Goal: Task Accomplishment & Management: Complete application form

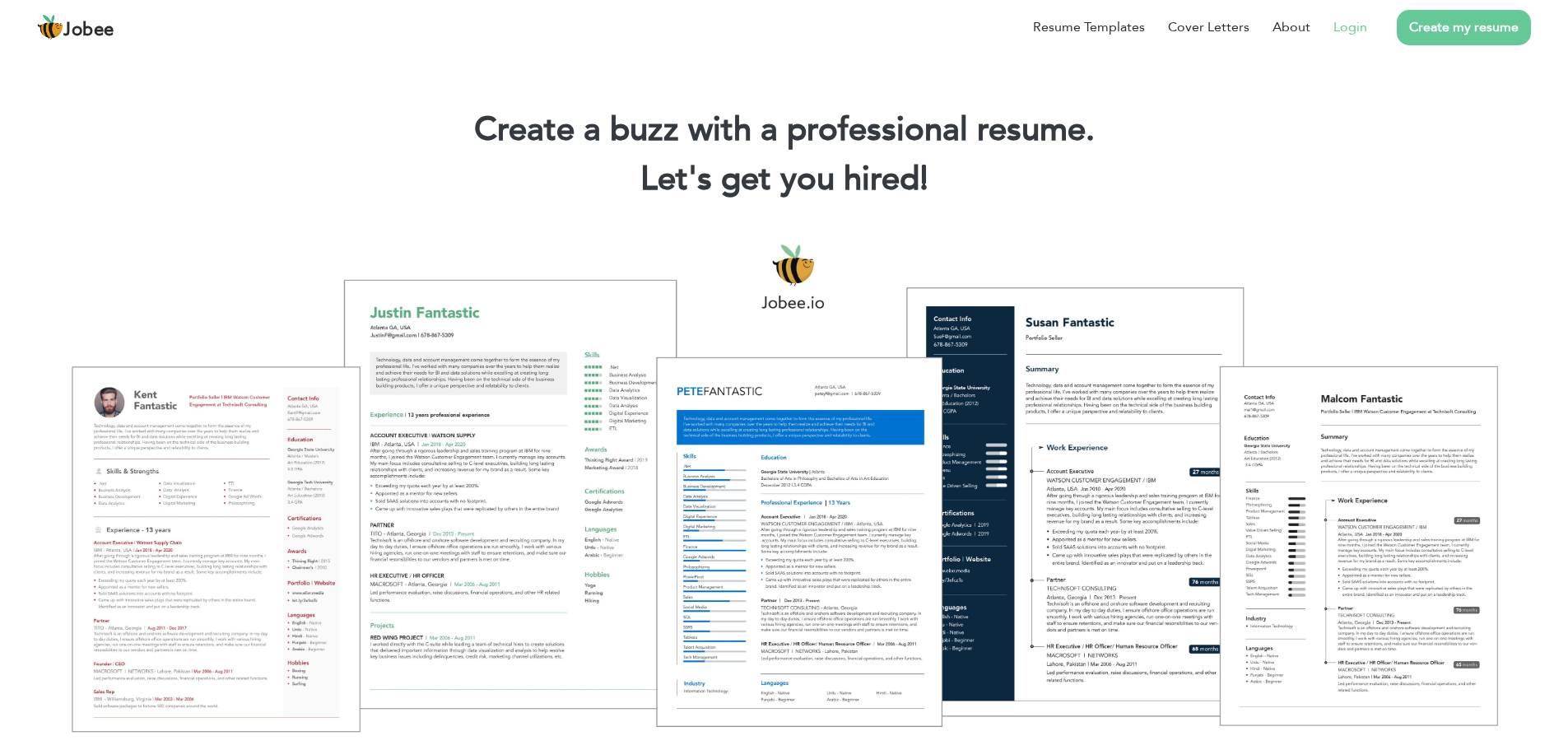
click at [1358, 24] on link "Login" at bounding box center [1350, 27] width 34 height 20
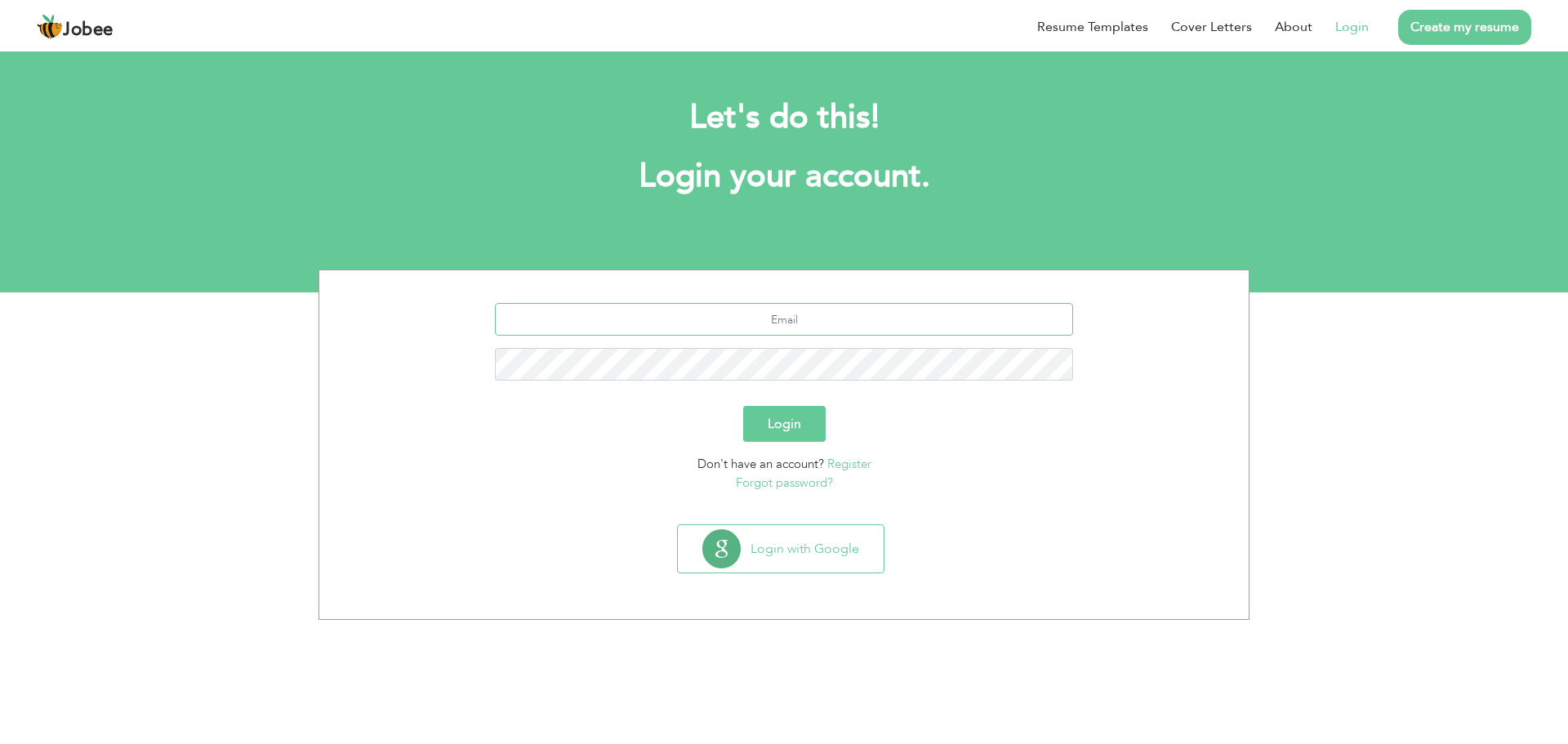
click at [761, 315] on input "text" at bounding box center [784, 319] width 579 height 32
type input "jahangeeriub@gmail.com"
click at [743, 406] on button "Login" at bounding box center [784, 424] width 82 height 36
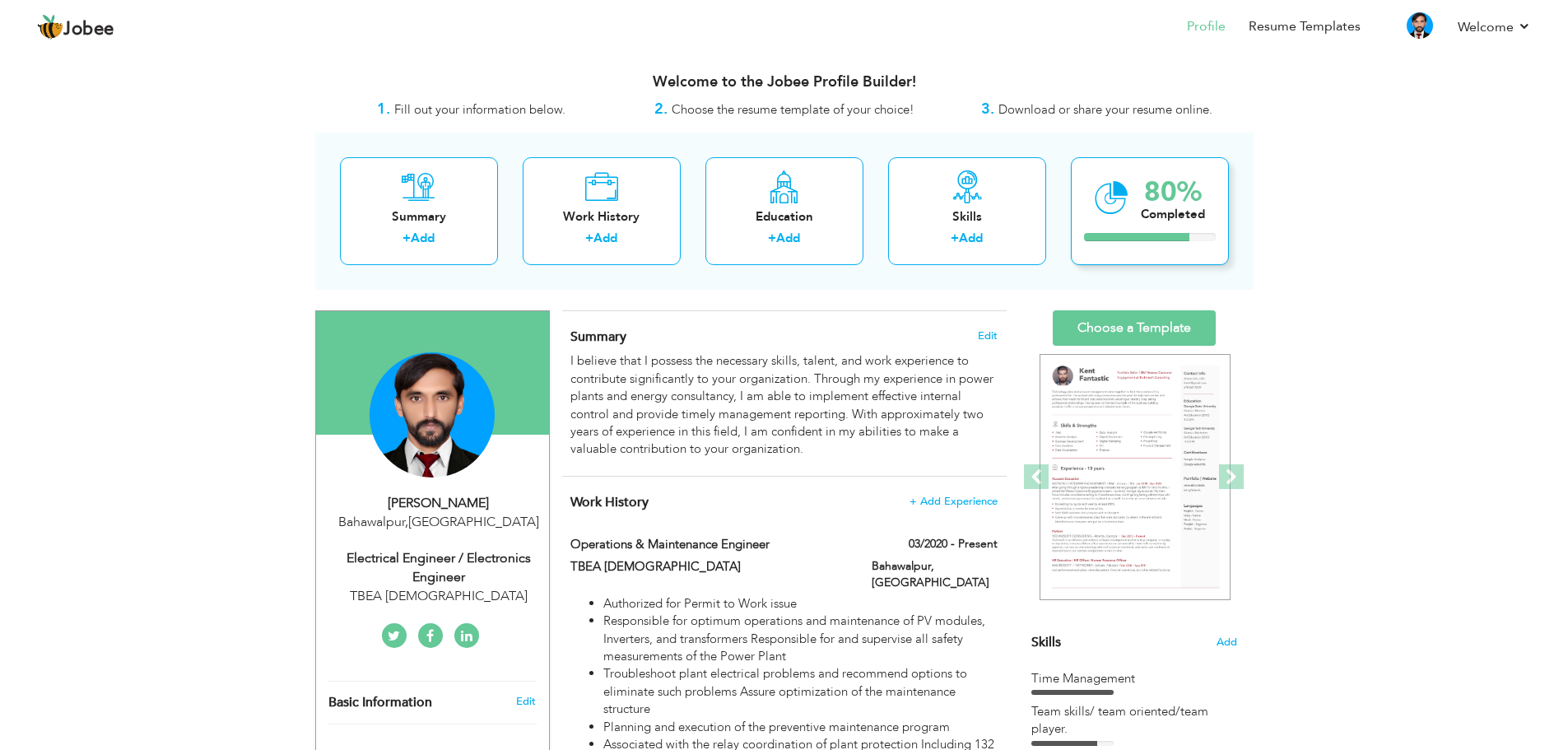
click at [1161, 221] on div "Completed" at bounding box center [1172, 214] width 65 height 17
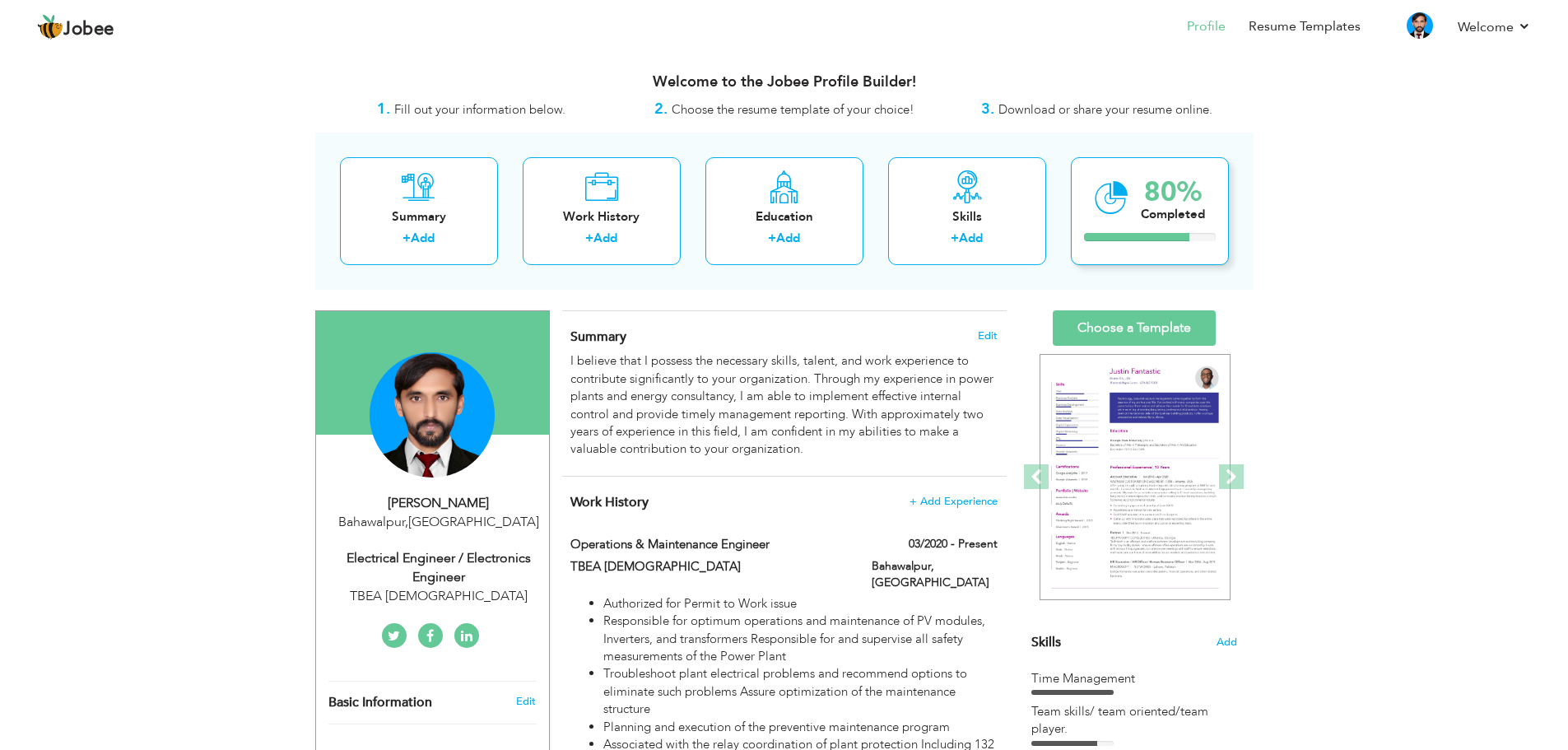
click at [1161, 221] on div "Completed" at bounding box center [1172, 214] width 65 height 17
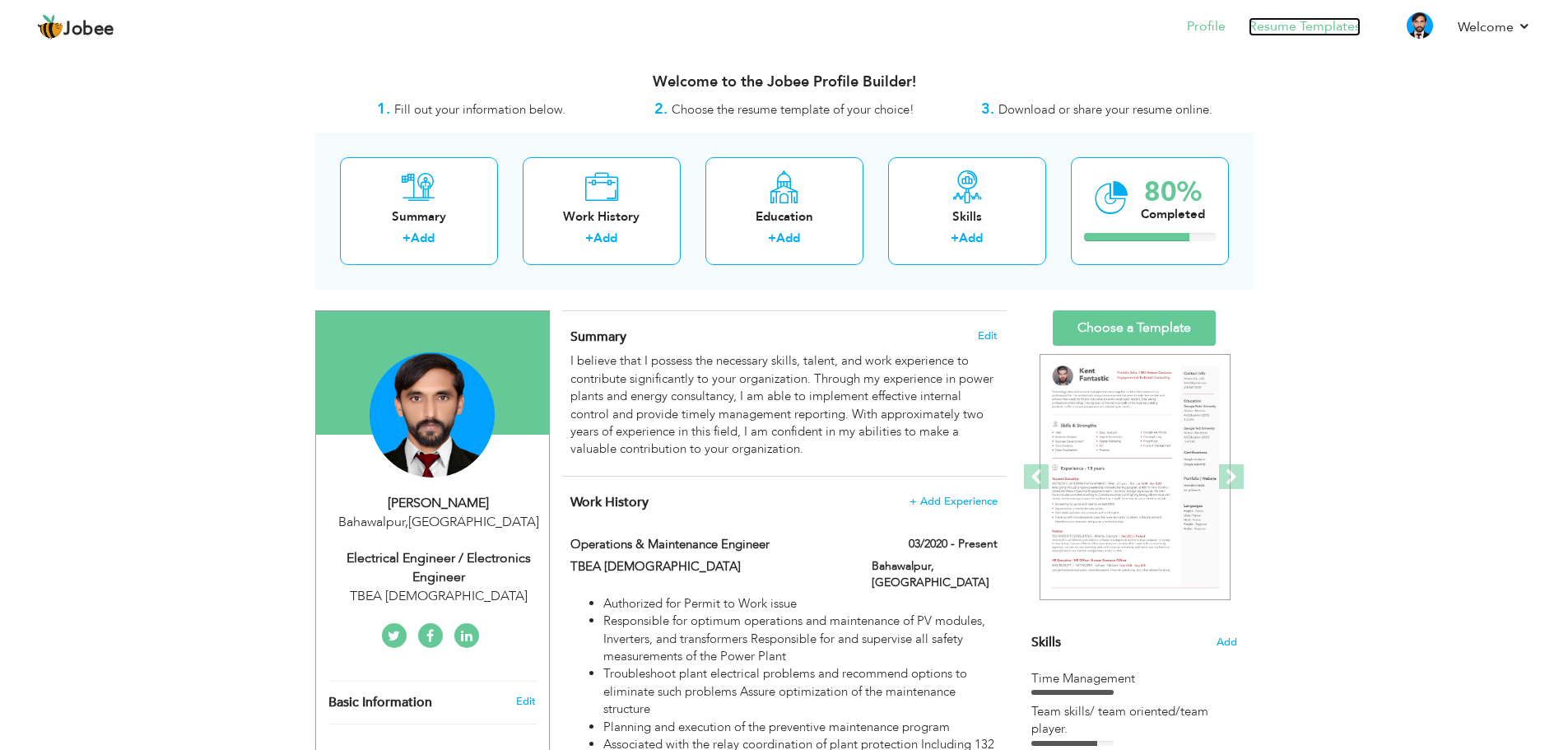
click at [1295, 23] on link "Resume Templates" at bounding box center [1304, 26] width 112 height 19
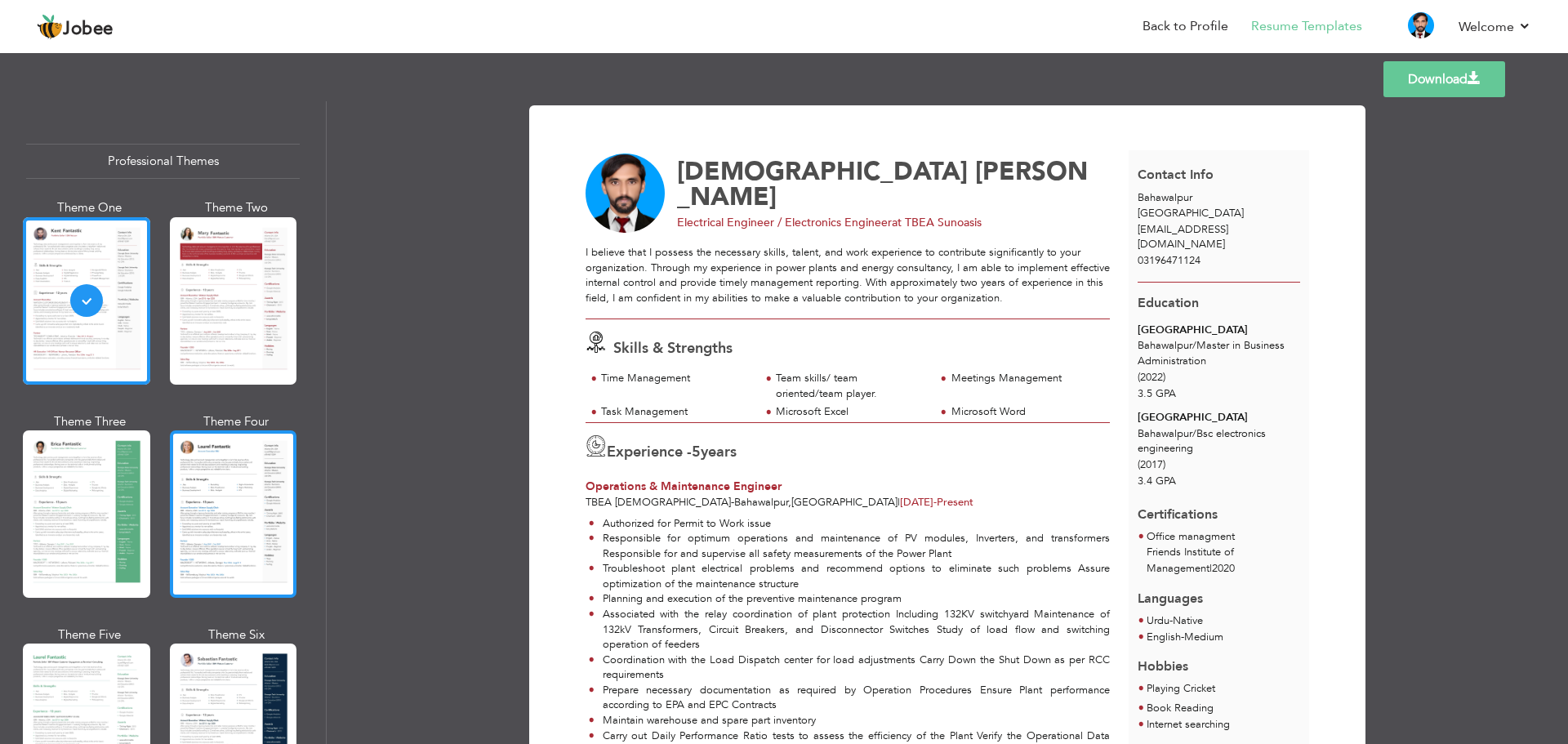
click at [246, 491] on div at bounding box center [233, 514] width 127 height 168
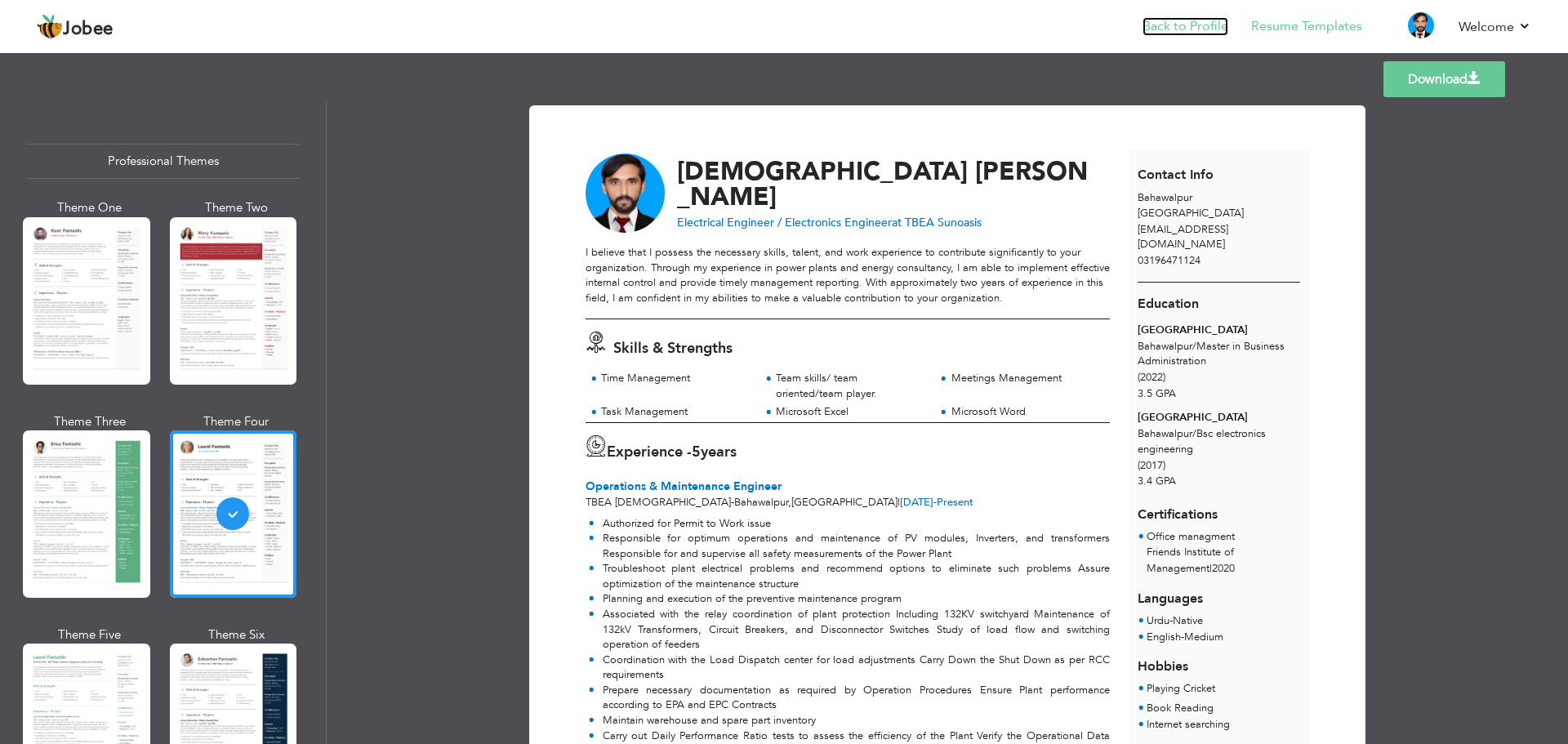
click at [1172, 29] on link "Back to Profile" at bounding box center [1185, 26] width 86 height 19
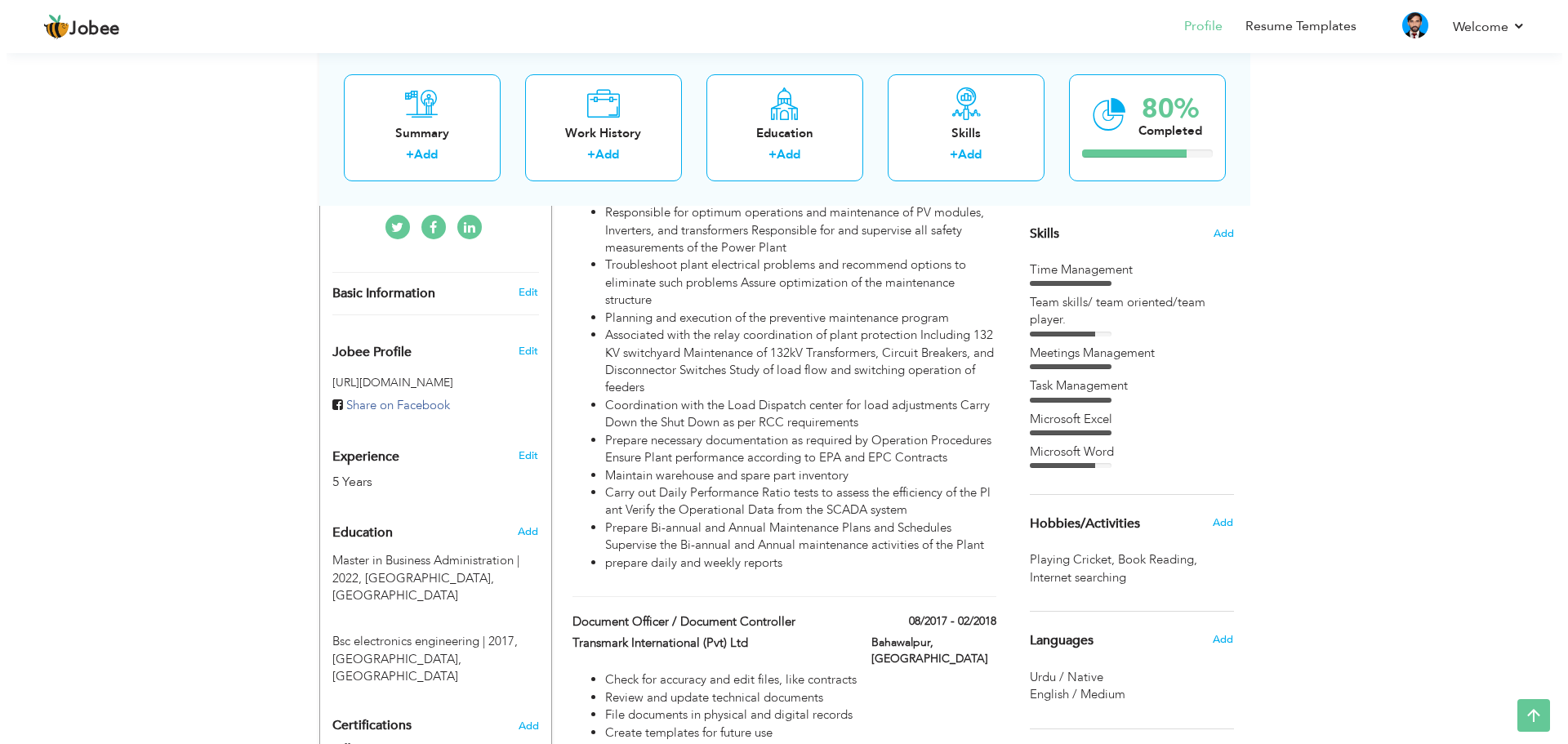
scroll to position [351, 0]
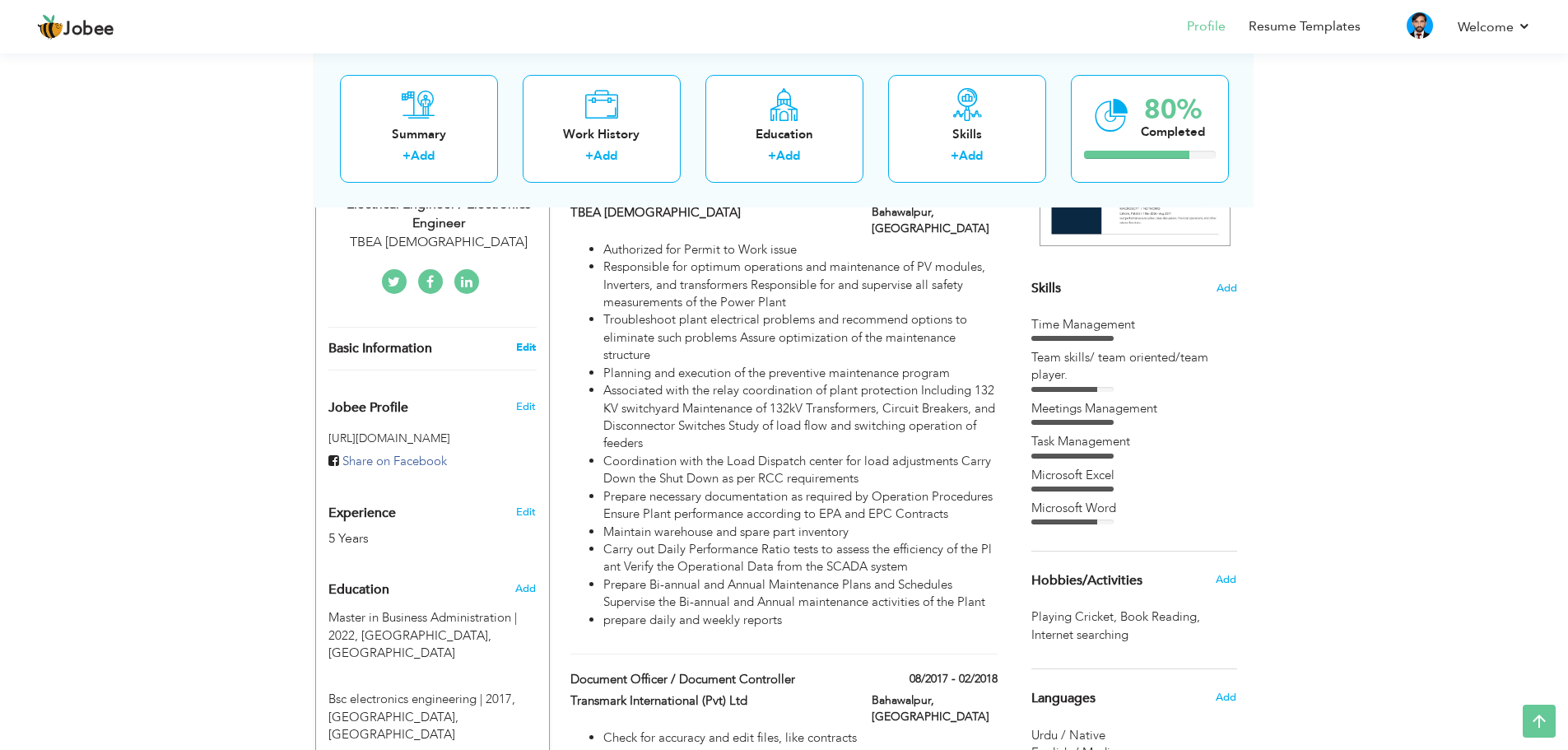
click at [524, 347] on link "Edit" at bounding box center [526, 347] width 20 height 15
type input "[DEMOGRAPHIC_DATA]"
type input "[PERSON_NAME]"
type input "03196471124"
select select "number:166"
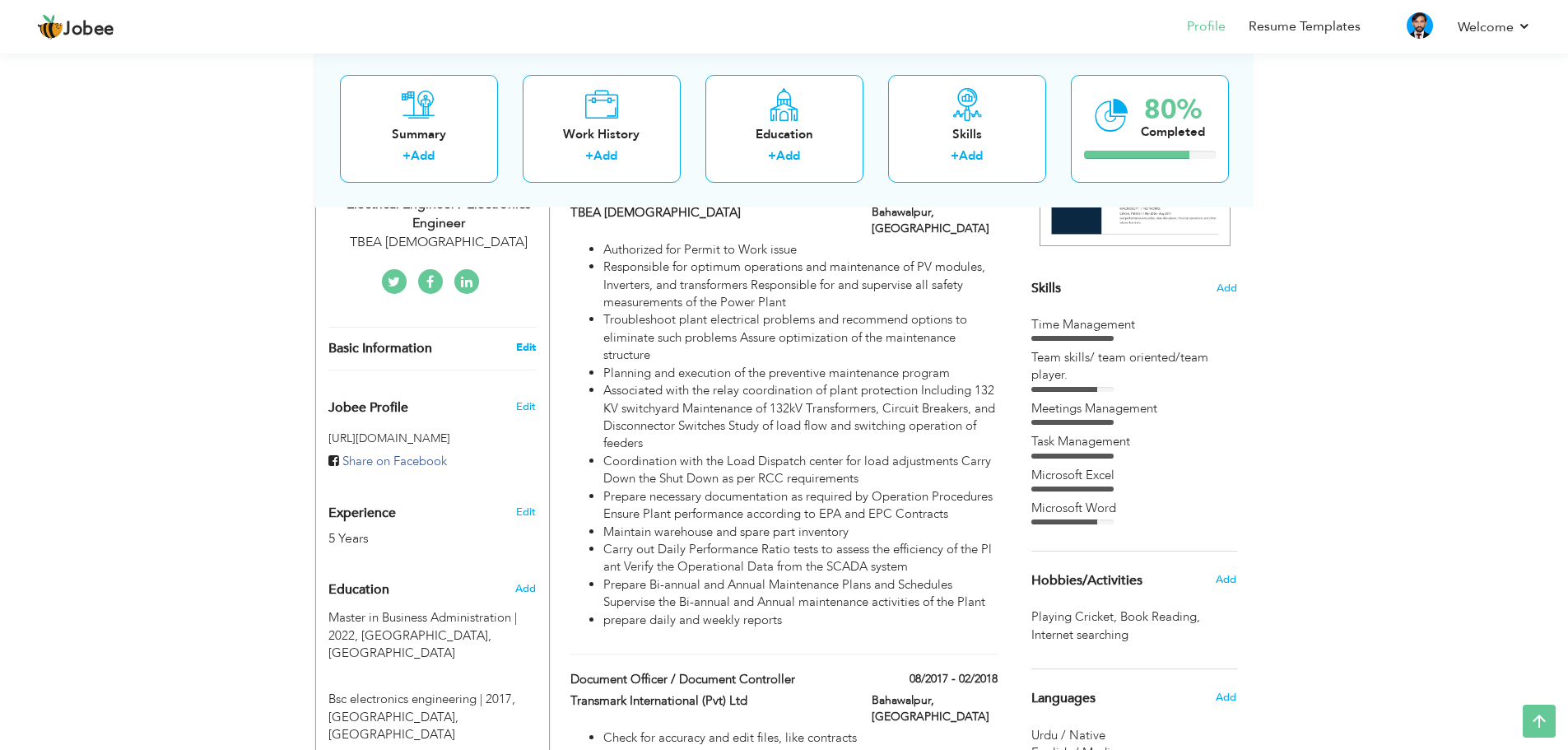
type input "Bahawalpur"
select select "number:7"
type input "TBEA [DEMOGRAPHIC_DATA]"
type input "Electrical Engineer / Electronics Engineer"
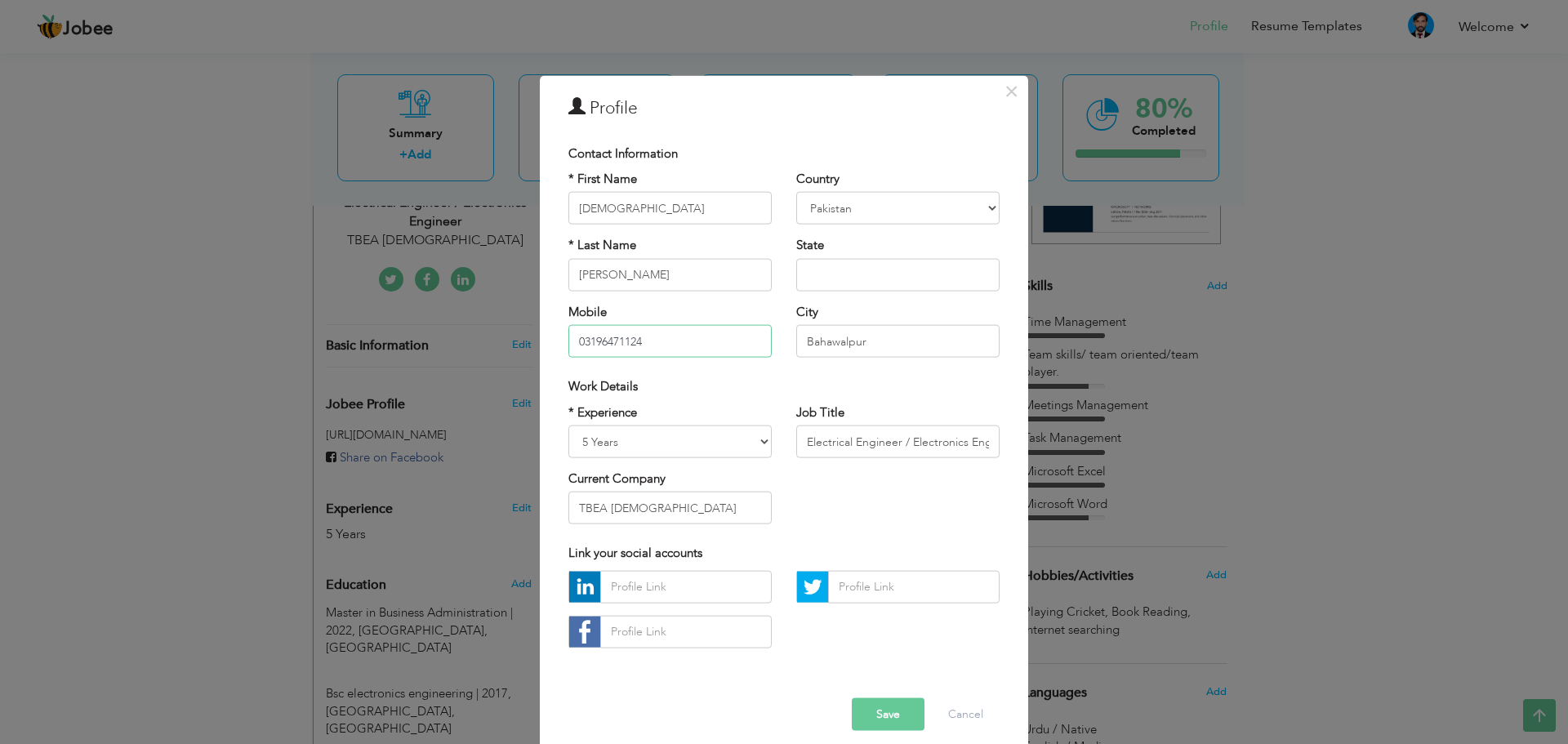
drag, startPoint x: 579, startPoint y: 342, endPoint x: 562, endPoint y: 336, distance: 18.0
click at [568, 336] on input "03196471124" at bounding box center [669, 341] width 203 height 32
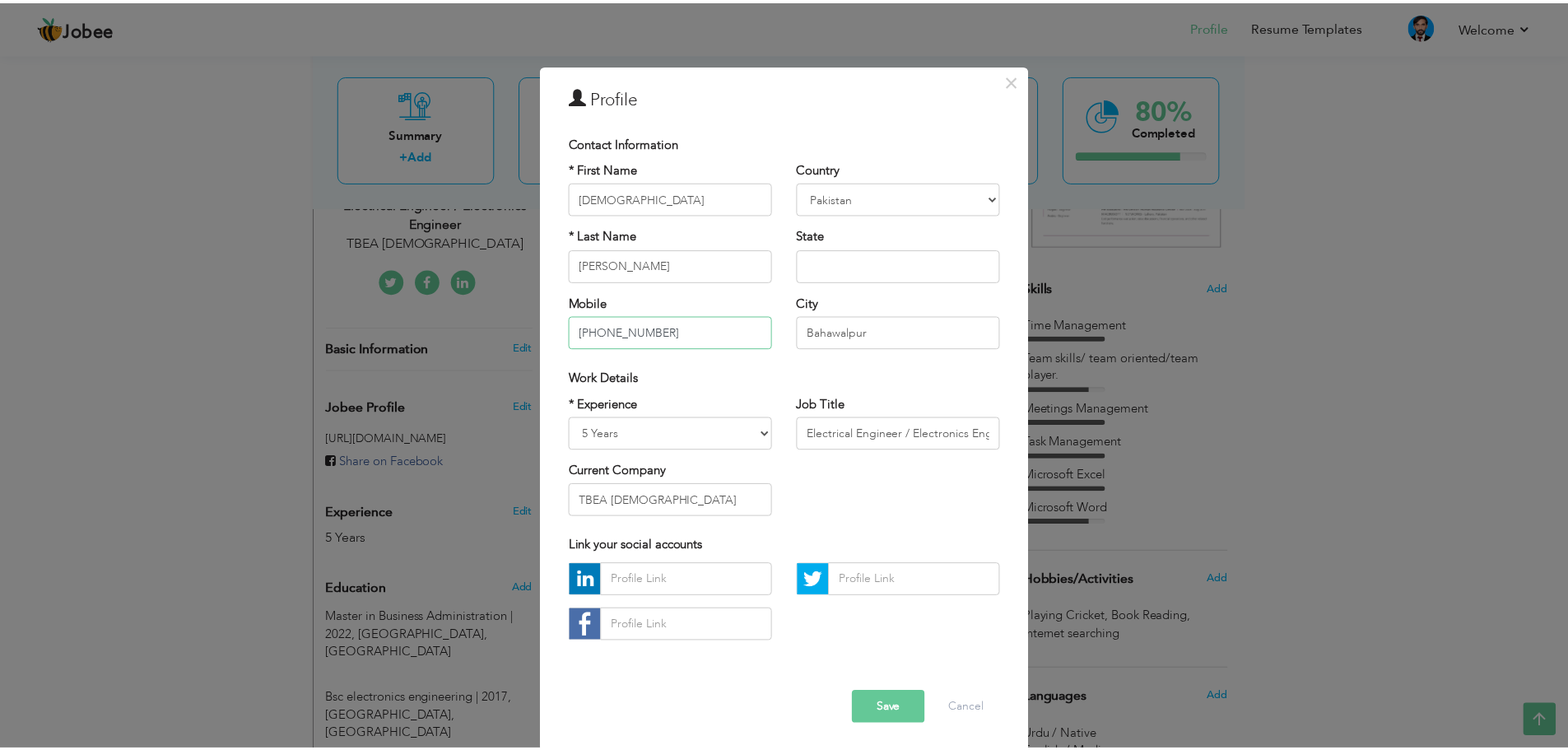
scroll to position [15, 0]
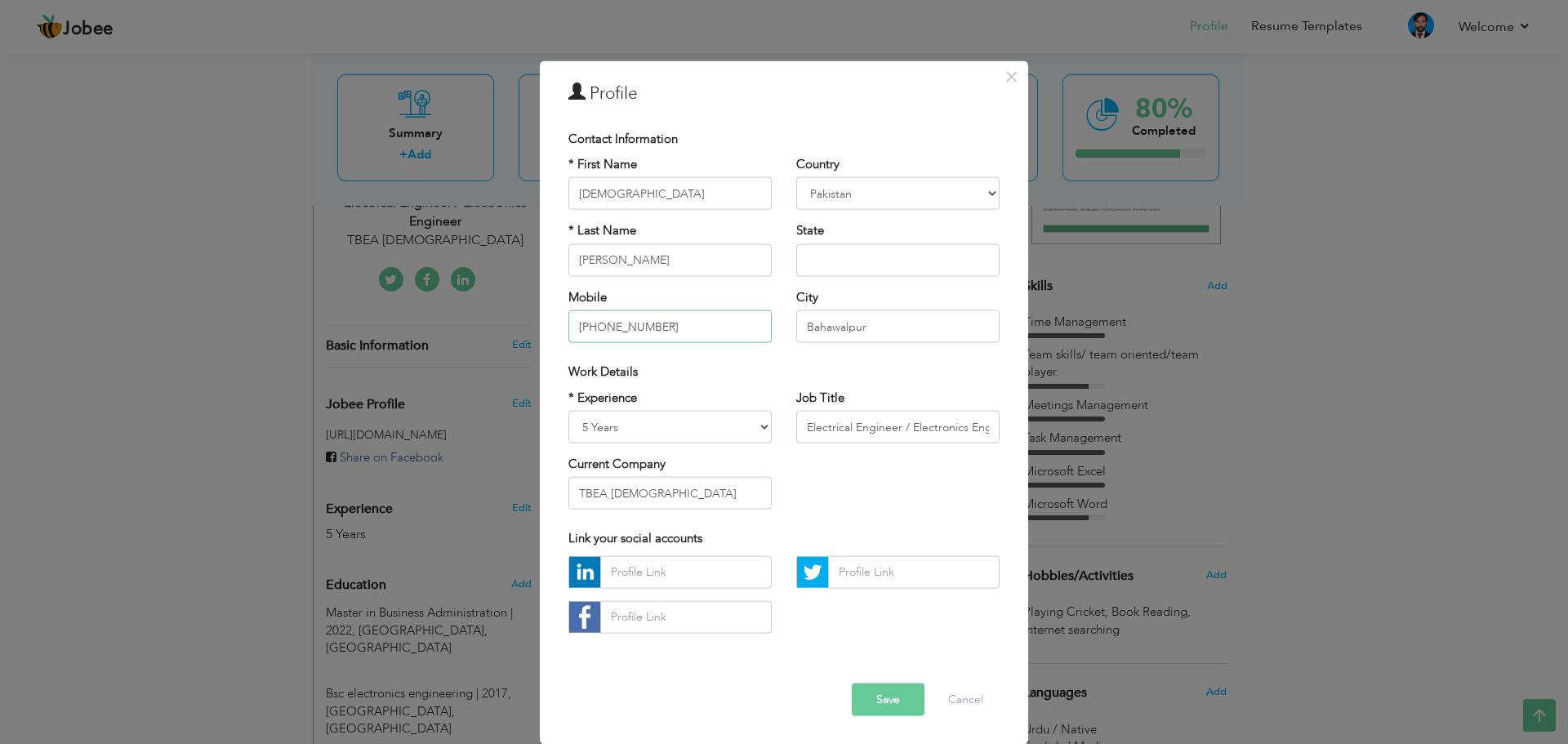
type input "[PHONE_NUMBER]"
click at [891, 695] on button "Save" at bounding box center [888, 699] width 73 height 32
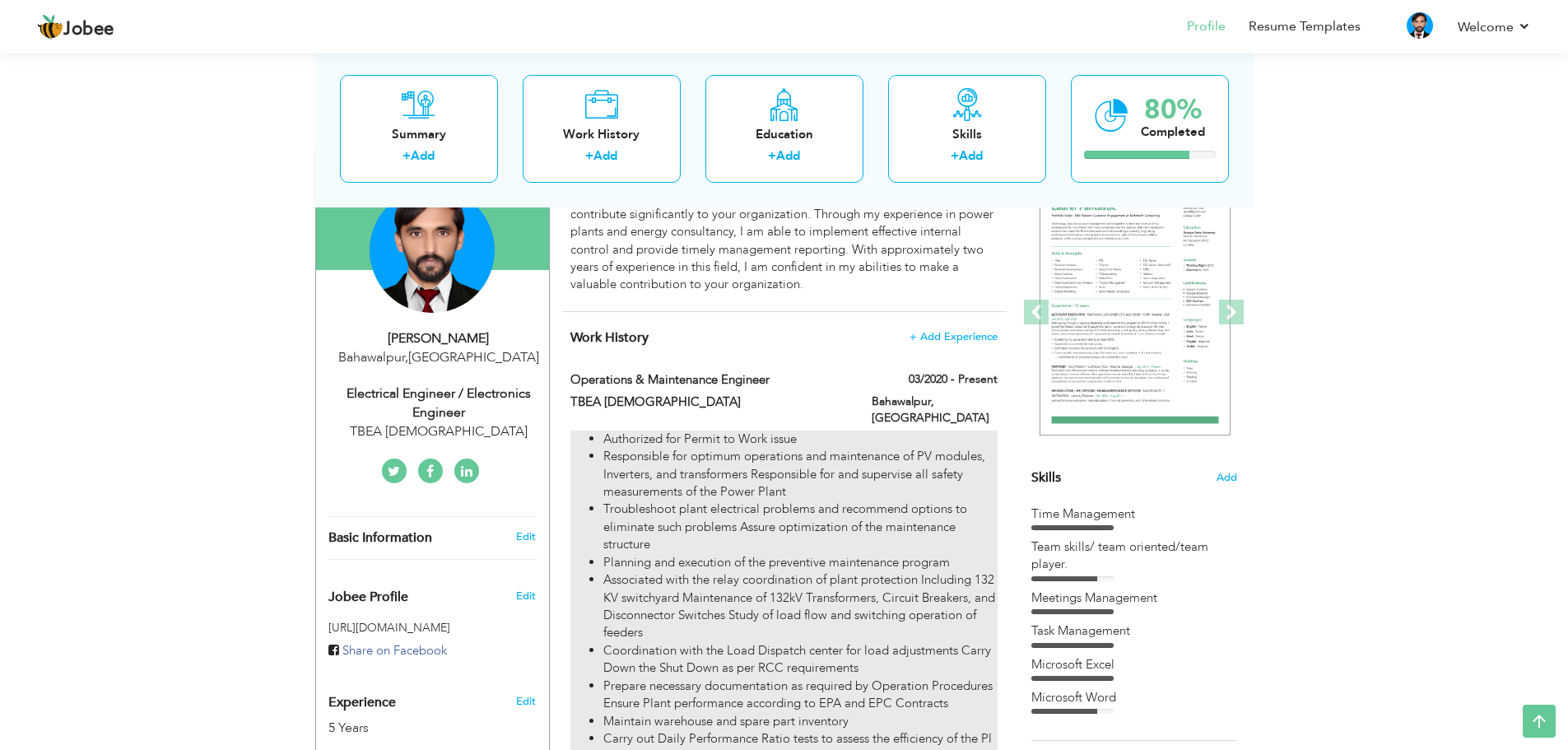
scroll to position [83, 0]
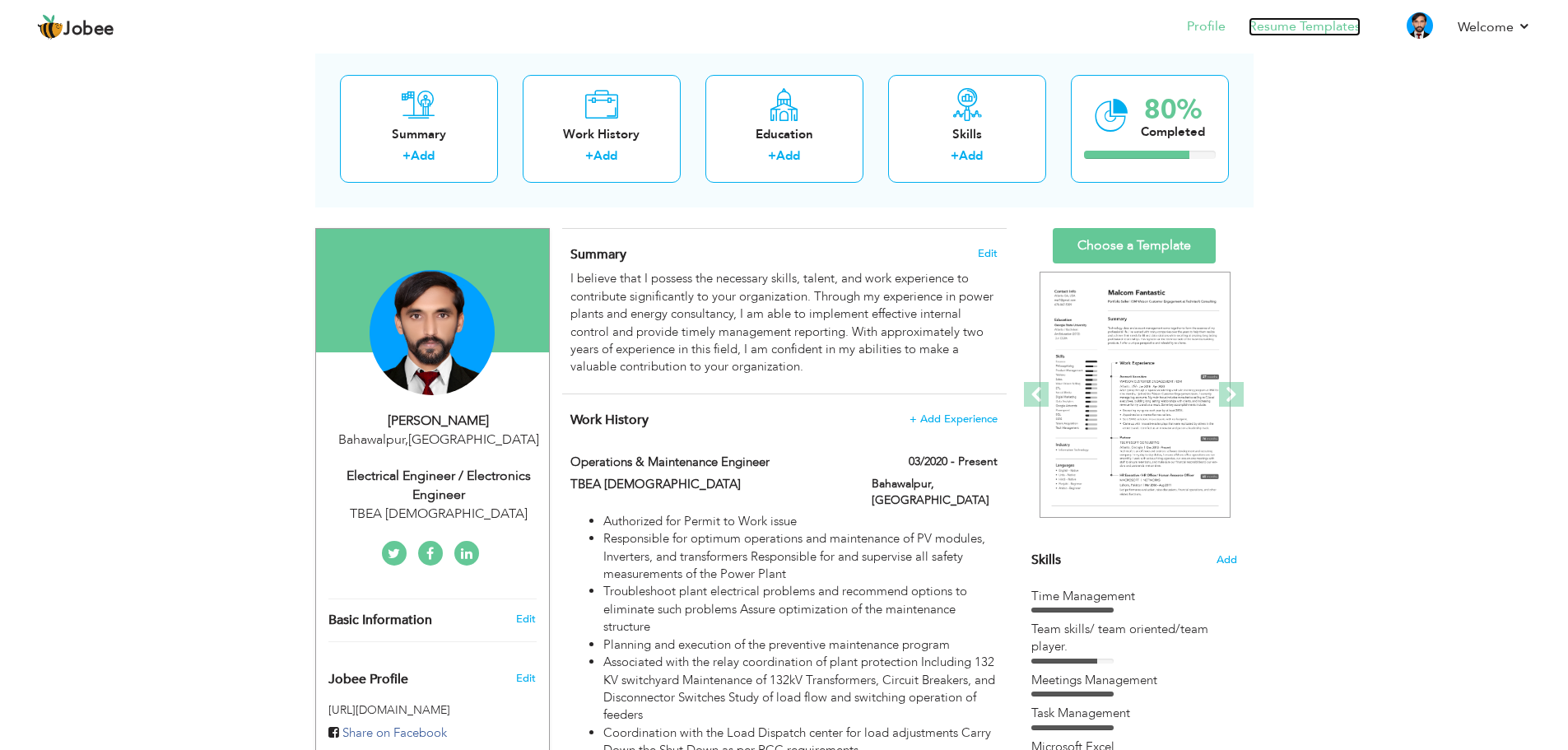
drag, startPoint x: 1279, startPoint y: 22, endPoint x: 1261, endPoint y: 30, distance: 19.7
click at [1279, 22] on link "Resume Templates" at bounding box center [1304, 26] width 112 height 19
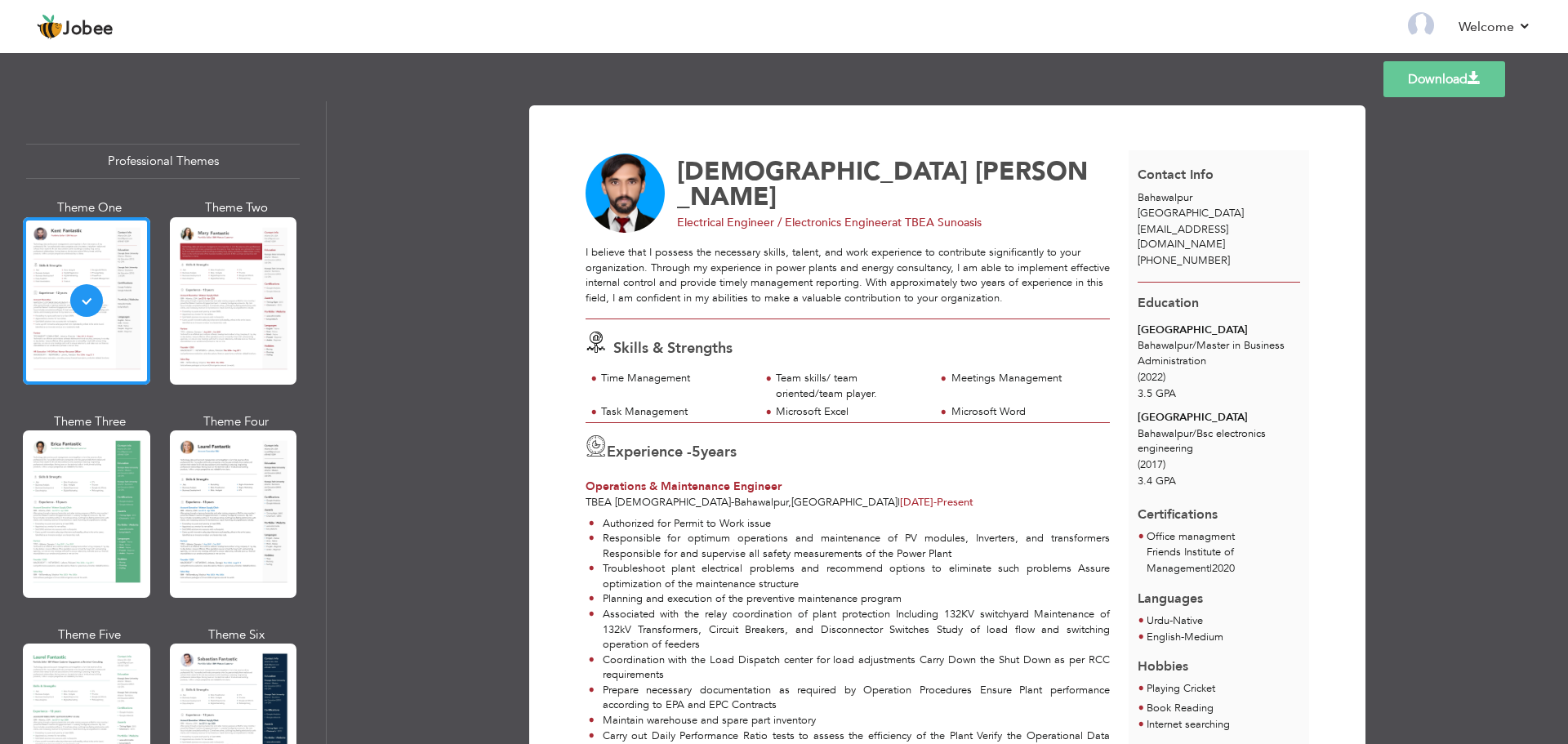
click at [244, 506] on div at bounding box center [233, 514] width 127 height 168
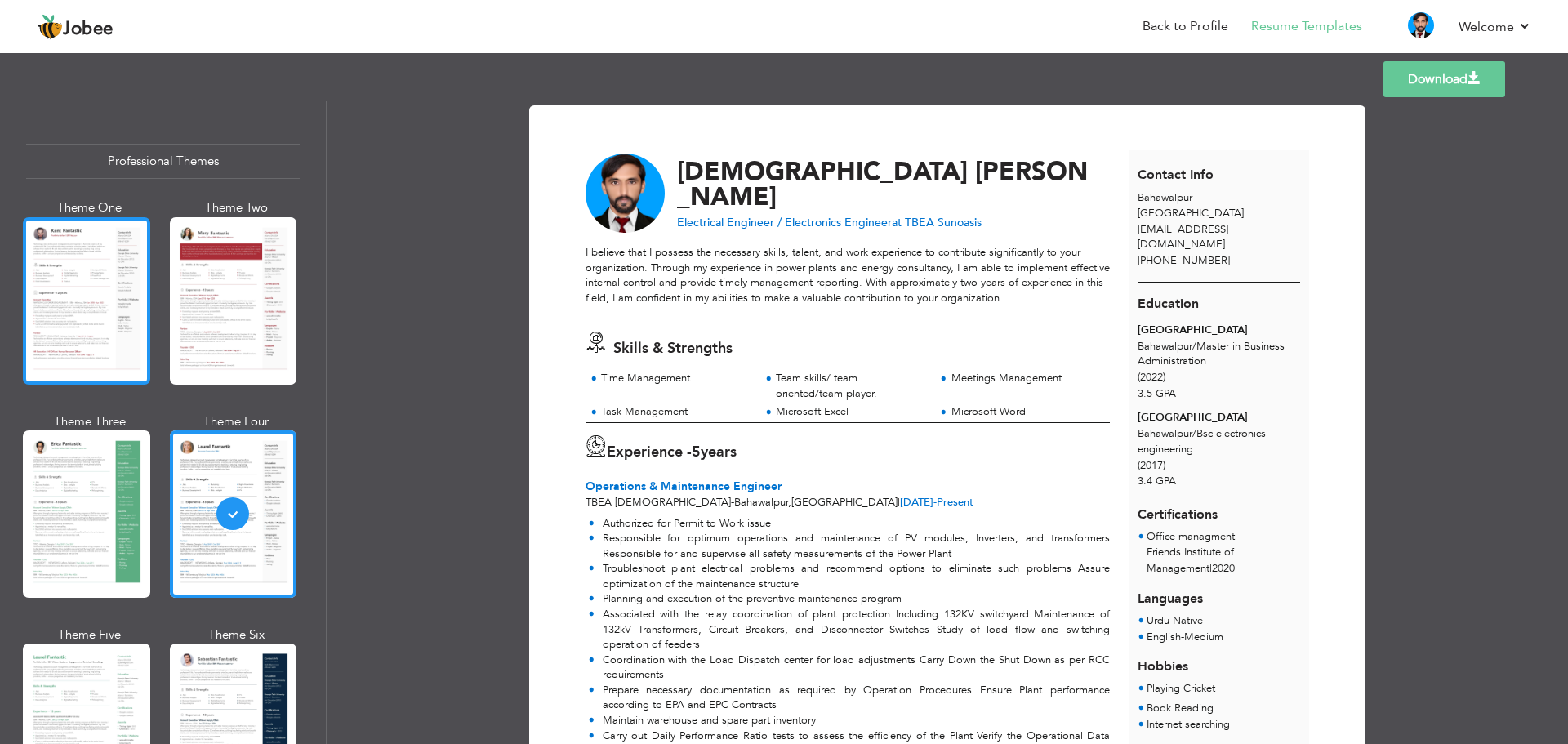
click at [114, 331] on div at bounding box center [86, 301] width 127 height 168
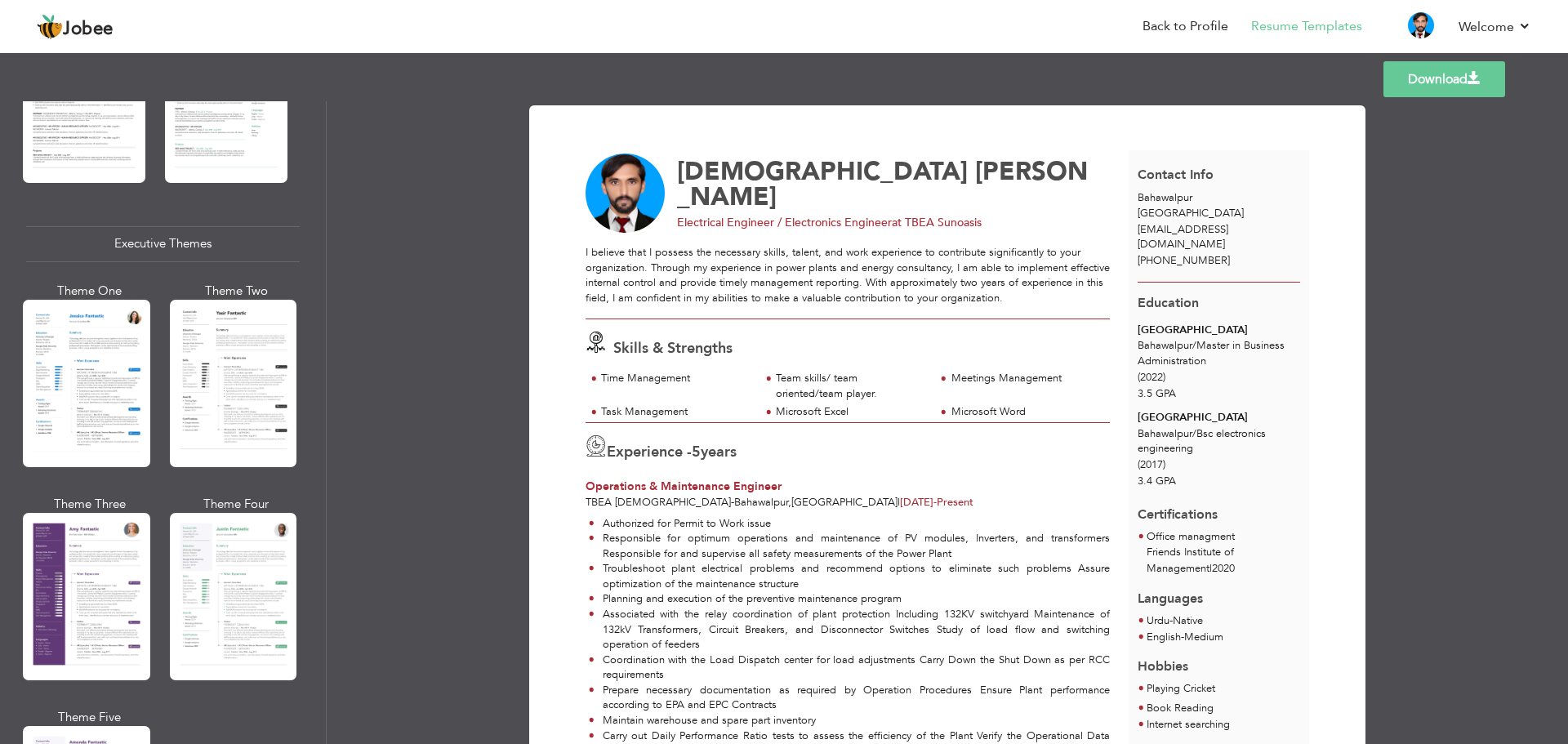
scroll to position [1143, 0]
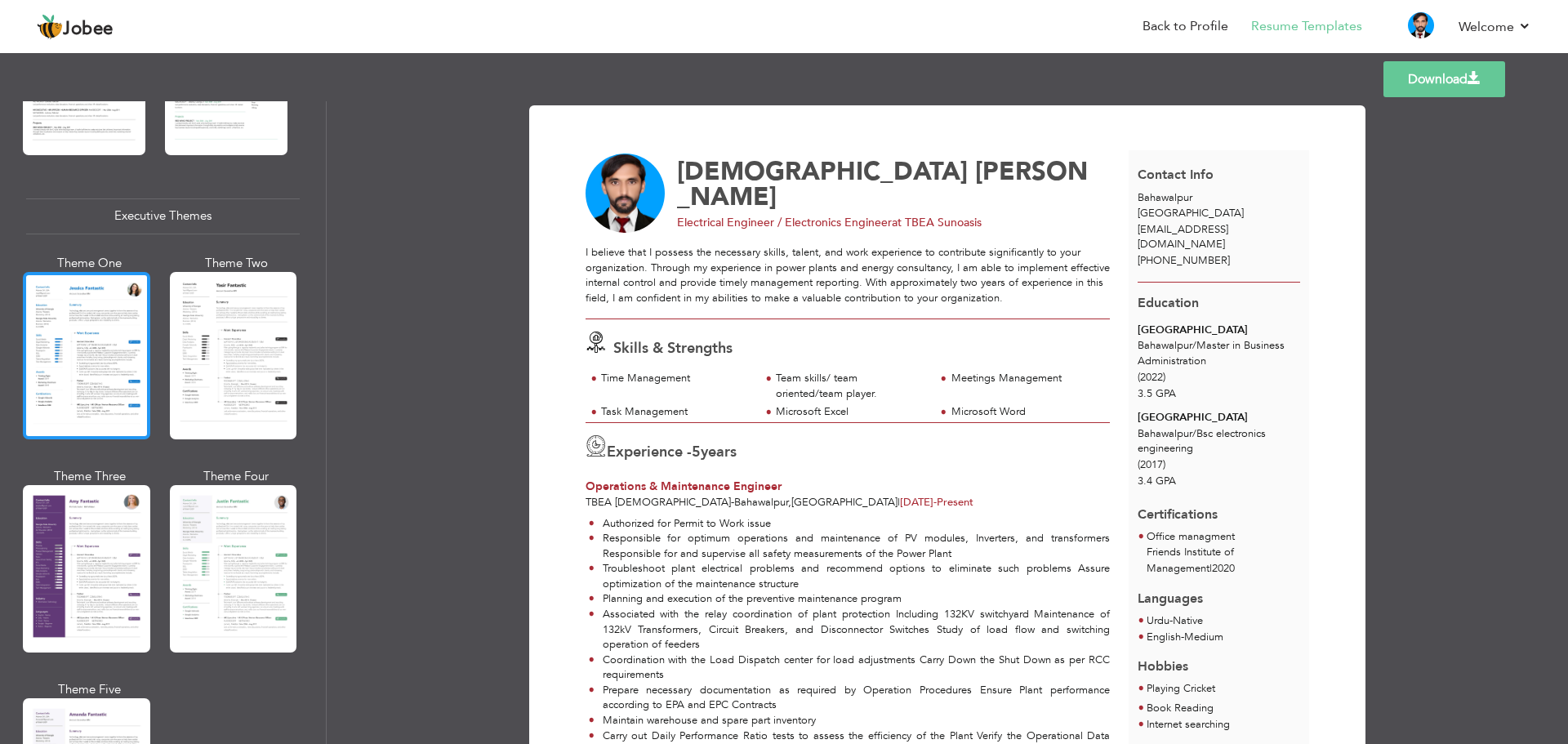
click at [74, 374] on div at bounding box center [86, 355] width 127 height 168
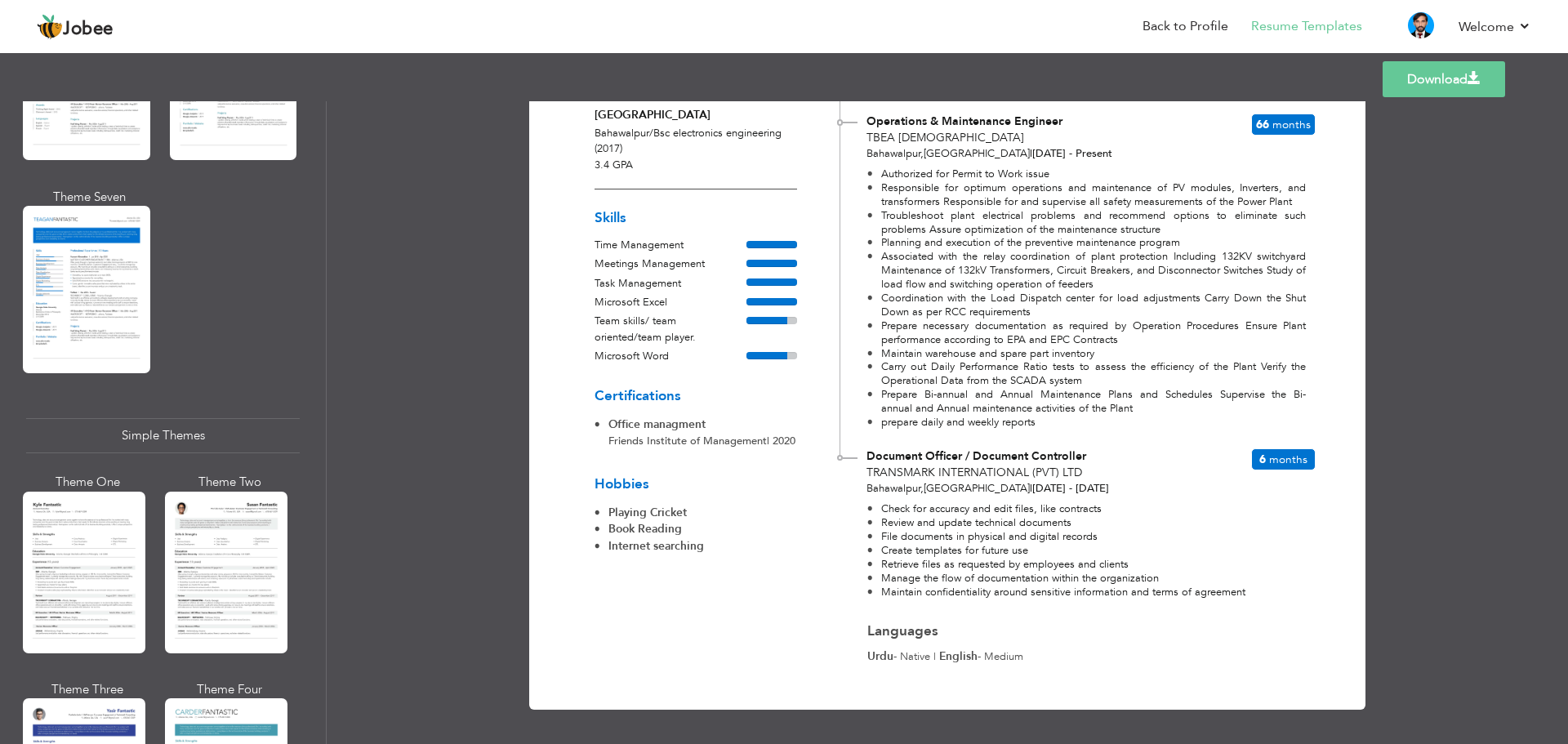
scroll to position [2611, 0]
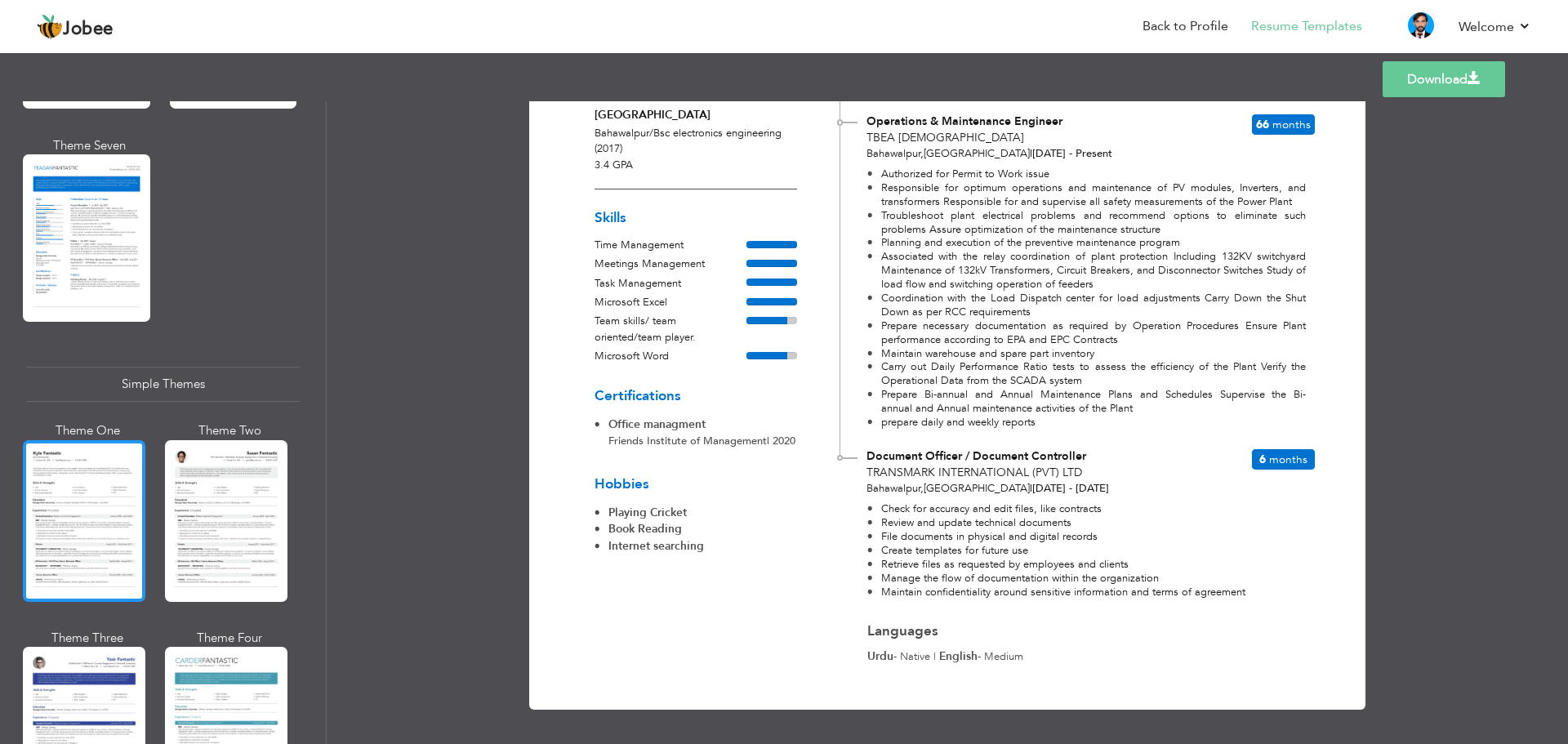
click at [109, 512] on div at bounding box center [84, 520] width 123 height 161
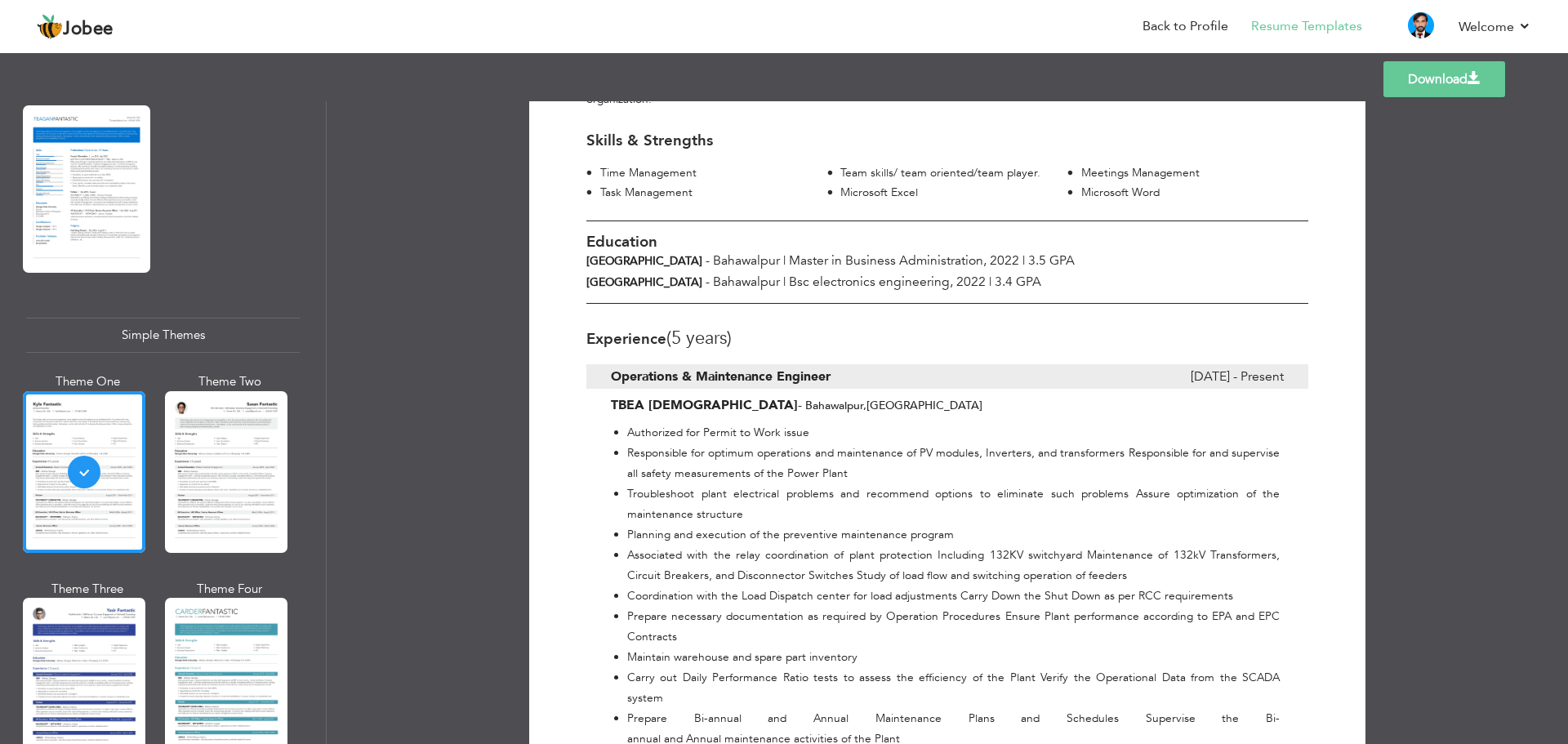
scroll to position [2686, 0]
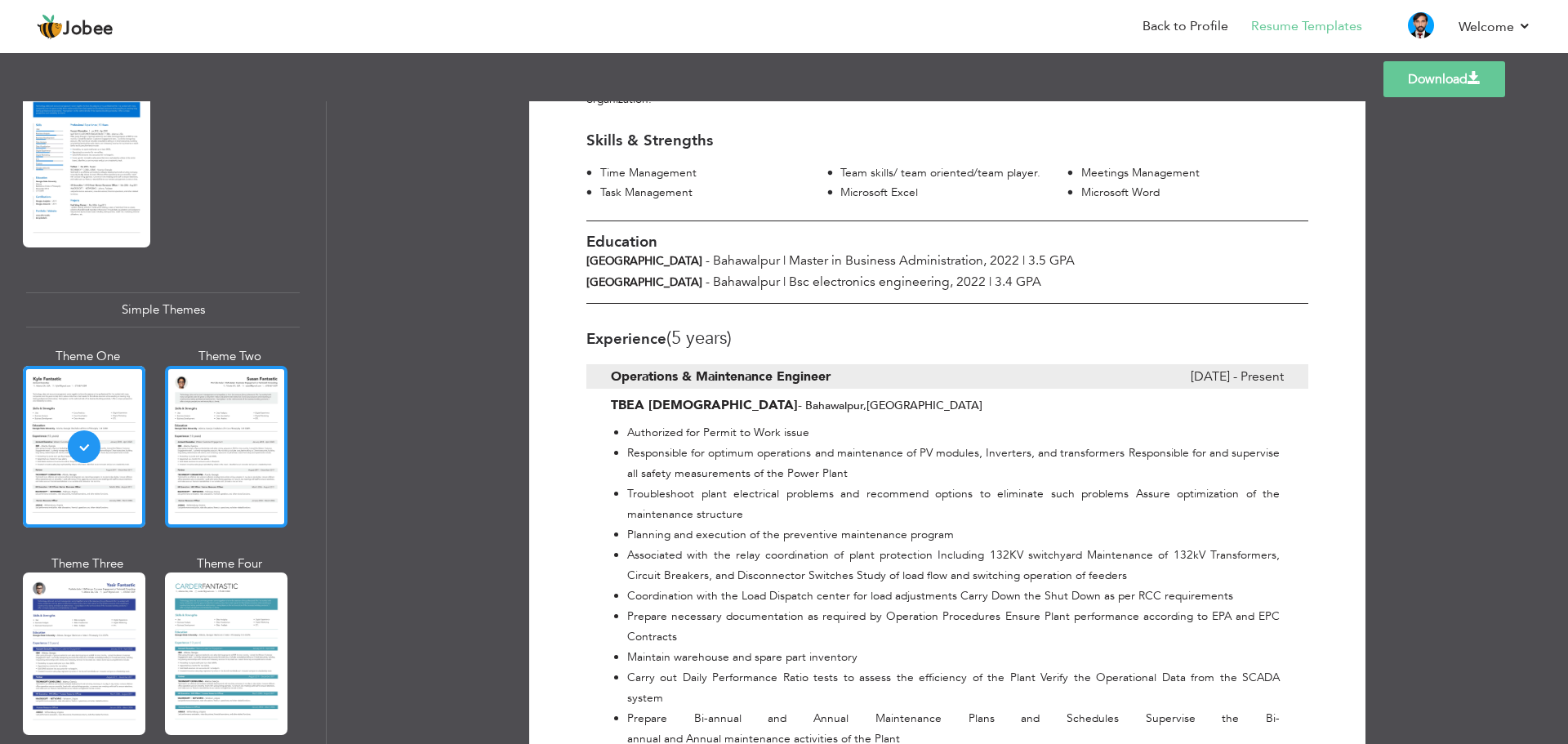
click at [232, 449] on div at bounding box center [226, 445] width 123 height 161
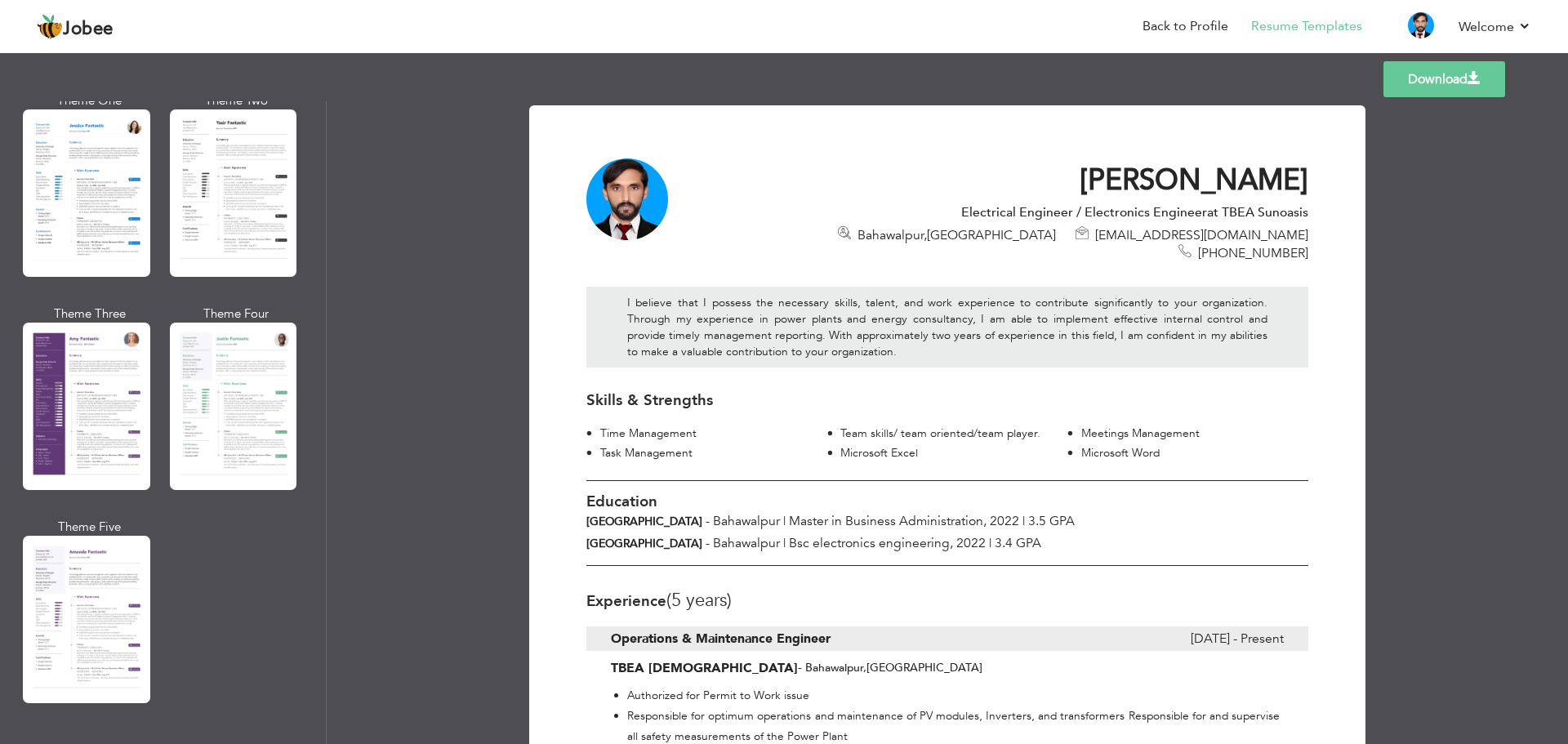
scroll to position [1298, 0]
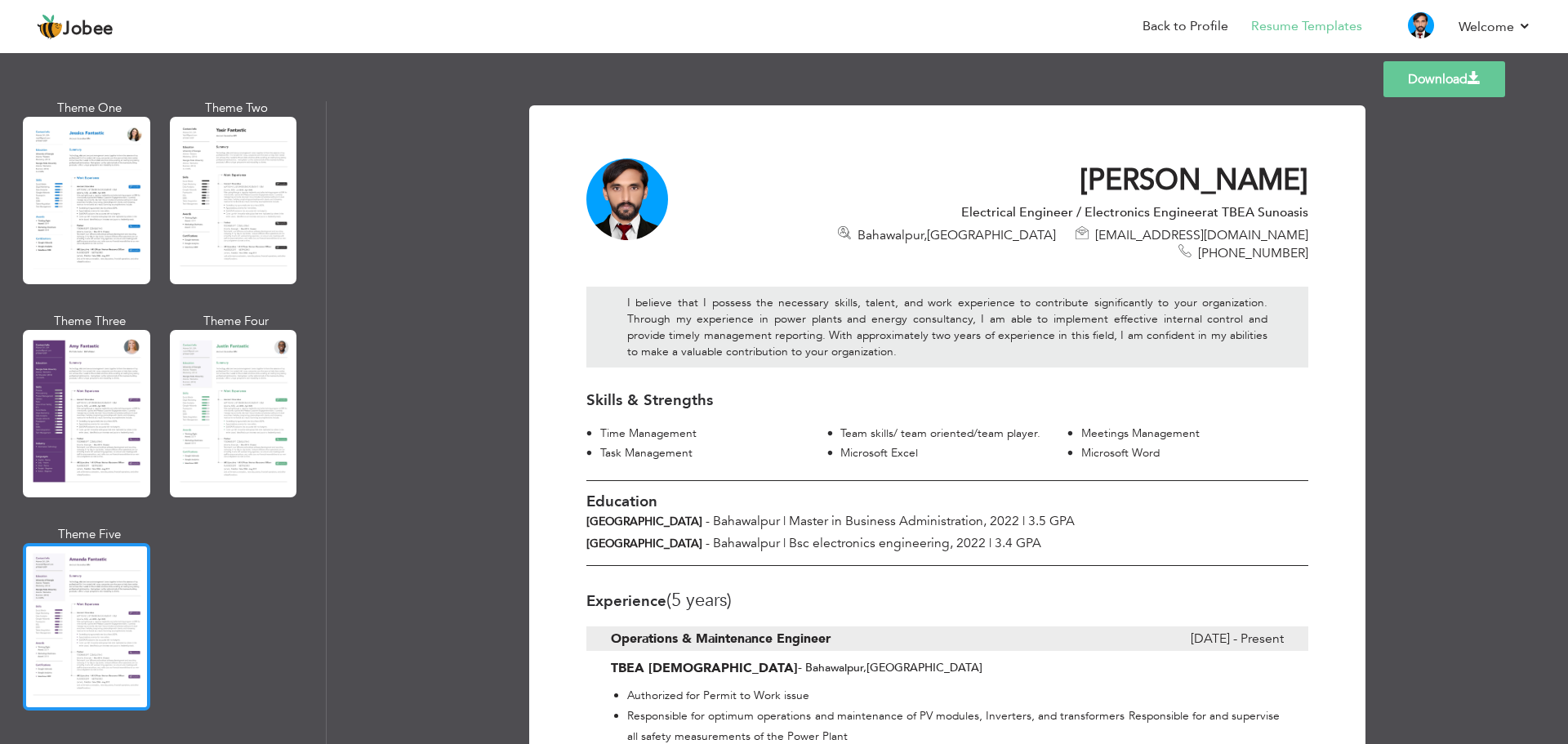
click at [104, 566] on div at bounding box center [86, 627] width 127 height 168
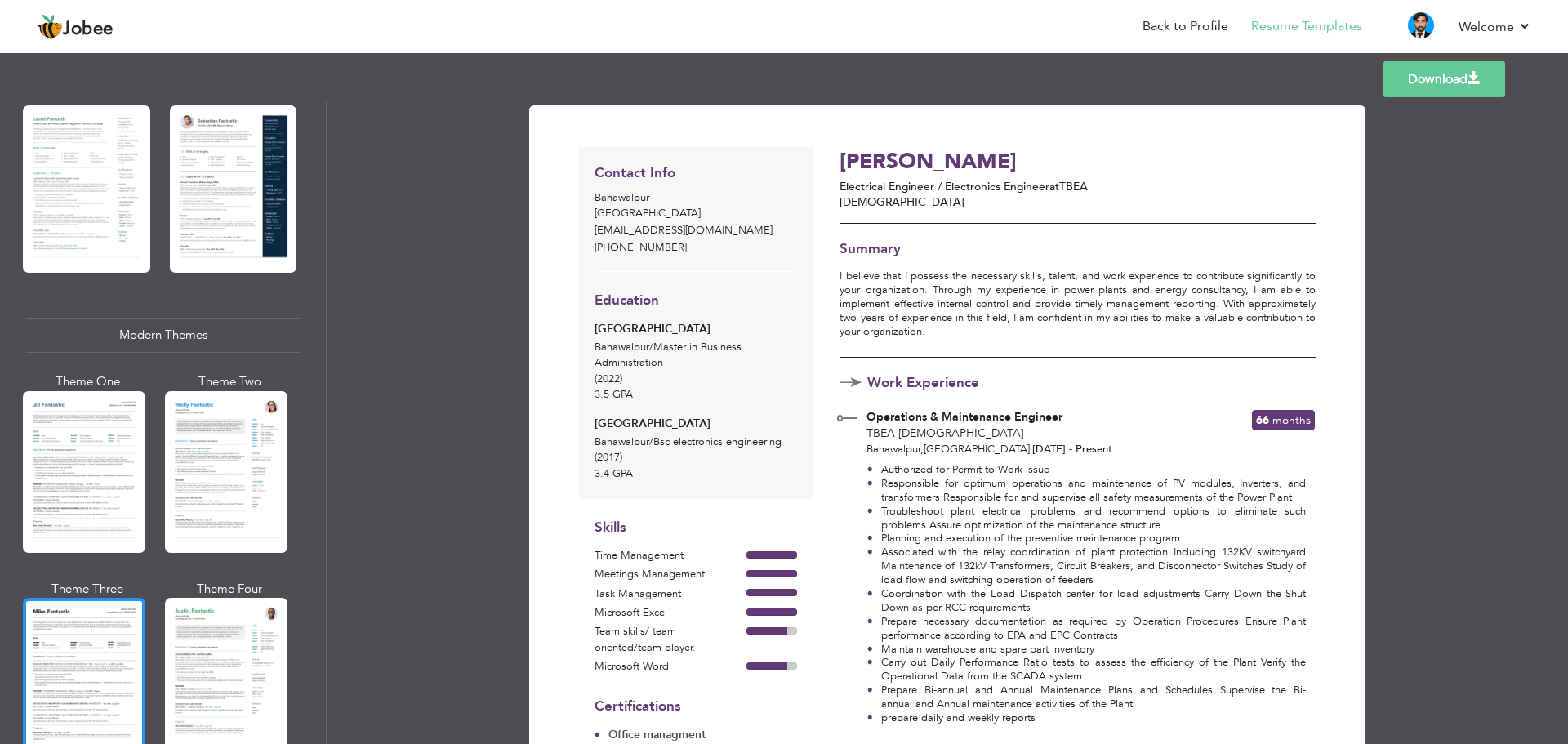
scroll to position [563, 0]
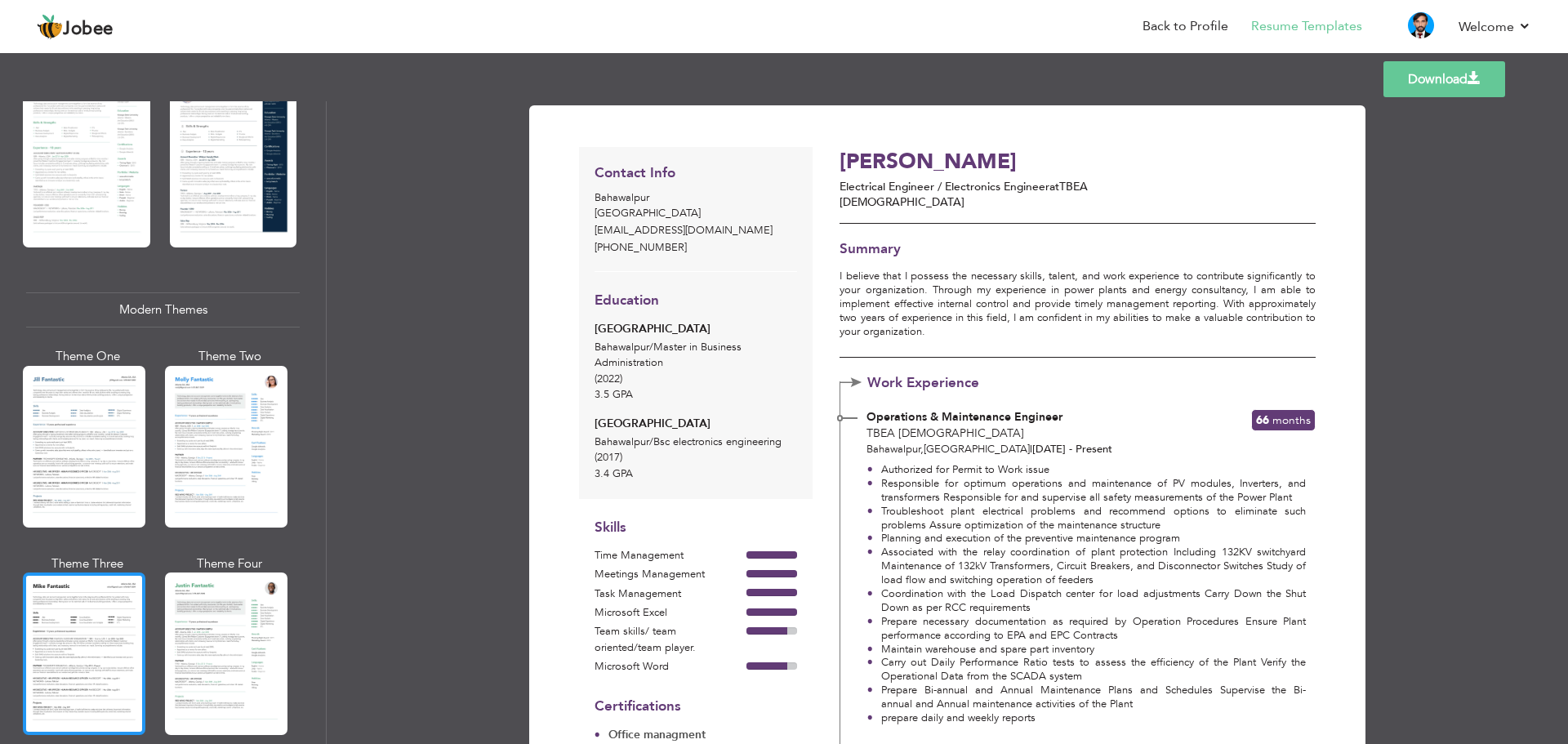
click at [97, 595] on div at bounding box center [84, 652] width 123 height 161
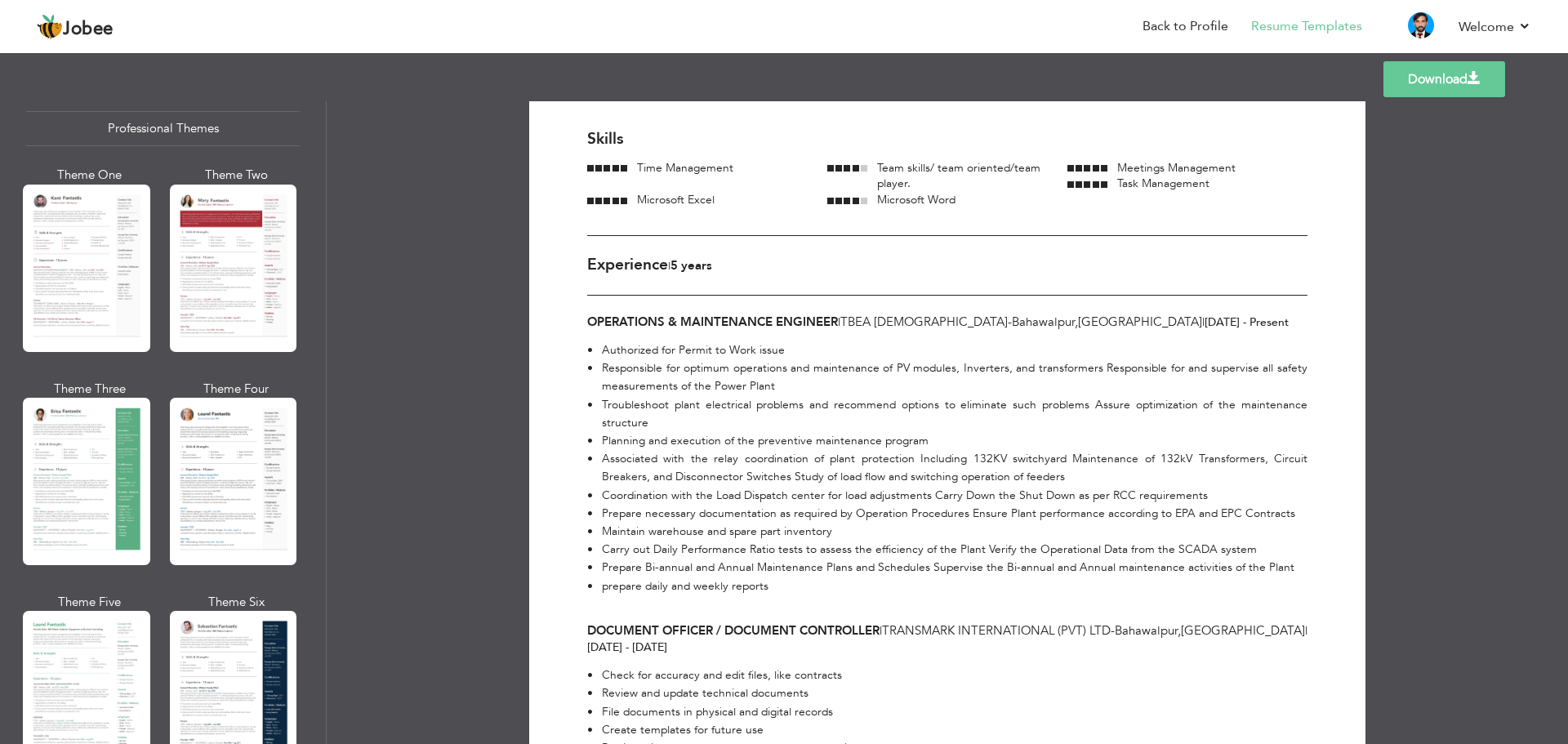
scroll to position [0, 0]
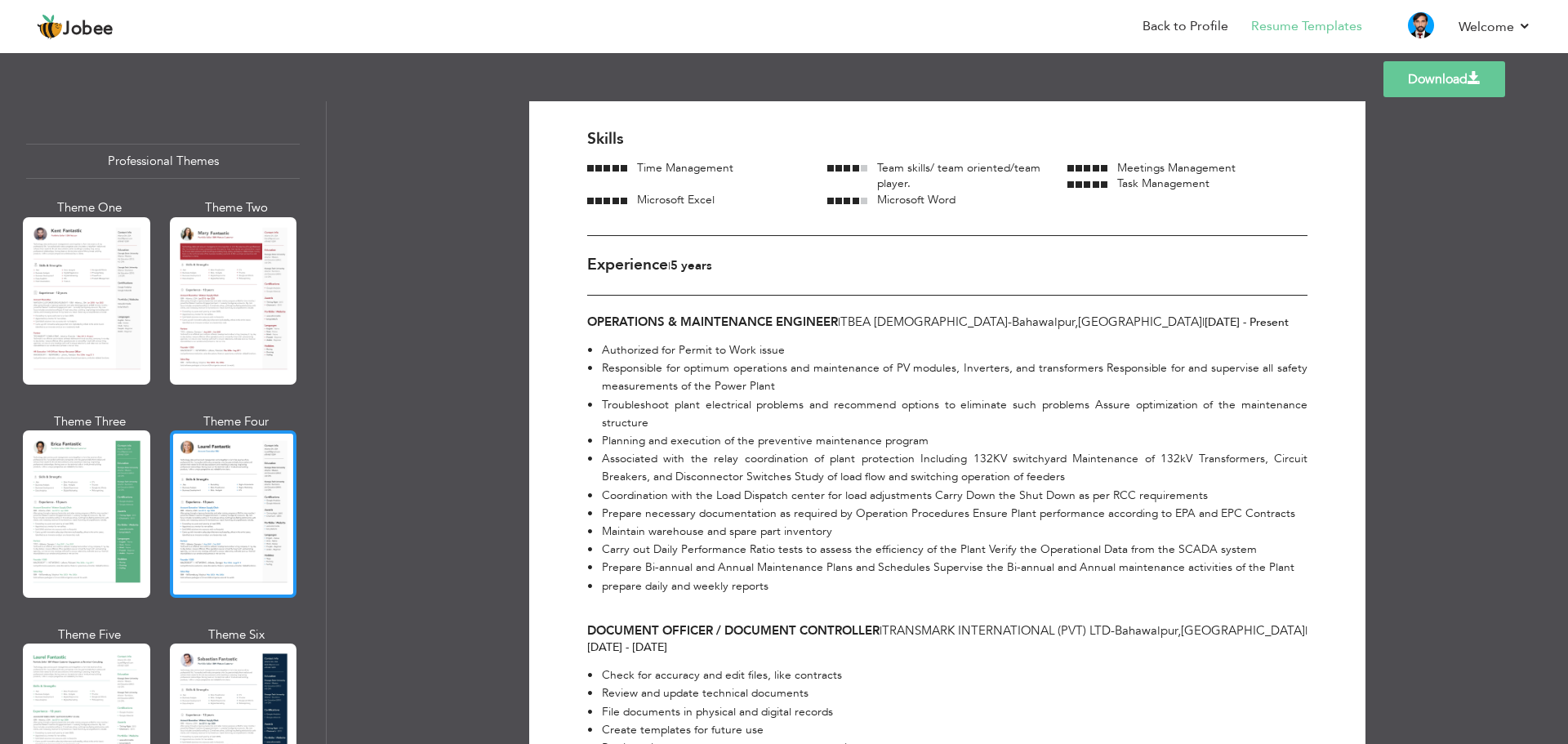
click at [250, 507] on div at bounding box center [233, 514] width 127 height 168
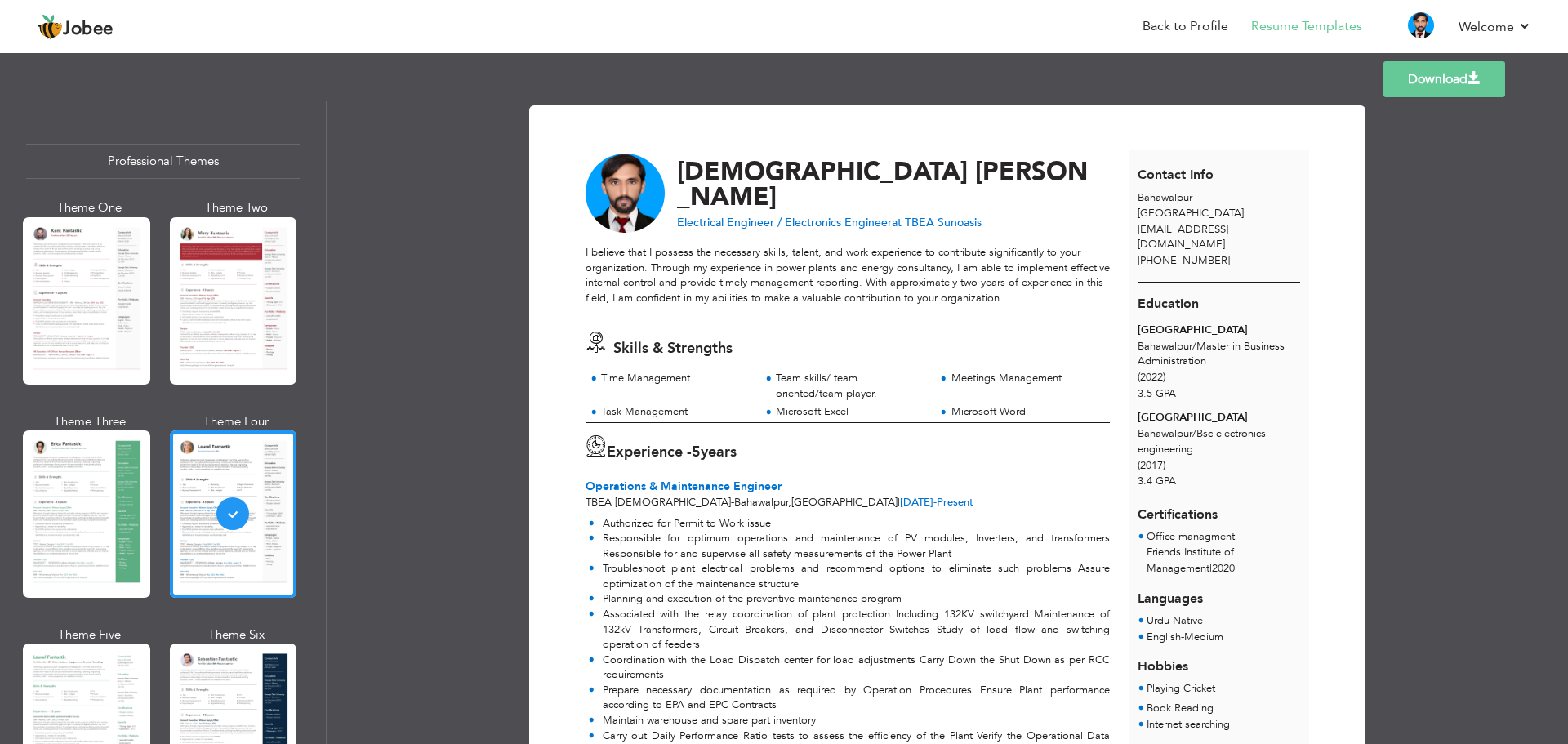
drag, startPoint x: 1416, startPoint y: 75, endPoint x: 1398, endPoint y: 82, distance: 19.3
click at [1416, 74] on link "Download" at bounding box center [1443, 79] width 122 height 36
click at [1137, 17] on li "Back to Profile" at bounding box center [1174, 27] width 108 height 44
click at [1169, 32] on link "Back to Profile" at bounding box center [1185, 26] width 86 height 19
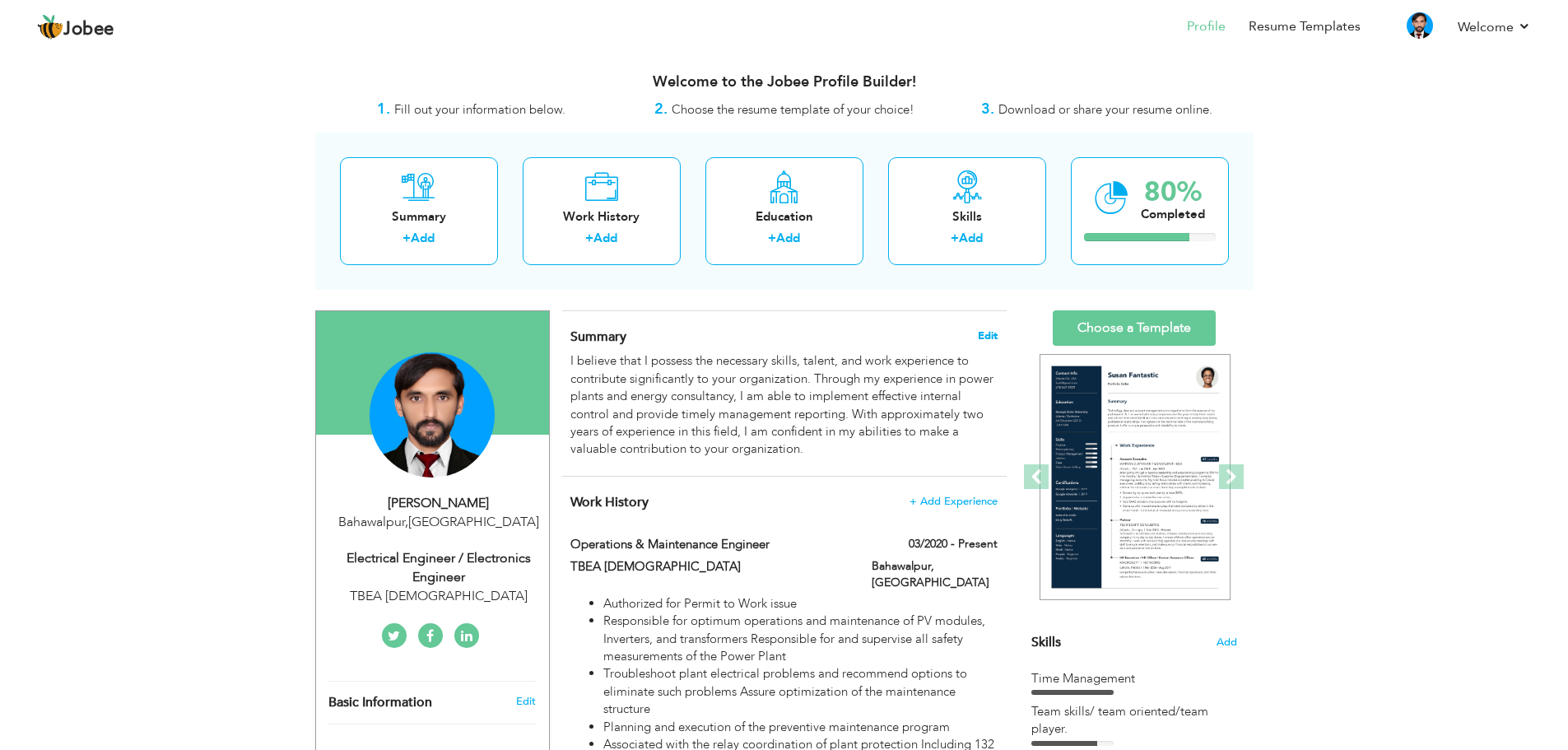
click at [986, 334] on span "Edit" at bounding box center [988, 335] width 20 height 12
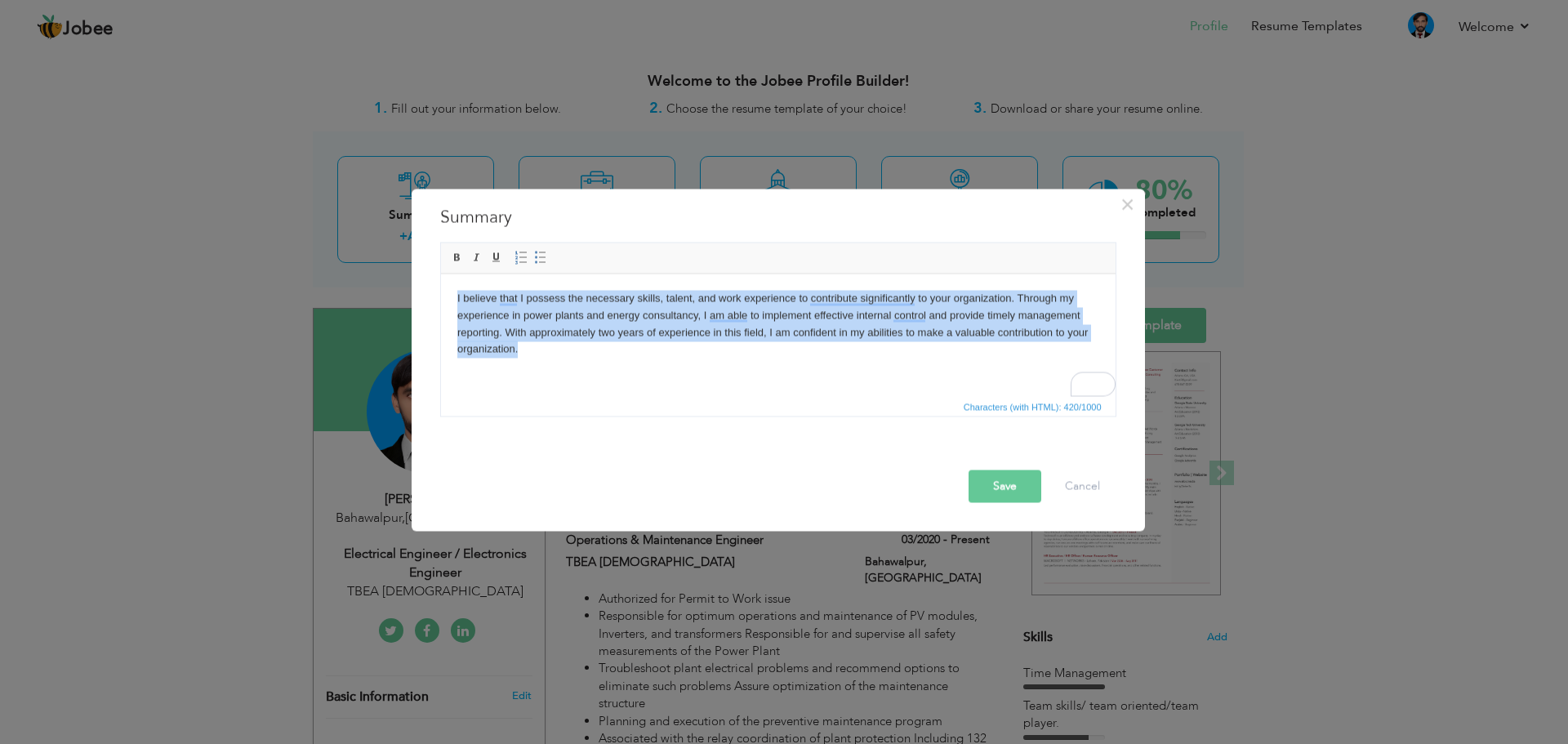
drag, startPoint x: 523, startPoint y: 349, endPoint x: 434, endPoint y: 293, distance: 105.2
click at [440, 293] on html "I believe that I possess the necessary skills, talent, and work experience to c…" at bounding box center [778, 323] width 675 height 100
click at [535, 357] on body "I believe that I possess the necessary skills, talent, and work experience to c…" at bounding box center [777, 323] width 641 height 68
drag, startPoint x: 535, startPoint y: 357, endPoint x: 439, endPoint y: 298, distance: 112.7
click at [440, 298] on html "I believe that I possess the necessary skills, talent, and work experience to c…" at bounding box center [778, 323] width 675 height 100
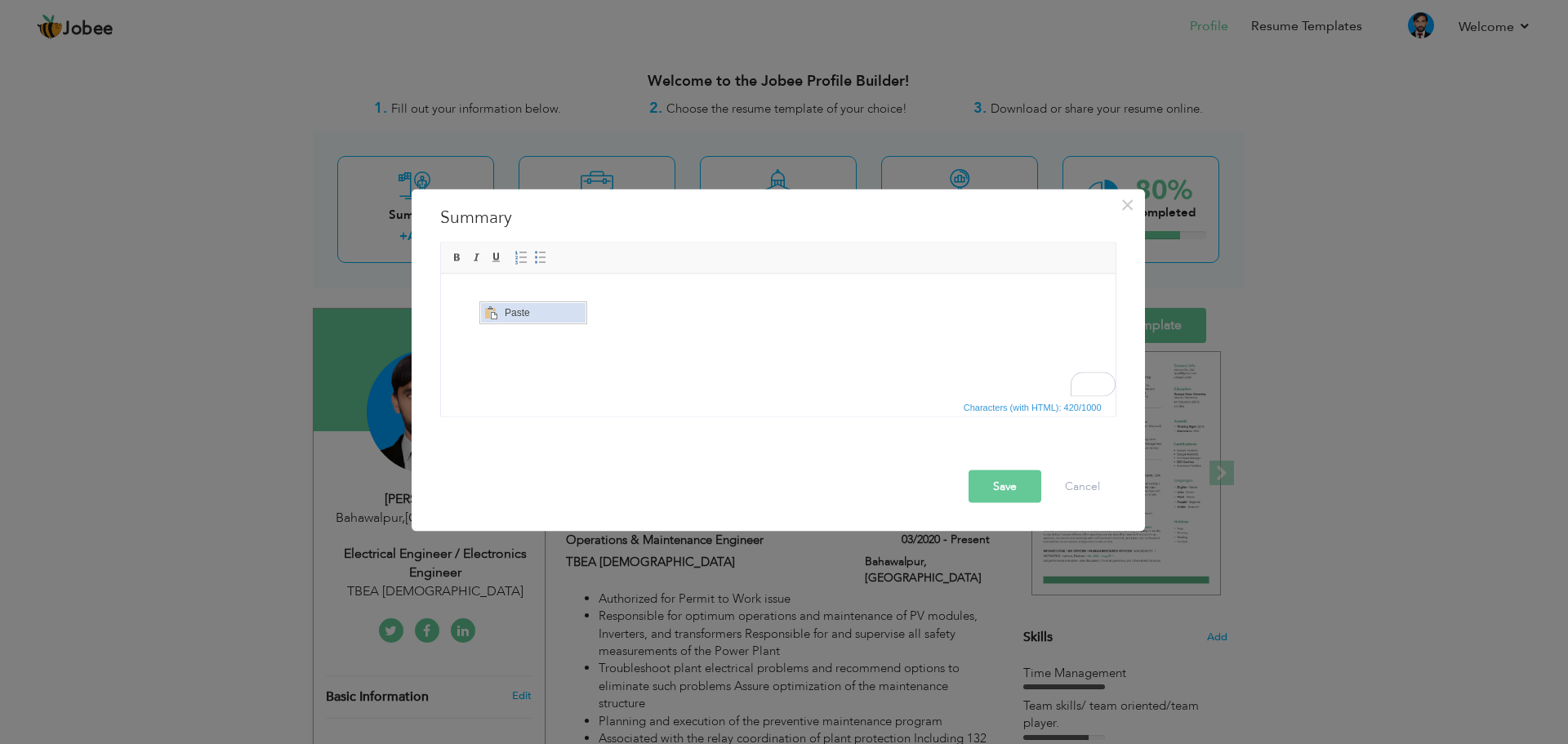
click at [516, 313] on span "Paste" at bounding box center [542, 313] width 85 height 20
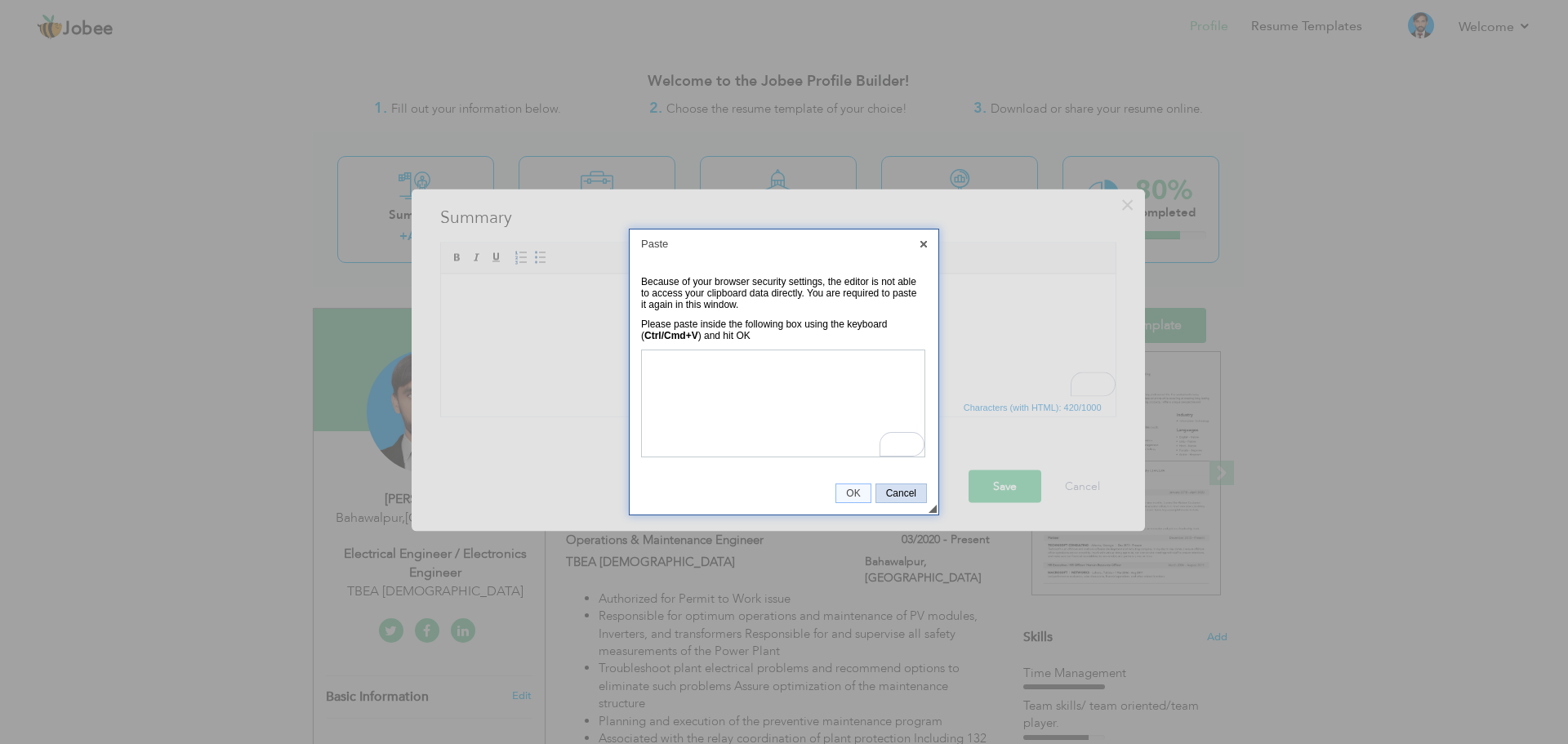
click at [901, 498] on span "Cancel" at bounding box center [900, 492] width 50 height 12
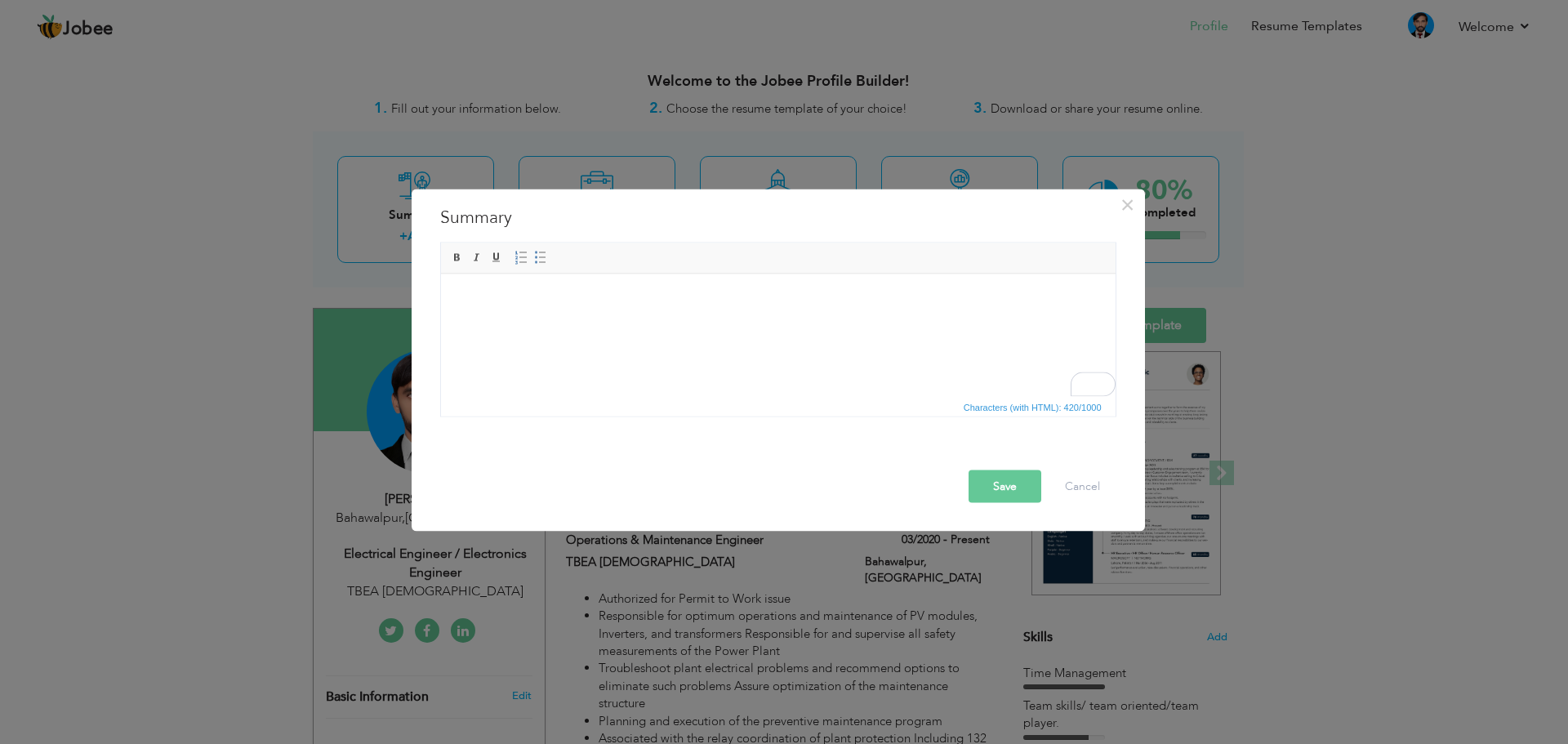
click at [460, 297] on body "To enrich screen reader interactions, please activate Accessibility in Grammarl…" at bounding box center [777, 298] width 641 height 17
drag, startPoint x: 460, startPoint y: 289, endPoint x: 845, endPoint y: 293, distance: 385.0
click at [845, 293] on body "To enrich screen reader interactions, please activate Accessibility in Grammarl…" at bounding box center [777, 298] width 641 height 17
click at [538, 313] on span "Paste" at bounding box center [571, 316] width 85 height 20
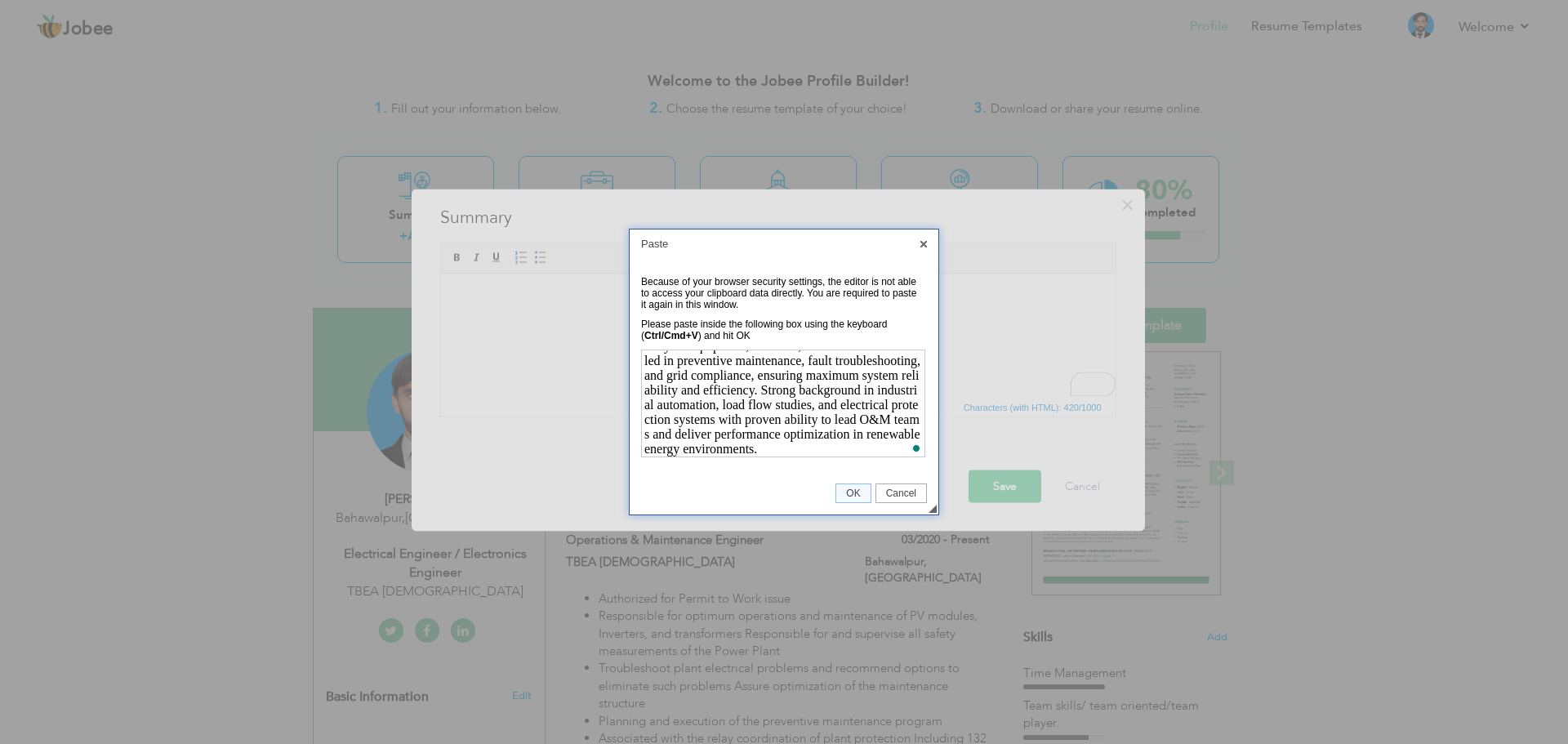
scroll to position [73, 0]
click at [848, 488] on span "OK" at bounding box center [853, 492] width 33 height 12
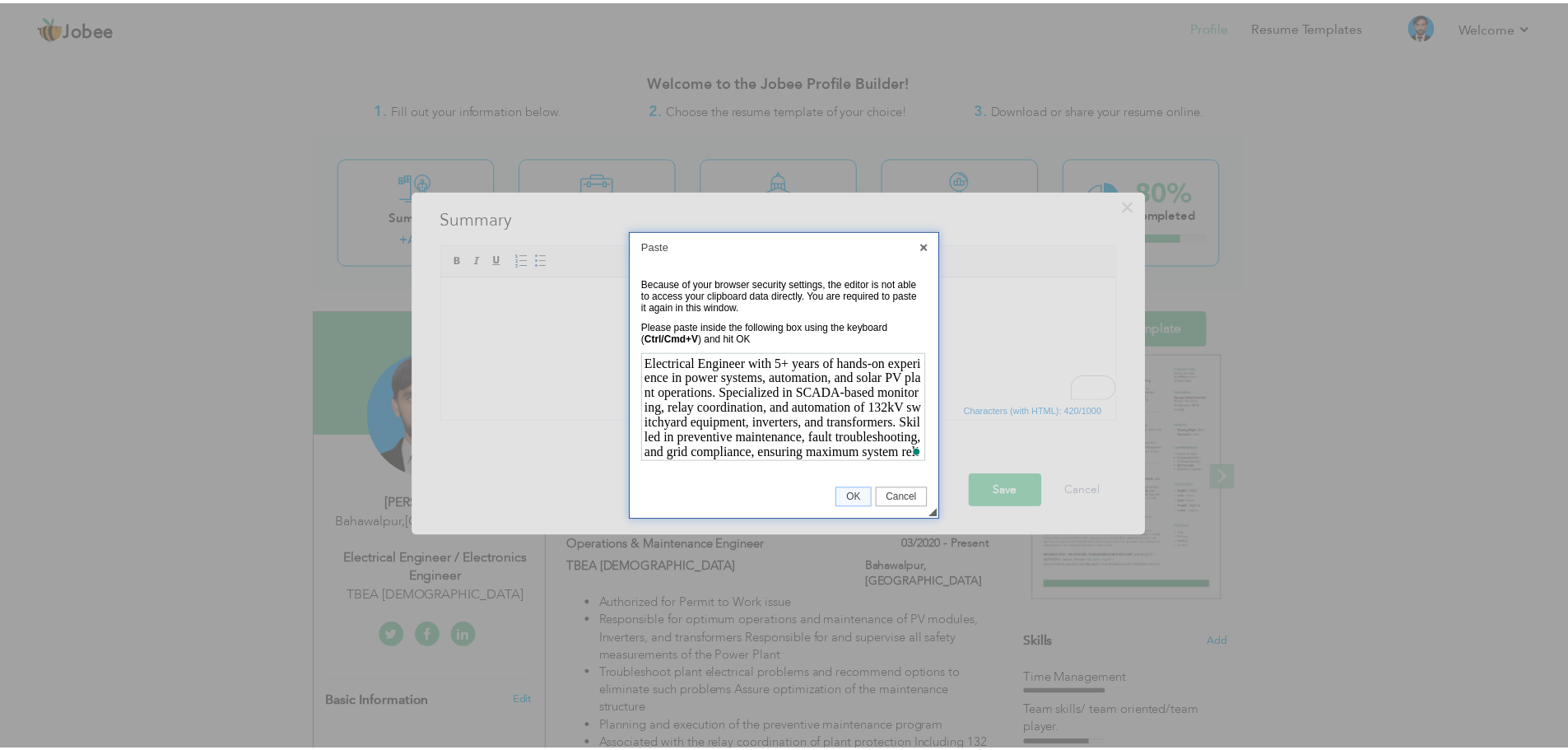
scroll to position [0, 0]
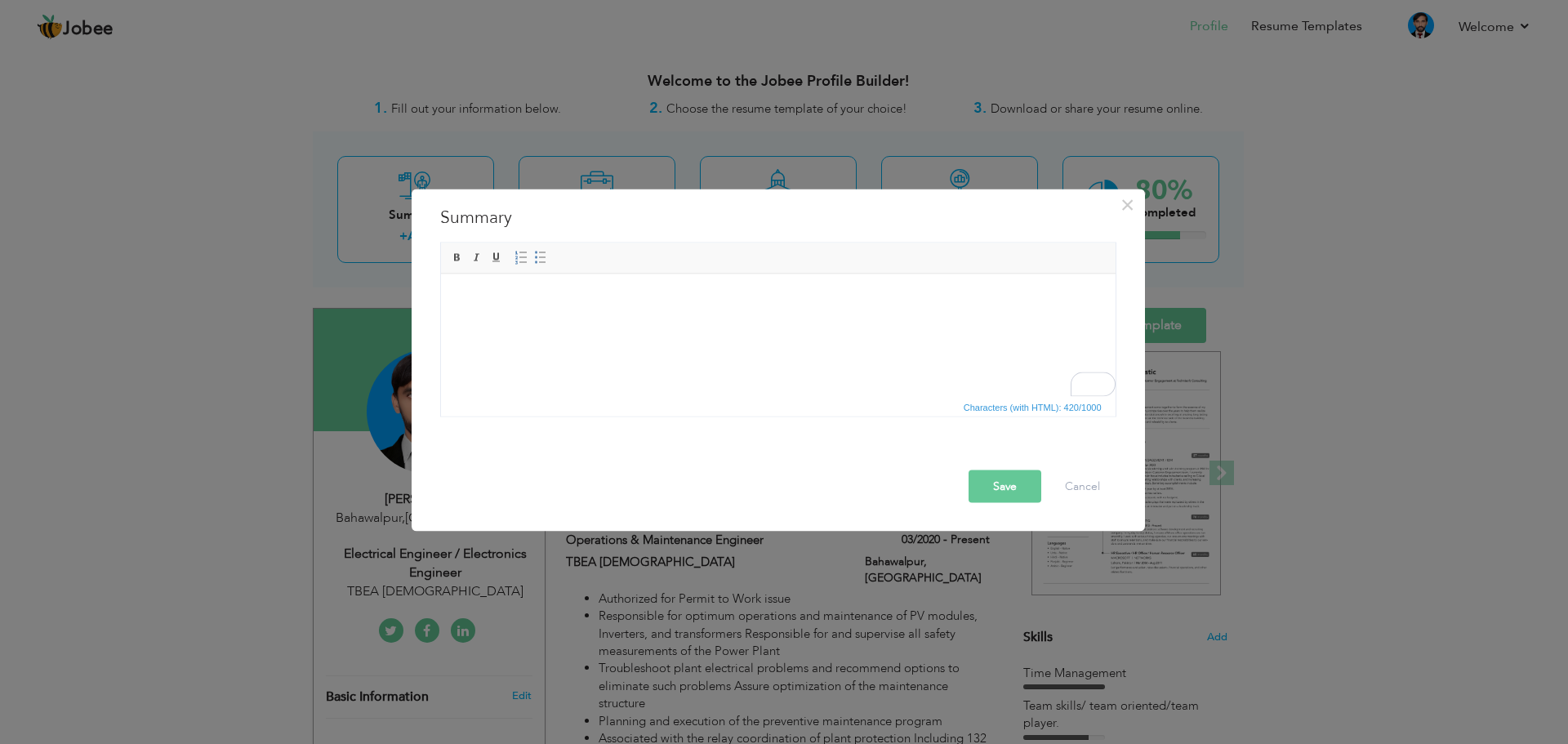
drag, startPoint x: 1010, startPoint y: 490, endPoint x: 871, endPoint y: 491, distance: 139.0
click at [1010, 491] on button "Save" at bounding box center [1004, 485] width 73 height 32
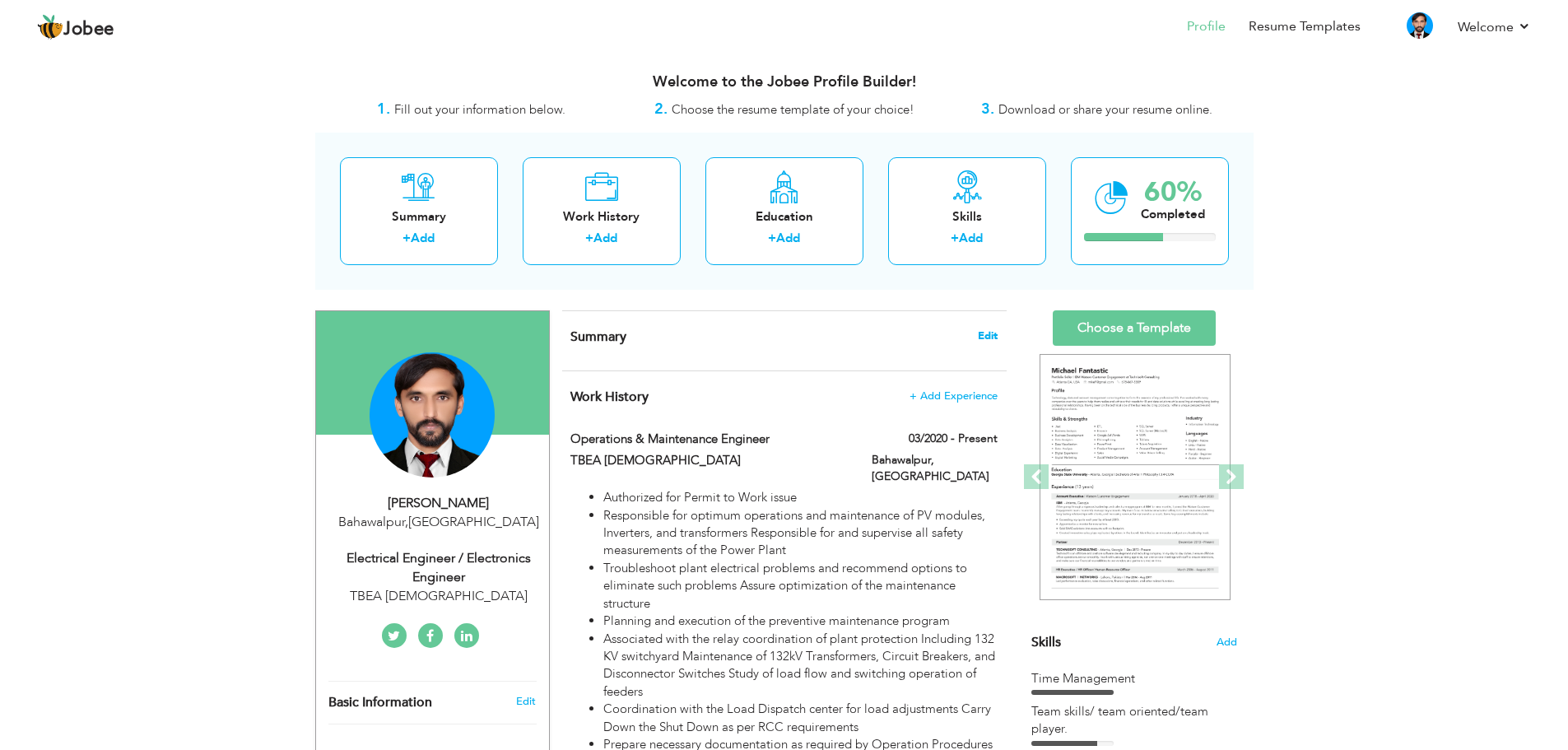
click at [984, 331] on span "Edit" at bounding box center [988, 335] width 20 height 12
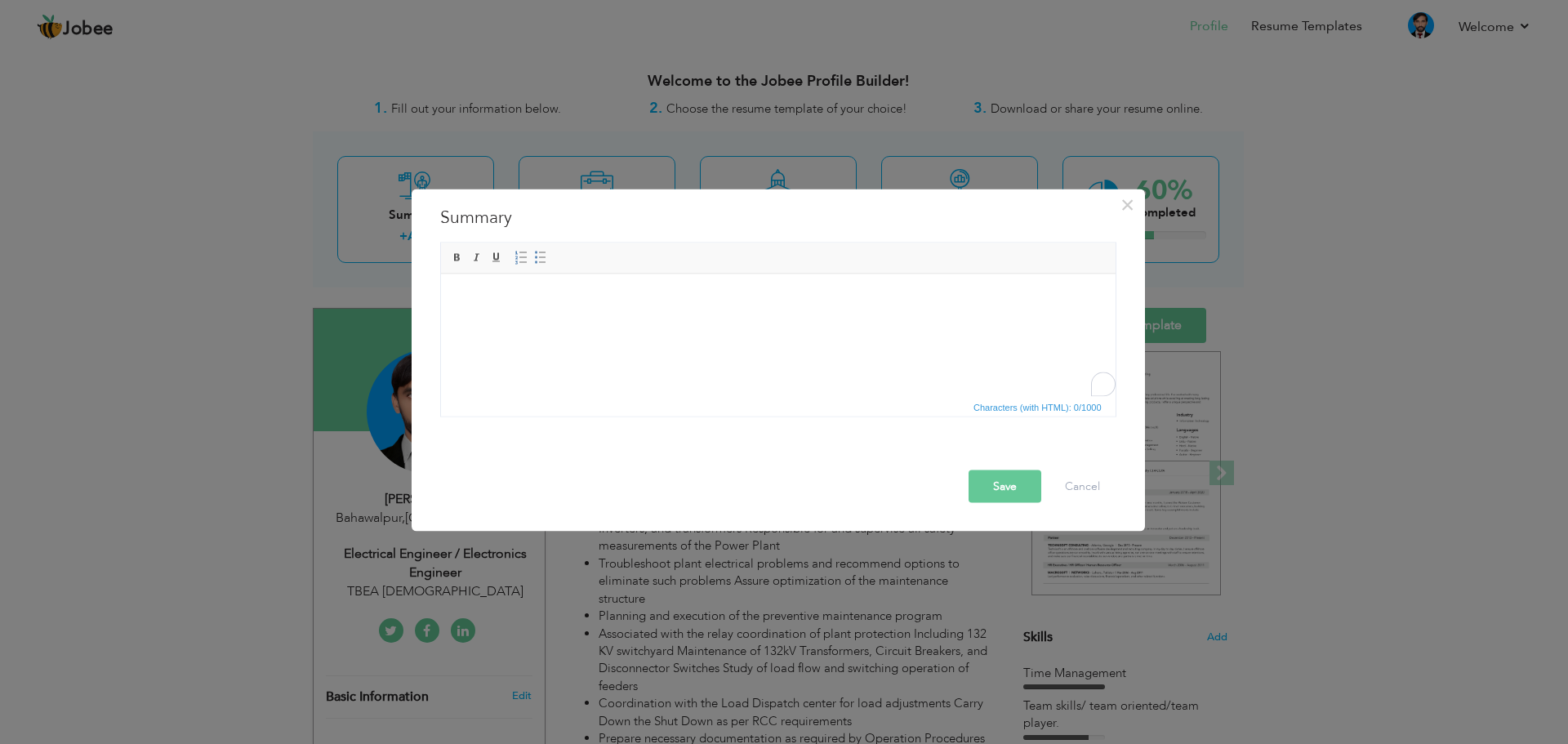
click at [500, 313] on html at bounding box center [778, 298] width 675 height 50
click at [471, 305] on body "To enrich screen reader interactions, please activate Accessibility in Grammarl…" at bounding box center [777, 298] width 641 height 17
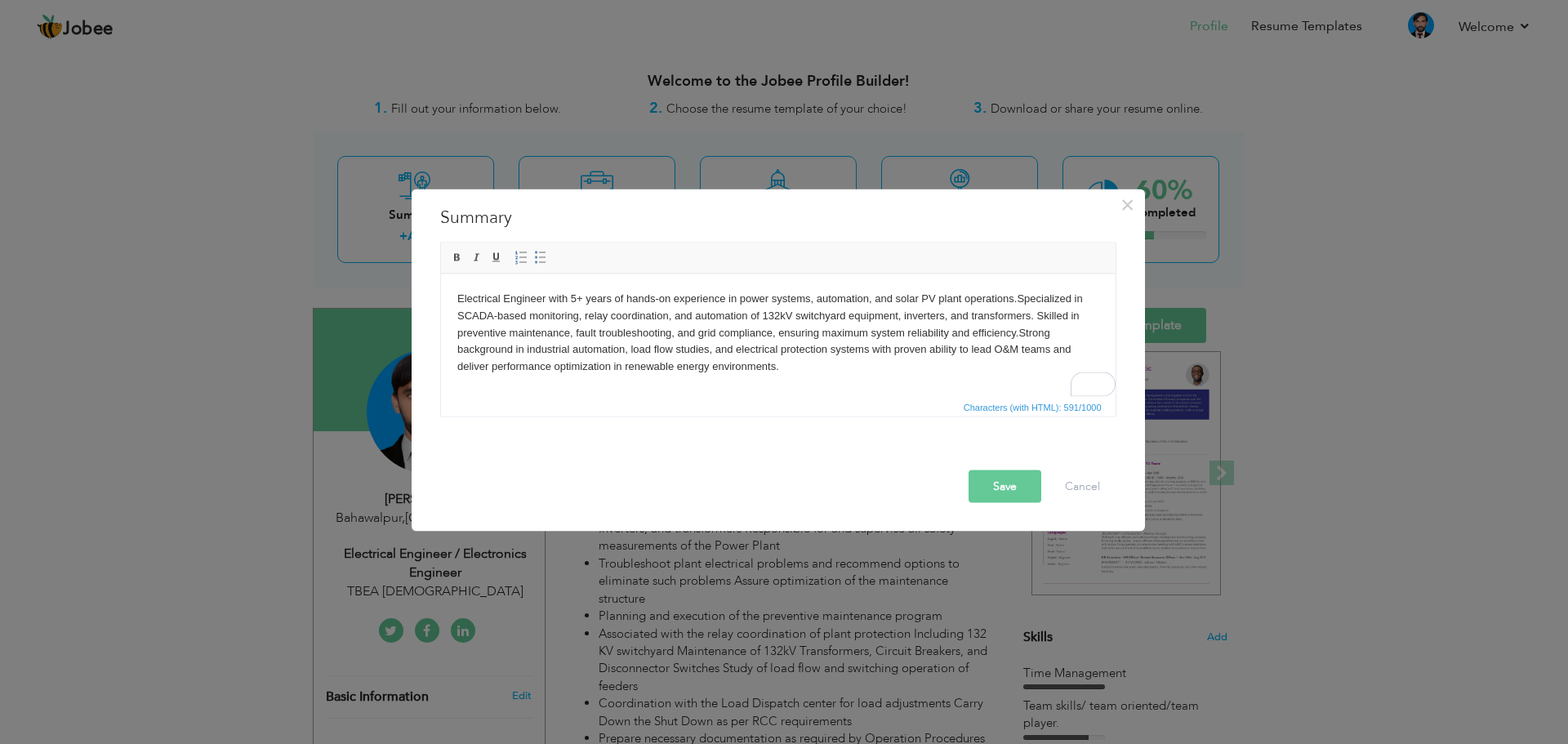
click at [1016, 490] on button "Save" at bounding box center [1004, 485] width 73 height 32
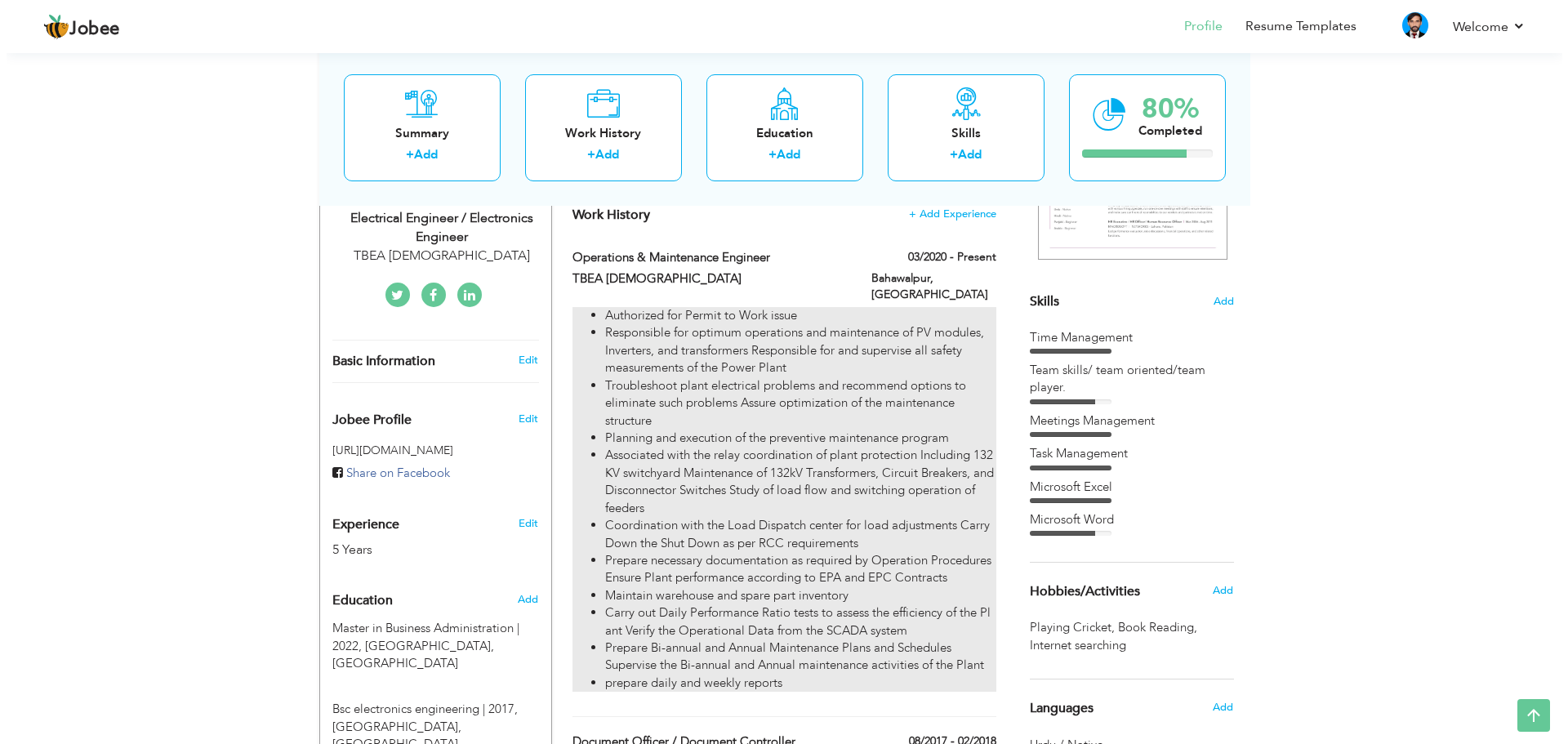
scroll to position [490, 0]
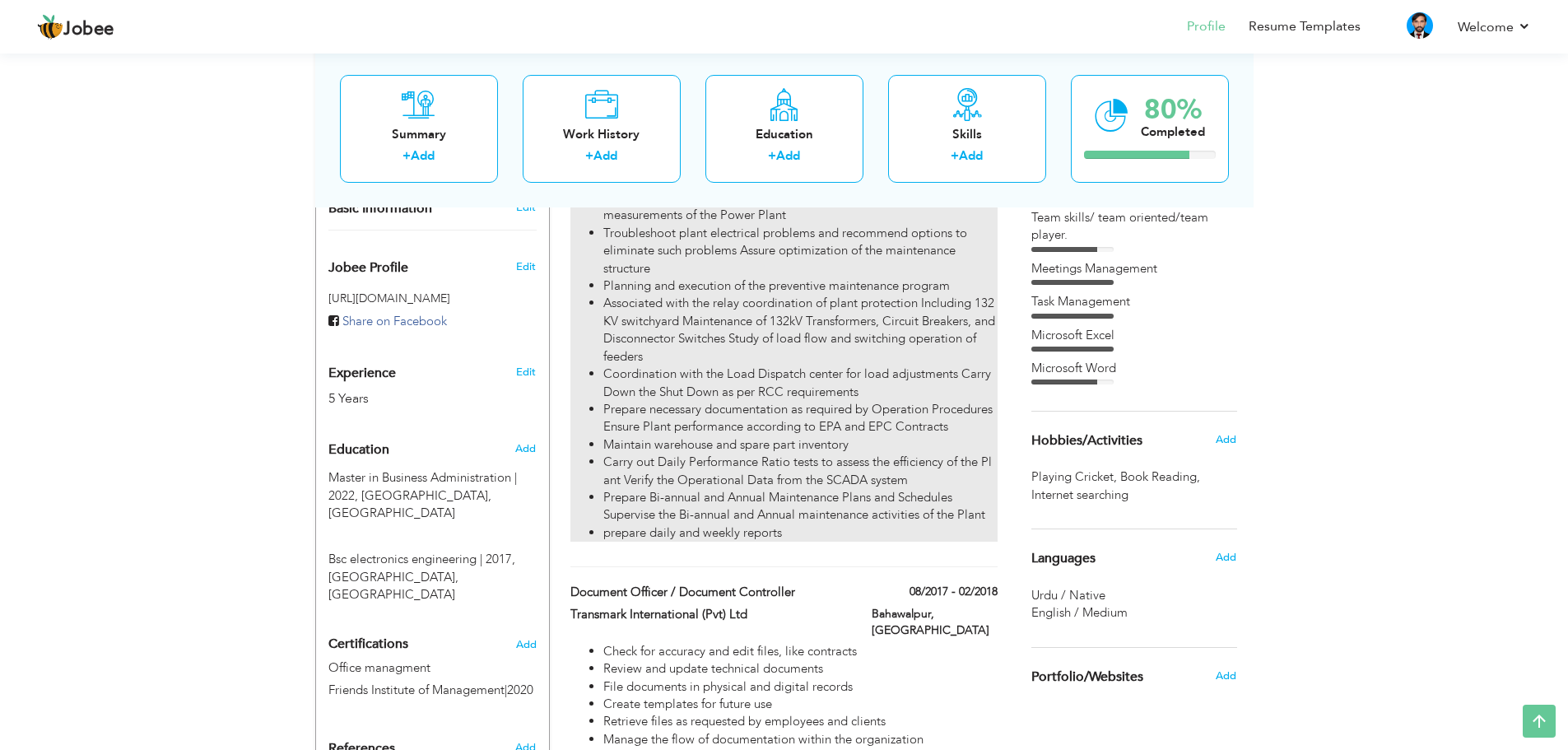
click at [803, 489] on li "Prepare Bi-annual and Annual Maintenance Plans and Schedules Supervise the Bi-a…" at bounding box center [799, 506] width 394 height 35
type input "Operations & Maintenance Engineer"
type input "TBEA [DEMOGRAPHIC_DATA]"
type input "03/2020"
type input "[GEOGRAPHIC_DATA]"
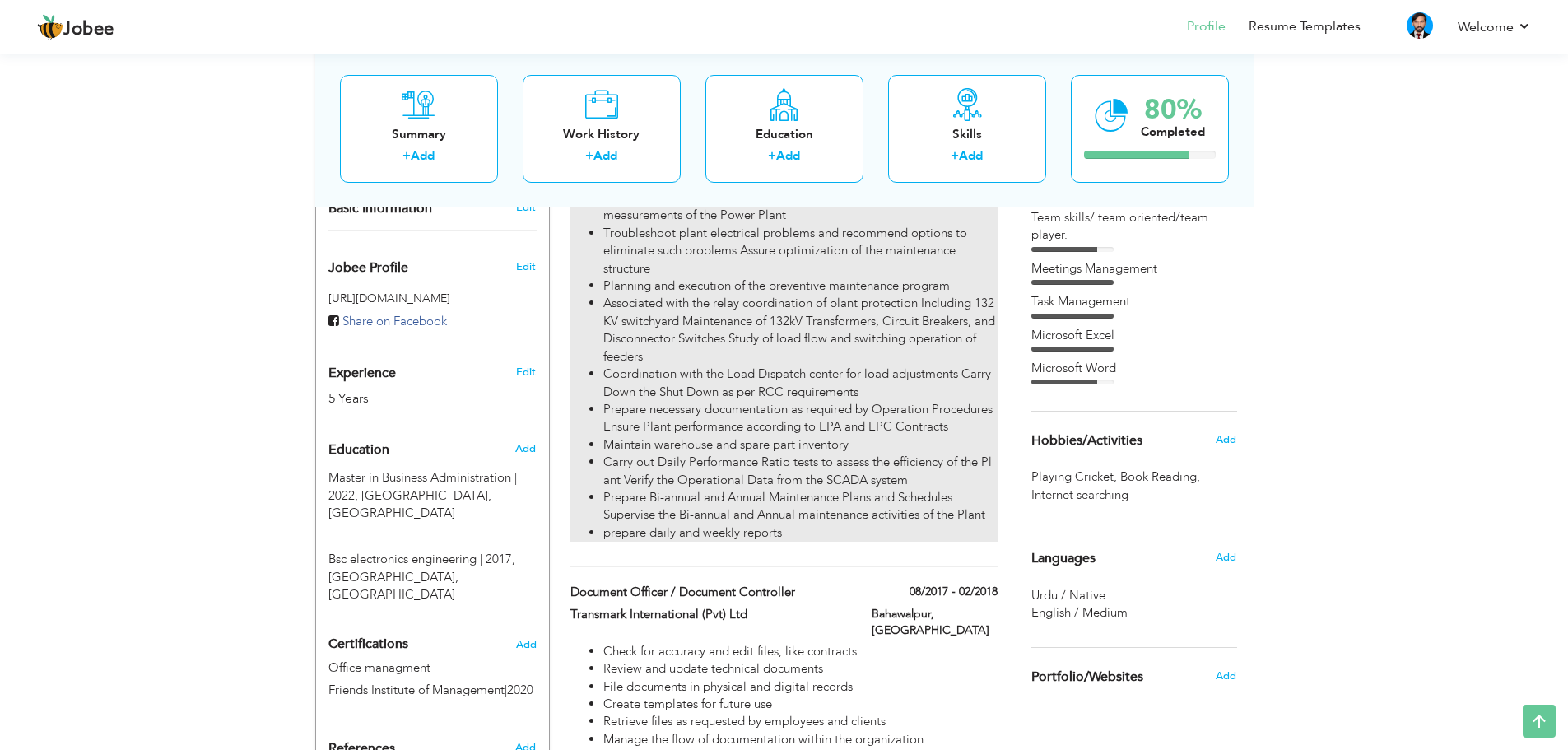
type input "Bahawalpur"
checkbox input "true"
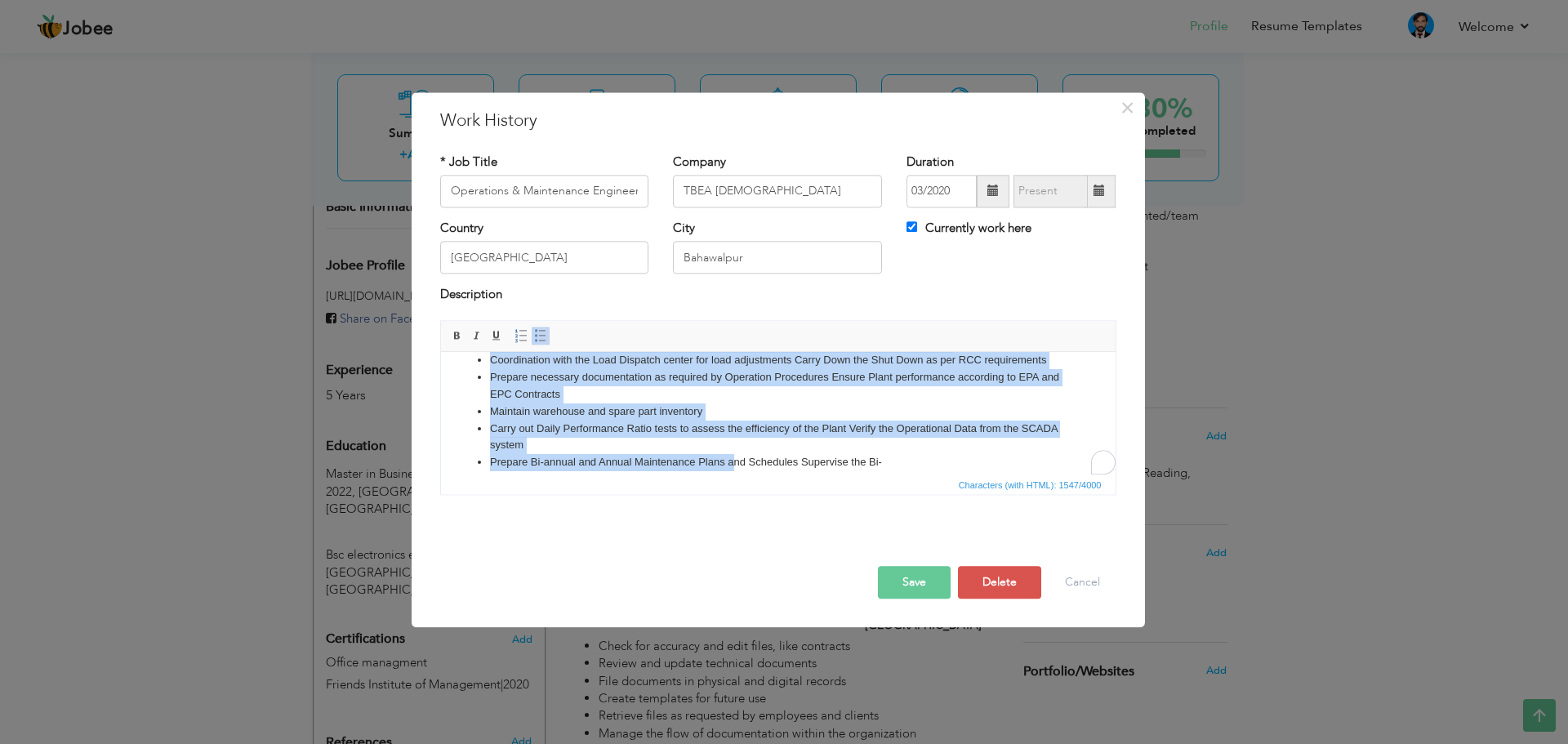
scroll to position [199, 0]
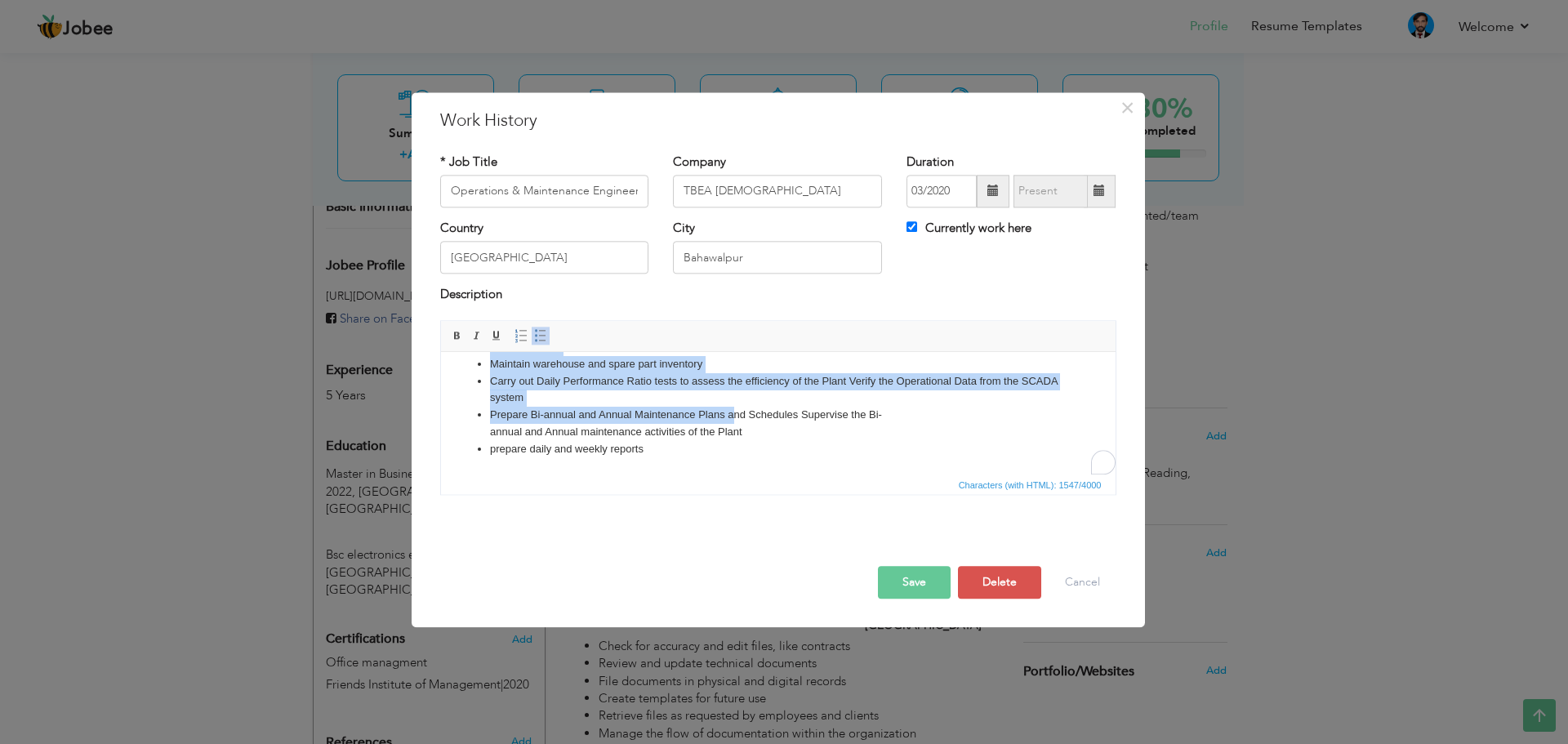
drag, startPoint x: 487, startPoint y: 371, endPoint x: 1192, endPoint y: 847, distance: 850.6
click at [748, 474] on html "Authorized for Permit to Work issue Responsible for optimum operations and main…" at bounding box center [778, 313] width 675 height 322
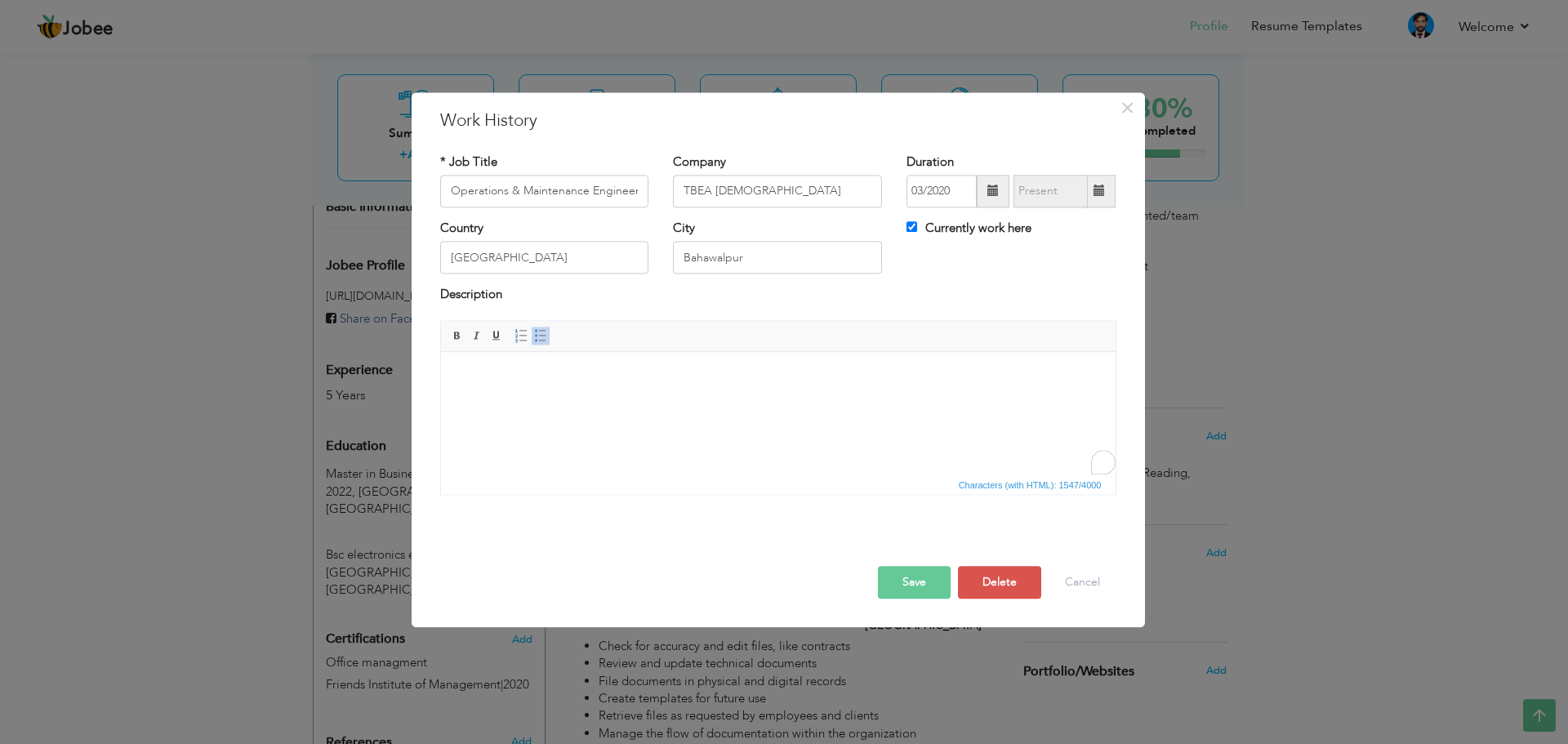
scroll to position [0, 0]
click at [484, 387] on html at bounding box center [778, 376] width 675 height 50
click at [538, 339] on span at bounding box center [540, 335] width 13 height 13
click at [514, 377] on li "To enrich screen reader interactions, please activate Accessibility in Grammarl…" at bounding box center [777, 376] width 576 height 17
click at [742, 401] on html at bounding box center [778, 376] width 675 height 50
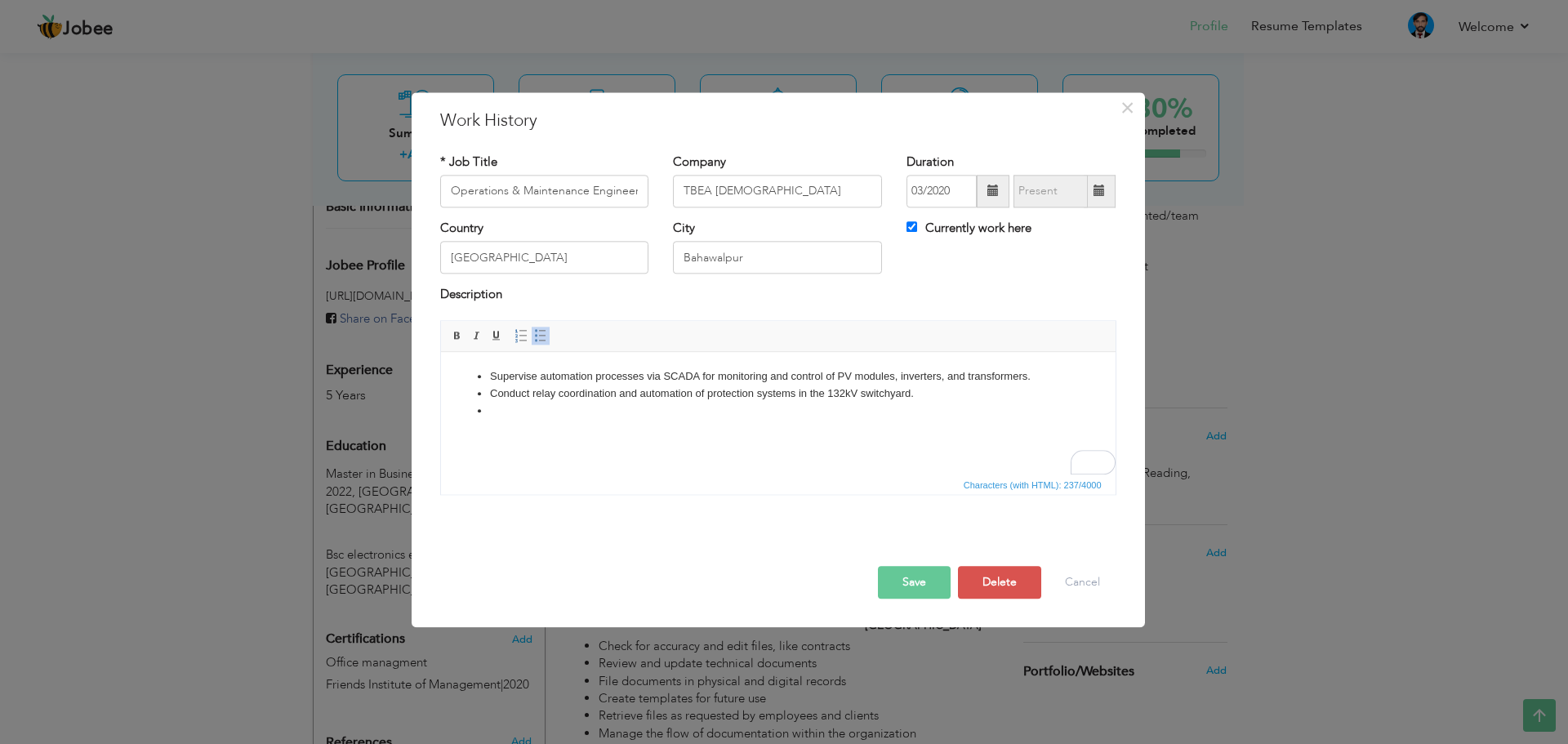
click at [931, 397] on li "Conduct relay coordination and automation of protection systems in the 132kV sw…" at bounding box center [777, 393] width 576 height 17
click at [511, 420] on html "Supervise automation processes via SCADA for monitoring and control of PV modul…" at bounding box center [778, 393] width 675 height 83
click at [501, 431] on li "To enrich screen reader interactions, please activate Accessibility in Grammarl…" at bounding box center [777, 427] width 576 height 17
click at [533, 451] on li "To enrich screen reader interactions, please activate Accessibility in Grammarl…" at bounding box center [777, 444] width 576 height 17
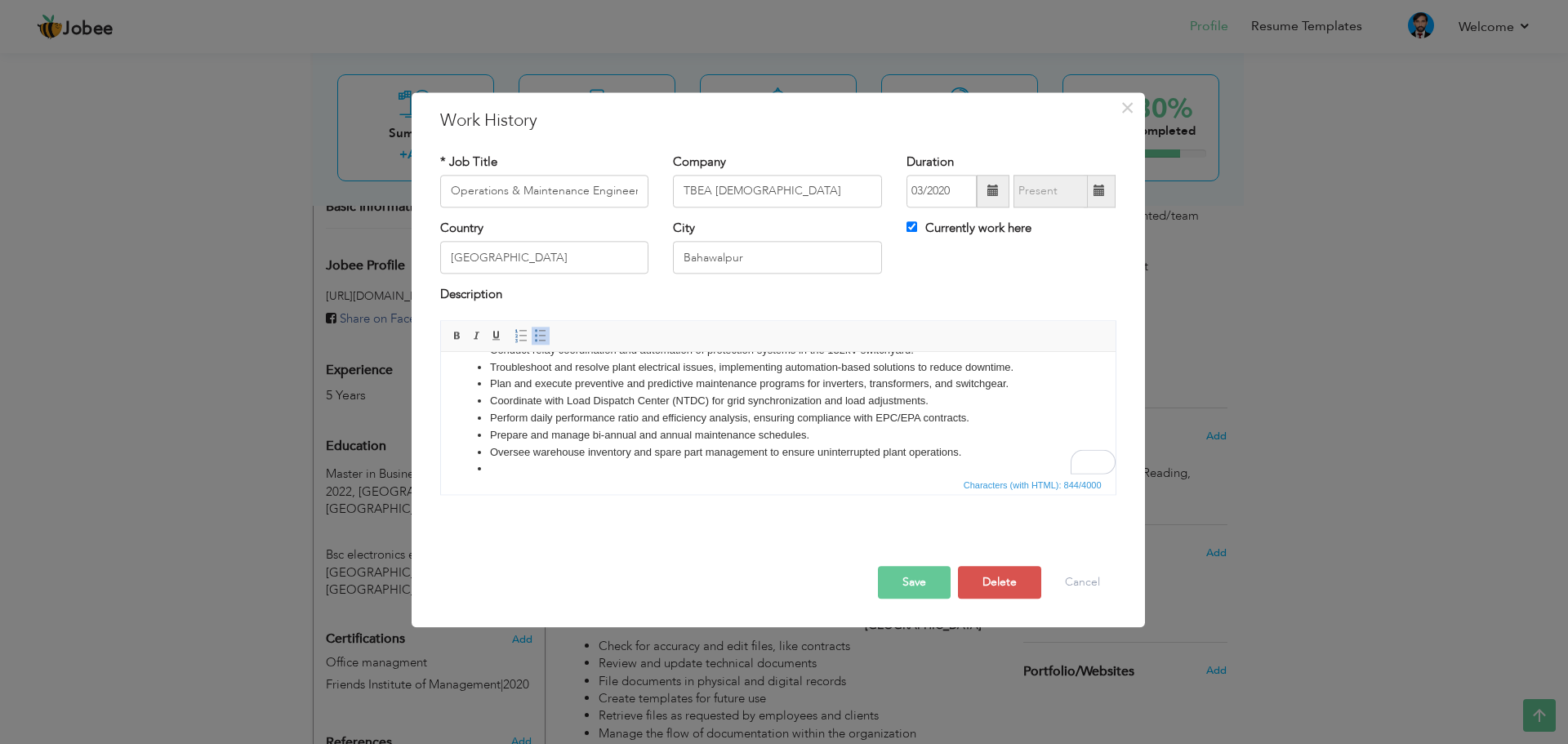
scroll to position [43, 0]
click at [997, 188] on span at bounding box center [992, 190] width 12 height 12
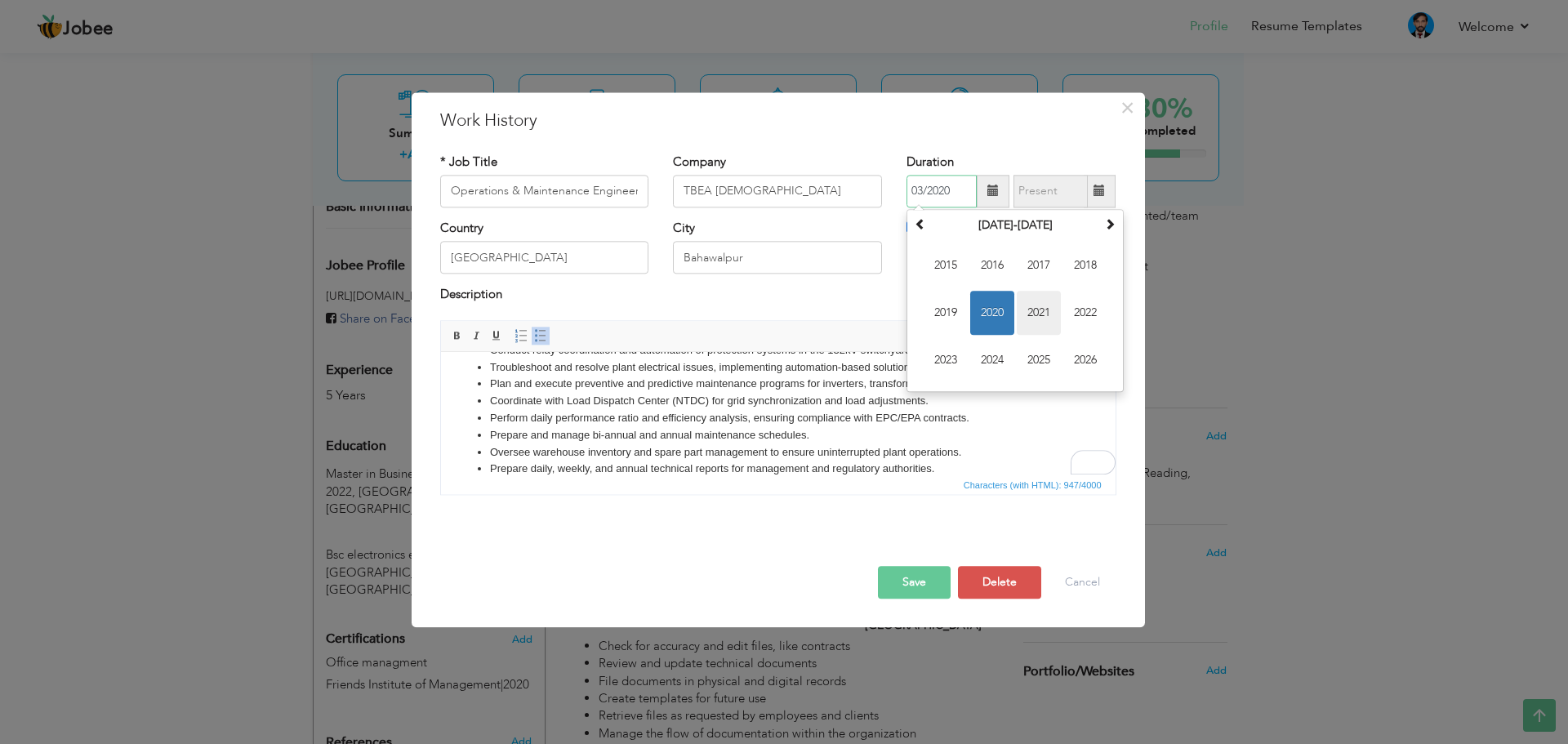
click at [1055, 313] on span "2021" at bounding box center [1038, 312] width 44 height 44
click at [990, 271] on span "Feb" at bounding box center [992, 265] width 44 height 44
type input "02/2021"
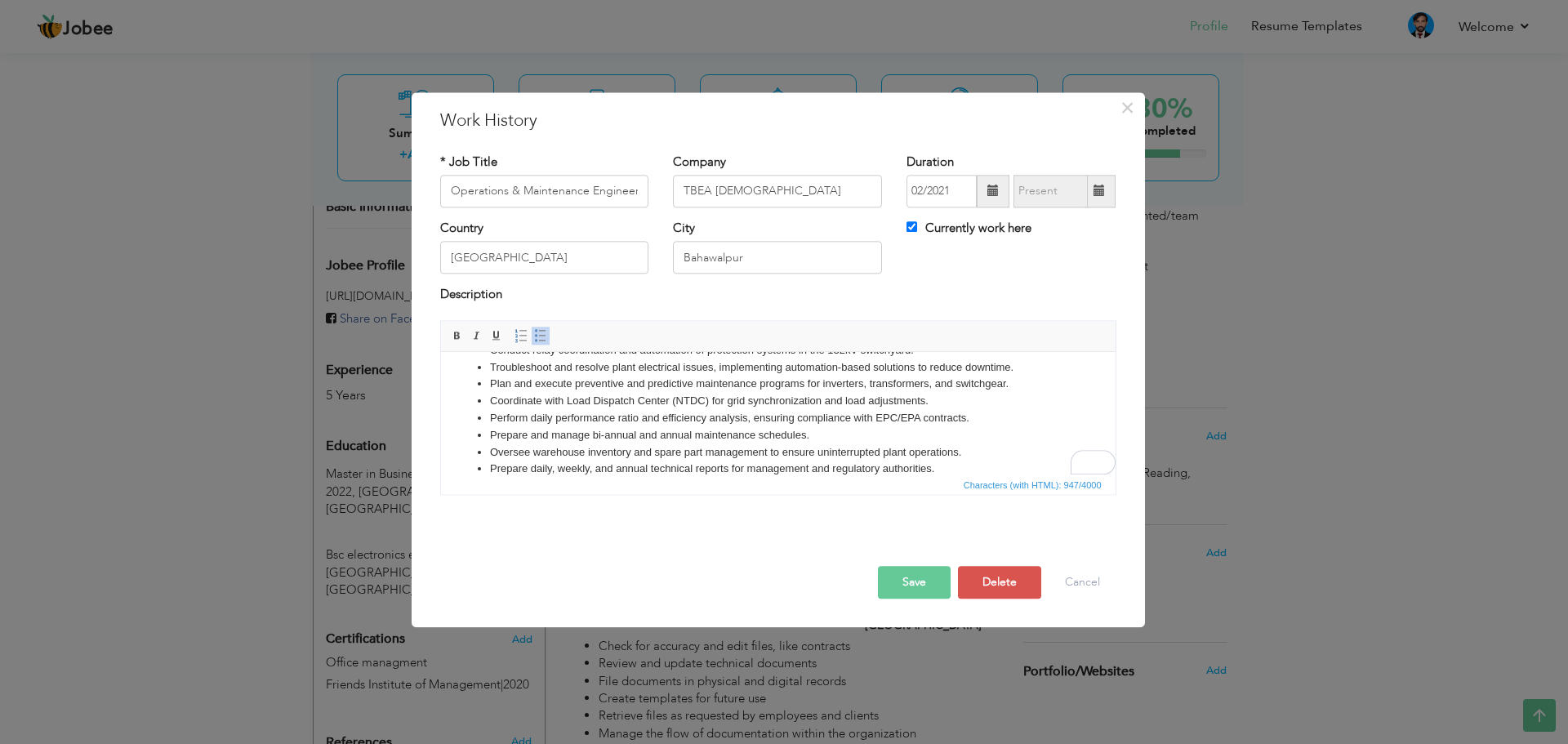
click at [915, 574] on button "Save" at bounding box center [914, 582] width 73 height 32
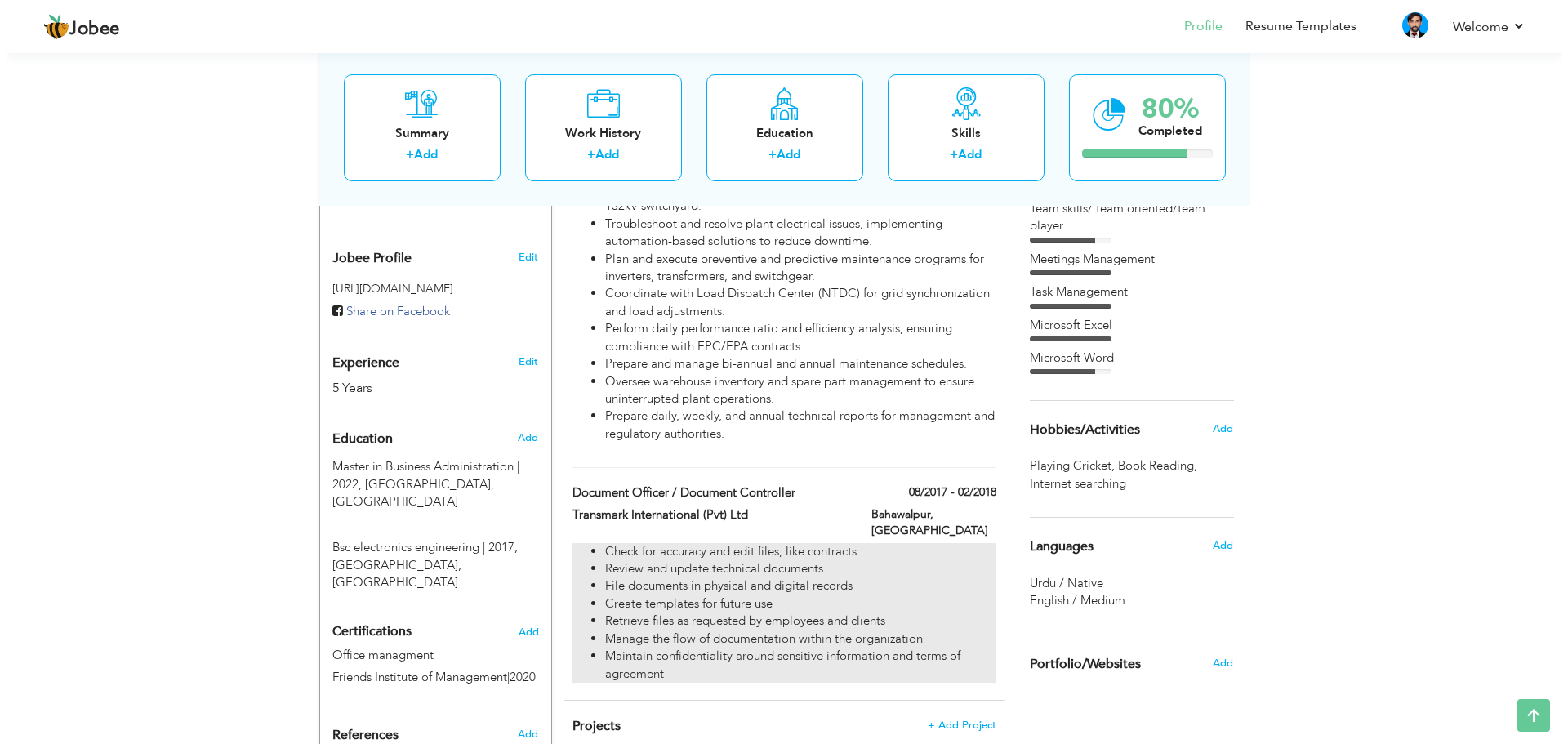
scroll to position [572, 0]
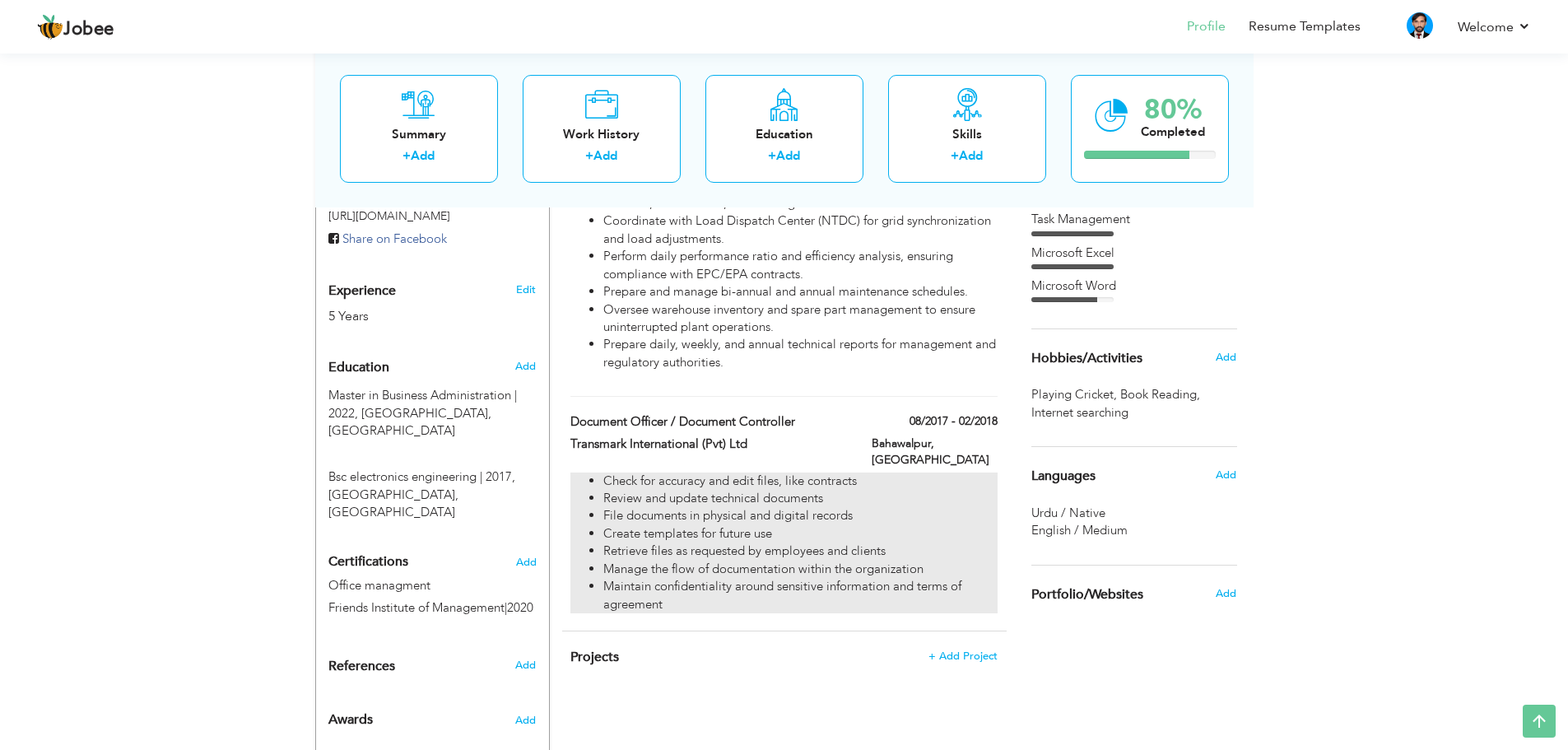
click at [689, 490] on li "Review and update technical documents" at bounding box center [799, 498] width 394 height 17
type input "Document Officer / Document Controller"
type input "Transmark International (Pvt) Ltd"
type input "08/2017"
type input "02/2018"
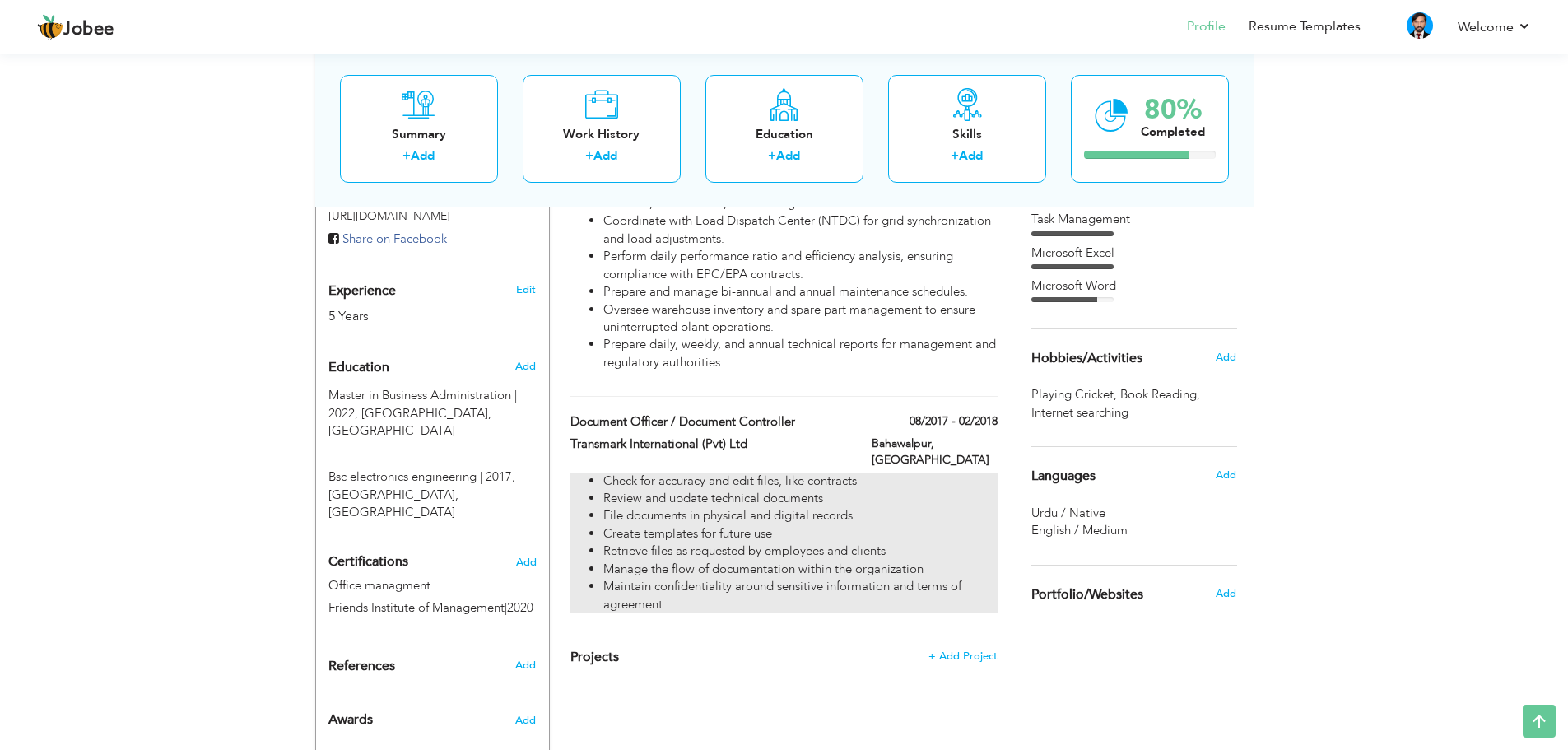
checkbox input "false"
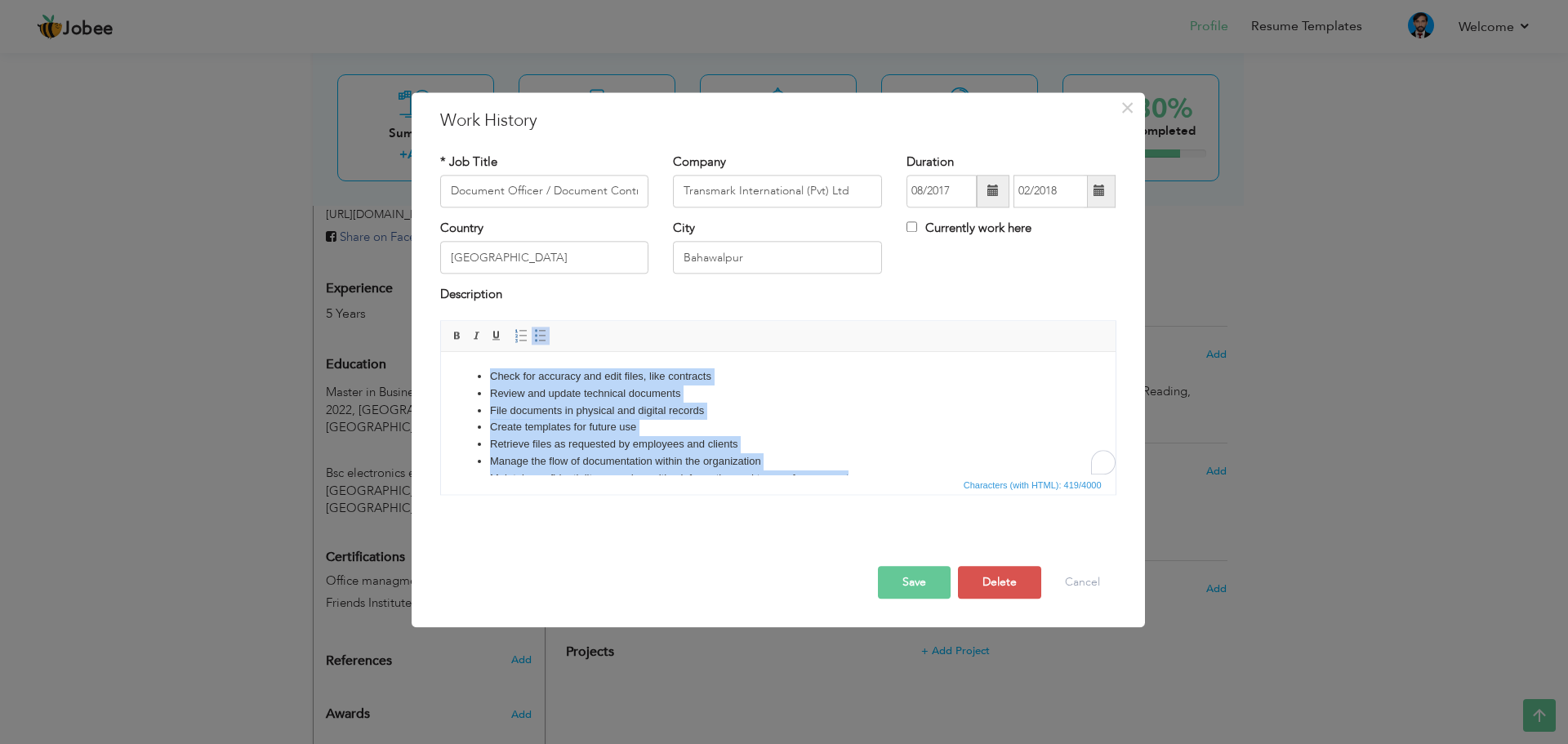
scroll to position [0, 0]
drag, startPoint x: 870, startPoint y: 444, endPoint x: 449, endPoint y: 349, distance: 431.6
click at [449, 352] on html "Check for accuracy and edit files, like contracts Review and update technical d…" at bounding box center [778, 427] width 675 height 152
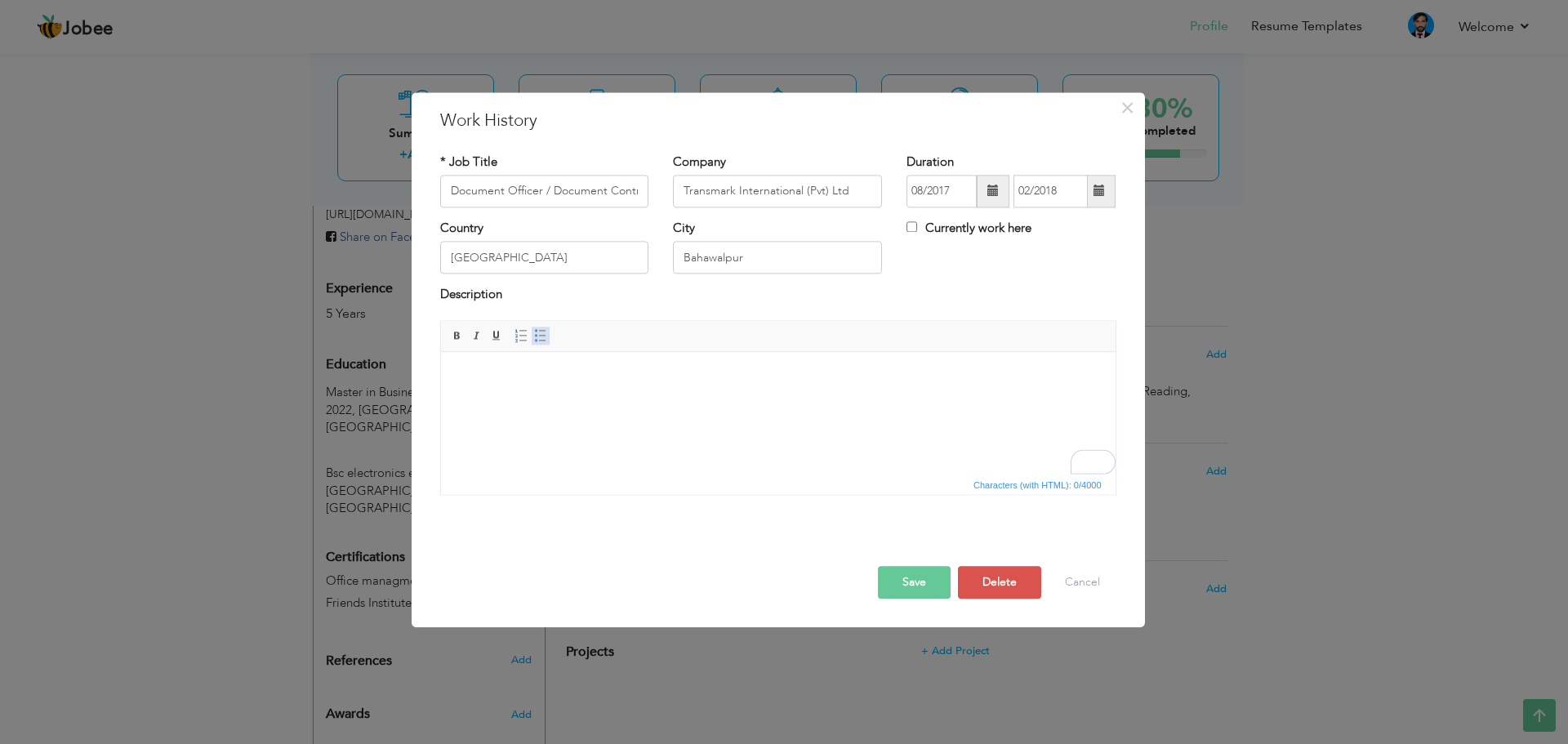
click at [540, 338] on span at bounding box center [540, 335] width 13 height 13
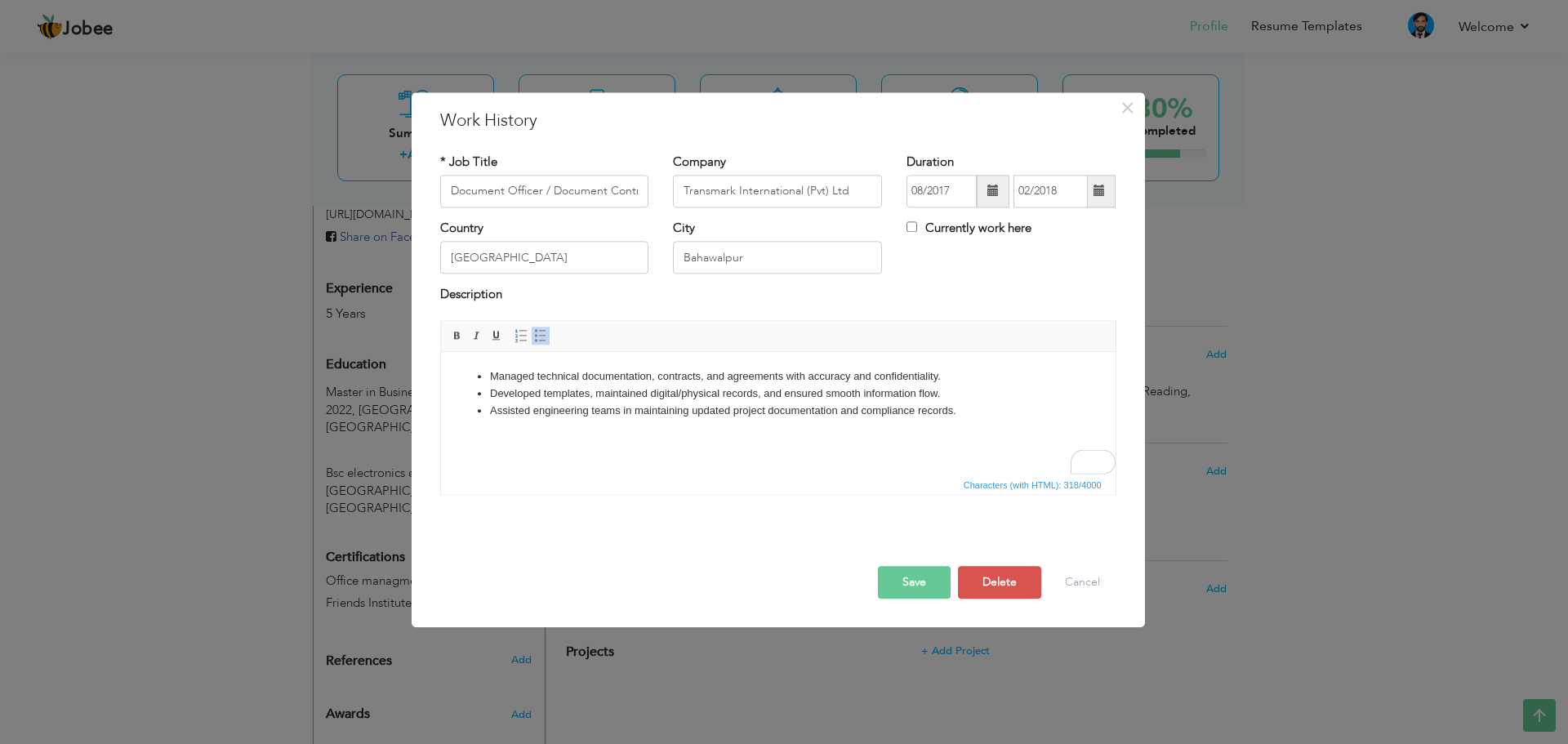
click at [914, 582] on button "Save" at bounding box center [914, 582] width 73 height 32
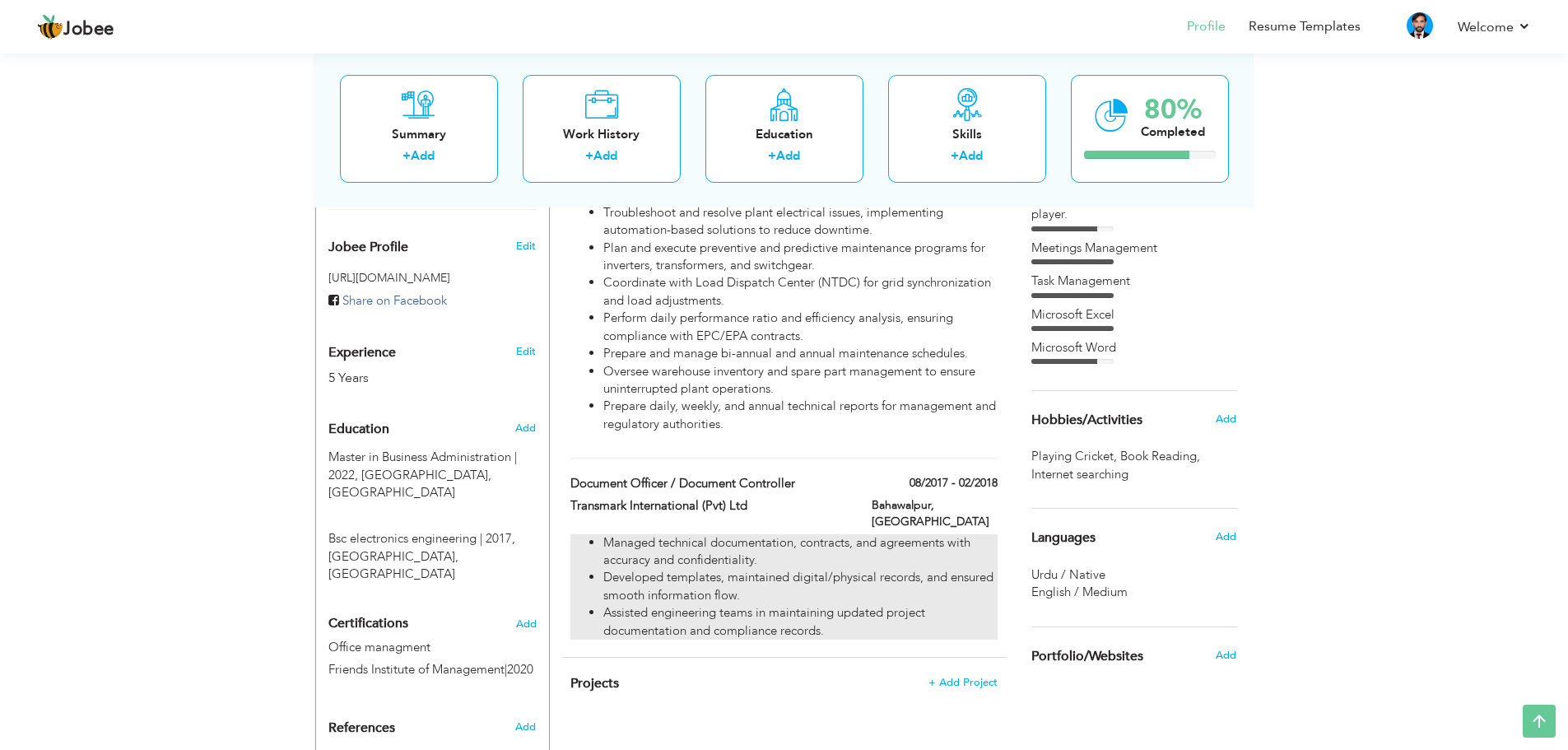
scroll to position [412, 0]
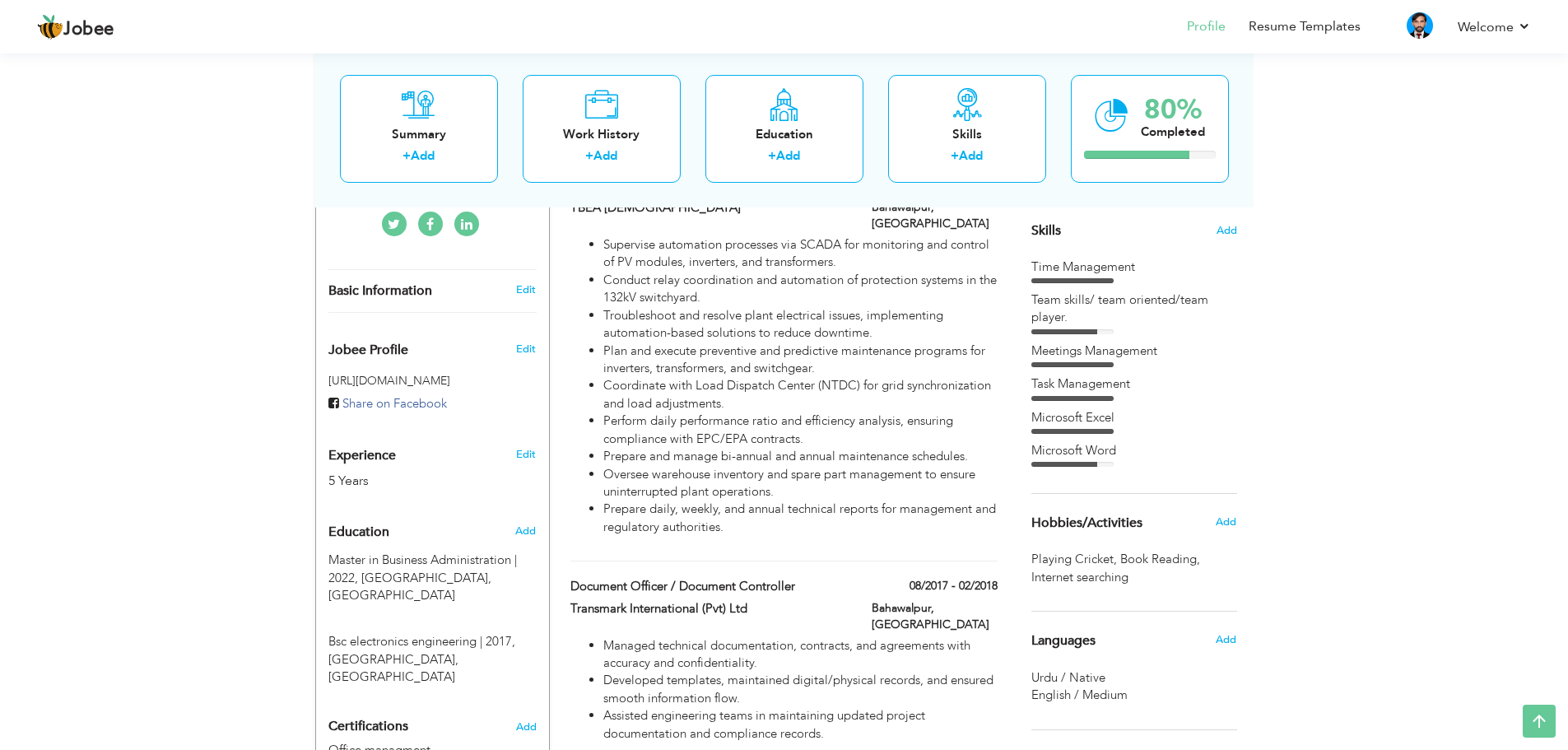
click at [1081, 455] on div "Microsoft Word" at bounding box center [1134, 450] width 206 height 17
click at [1225, 228] on span "Add" at bounding box center [1227, 230] width 22 height 15
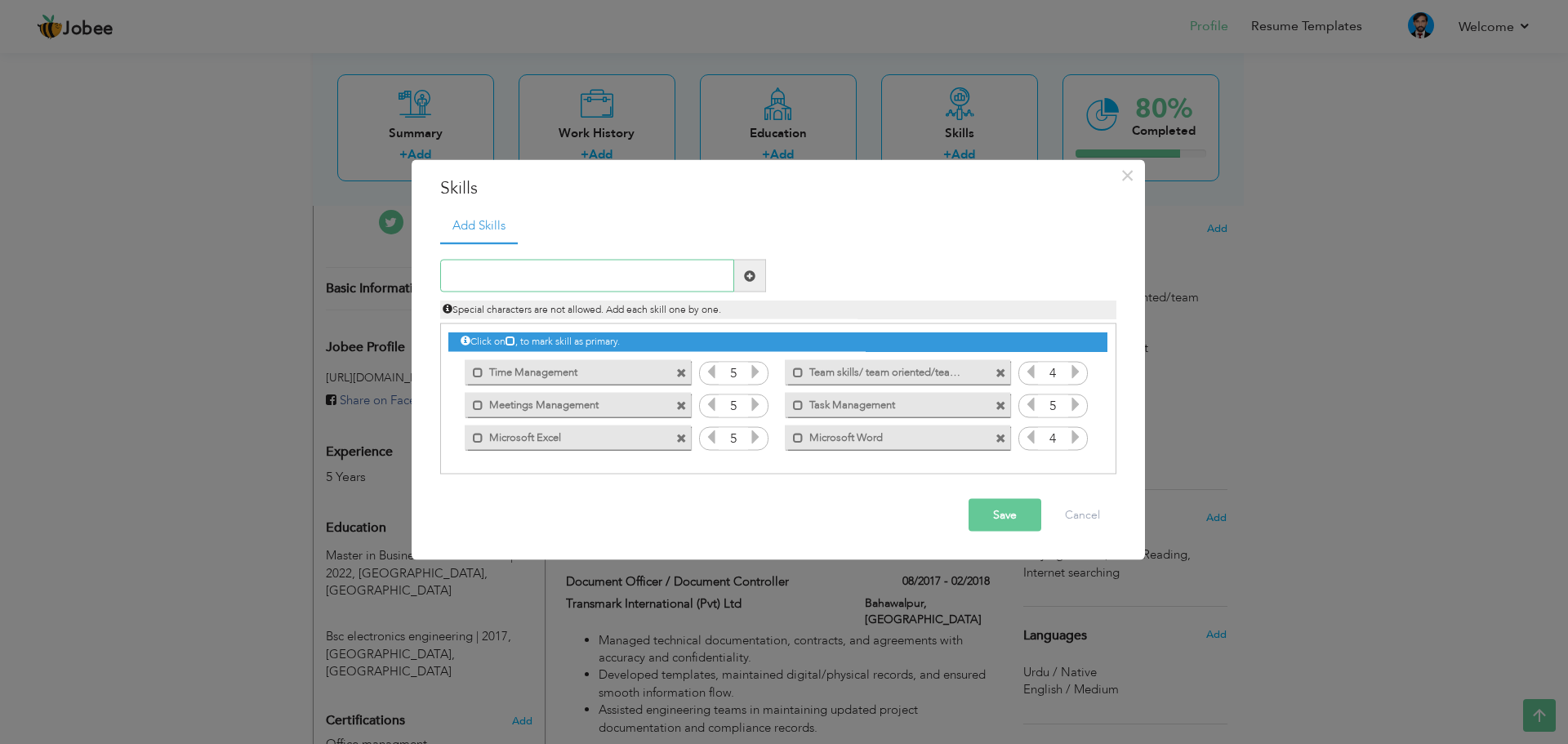
paste input "Power Plant Operations (132kV/33kV)"
type input "Power Plant Operations"
click at [749, 274] on span at bounding box center [750, 275] width 12 height 12
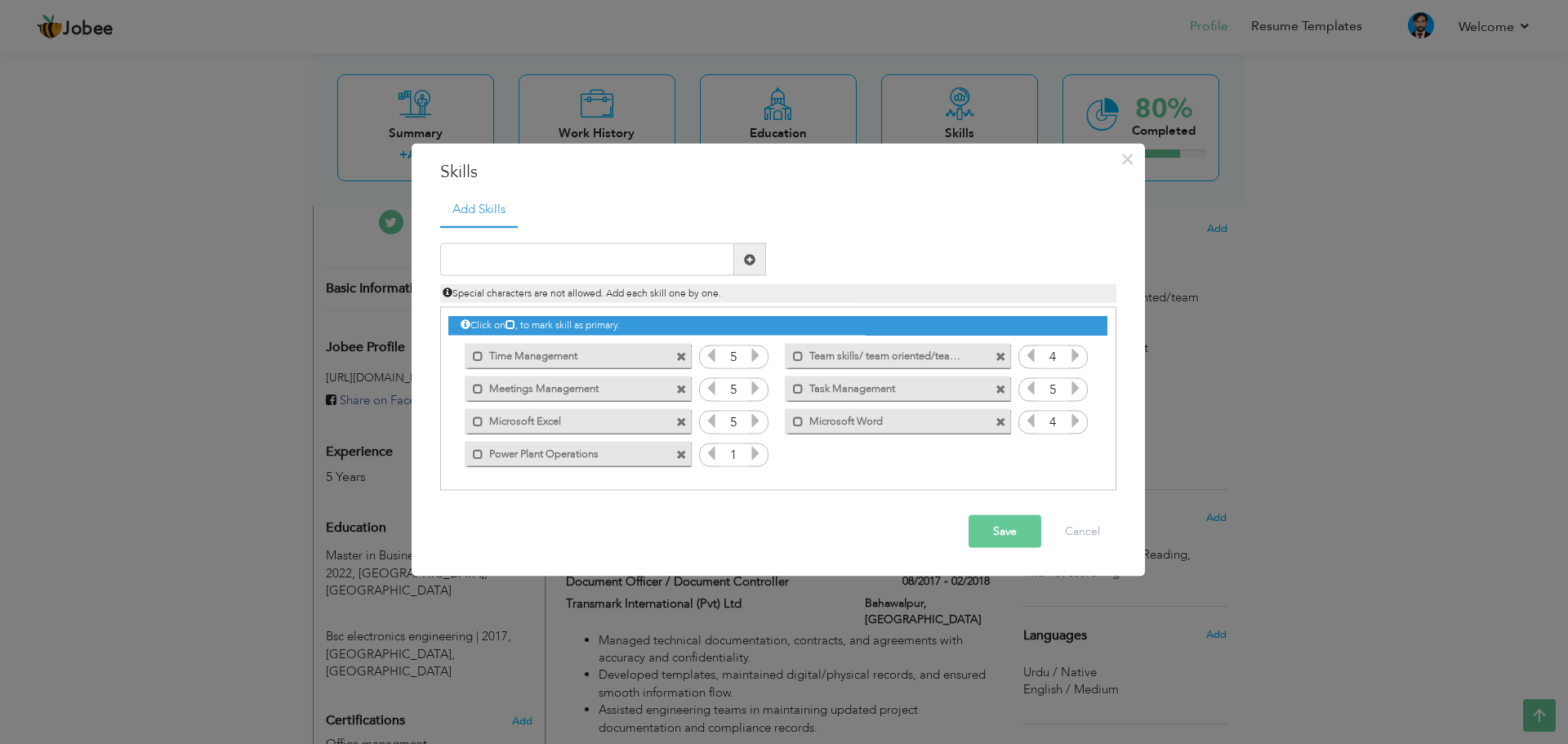
click at [756, 455] on icon at bounding box center [755, 453] width 14 height 14
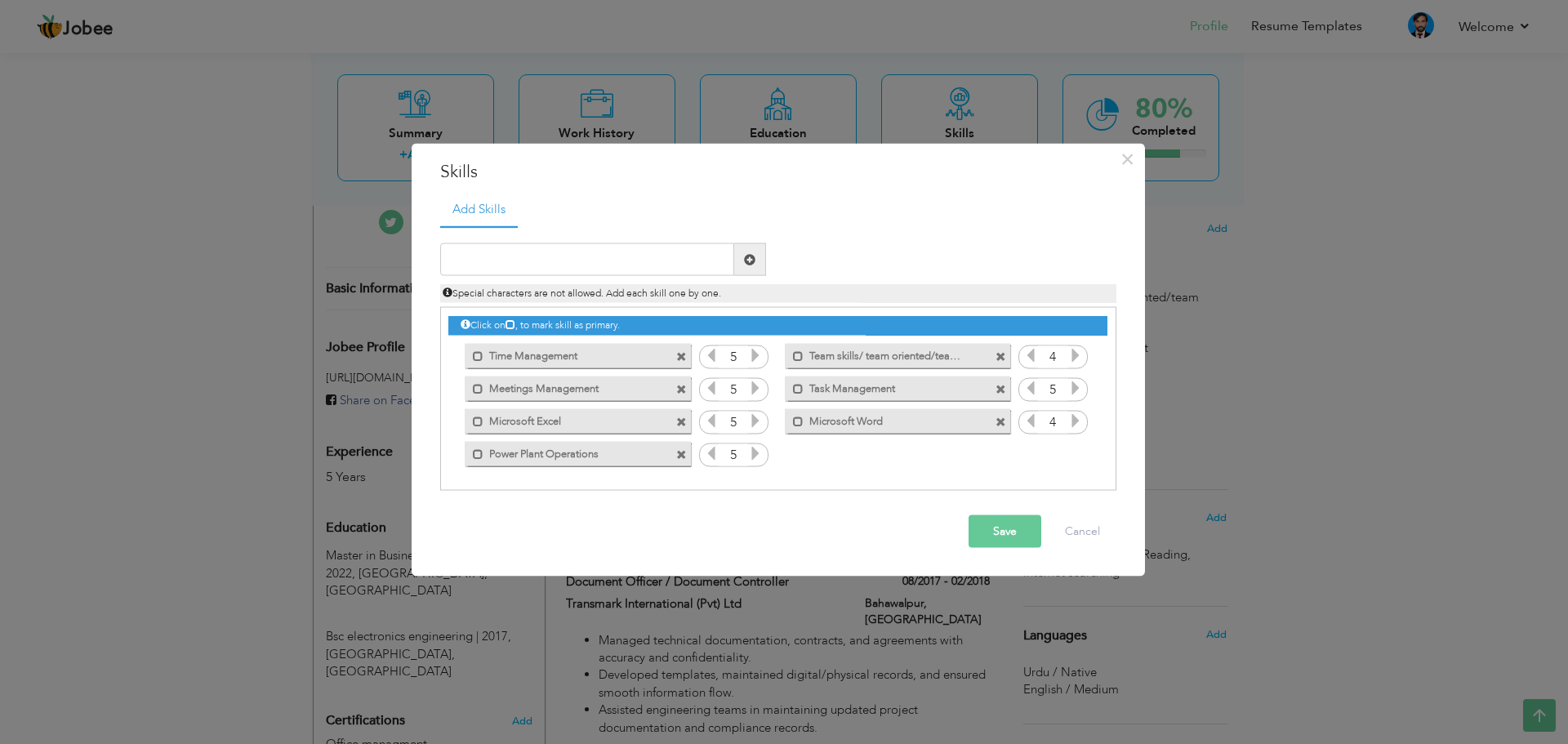
click at [683, 420] on span at bounding box center [681, 422] width 11 height 11
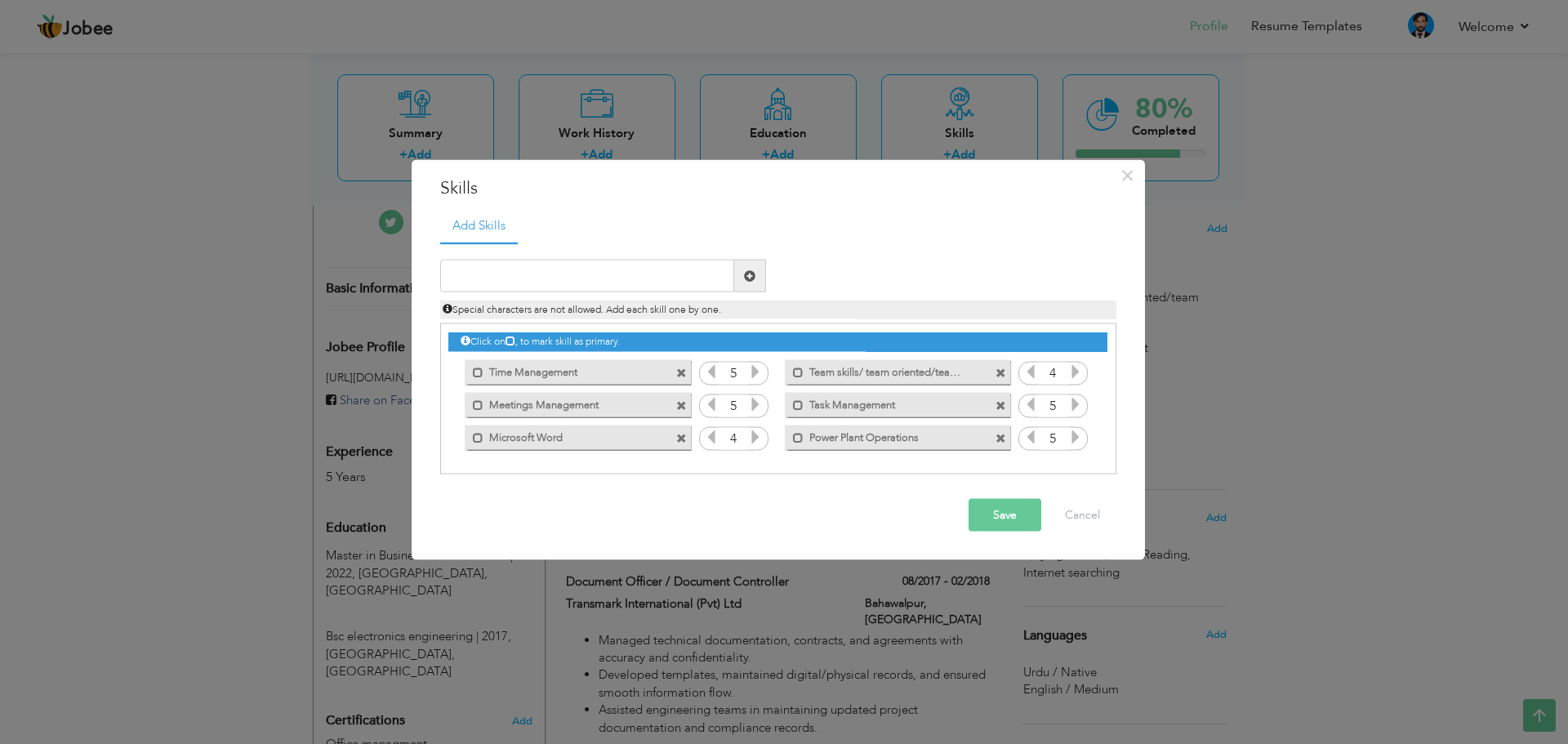
click at [530, 260] on div at bounding box center [603, 276] width 326 height 32
click at [529, 271] on input "text" at bounding box center [587, 276] width 294 height 32
paste input "Preventive & Predictive Maintenance"
type input "Preventive & Predictive Maintenance"
click at [744, 276] on span at bounding box center [750, 275] width 12 height 12
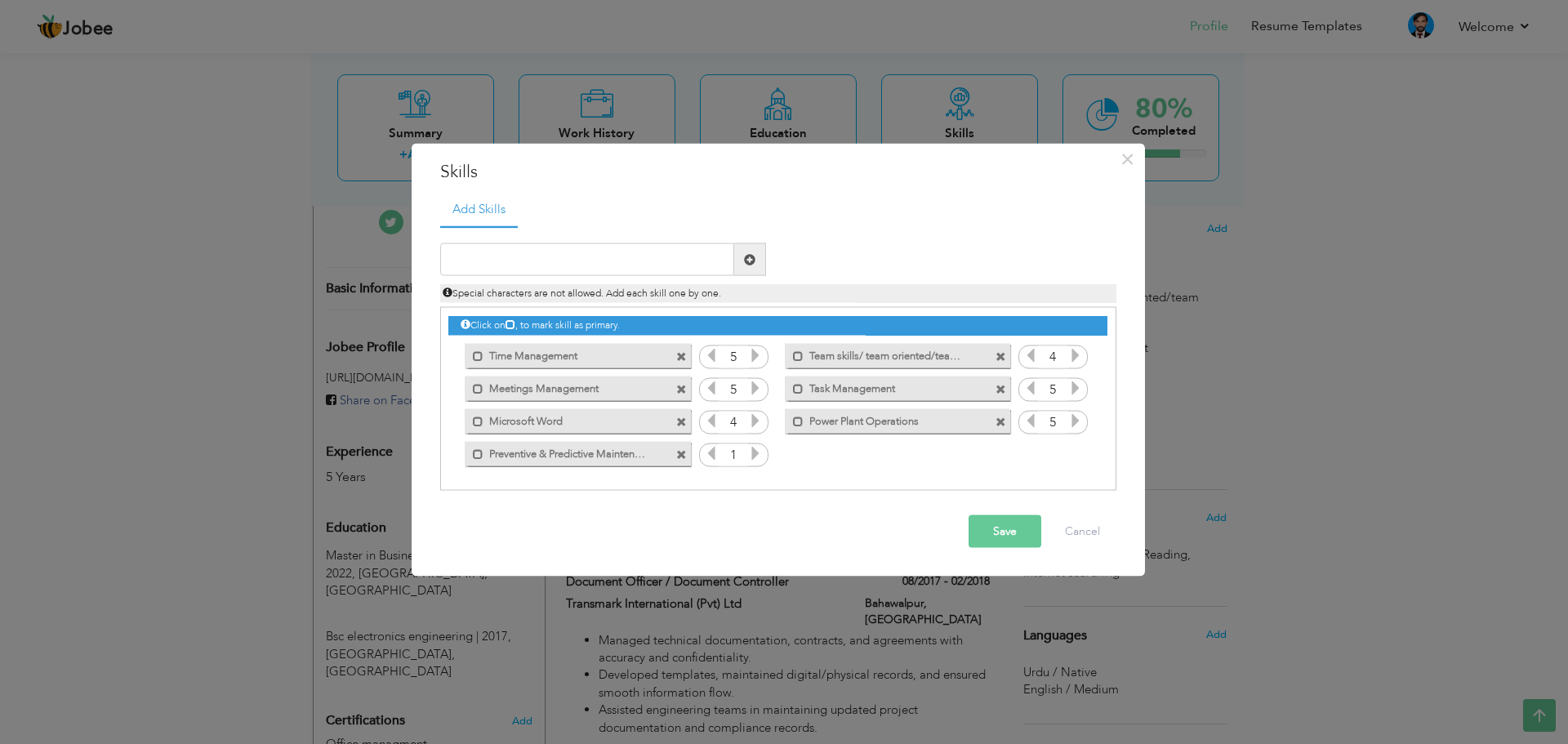
click at [759, 452] on icon at bounding box center [755, 453] width 14 height 14
click at [549, 254] on input "text" at bounding box center [587, 260] width 294 height 32
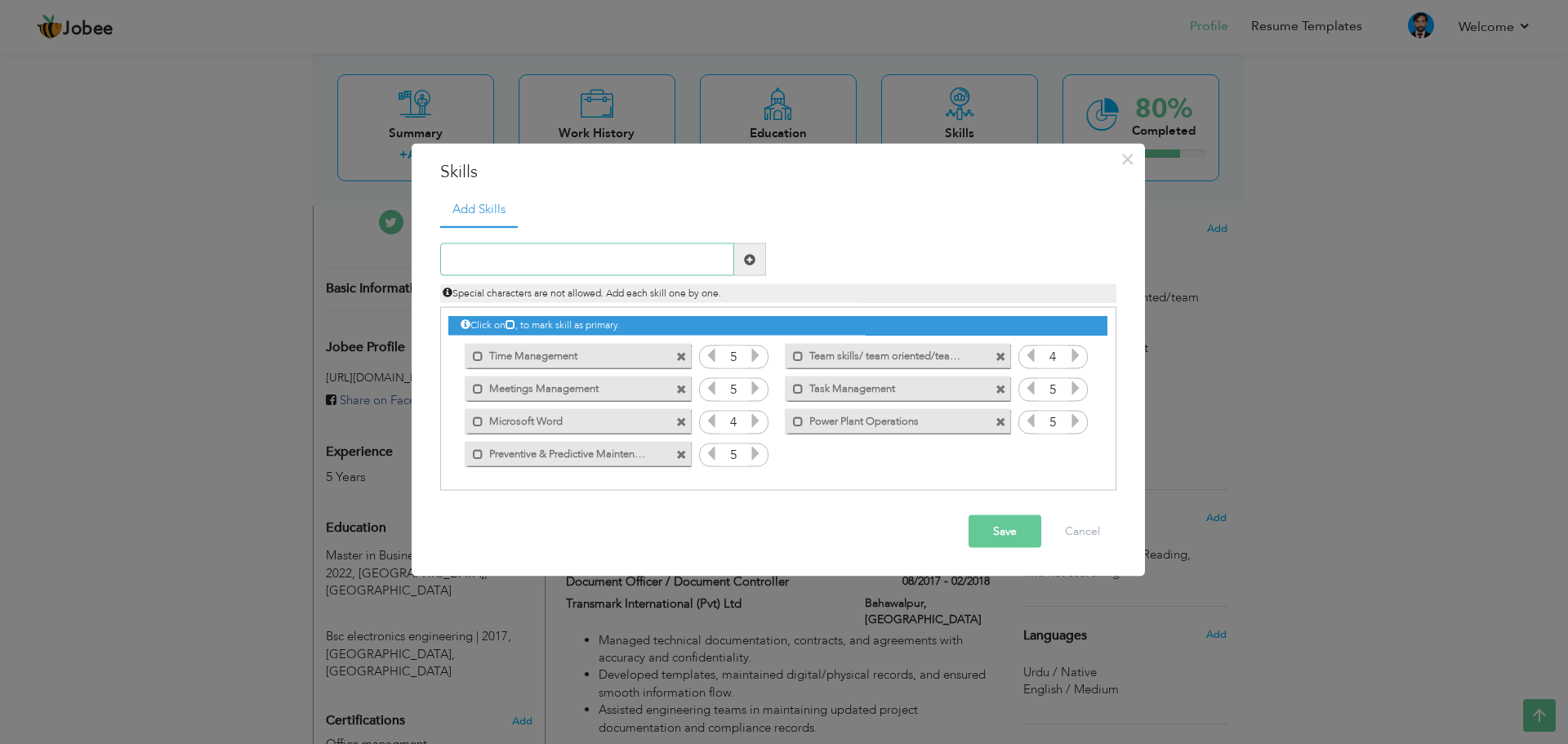
paste input "PLC & Industrial Automation"
type input "PLC & Industrial Automation"
click at [748, 261] on span at bounding box center [750, 259] width 12 height 12
click at [1078, 453] on icon at bounding box center [1075, 453] width 14 height 14
click at [565, 262] on input "text" at bounding box center [587, 260] width 294 height 32
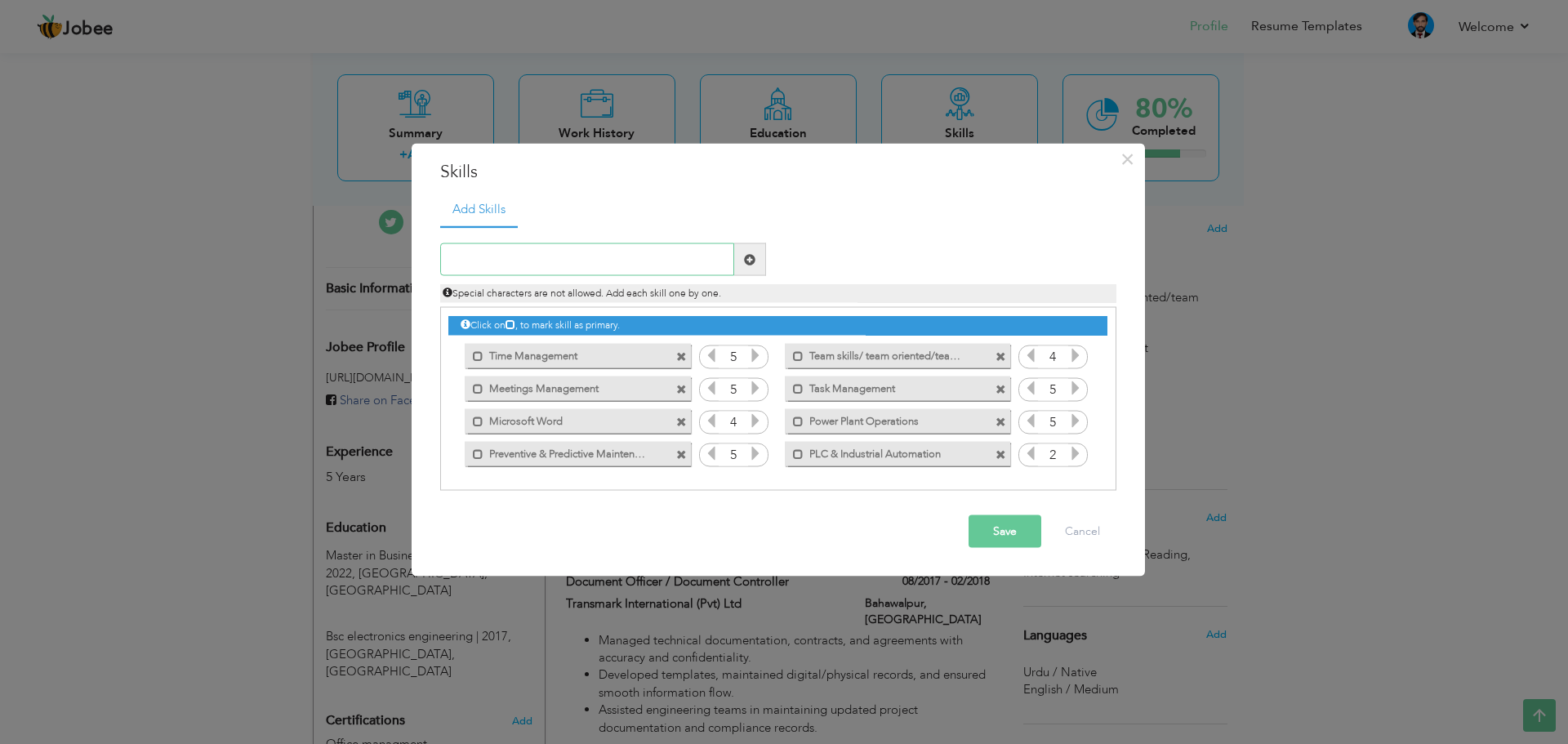
paste input "Technical Documentation & Reporting"
type input "Technical Documentation & Reporting"
click at [746, 262] on span at bounding box center [750, 259] width 12 height 12
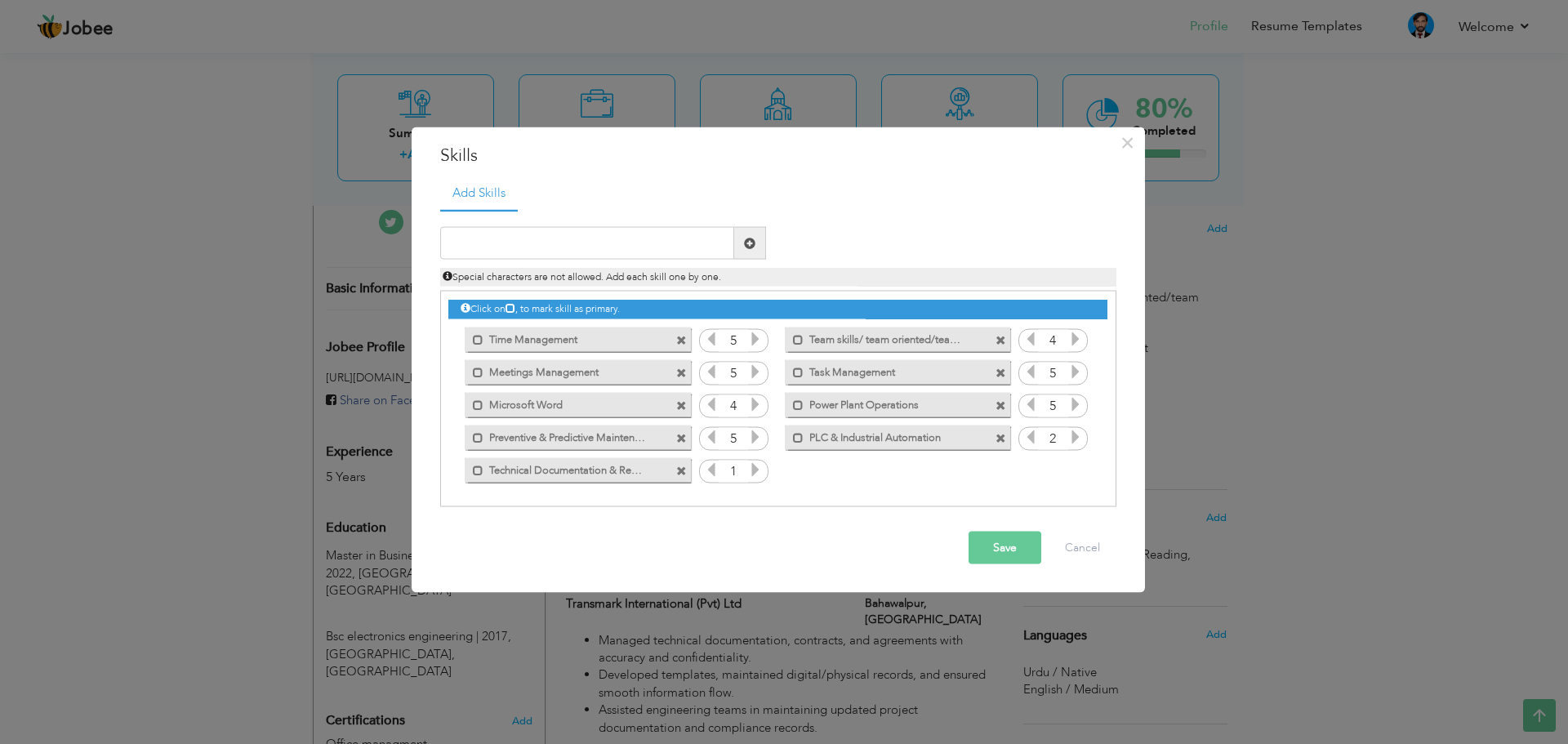
click at [752, 465] on icon at bounding box center [755, 469] width 14 height 14
click at [683, 403] on span at bounding box center [681, 405] width 11 height 11
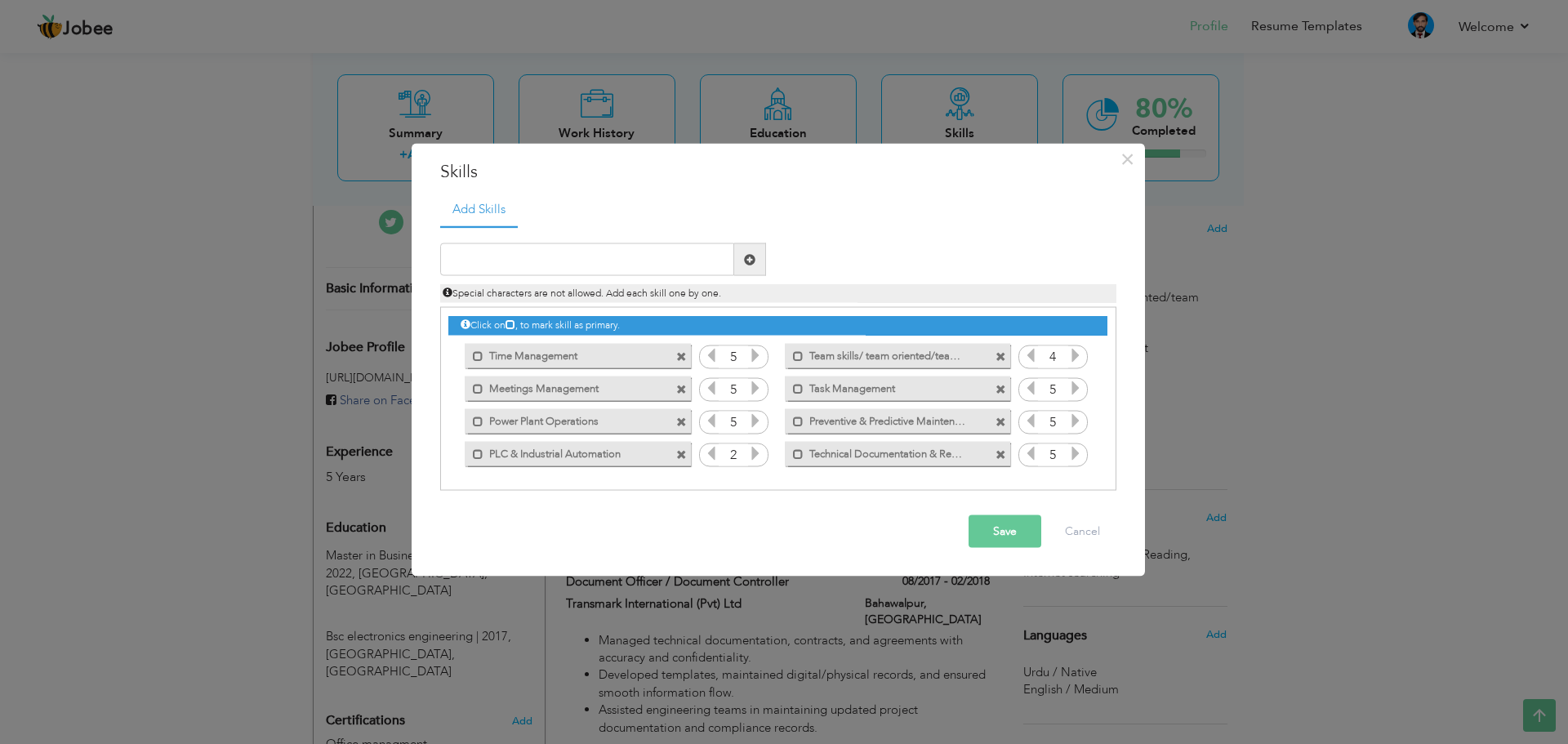
click at [682, 393] on span at bounding box center [681, 389] width 11 height 11
click at [560, 256] on input "text" at bounding box center [587, 260] width 294 height 32
paste input "Safety Compliance & Permit-to-Work Authorization"
type input "Safety Compliance & Permit-to-Work Authorization"
click at [753, 259] on span at bounding box center [750, 259] width 12 height 12
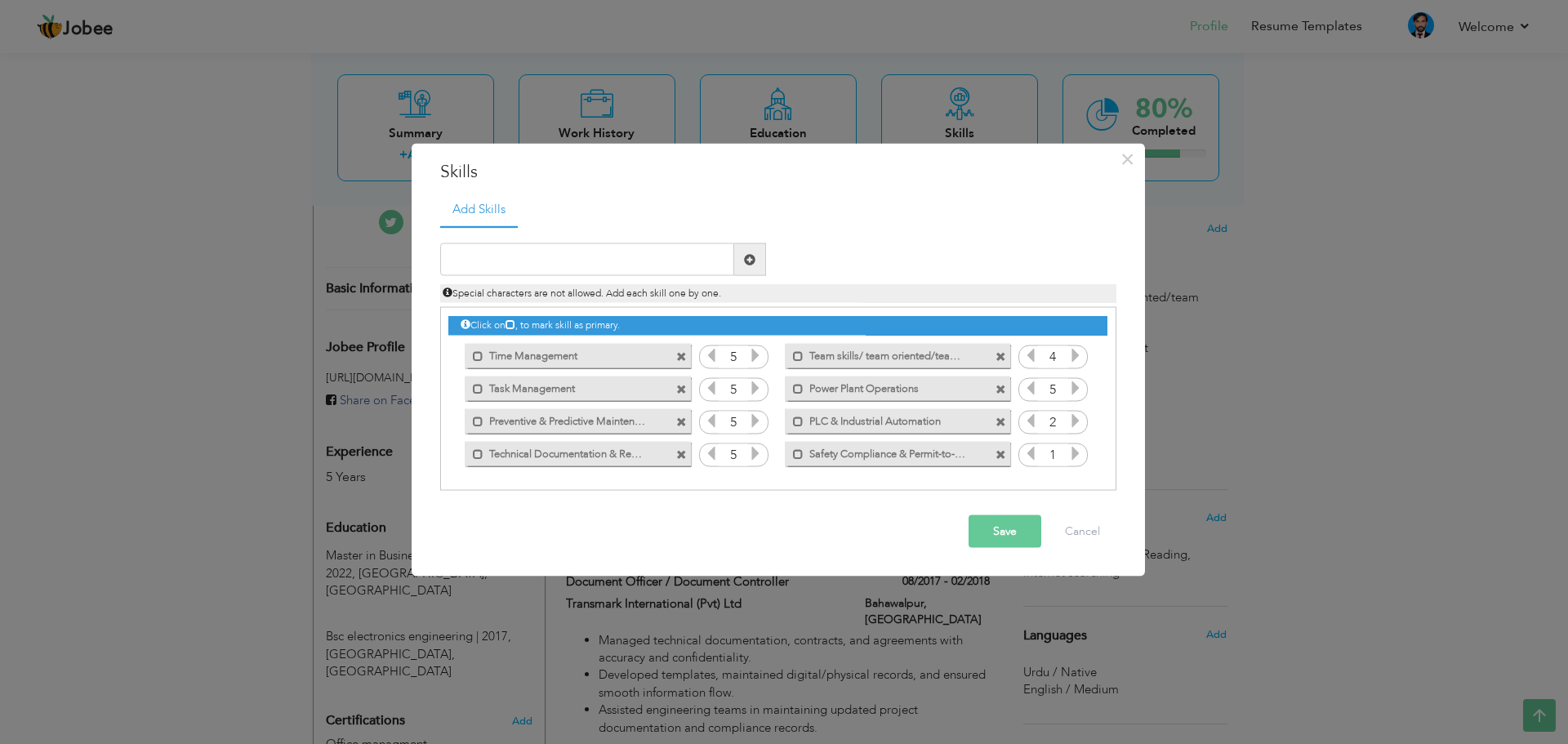
click at [1084, 455] on div "1" at bounding box center [1053, 455] width 69 height 24
click at [1076, 451] on icon at bounding box center [1075, 453] width 14 height 14
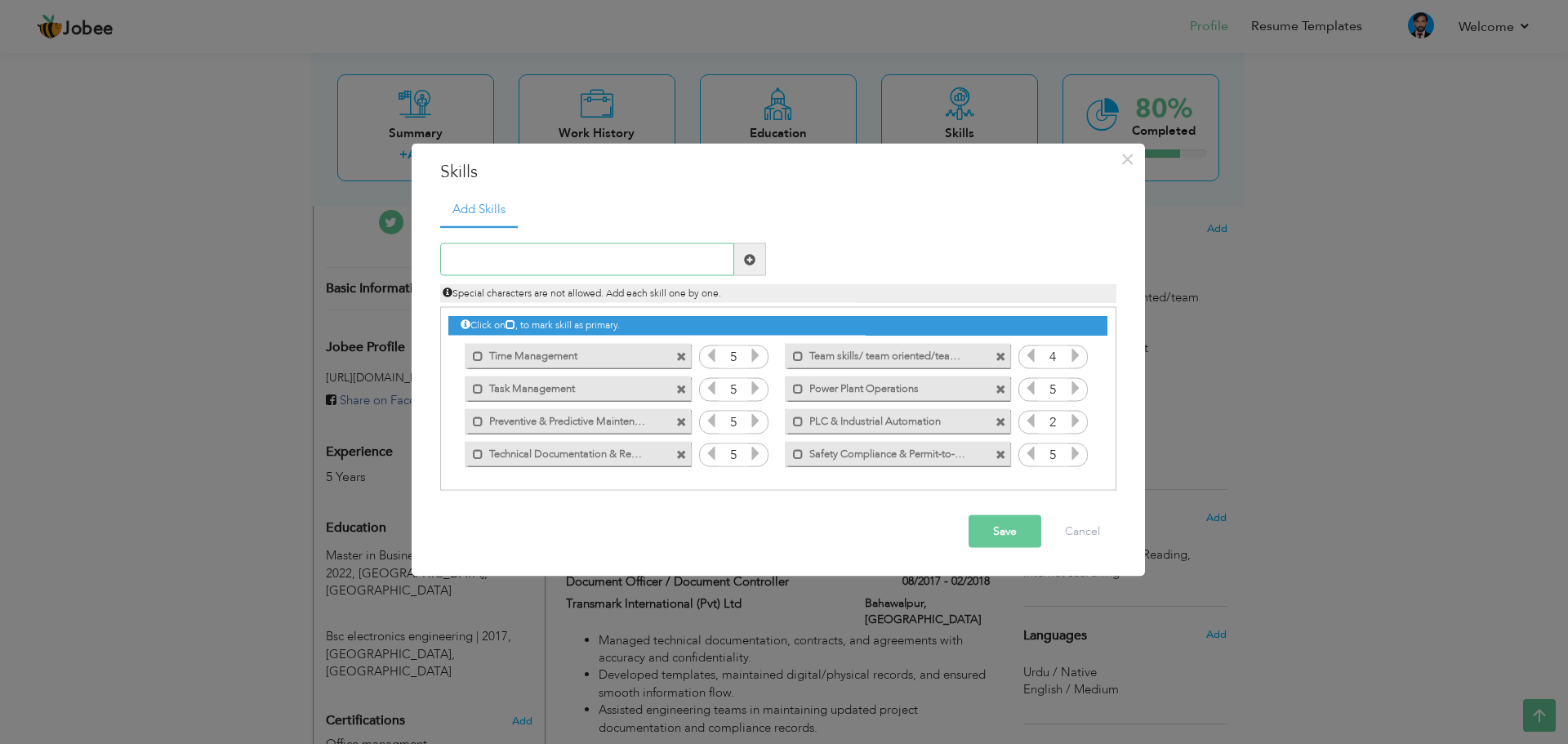
click at [507, 253] on input "text" at bounding box center [587, 260] width 294 height 32
paste input "SCADA Operation & System Automation"
type input "SCADA Operation & System Automation"
click at [745, 259] on span at bounding box center [750, 259] width 12 height 12
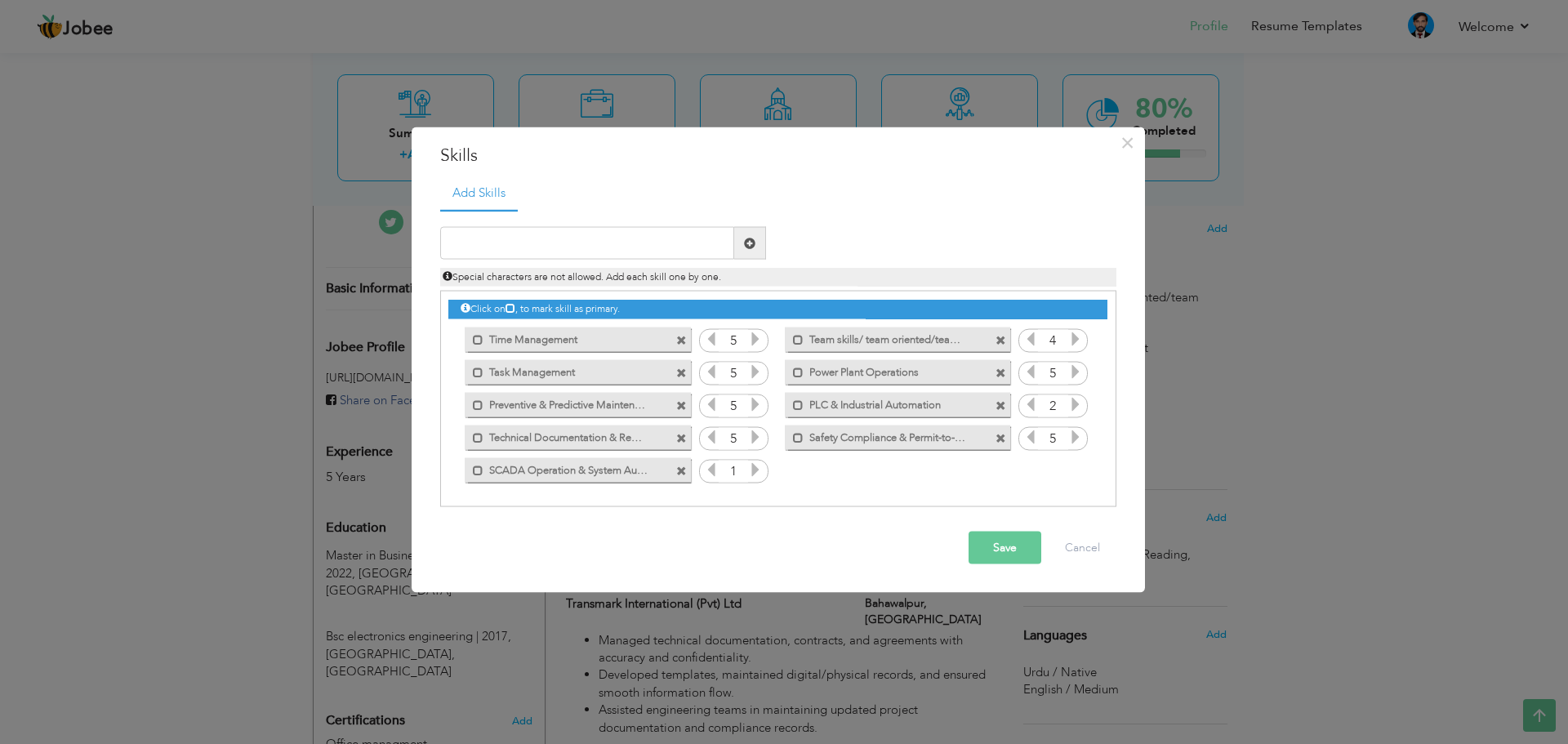
click at [748, 469] on icon at bounding box center [755, 469] width 14 height 14
click at [1003, 546] on button "Save" at bounding box center [1004, 547] width 73 height 32
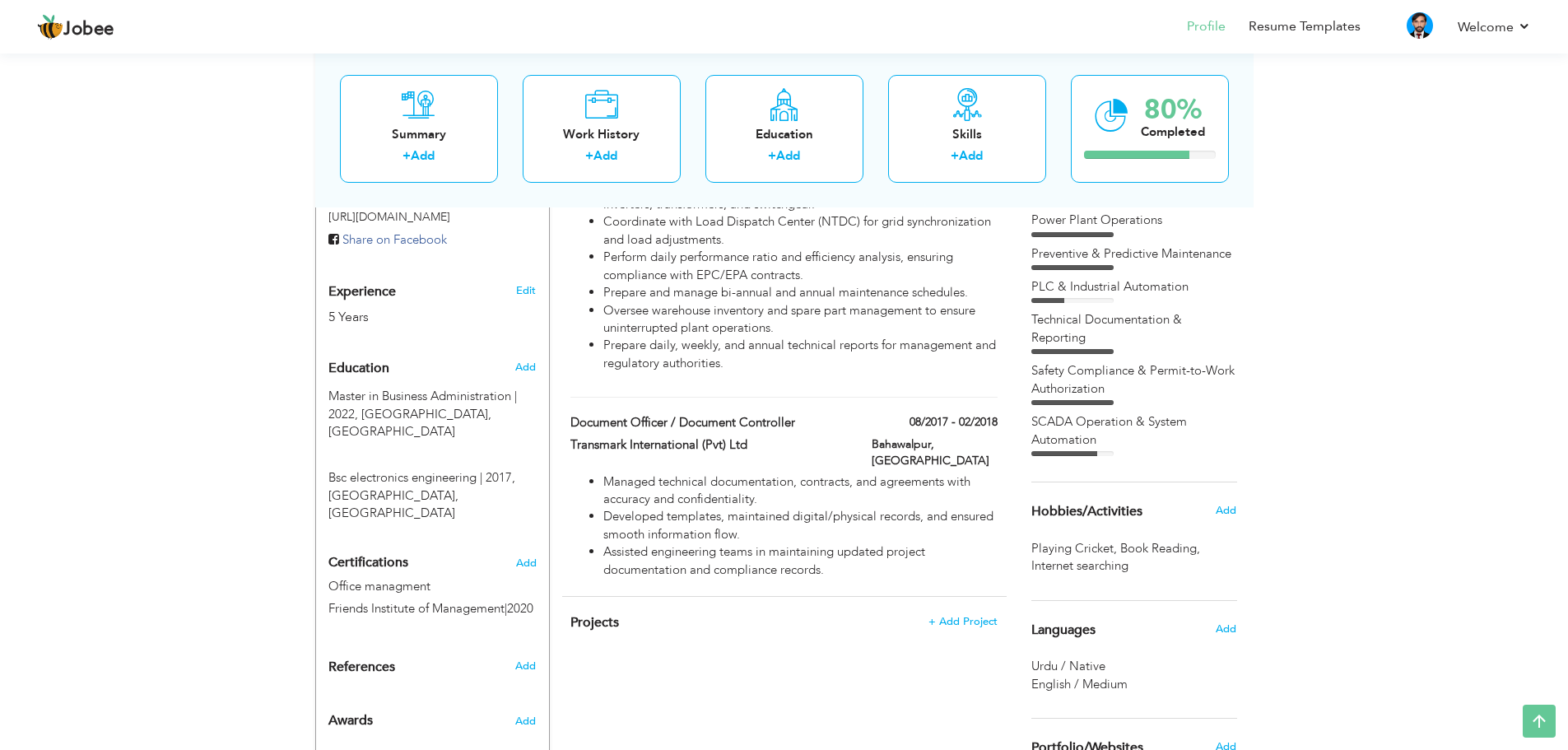
scroll to position [576, 0]
click at [1223, 507] on span "Add" at bounding box center [1226, 509] width 22 height 15
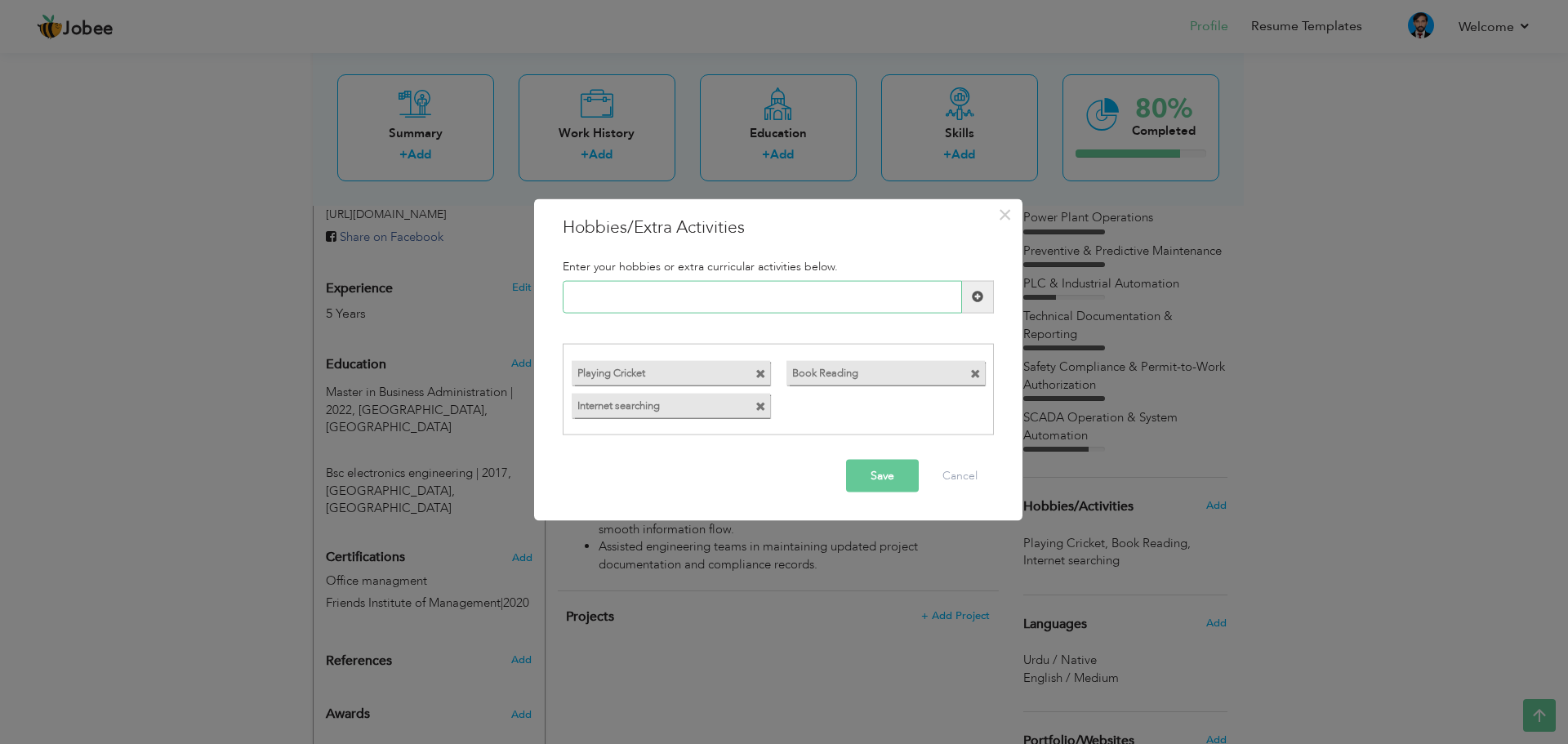
paste input "Renewable Energy Research"
type input "Renewable Energy Research"
click at [758, 401] on span at bounding box center [761, 407] width 11 height 11
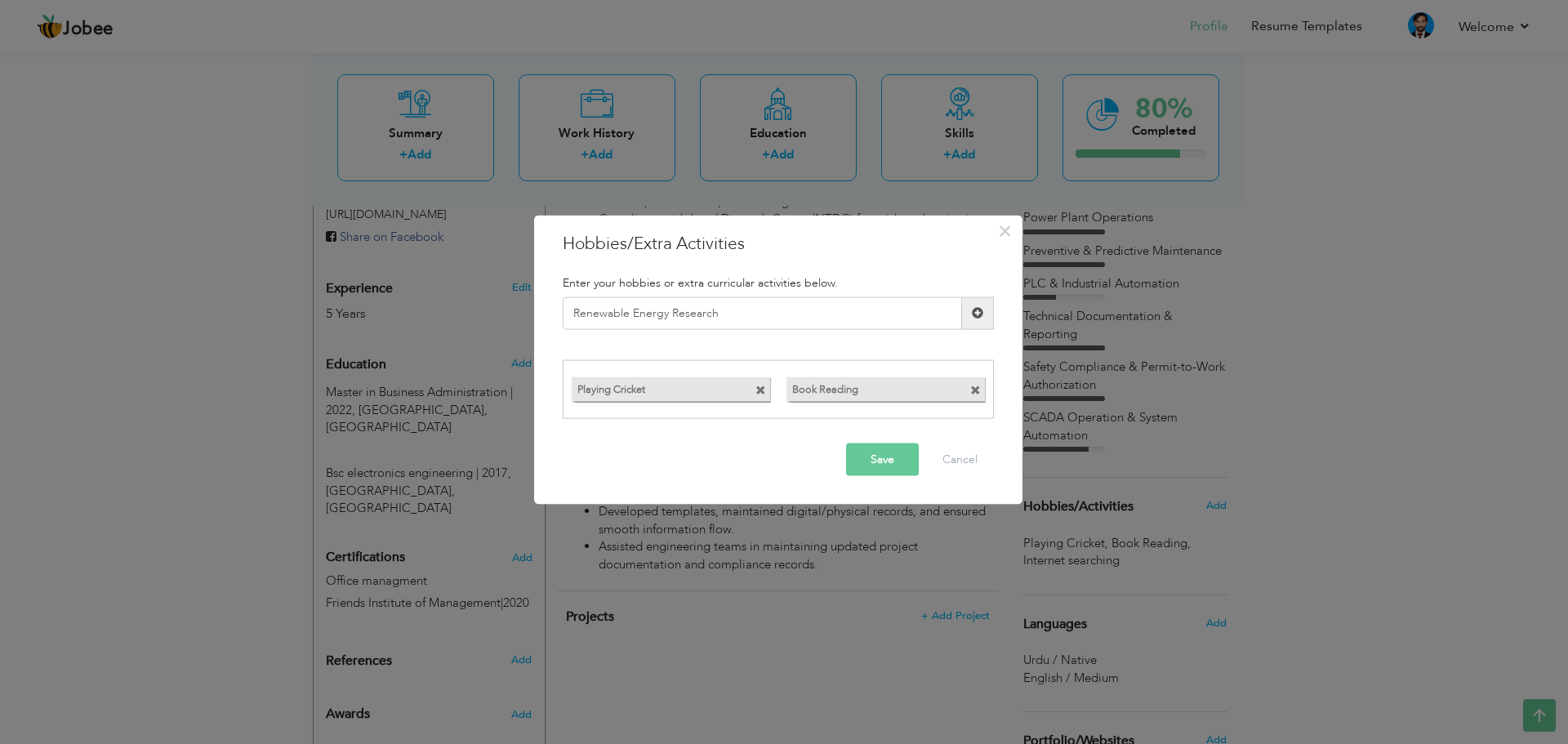
click at [976, 316] on span at bounding box center [977, 312] width 12 height 12
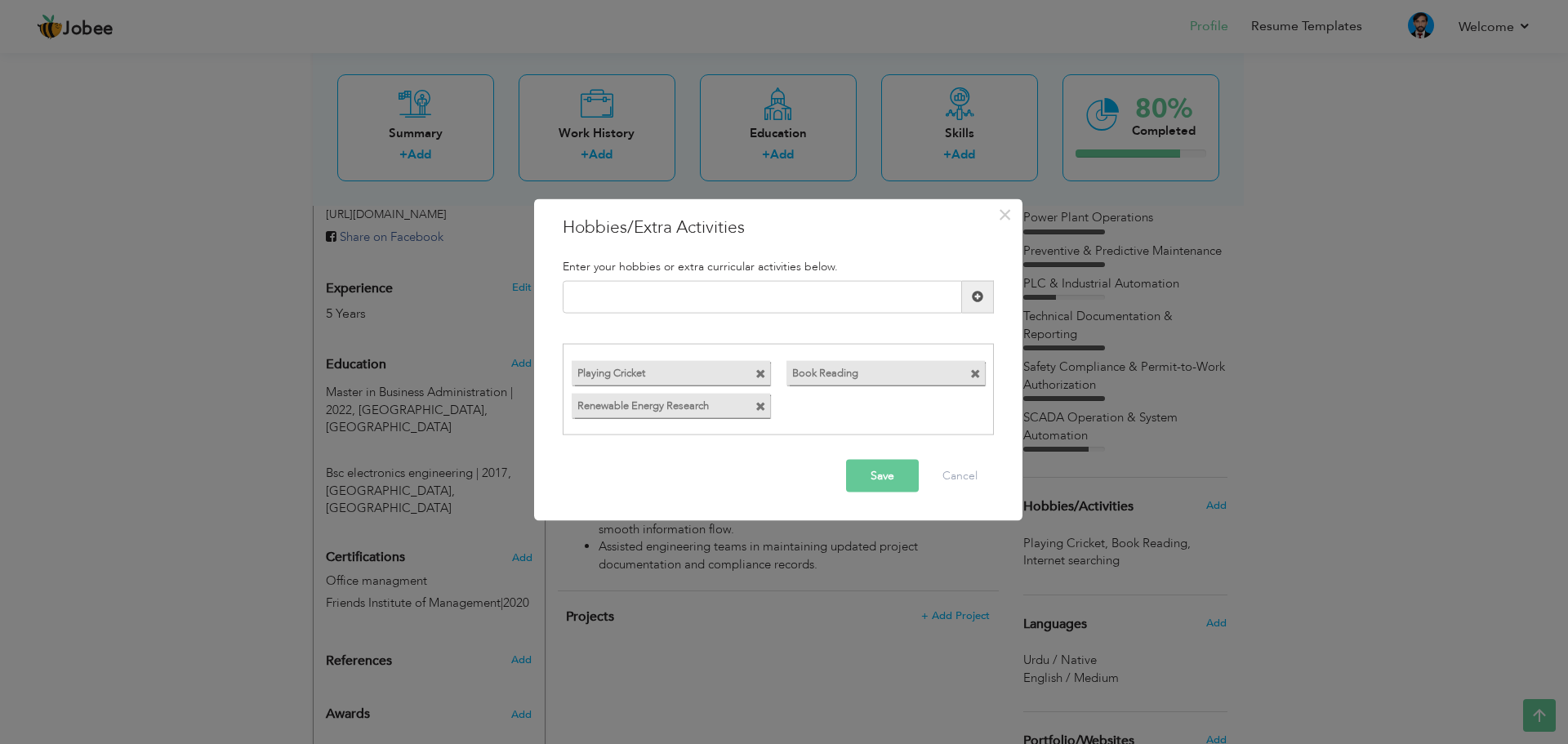
click at [881, 469] on button "Save" at bounding box center [882, 476] width 73 height 32
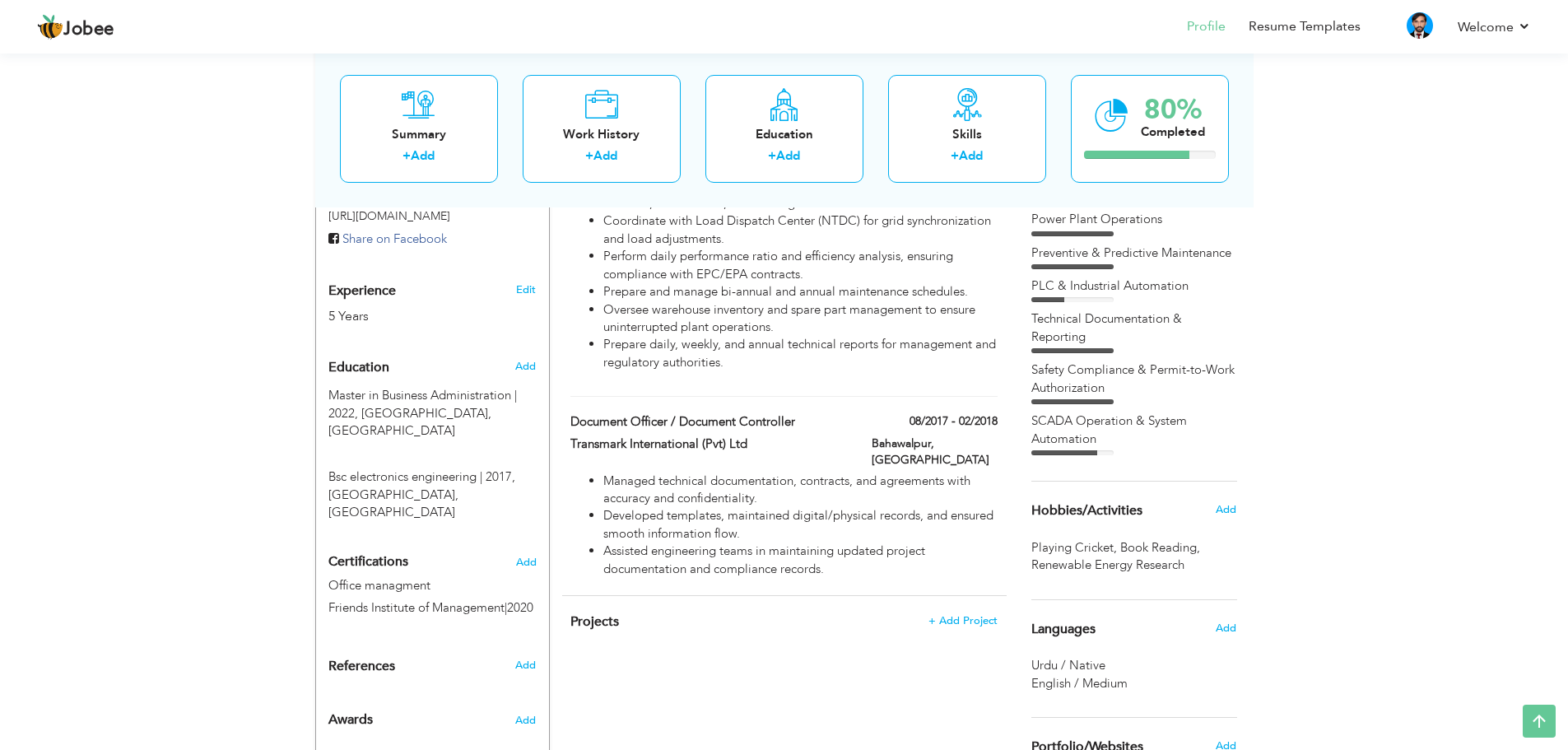
click at [1099, 678] on span "English / Medium" at bounding box center [1080, 683] width 96 height 16
click at [1221, 624] on span "Add" at bounding box center [1226, 627] width 22 height 15
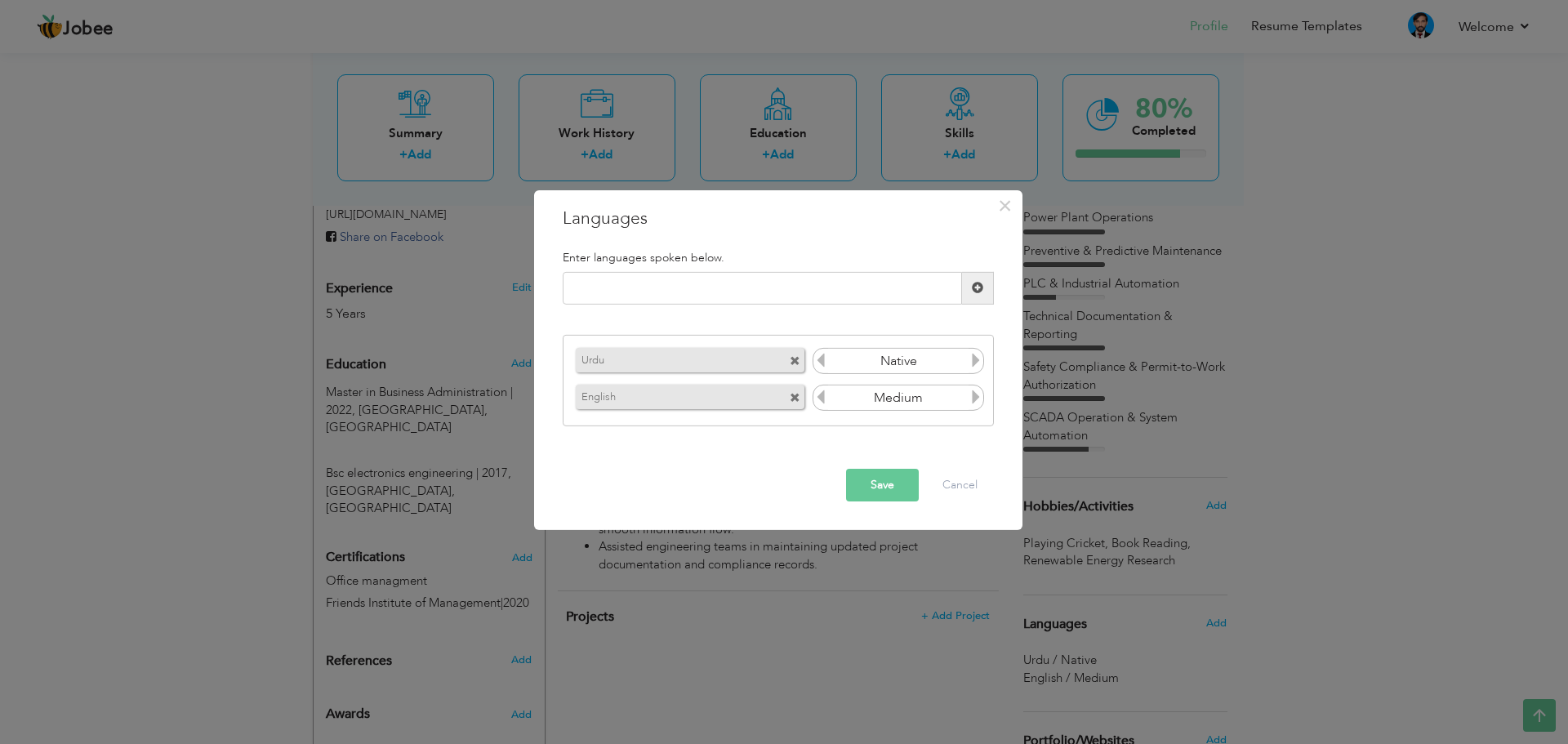
click at [976, 396] on icon at bounding box center [975, 397] width 14 height 14
click at [976, 399] on icon at bounding box center [975, 397] width 14 height 14
click at [821, 397] on icon at bounding box center [820, 397] width 14 height 14
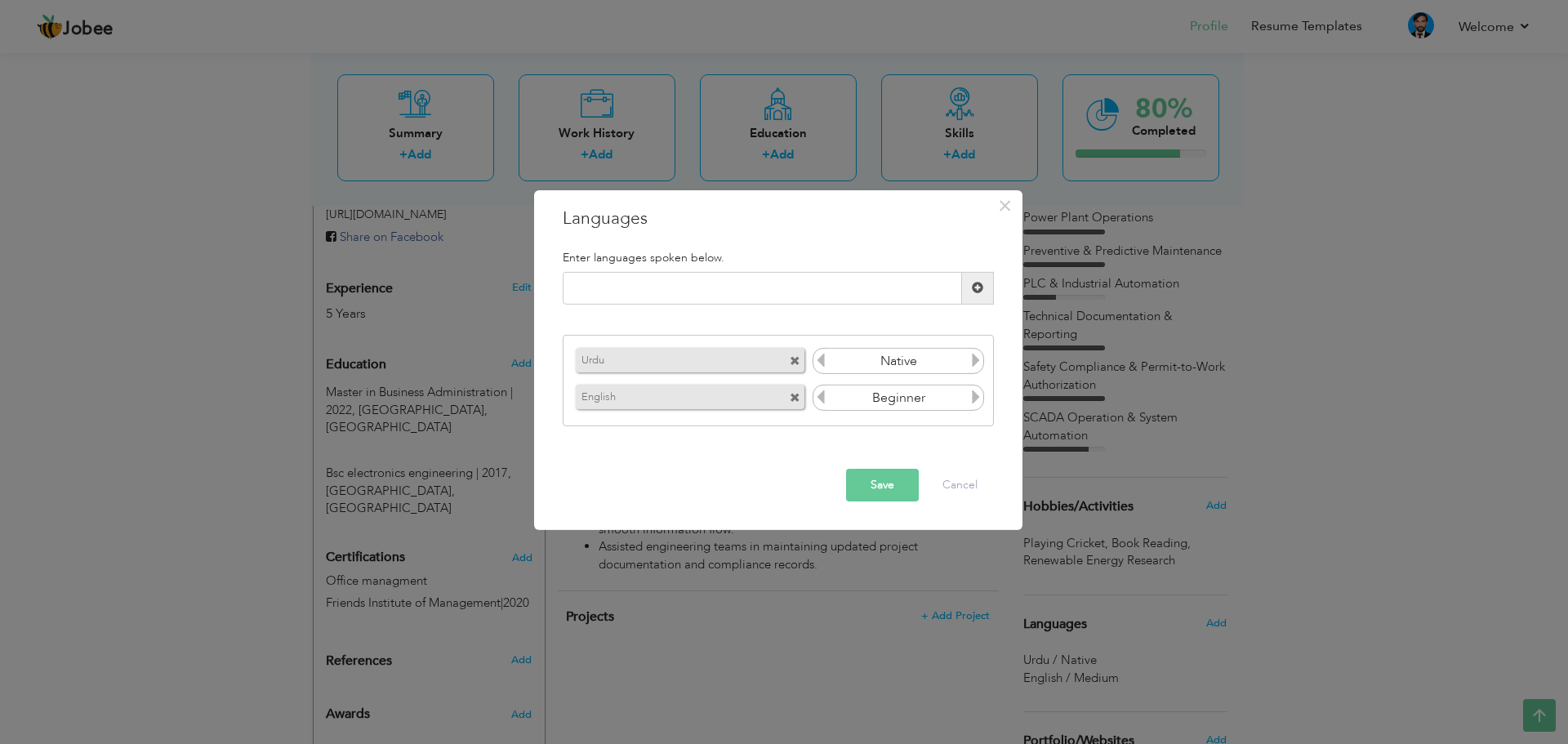
click at [977, 400] on icon at bounding box center [975, 397] width 14 height 14
click at [882, 473] on button "Save" at bounding box center [882, 485] width 73 height 32
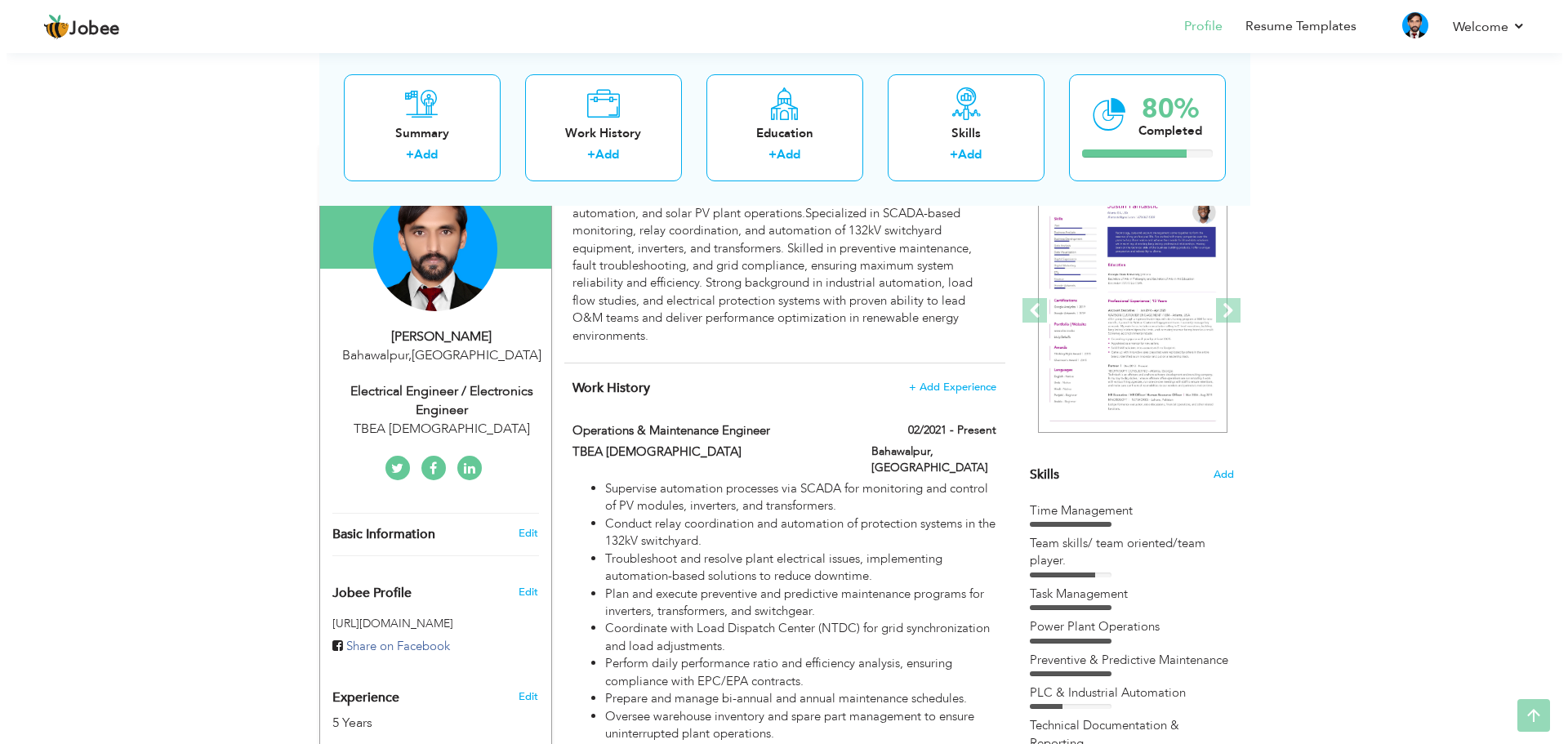
scroll to position [163, 0]
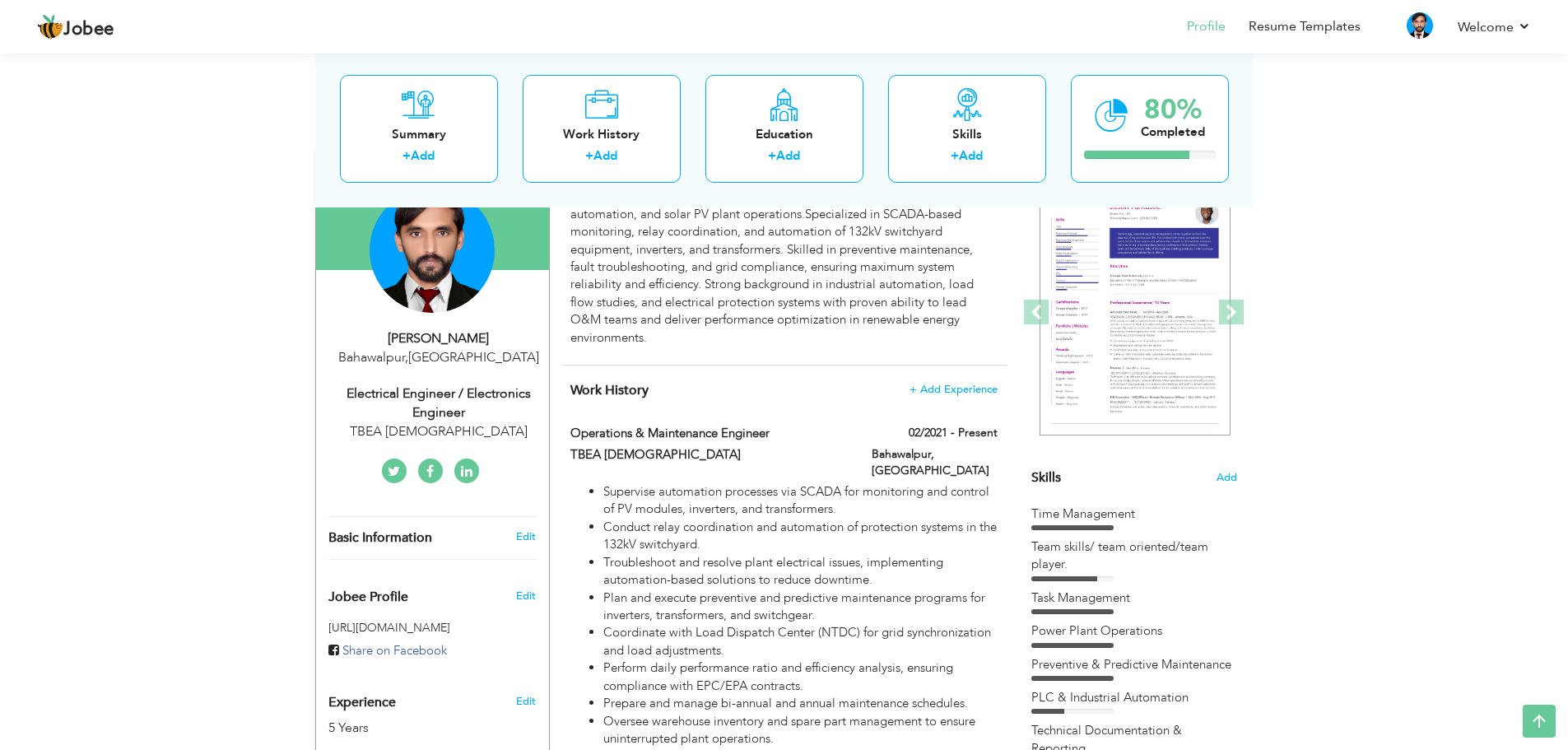
click at [417, 325] on div "Change Remove" at bounding box center [432, 258] width 208 height 142
click at [442, 420] on div "Electrical Engineer / Electronics Engineer" at bounding box center [438, 404] width 221 height 38
type input "[DEMOGRAPHIC_DATA]"
type input "[PERSON_NAME]"
type input "[PHONE_NUMBER]"
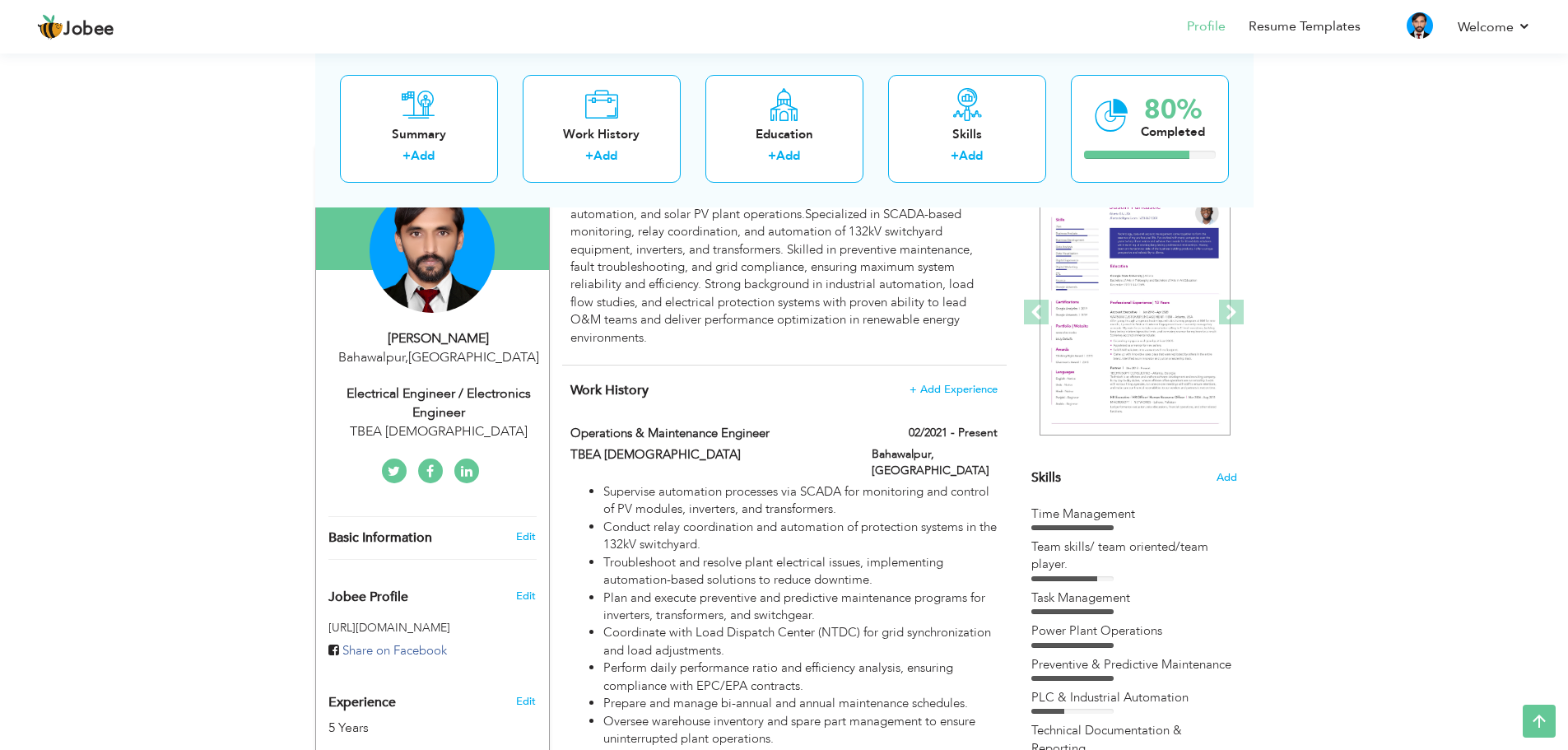
select select "number:166"
type input "Bahawalpur"
select select "number:7"
type input "TBEA [DEMOGRAPHIC_DATA]"
type input "Electrical Engineer / Electronics Engineer"
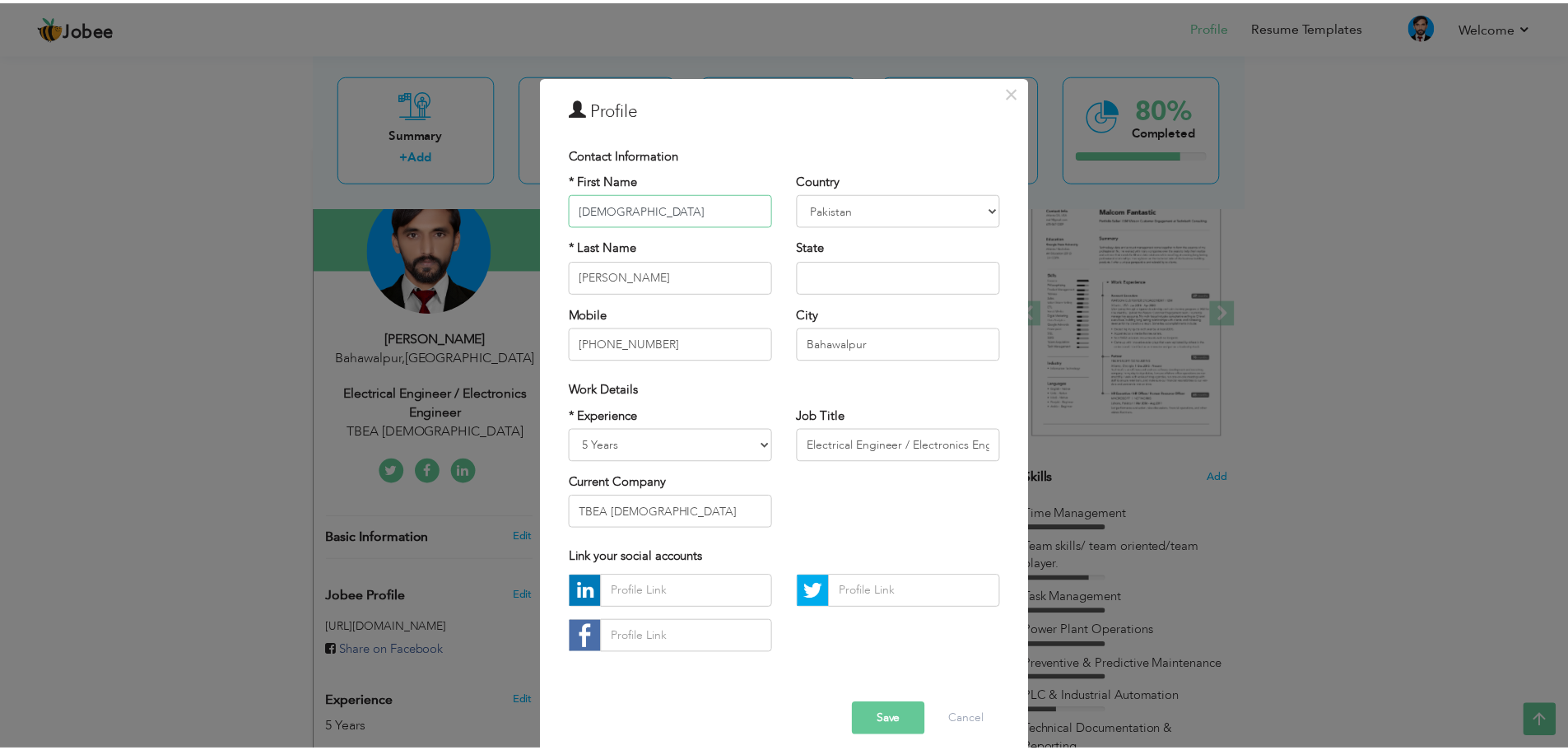
scroll to position [15, 0]
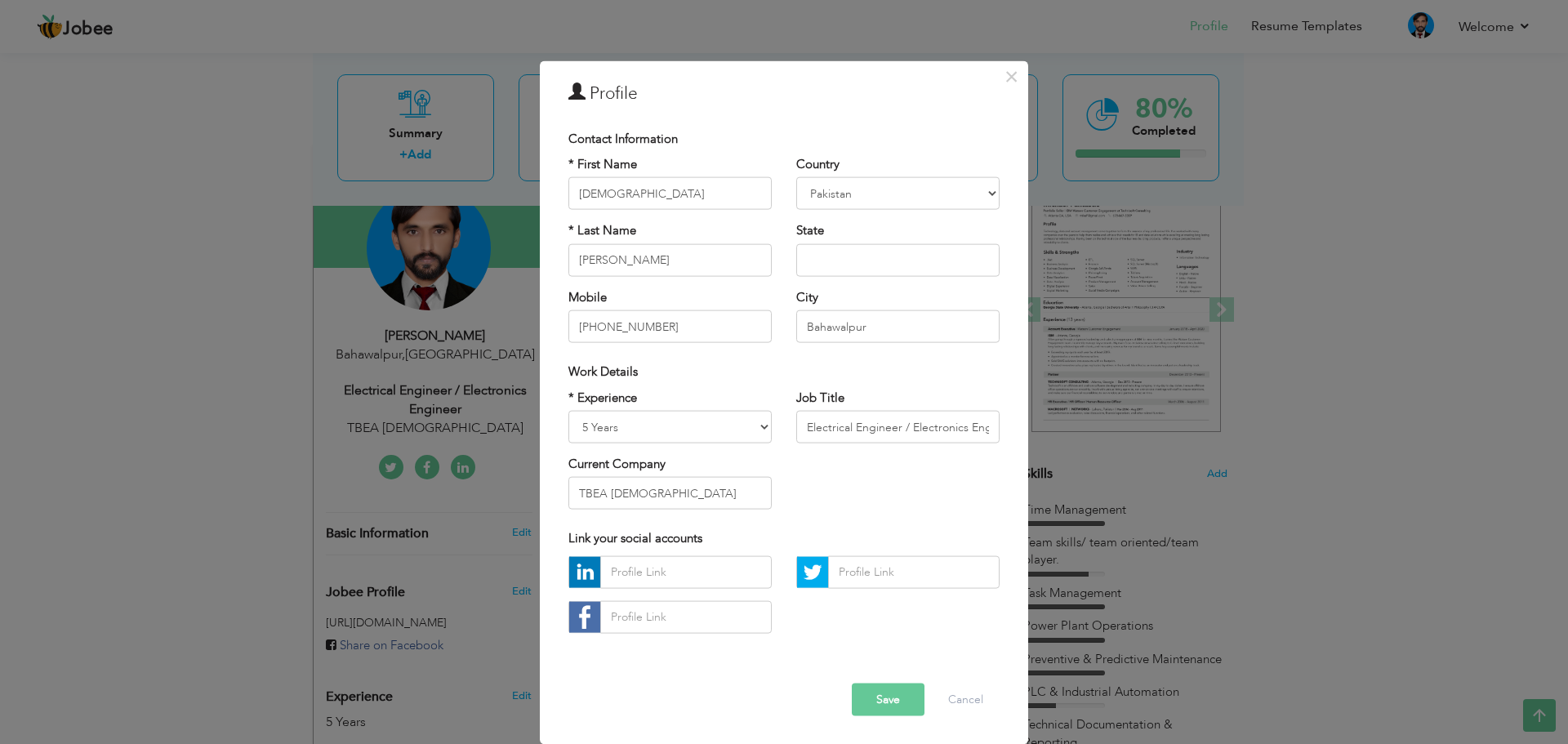
click at [879, 697] on button "Save" at bounding box center [888, 699] width 73 height 32
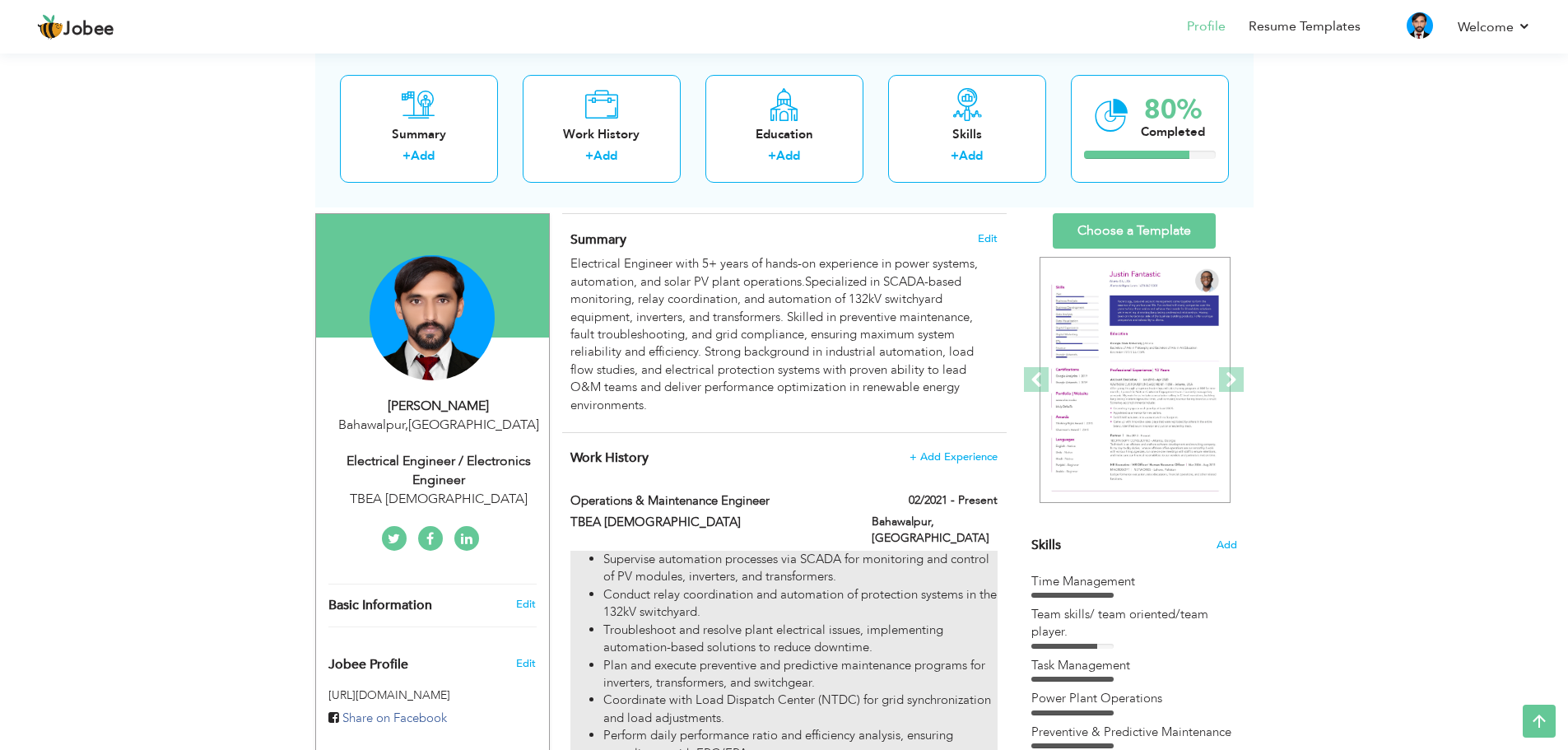
scroll to position [95, 0]
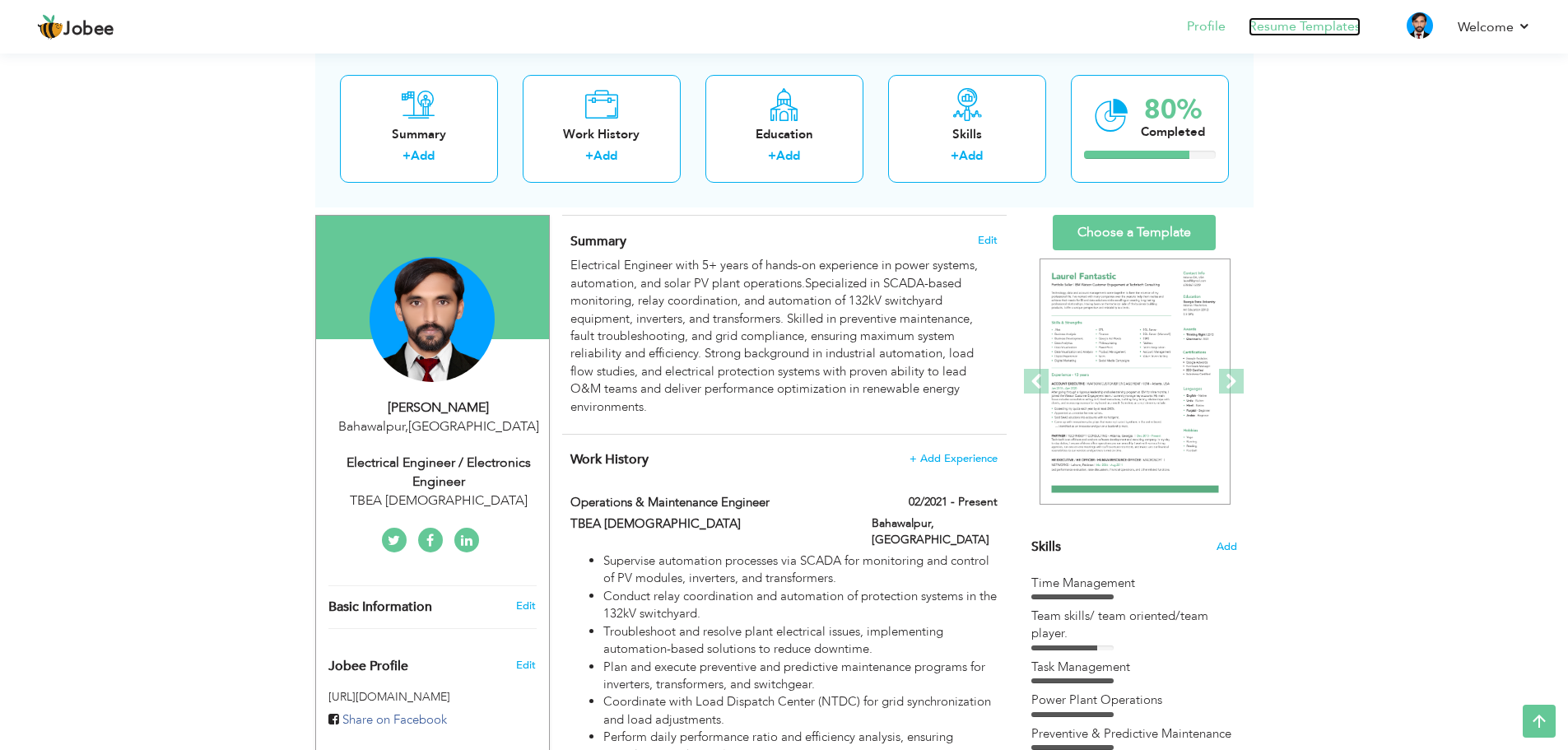
click at [1288, 24] on link "Resume Templates" at bounding box center [1304, 26] width 112 height 19
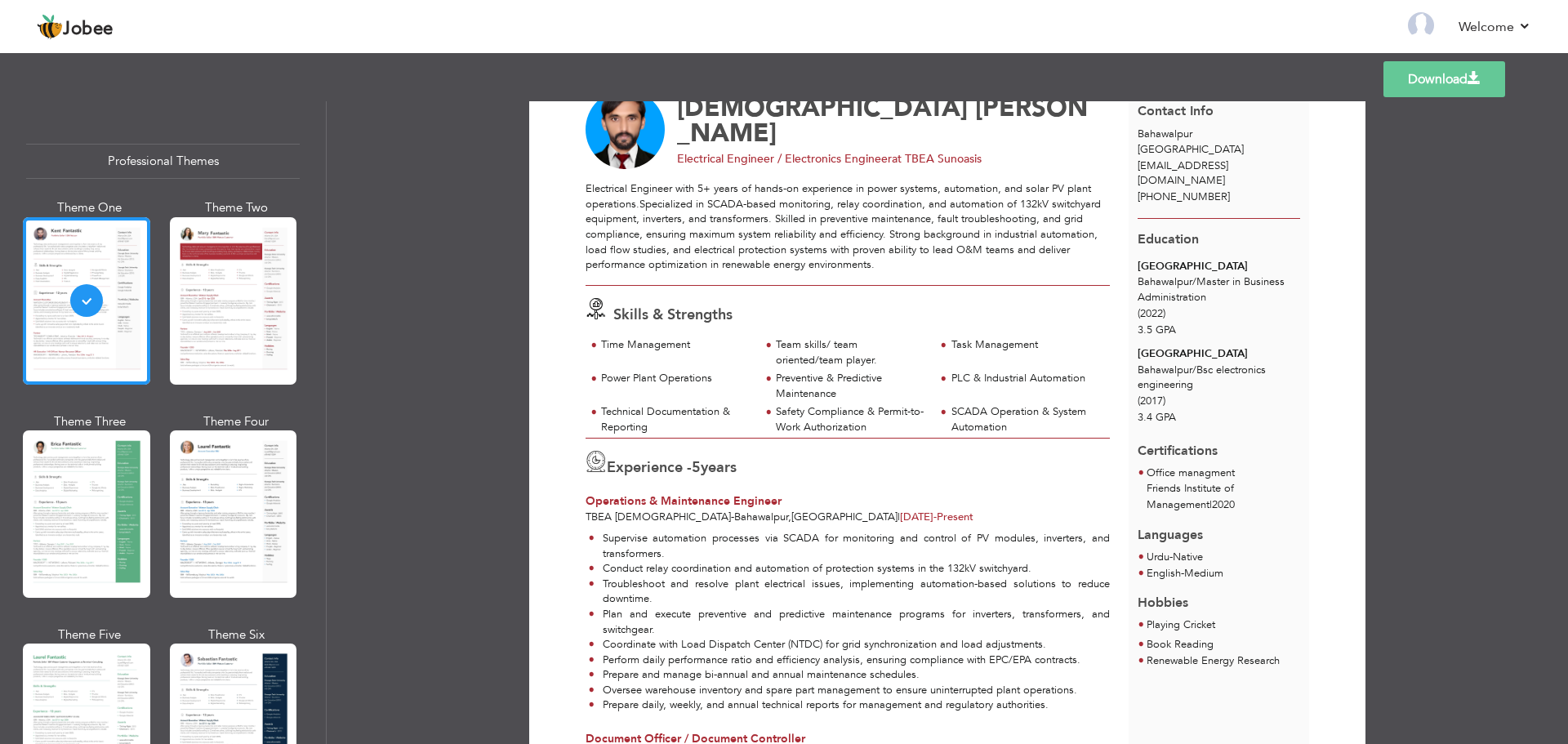
scroll to position [163, 0]
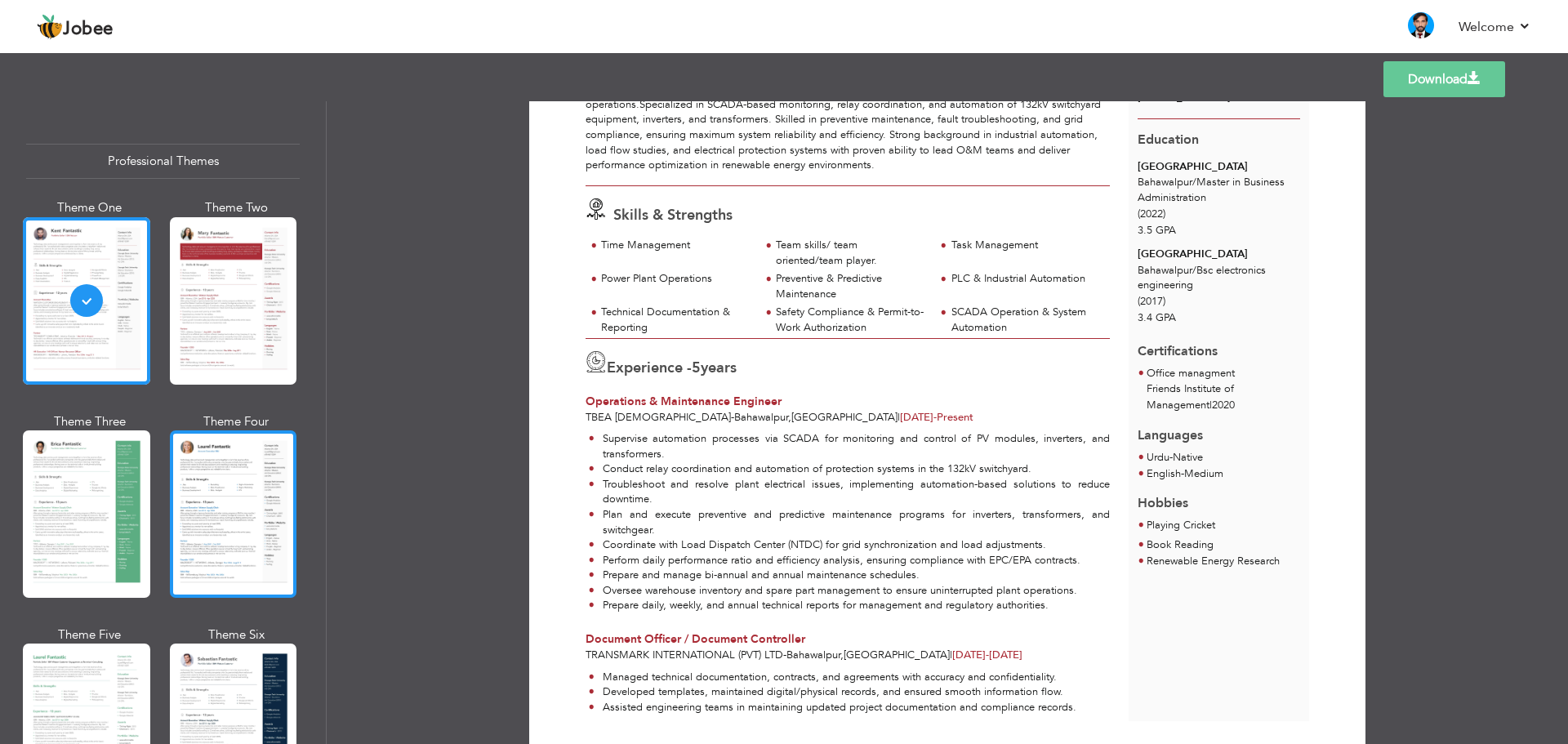
click at [199, 520] on div at bounding box center [233, 514] width 127 height 168
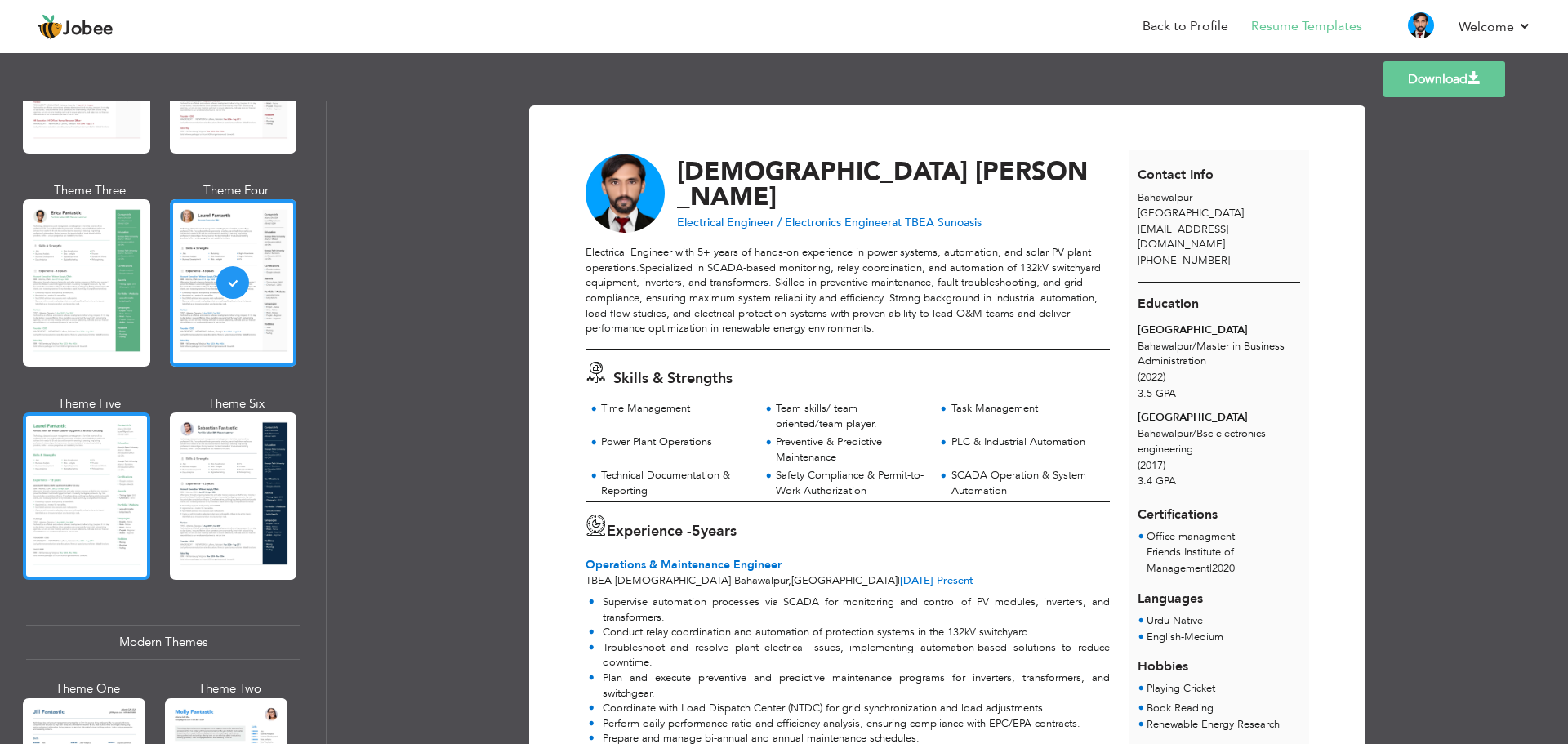
scroll to position [245, 0]
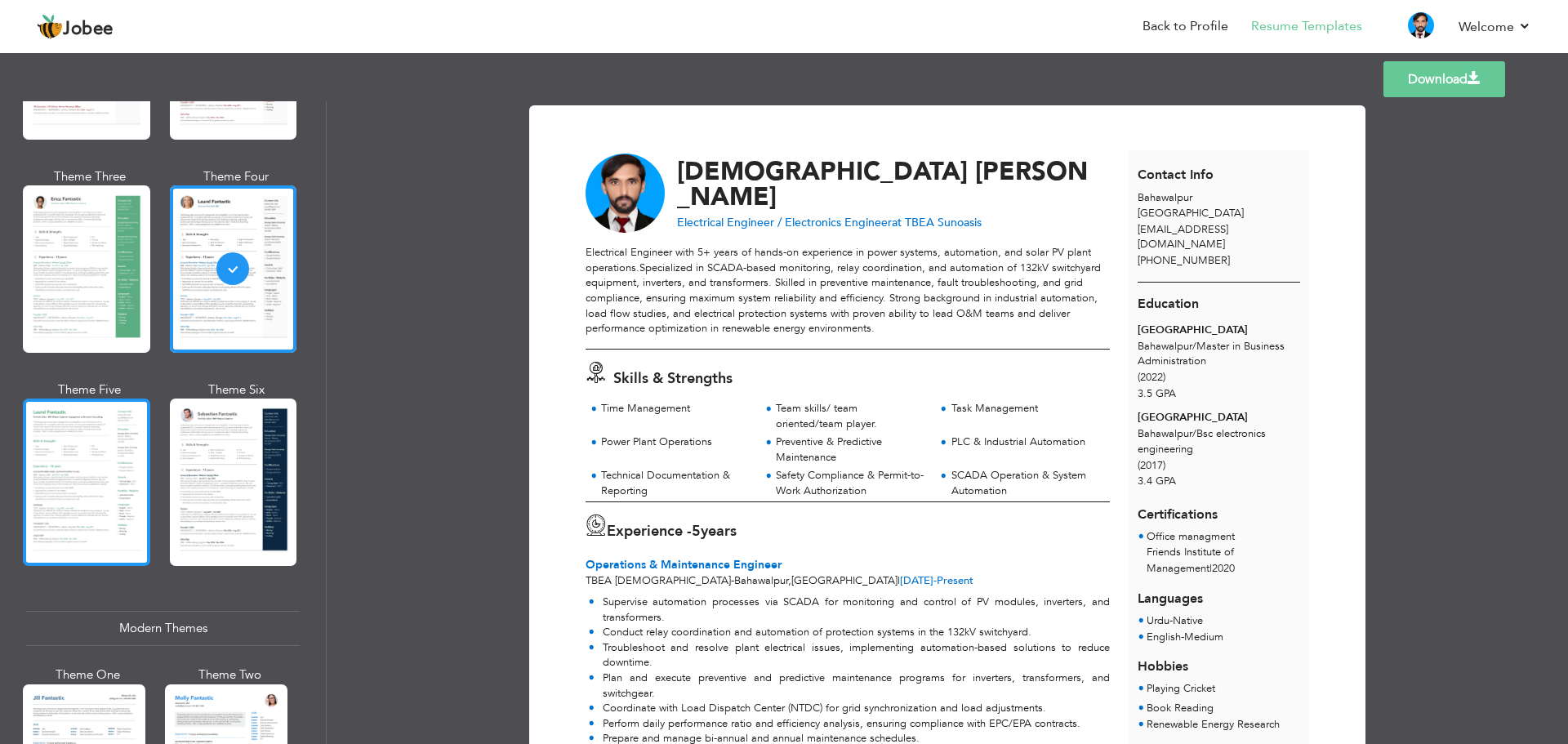
click at [101, 506] on div at bounding box center [86, 482] width 127 height 168
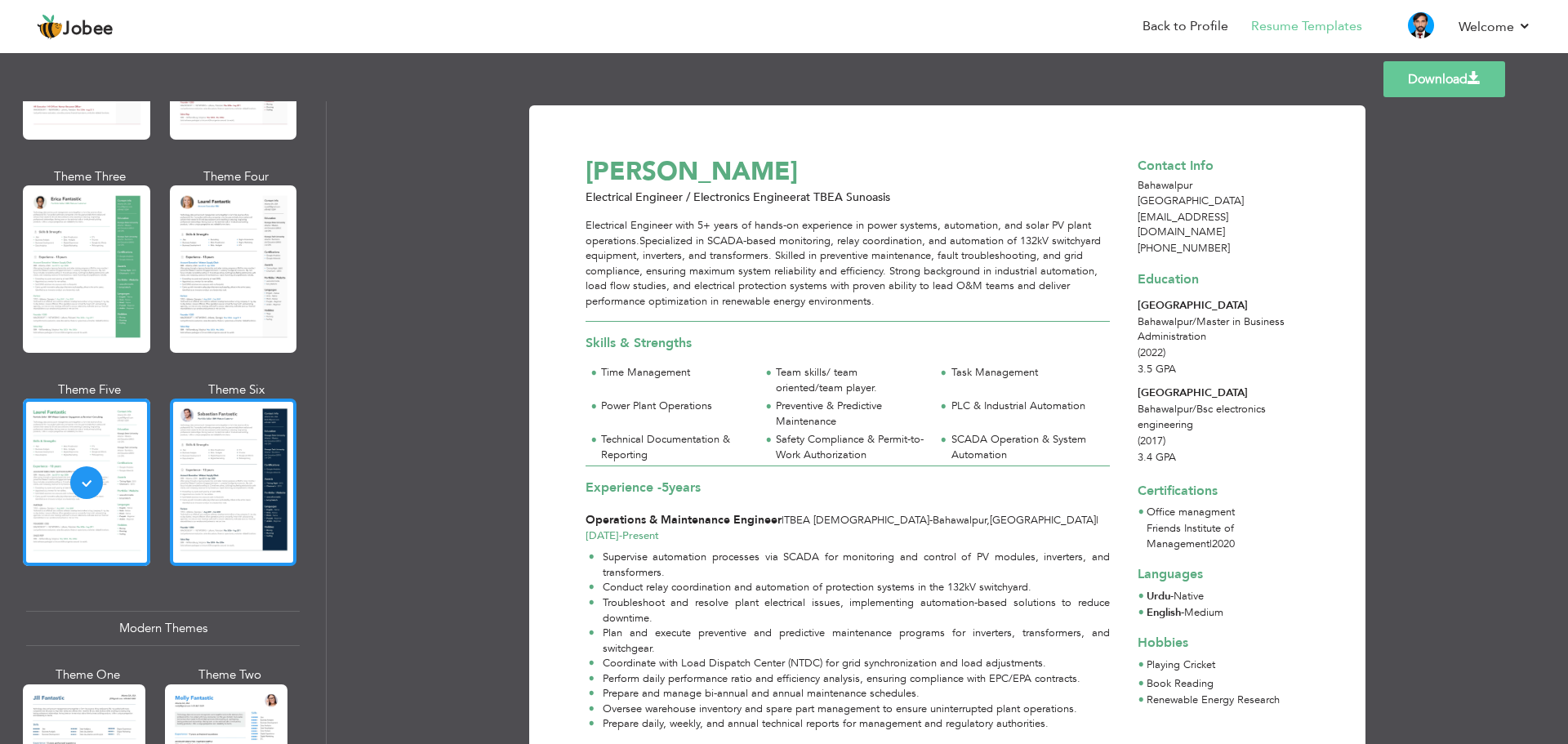
click at [228, 487] on div at bounding box center [233, 482] width 127 height 168
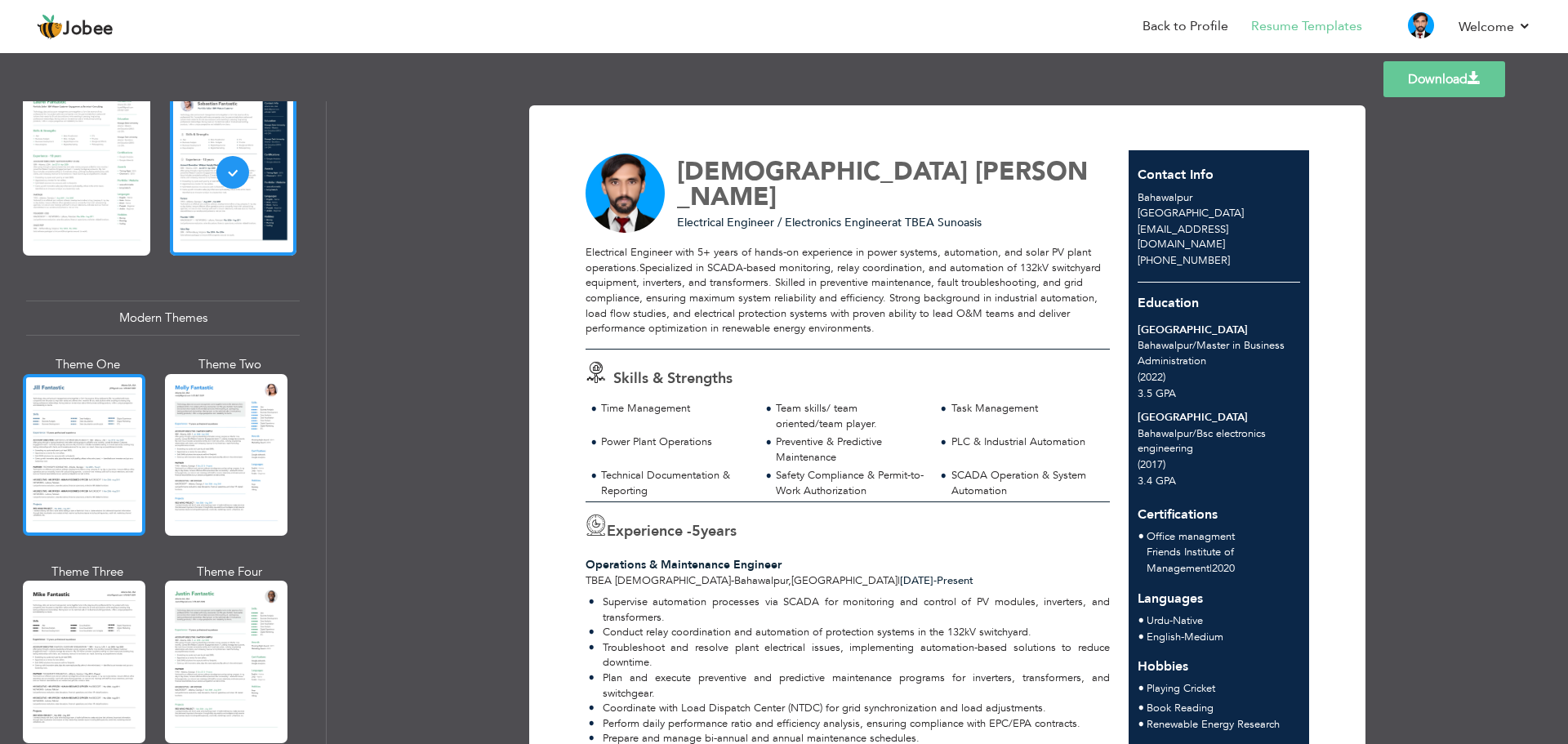
scroll to position [653, 0]
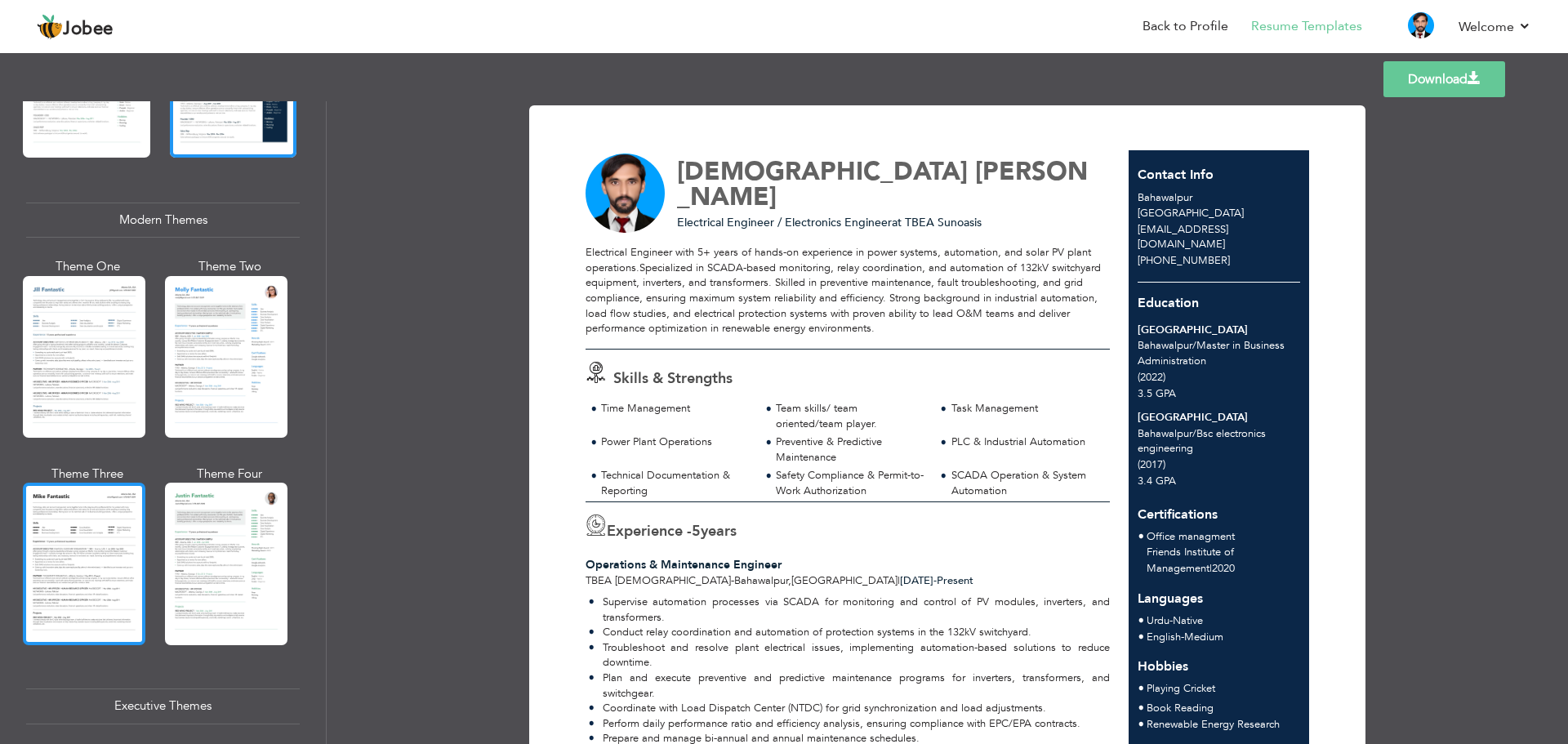
click at [107, 543] on div at bounding box center [84, 563] width 123 height 161
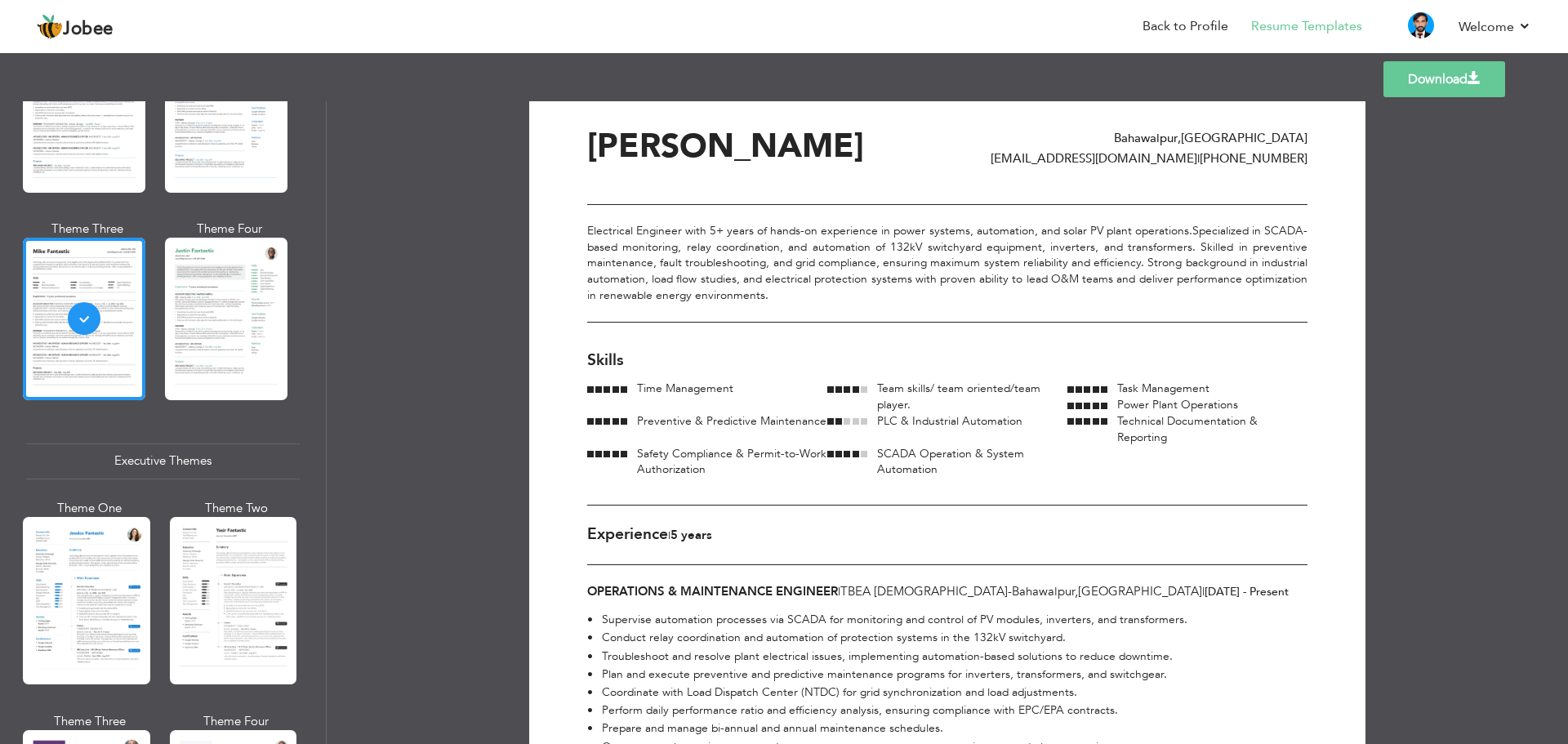
scroll to position [0, 0]
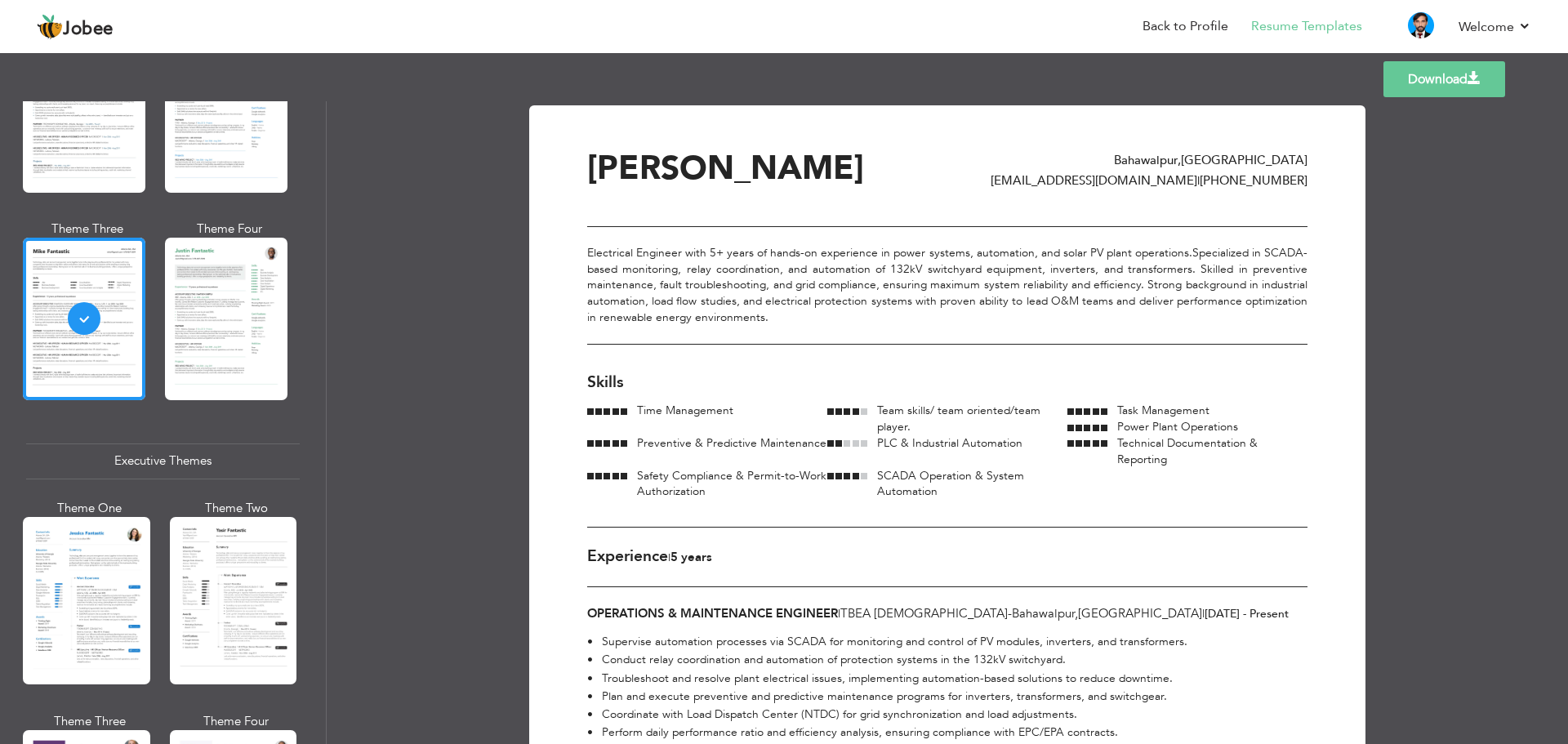
click at [1427, 78] on link "Download" at bounding box center [1443, 79] width 122 height 36
click at [196, 312] on div at bounding box center [226, 317] width 123 height 161
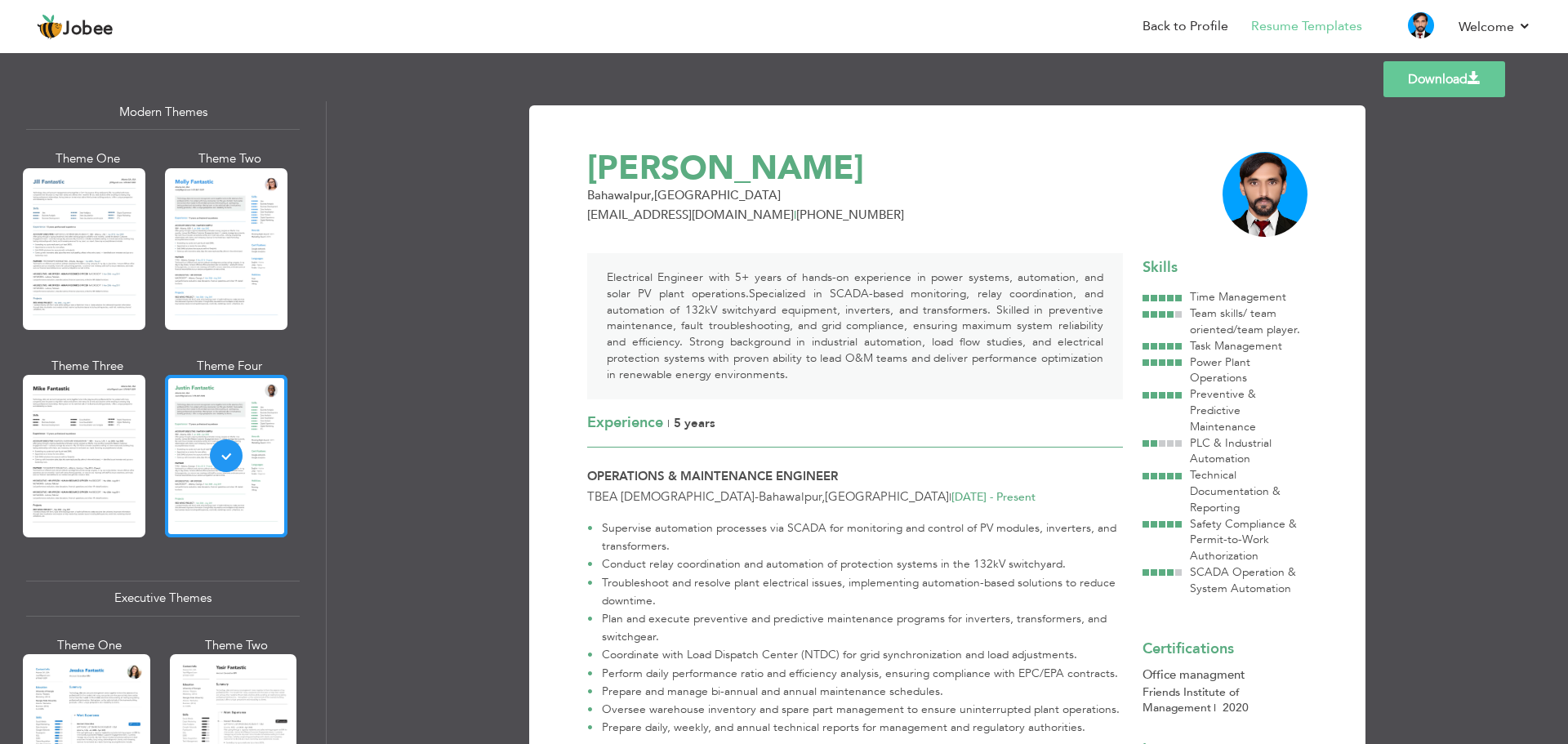
scroll to position [735, 0]
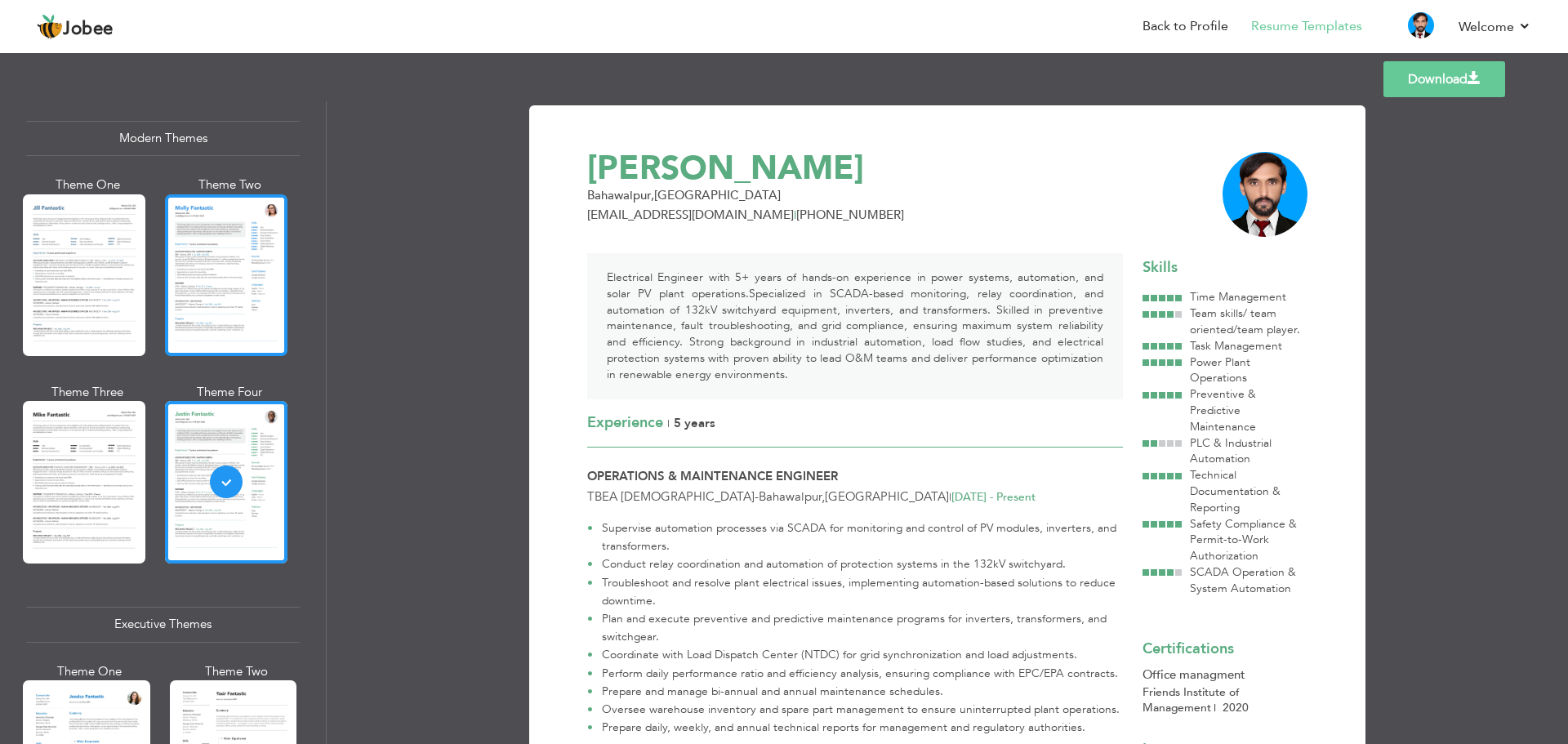
click at [246, 285] on div at bounding box center [226, 274] width 123 height 161
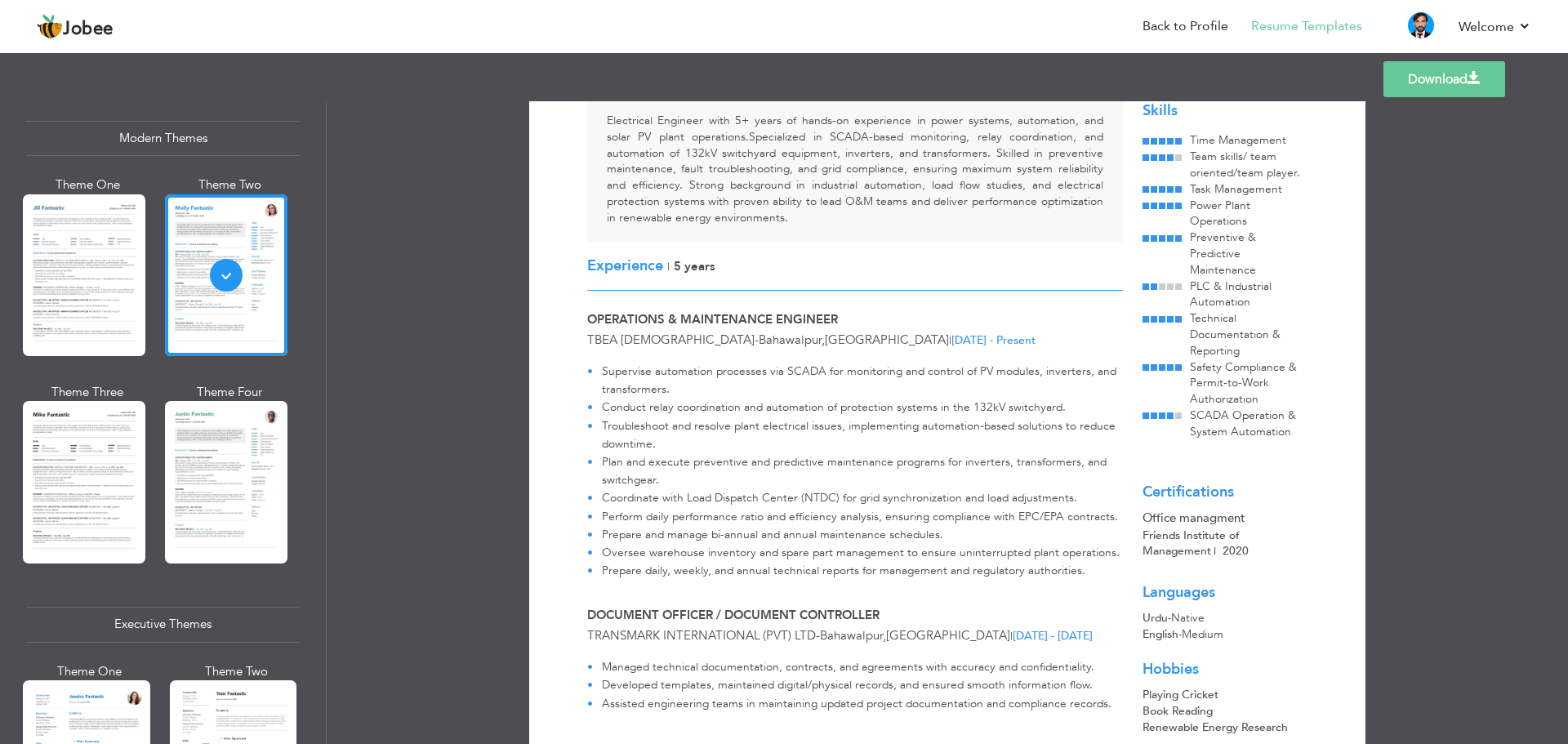
scroll to position [0, 0]
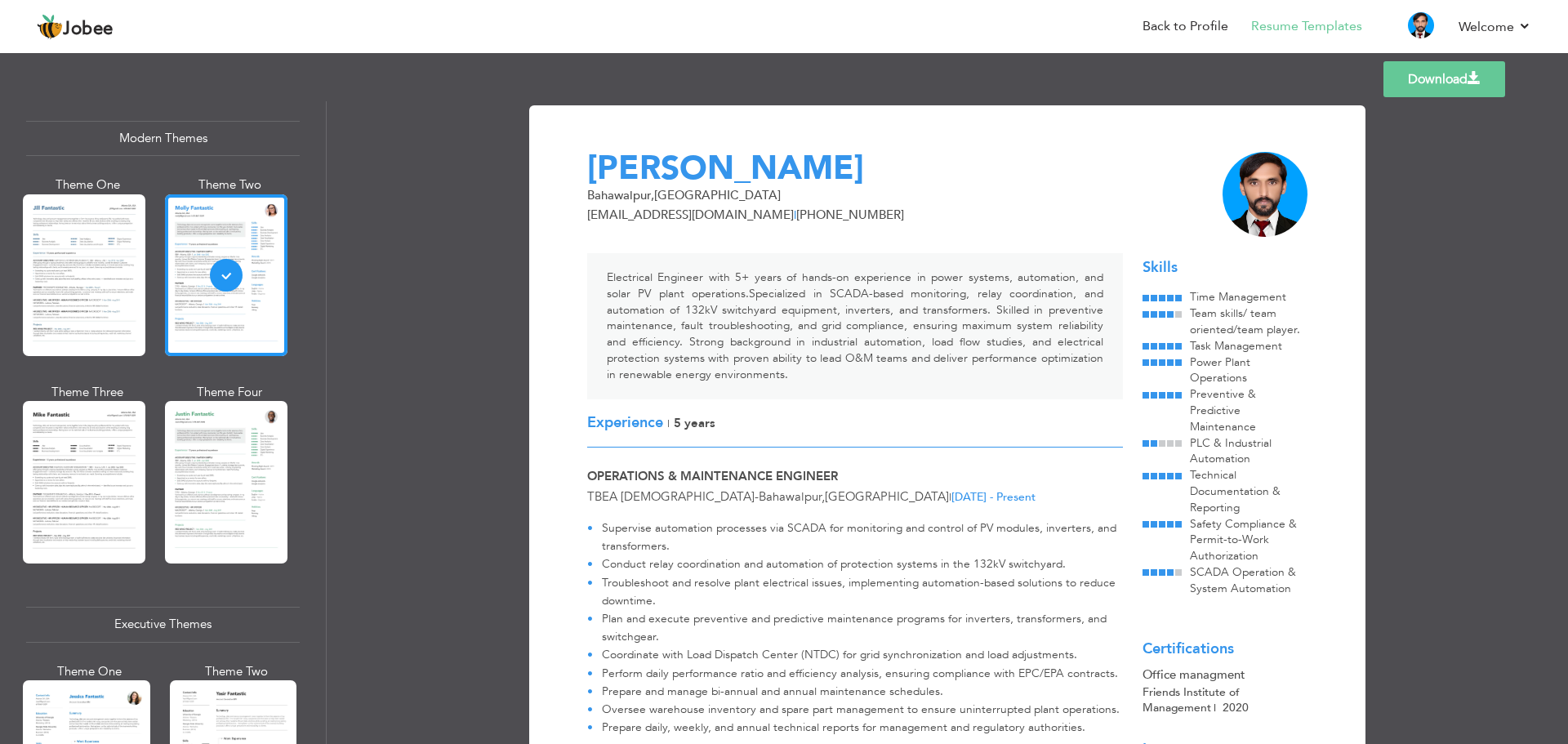
click at [1454, 82] on link "Download" at bounding box center [1443, 79] width 122 height 36
click at [116, 465] on div at bounding box center [84, 481] width 123 height 161
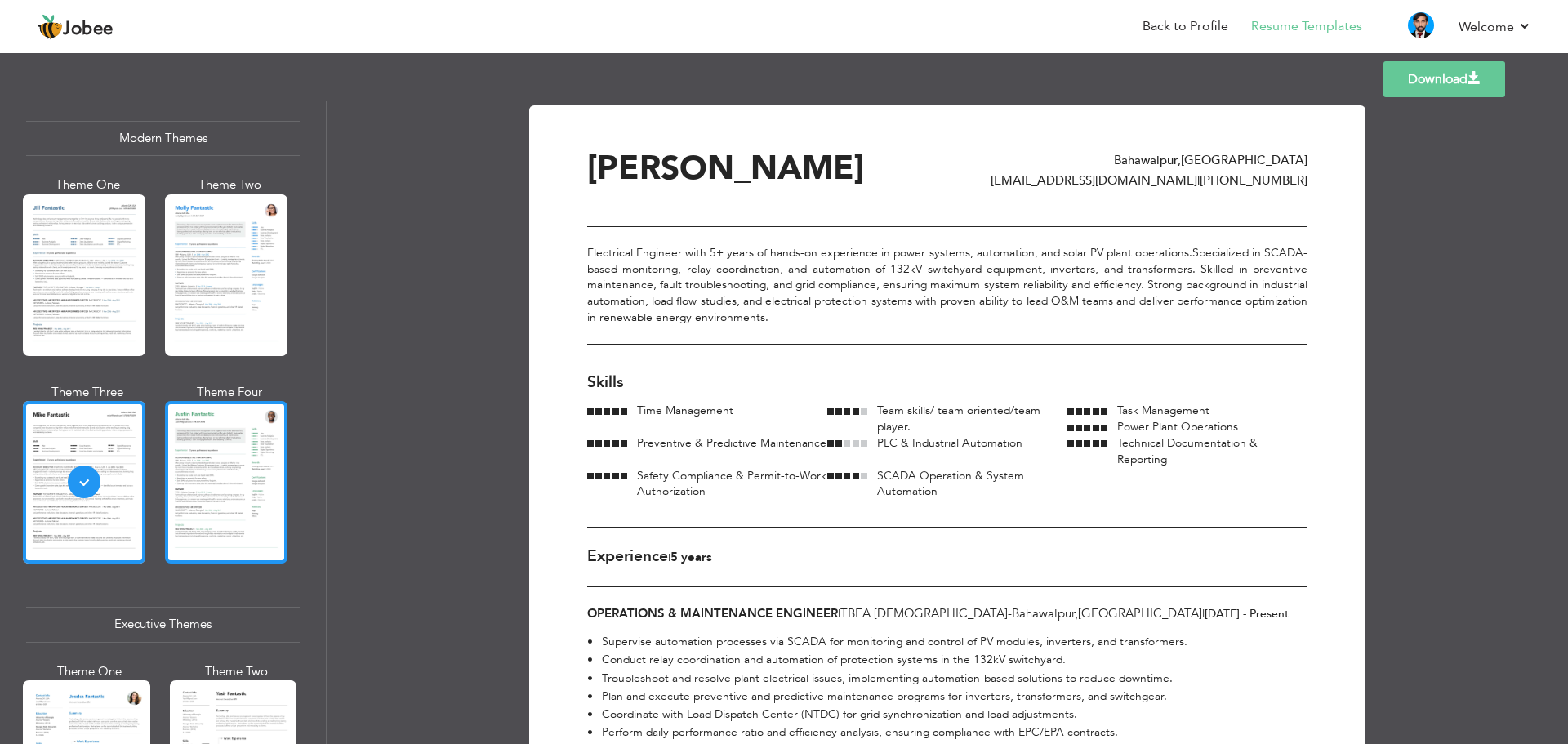
click at [207, 462] on div at bounding box center [226, 481] width 123 height 161
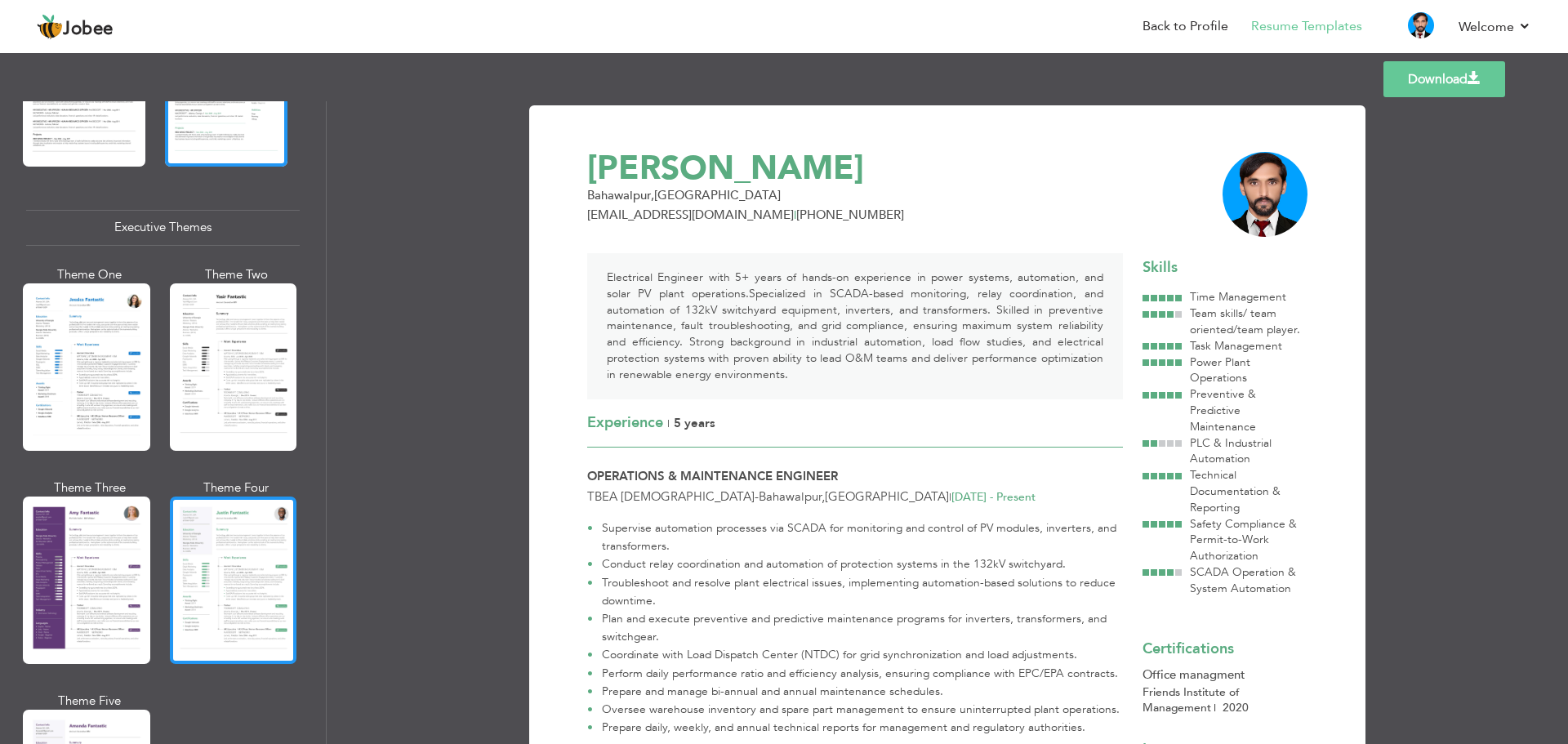
scroll to position [1143, 0]
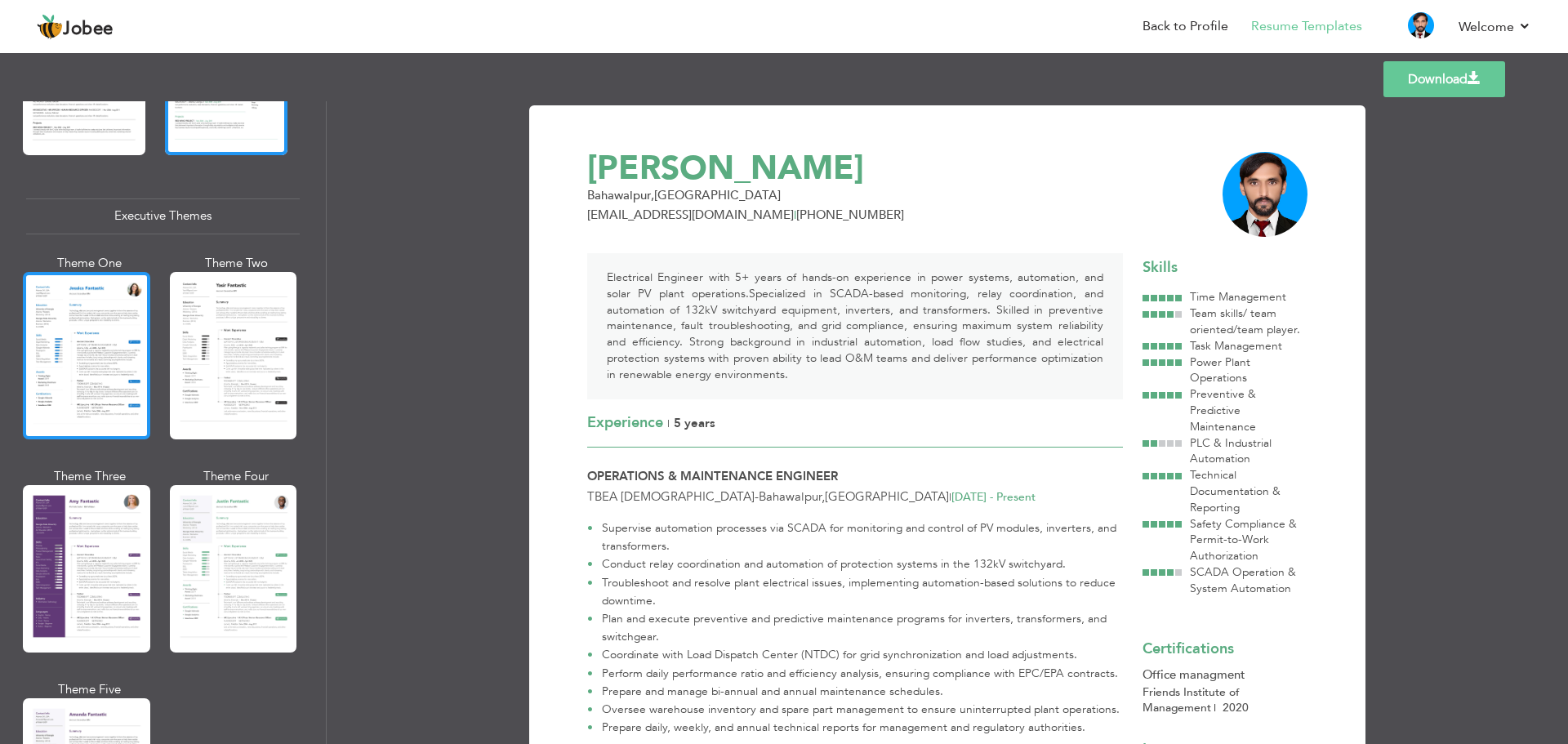
click at [101, 374] on div at bounding box center [86, 355] width 127 height 168
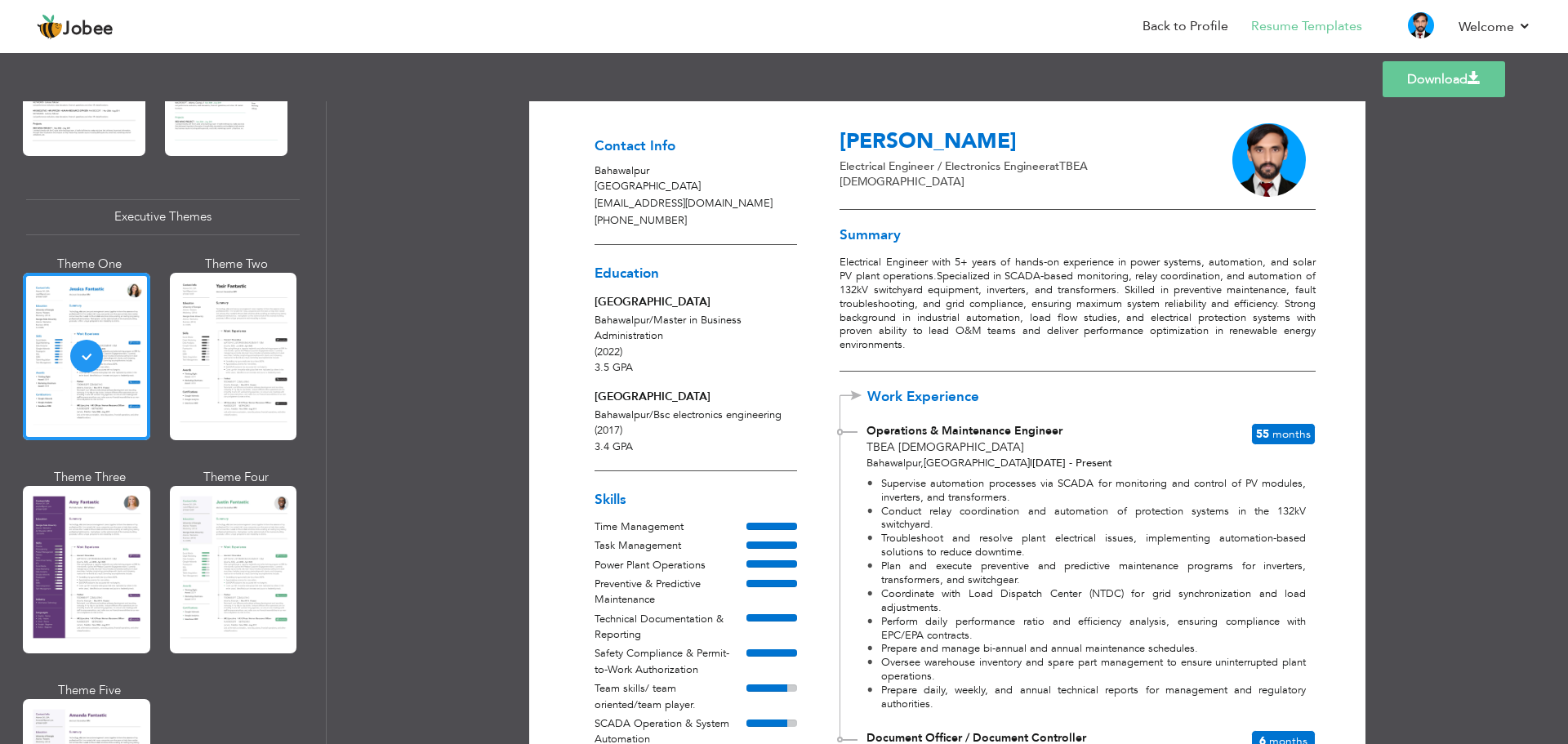
scroll to position [0, 0]
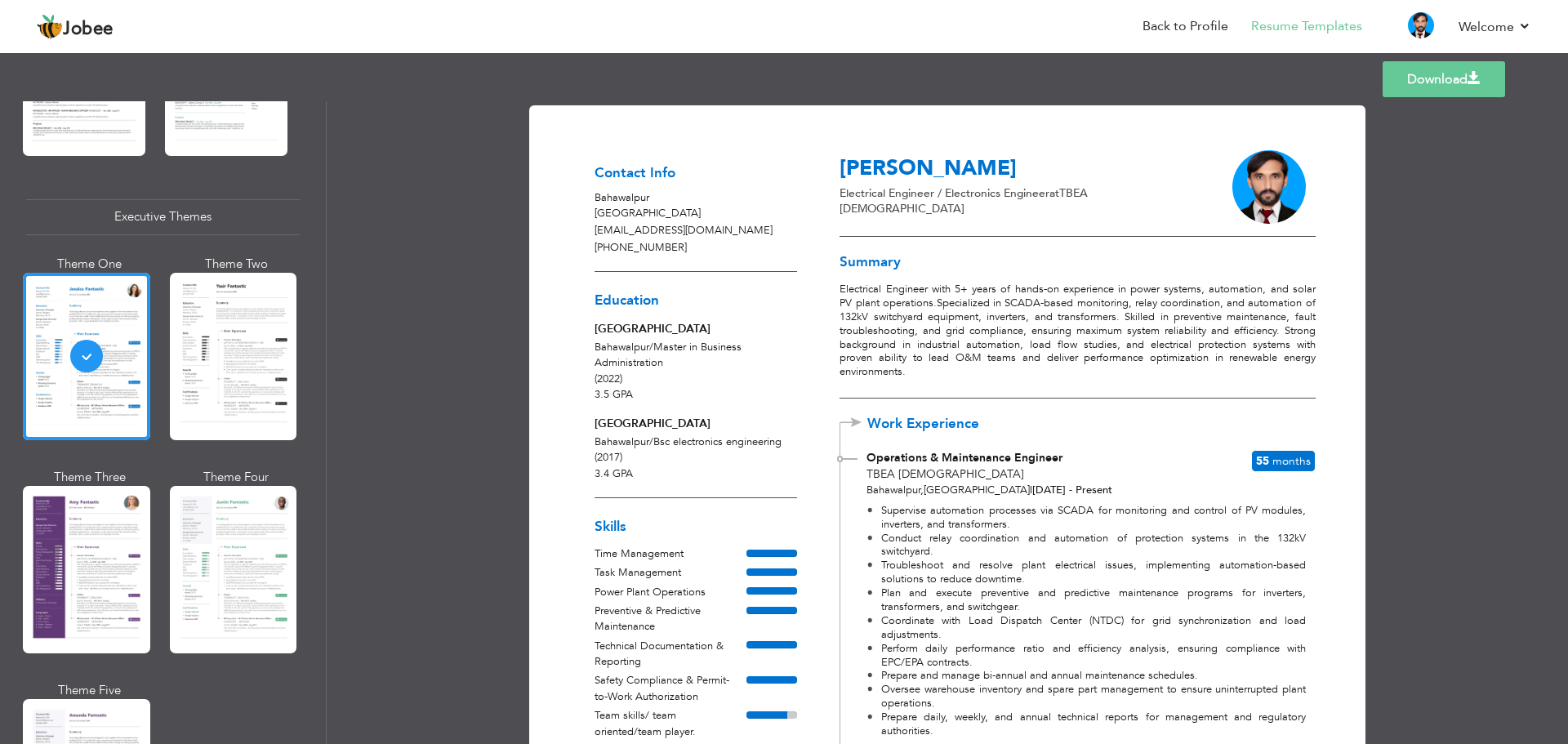
click at [1416, 85] on link "Download" at bounding box center [1443, 79] width 123 height 36
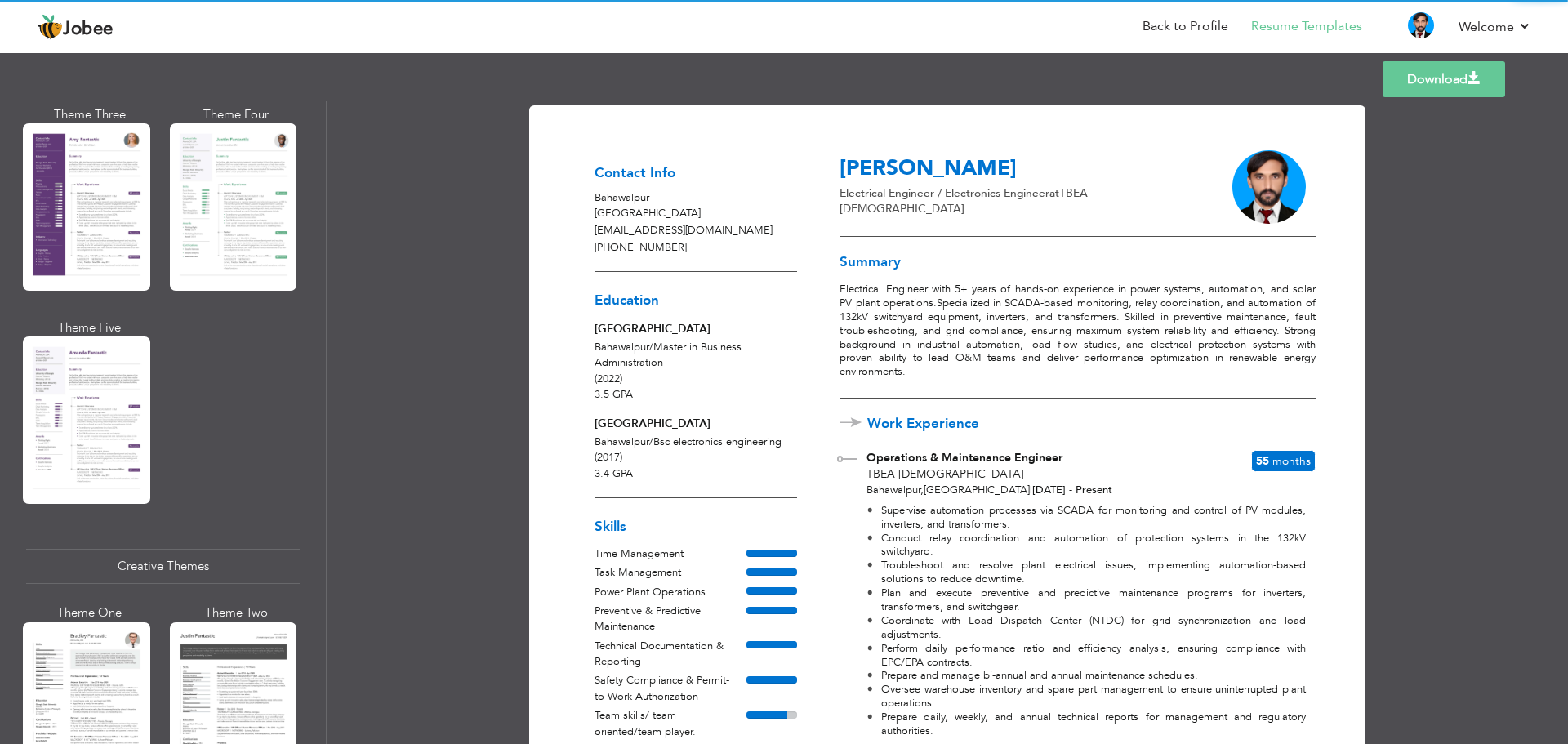
scroll to position [1550, 0]
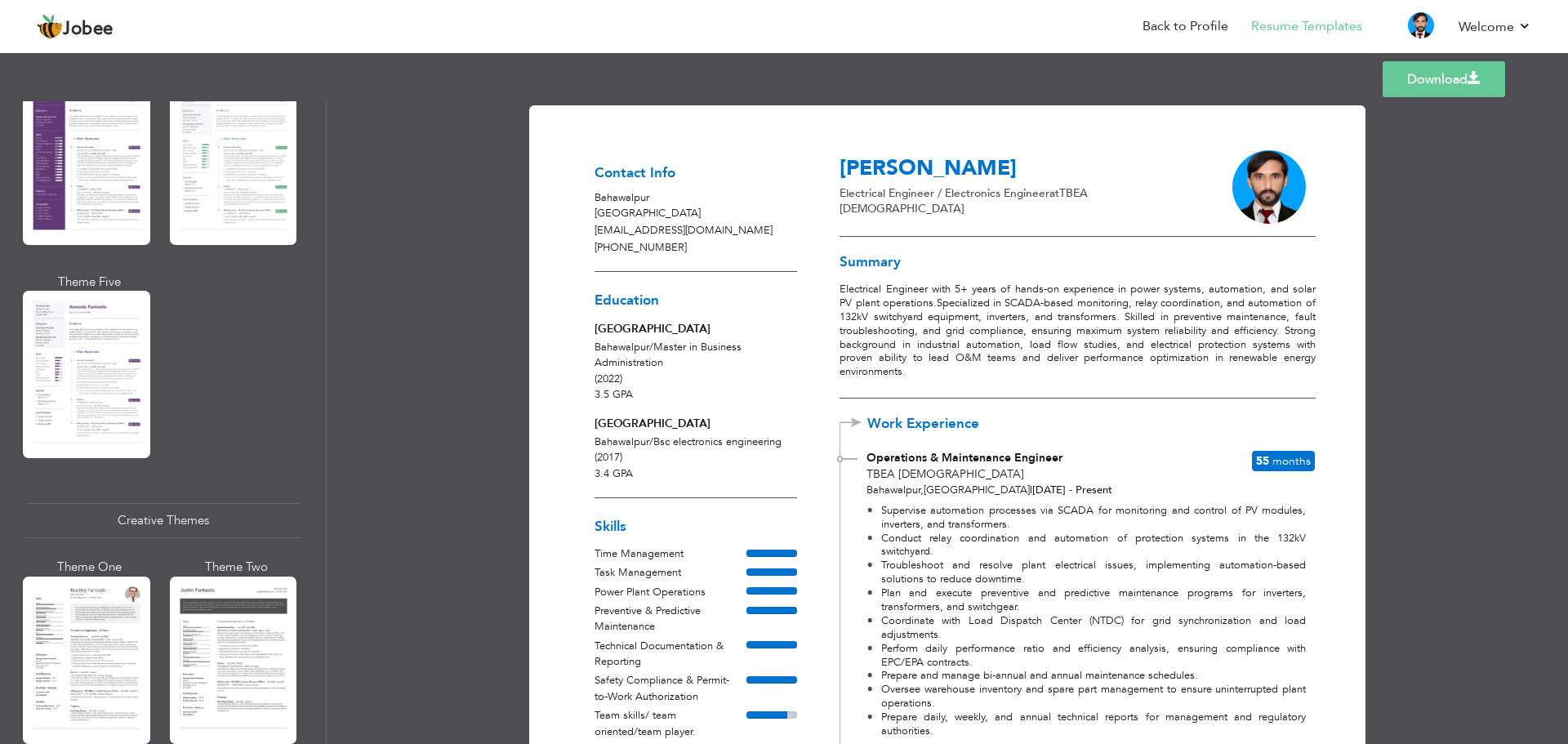
click at [1432, 217] on div "Download Contact Info Bahawalpur Pakistan jahangeeriub@gmail.com +923196471124 …" at bounding box center [947, 422] width 1241 height 642
click at [1206, 26] on link "Back to Profile" at bounding box center [1185, 26] width 86 height 19
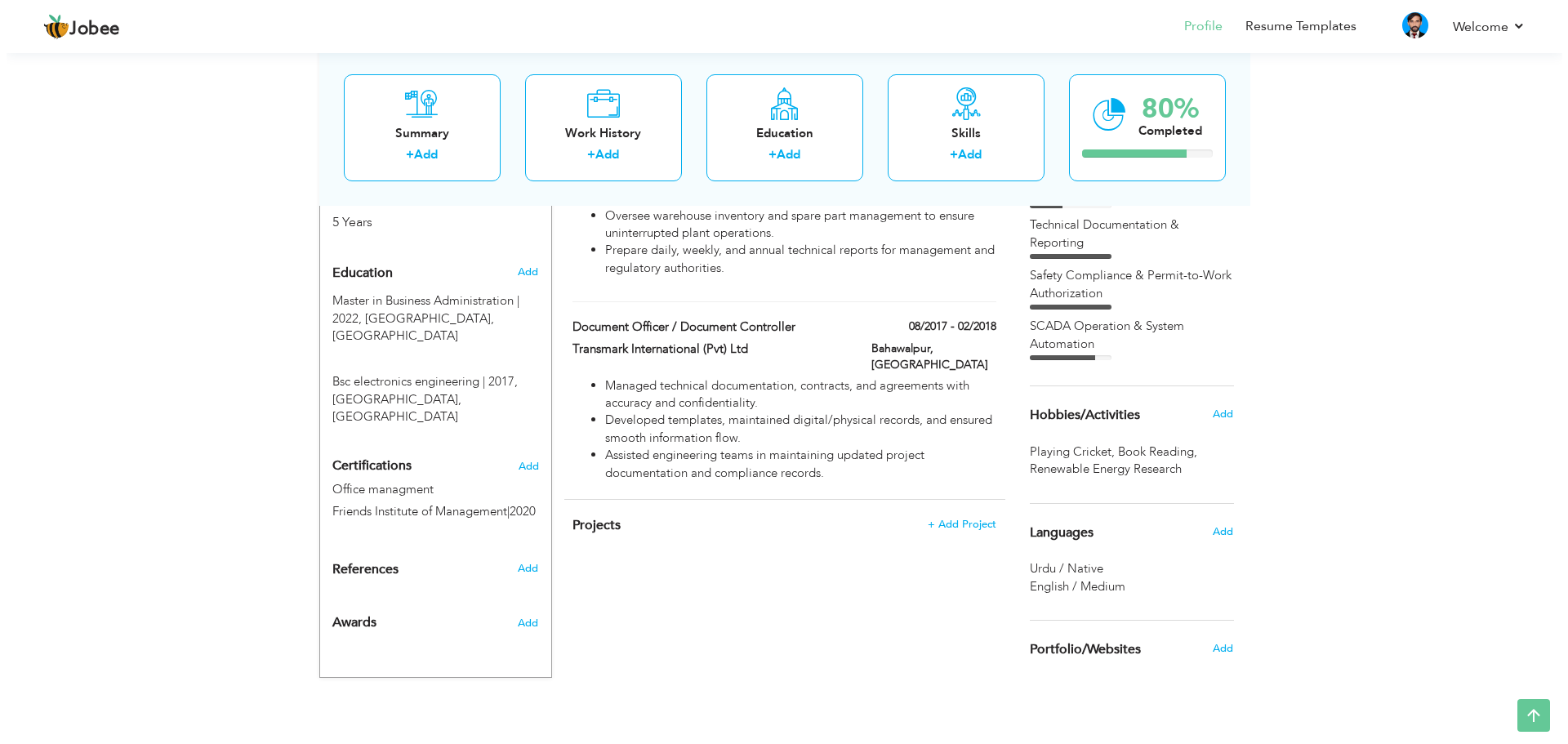
scroll to position [666, 0]
click at [1209, 409] on span "Add" at bounding box center [1216, 410] width 22 height 14
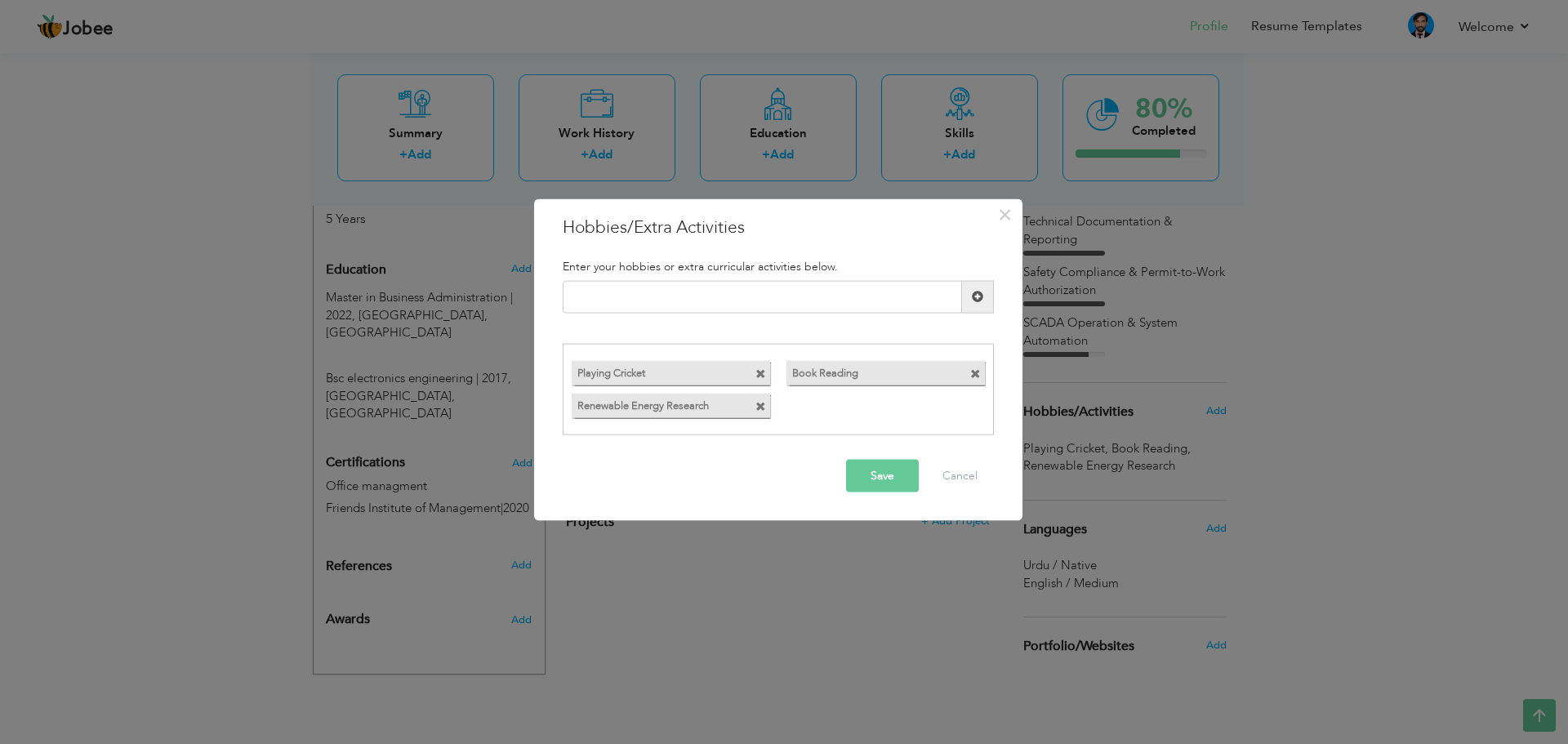
click at [973, 371] on span at bounding box center [975, 374] width 11 height 11
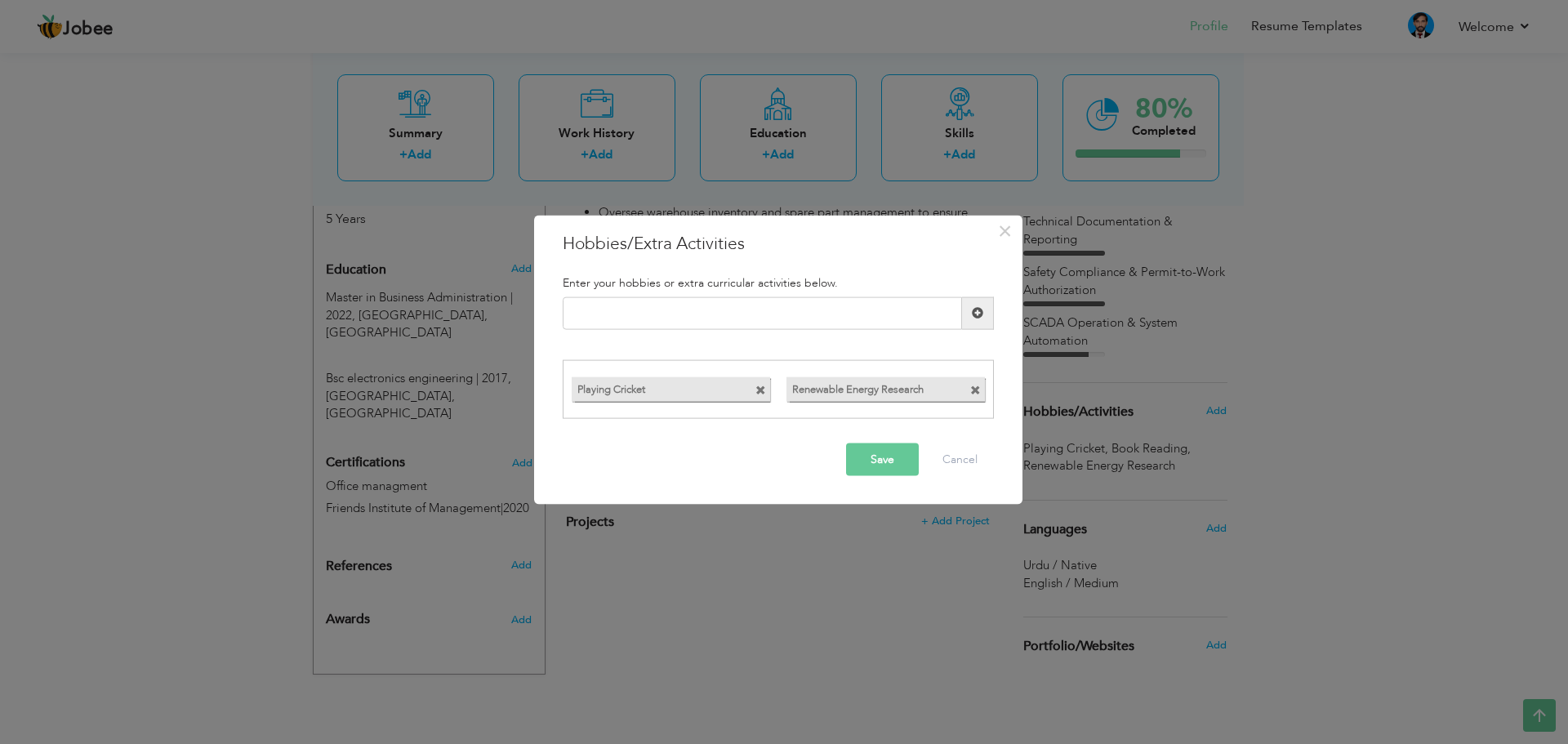
click at [761, 387] on span at bounding box center [761, 390] width 11 height 11
click at [763, 386] on span at bounding box center [761, 390] width 11 height 11
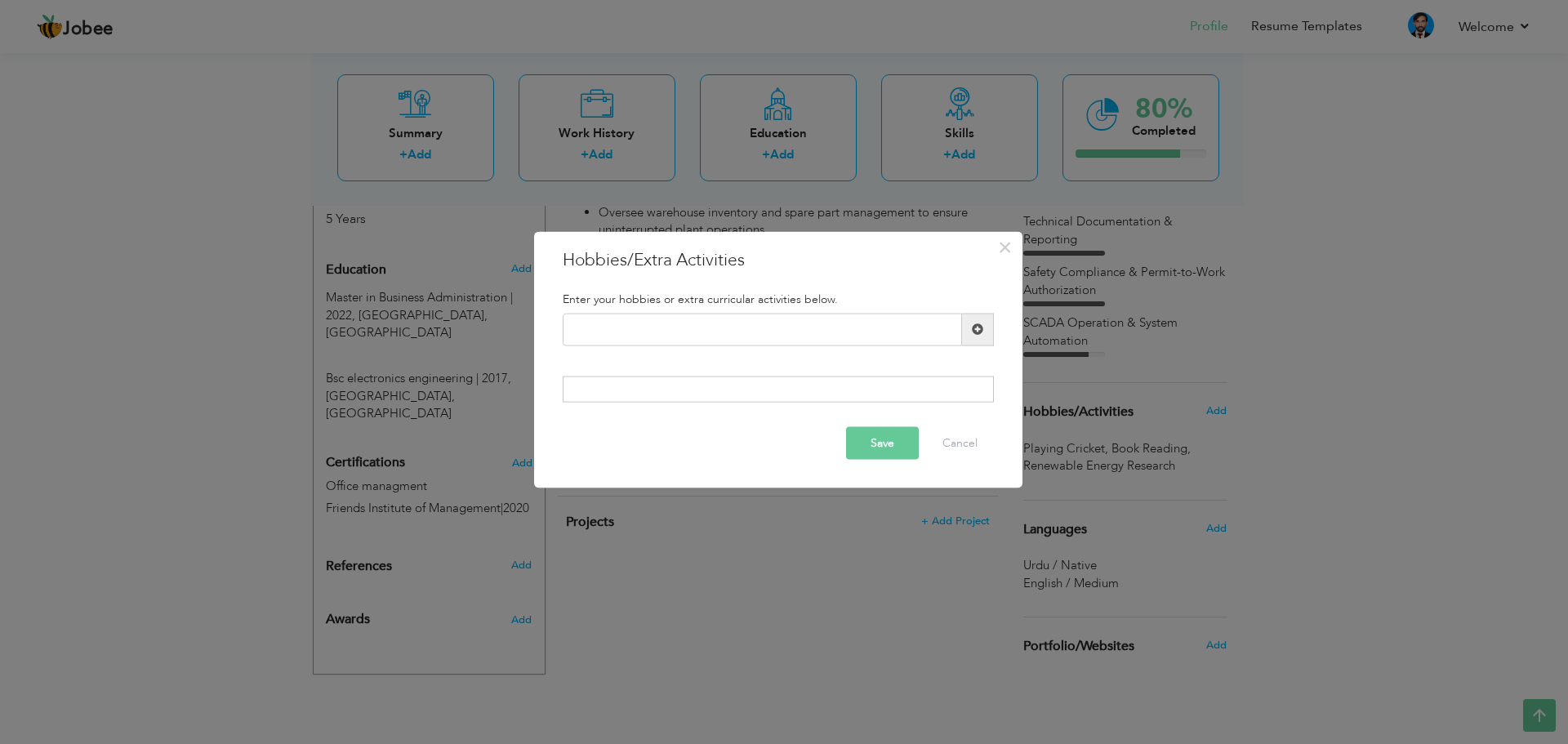
click at [867, 437] on button "Save" at bounding box center [882, 443] width 73 height 32
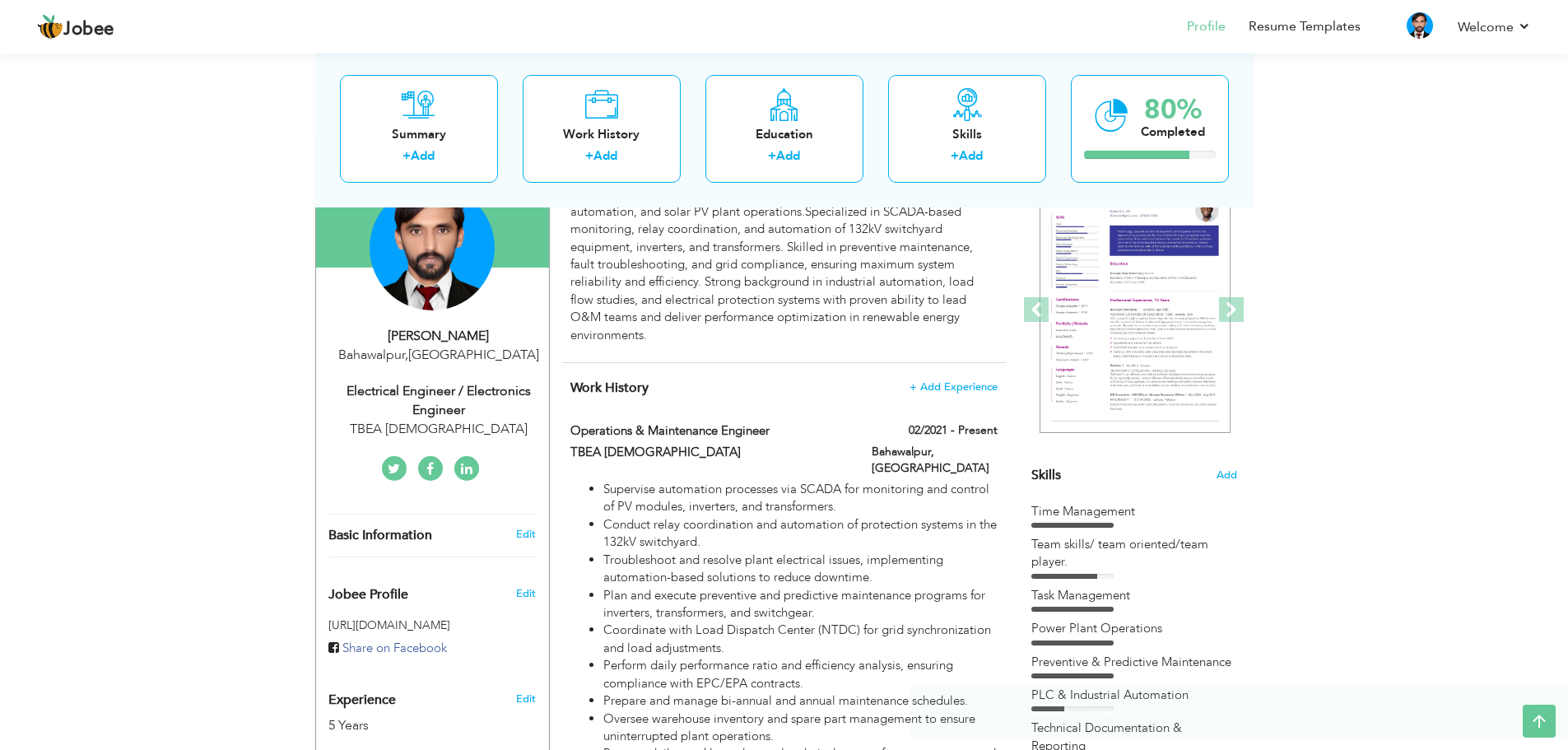
scroll to position [153, 0]
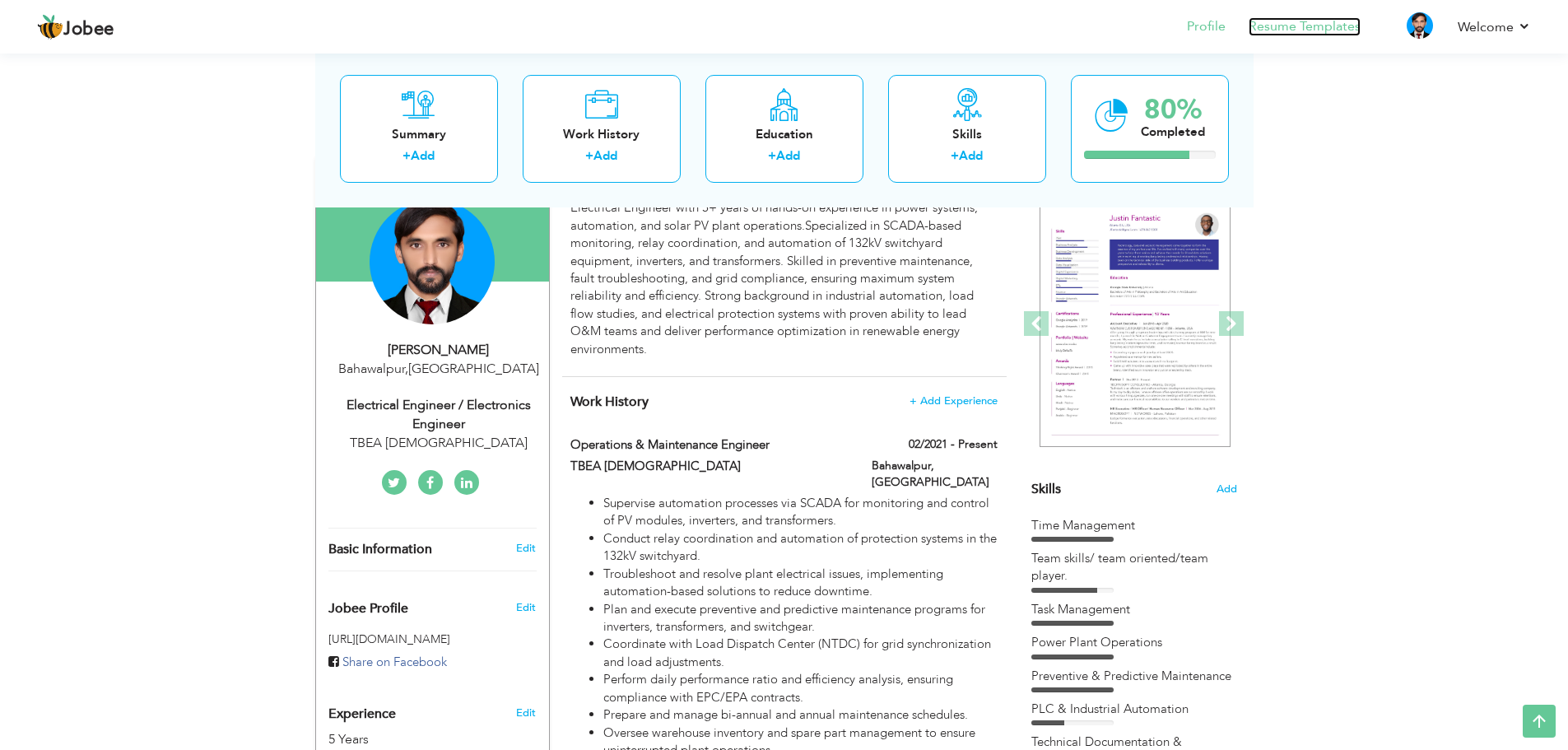
click at [1285, 28] on link "Resume Templates" at bounding box center [1304, 26] width 112 height 19
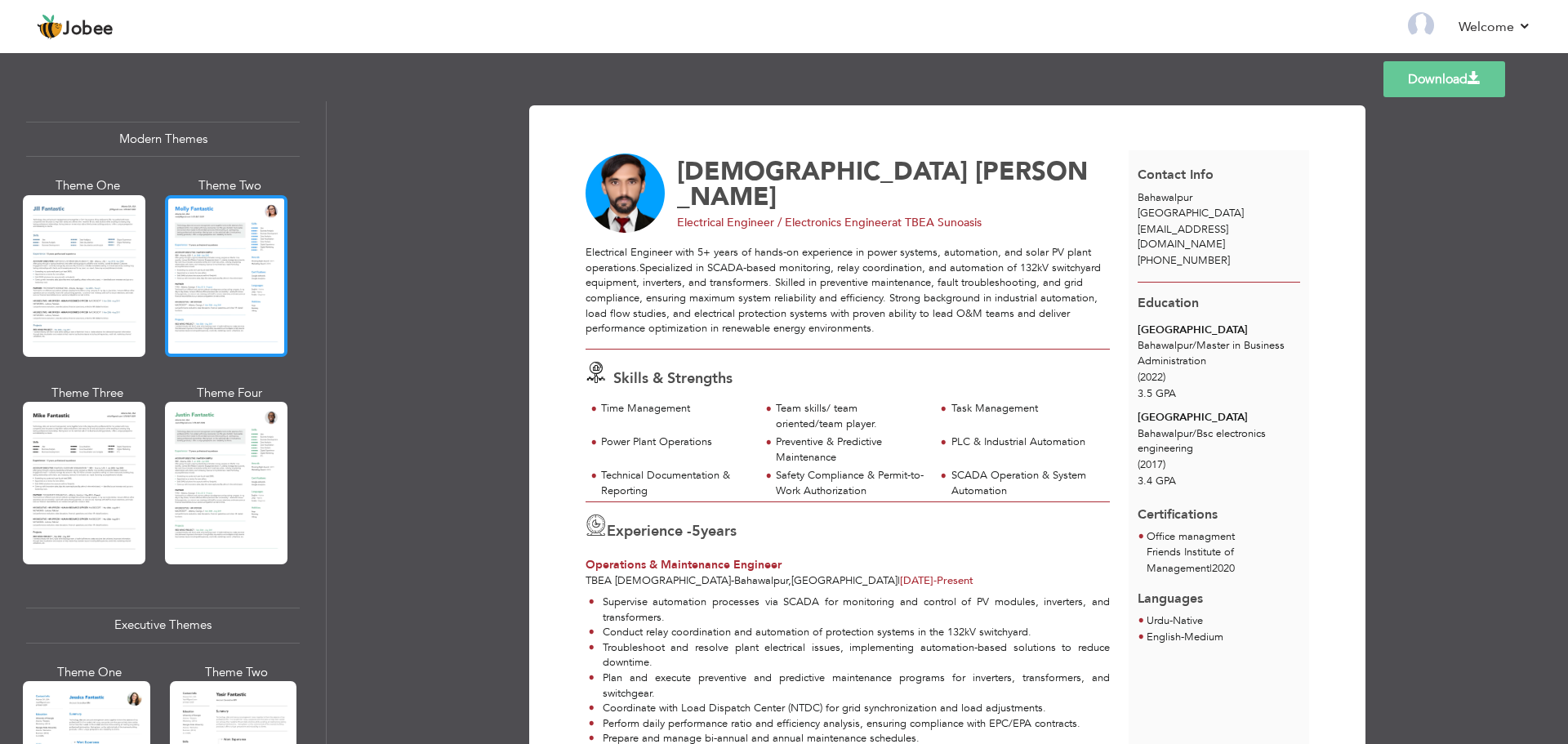
scroll to position [735, 0]
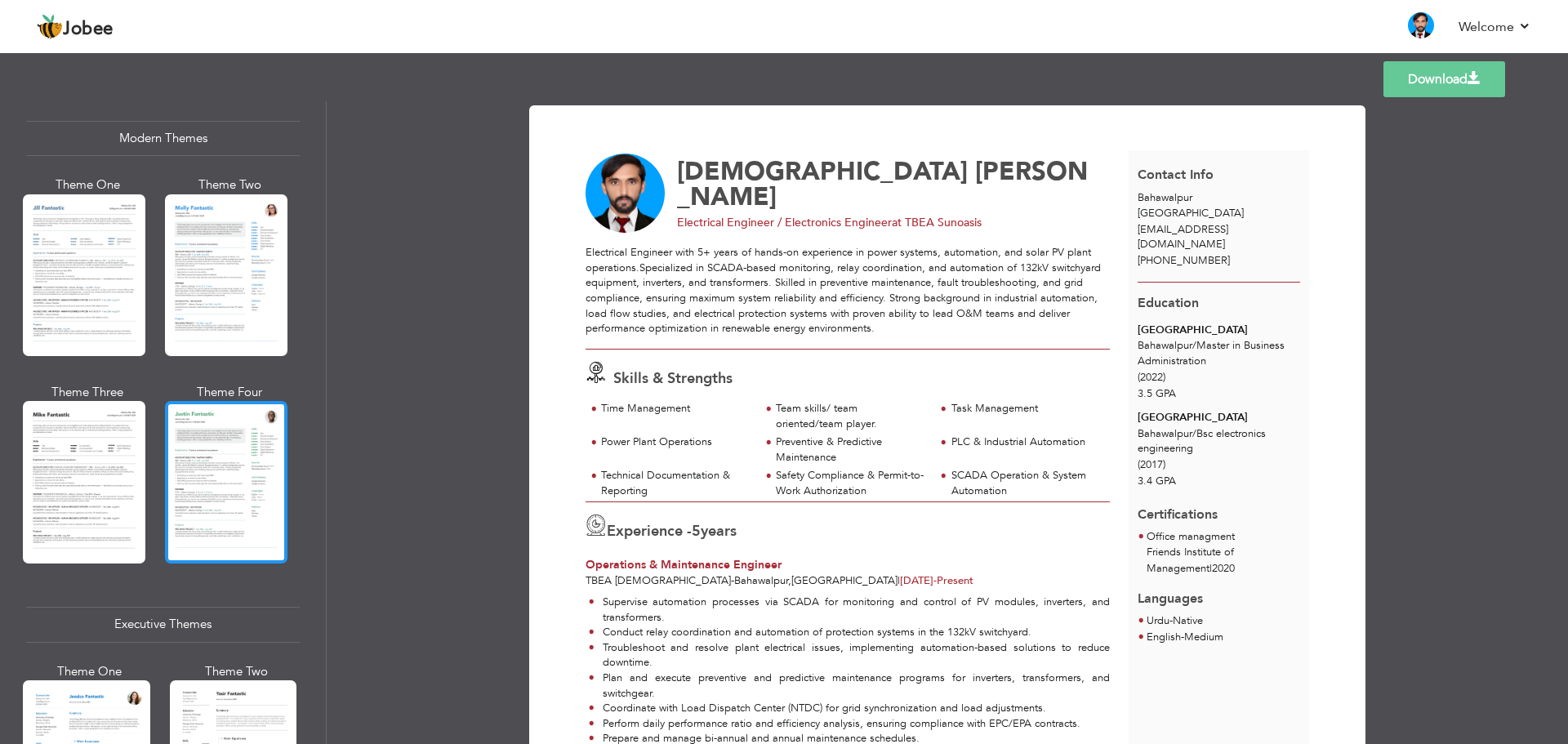
click at [230, 500] on div at bounding box center [226, 481] width 123 height 161
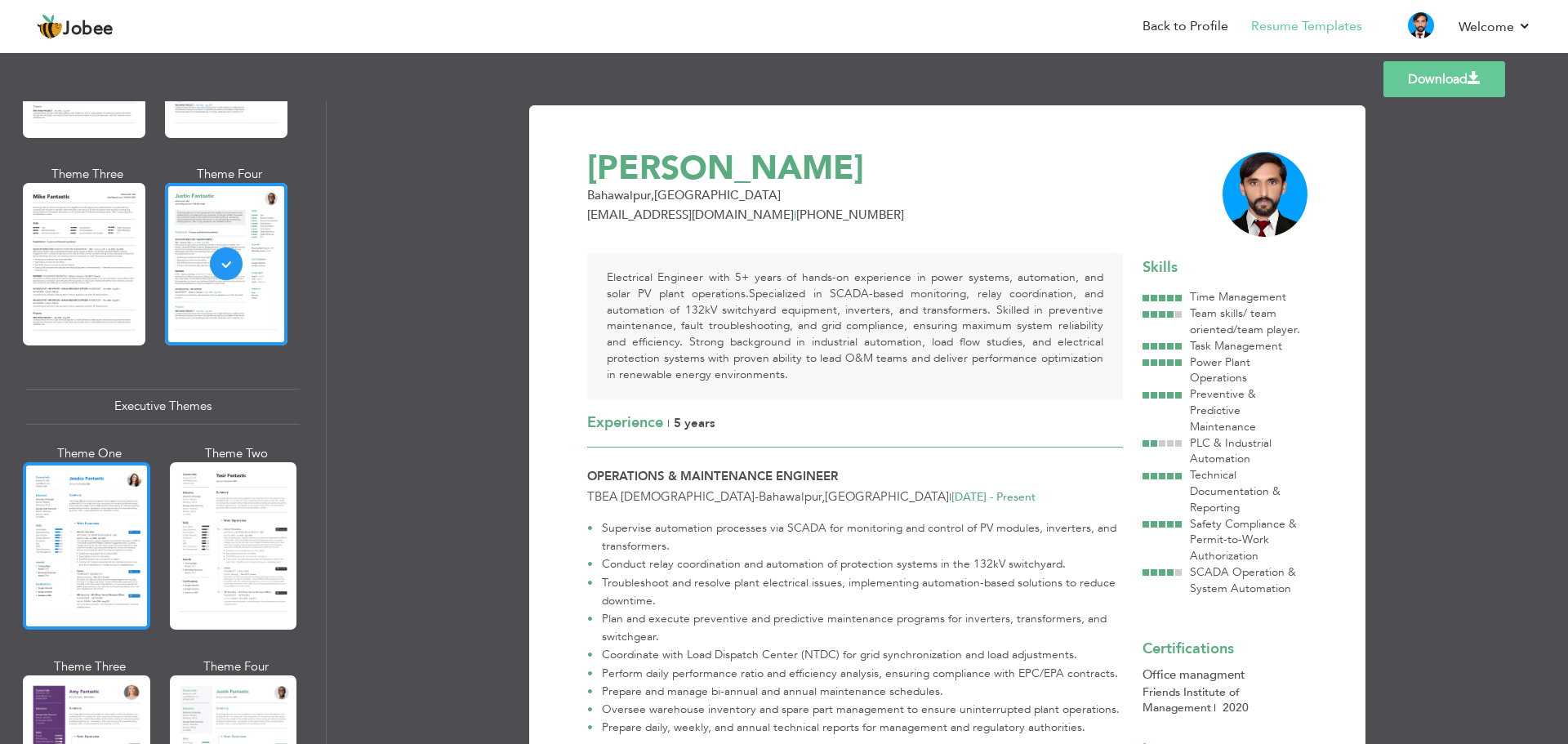
scroll to position [979, 0]
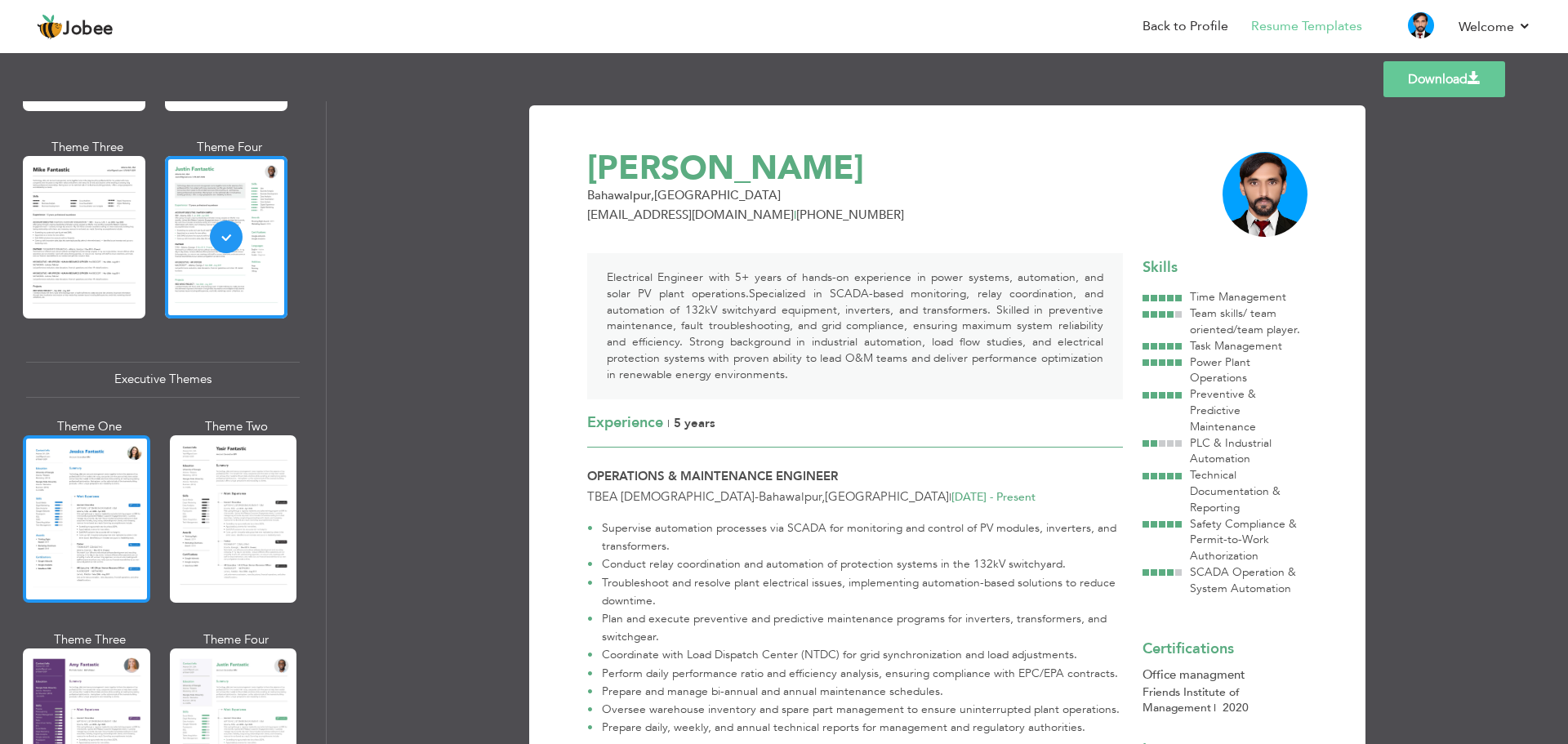
click at [76, 533] on div at bounding box center [86, 519] width 127 height 168
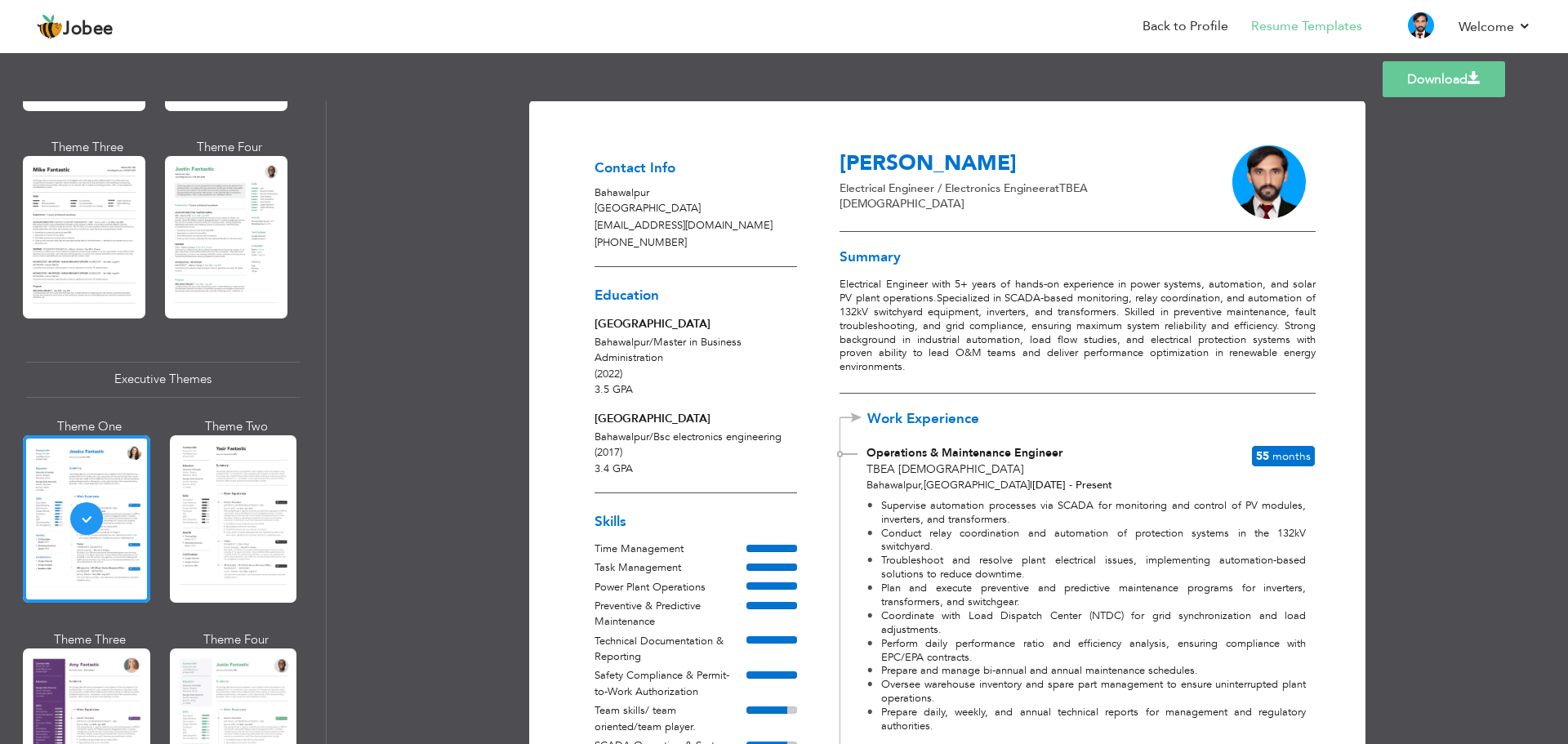
scroll to position [0, 0]
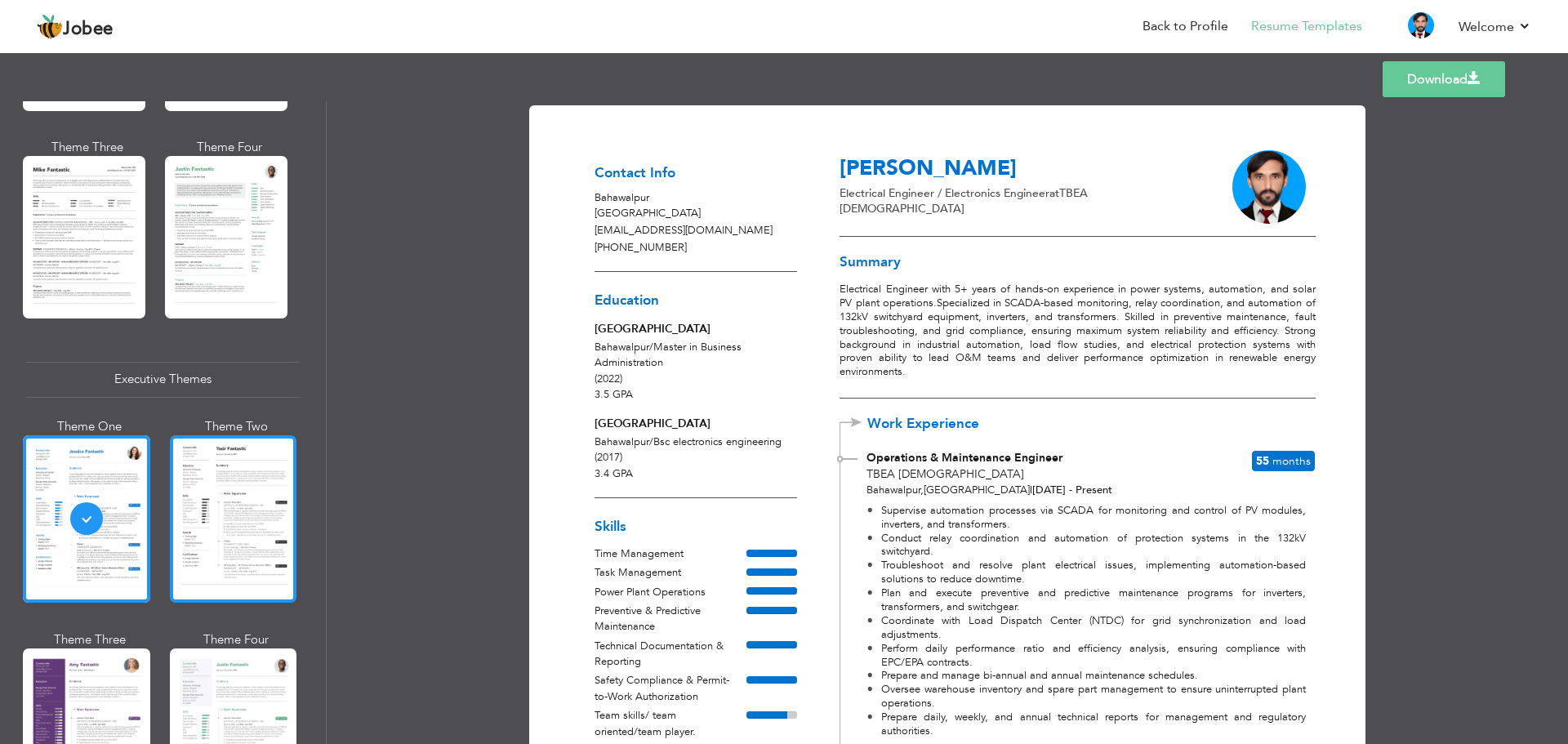
click at [251, 494] on div at bounding box center [233, 519] width 127 height 168
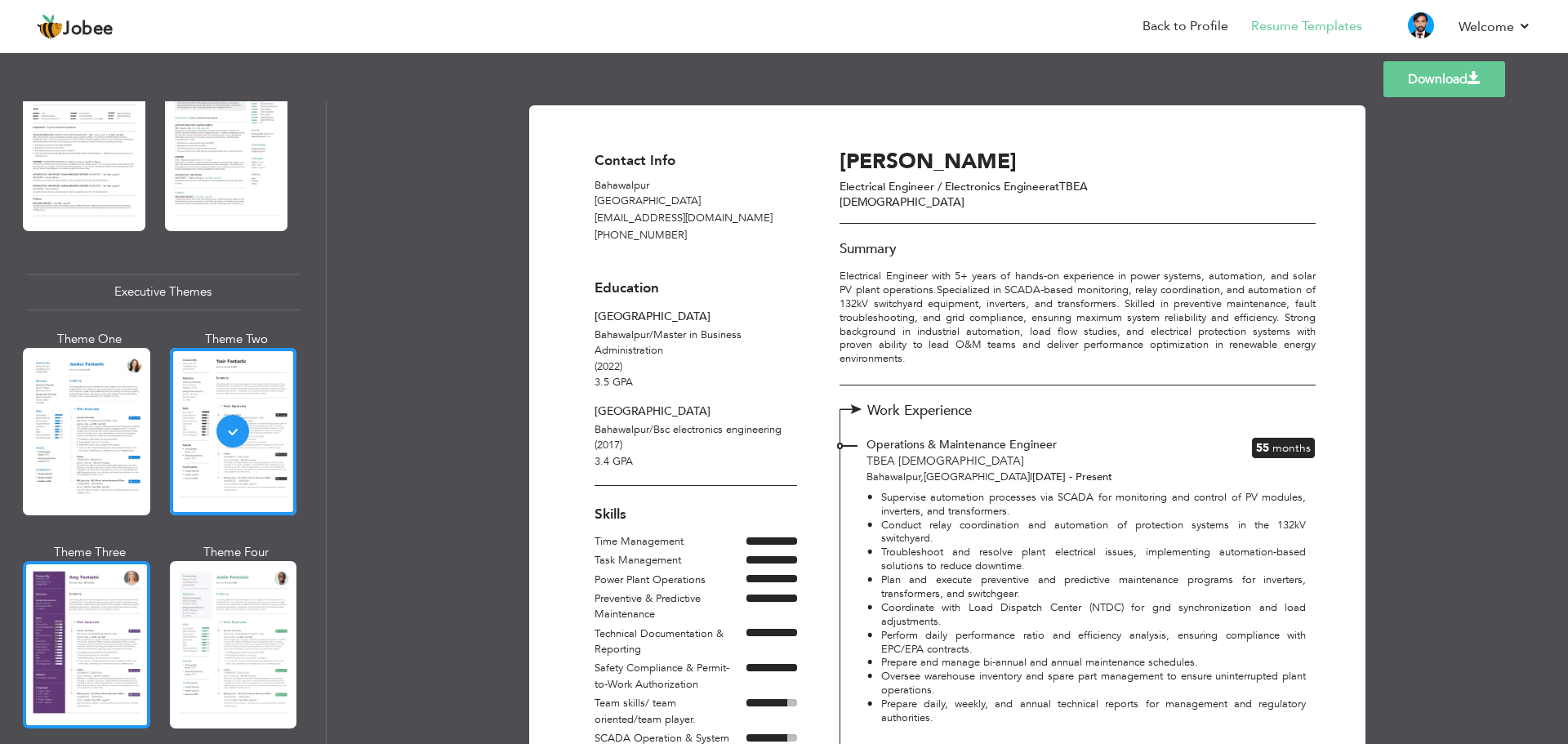
scroll to position [898, 0]
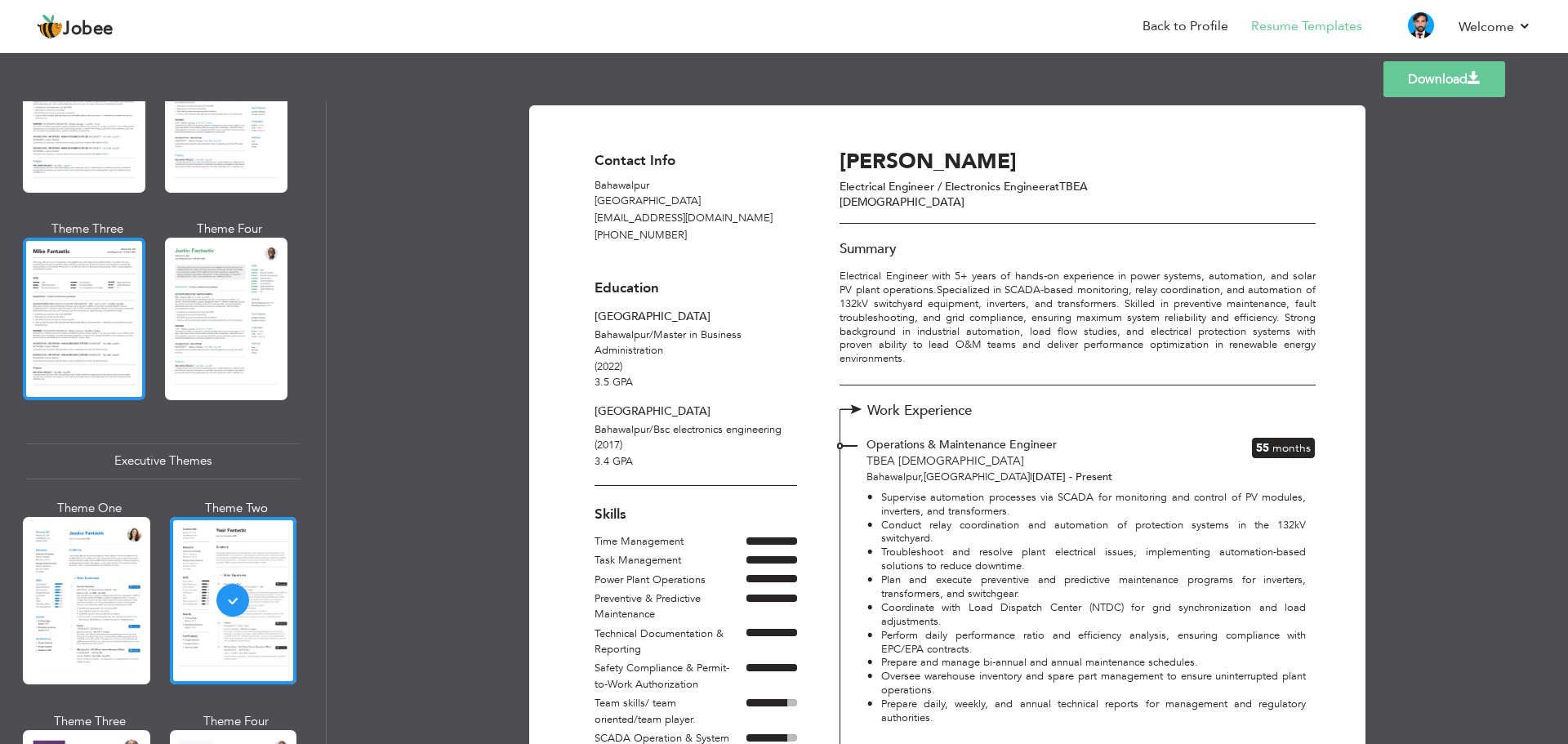
click at [117, 369] on div at bounding box center [84, 317] width 123 height 161
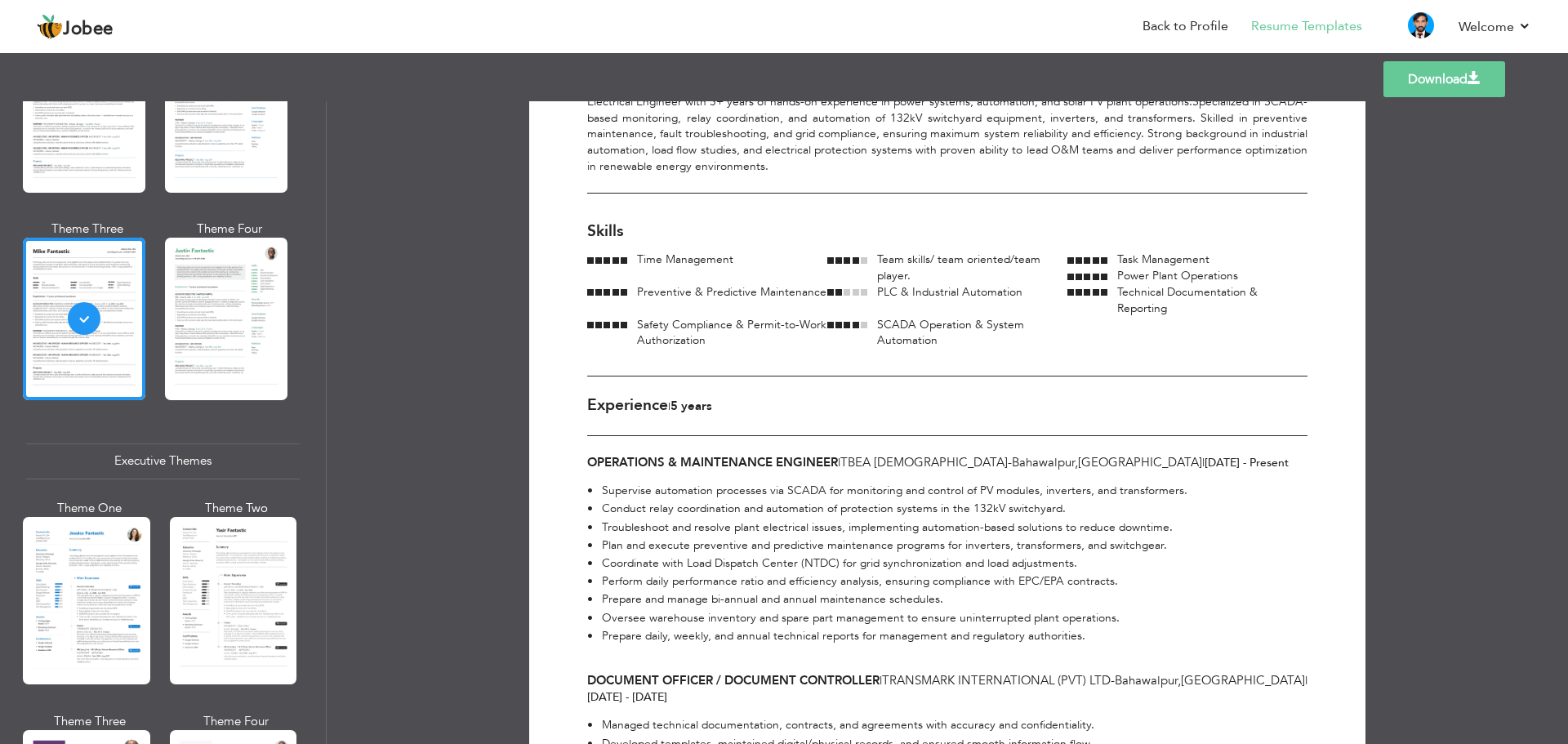
scroll to position [0, 0]
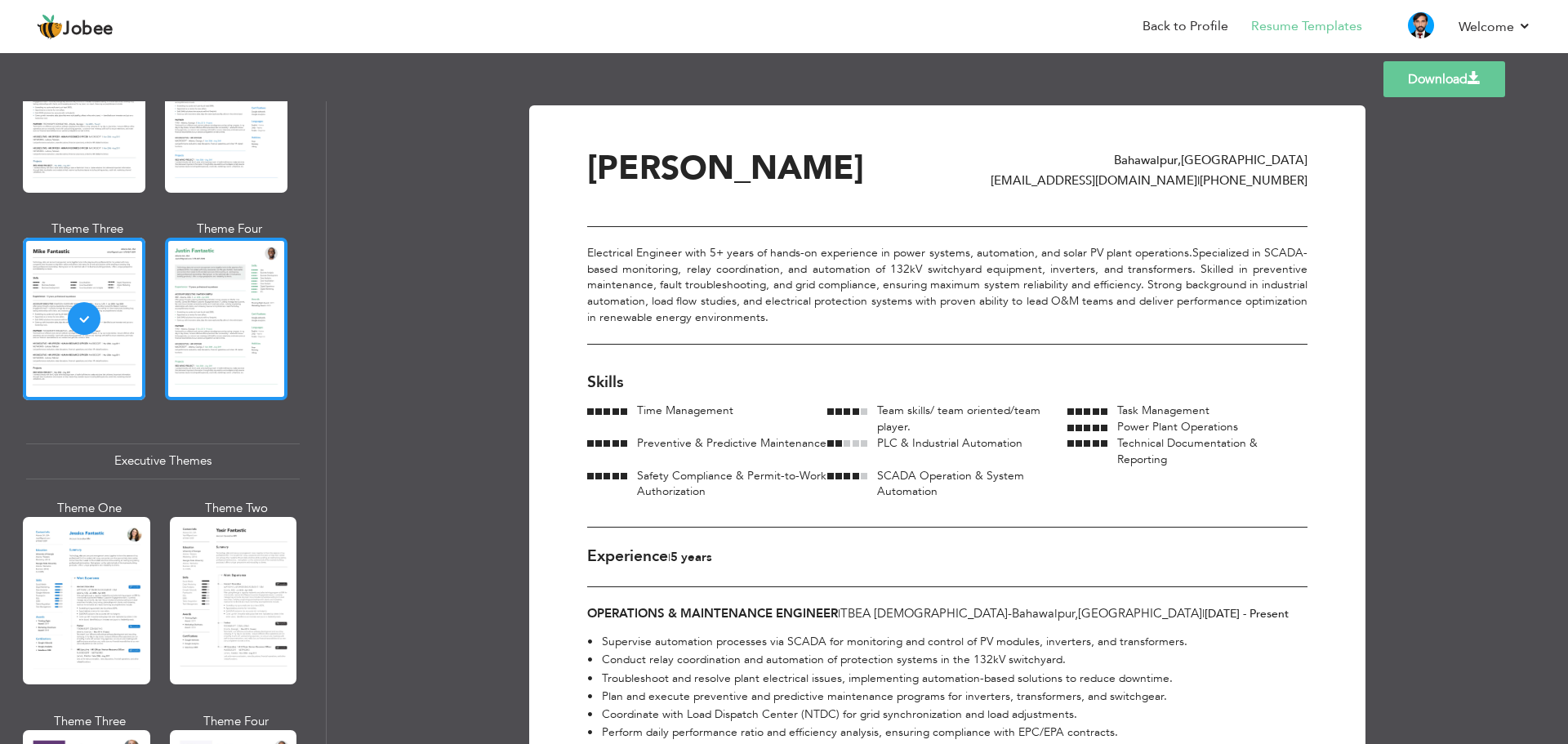
click at [224, 335] on div at bounding box center [226, 317] width 123 height 161
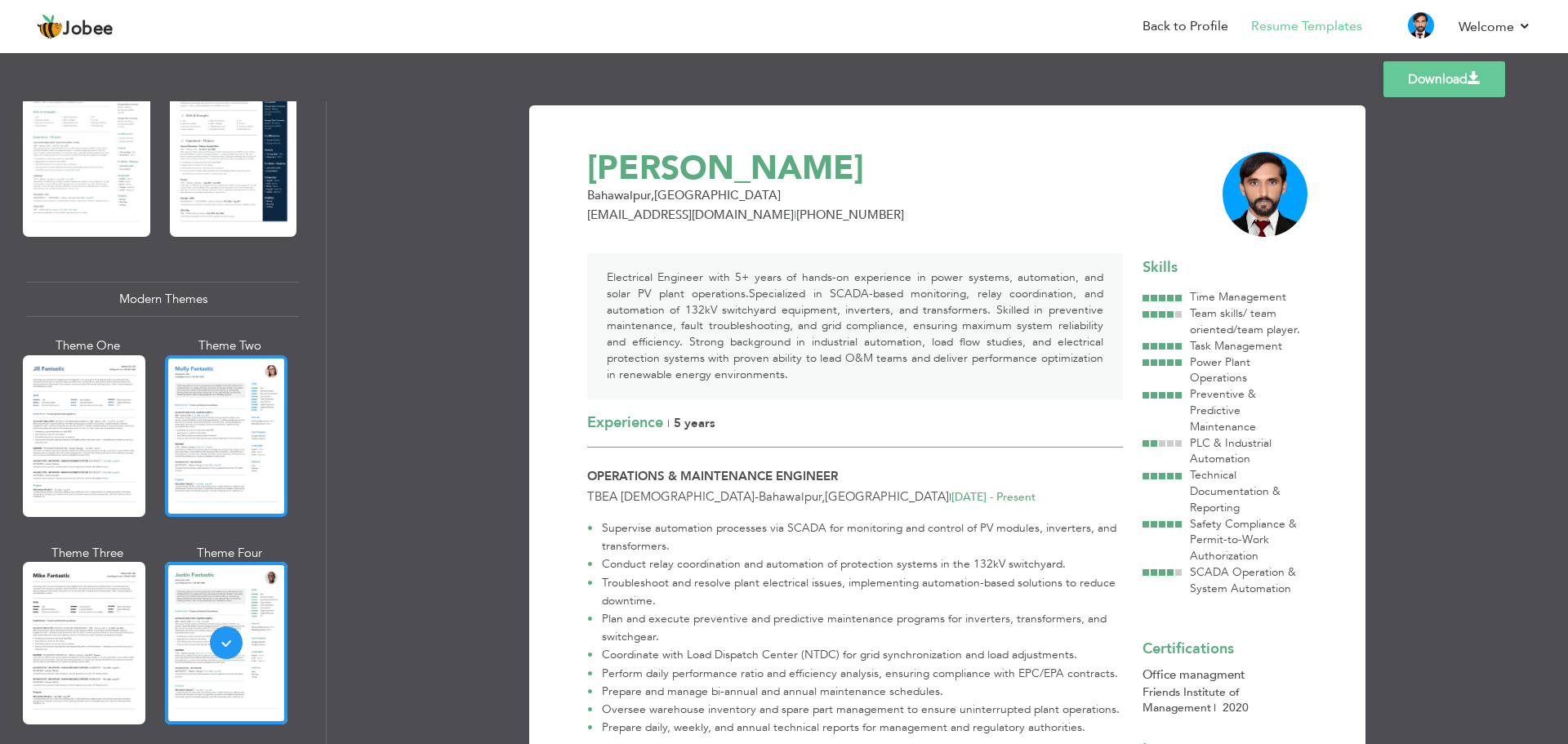
scroll to position [572, 0]
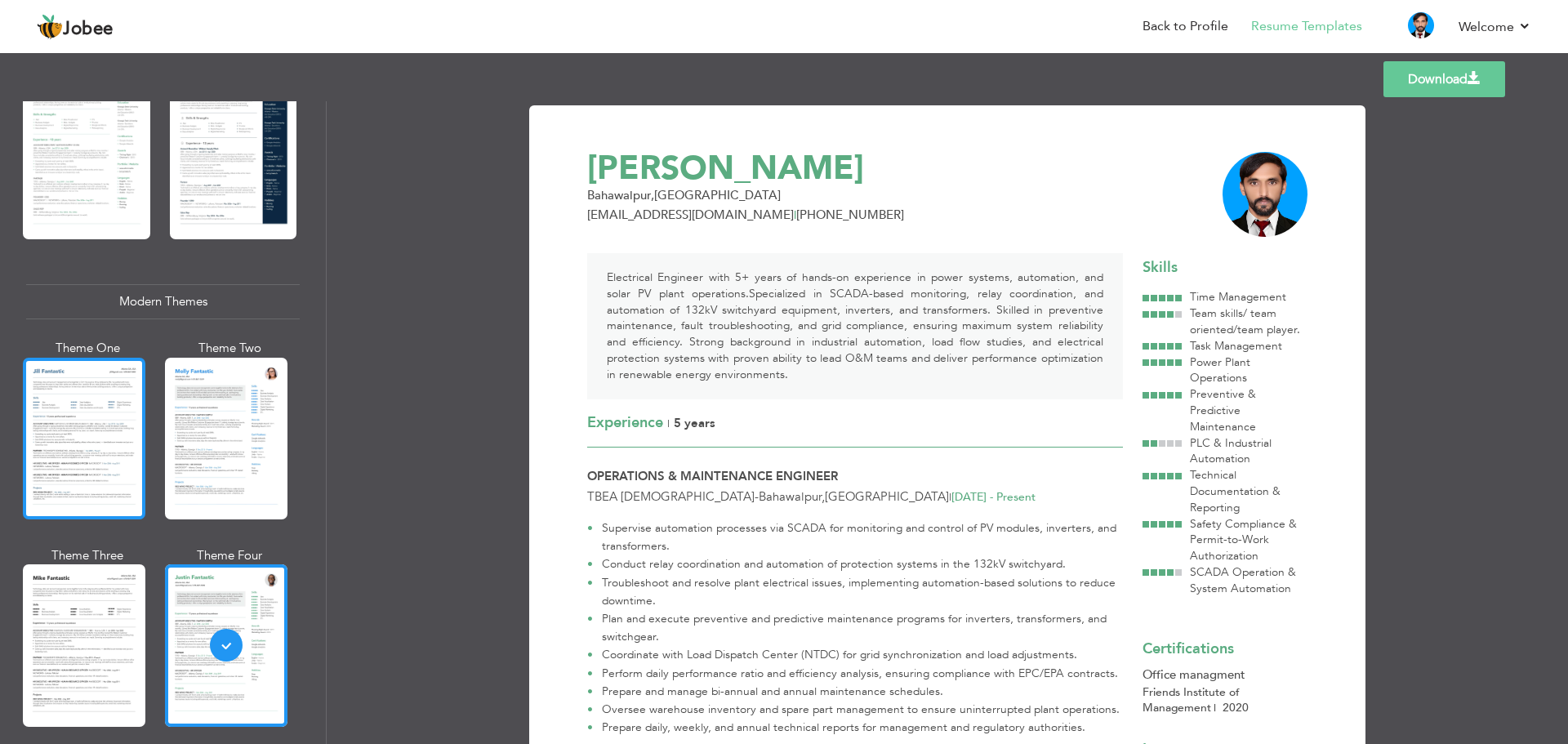
click at [92, 400] on div at bounding box center [84, 437] width 123 height 161
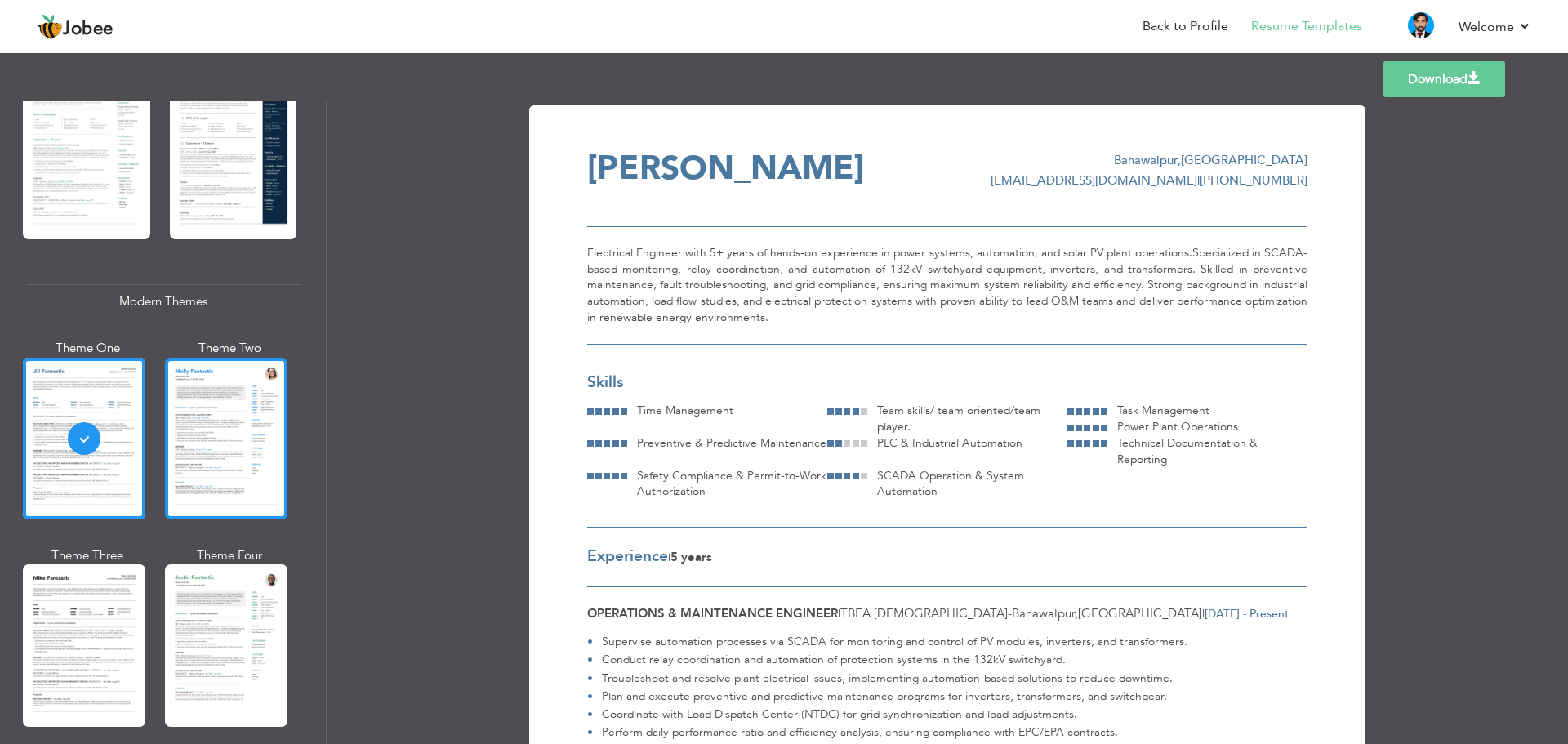
click at [238, 408] on div at bounding box center [226, 437] width 123 height 161
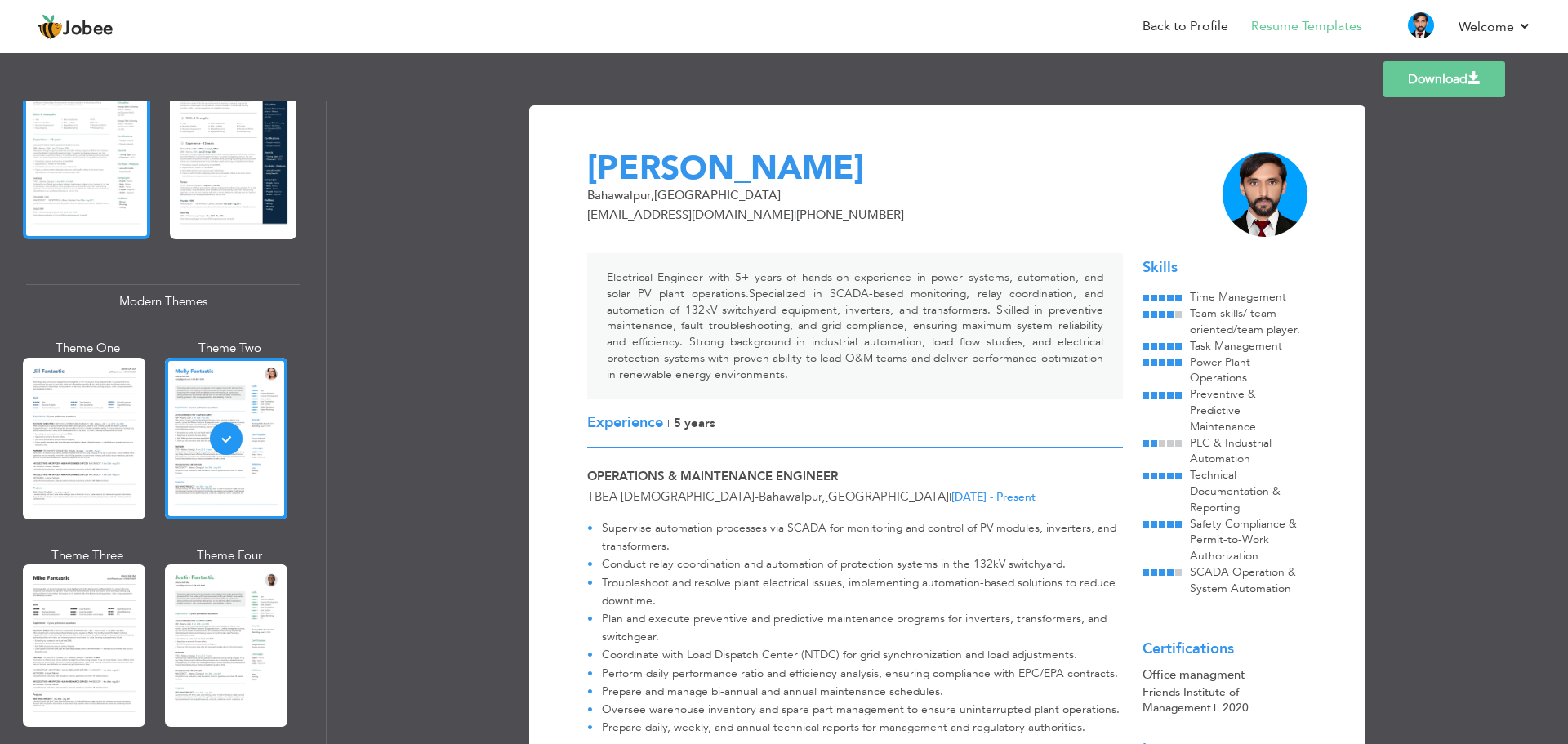
click at [97, 171] on div at bounding box center [86, 156] width 127 height 168
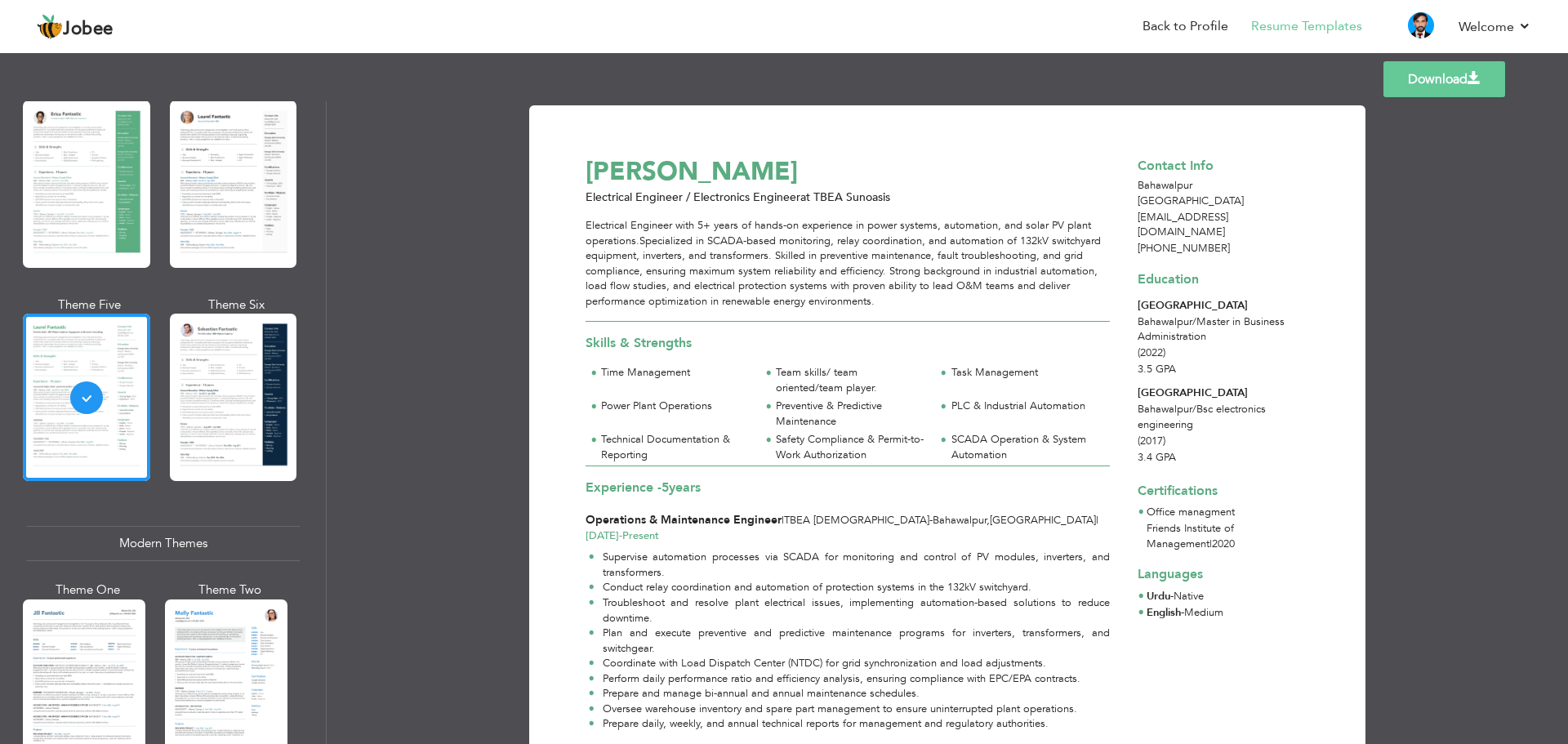
scroll to position [326, 0]
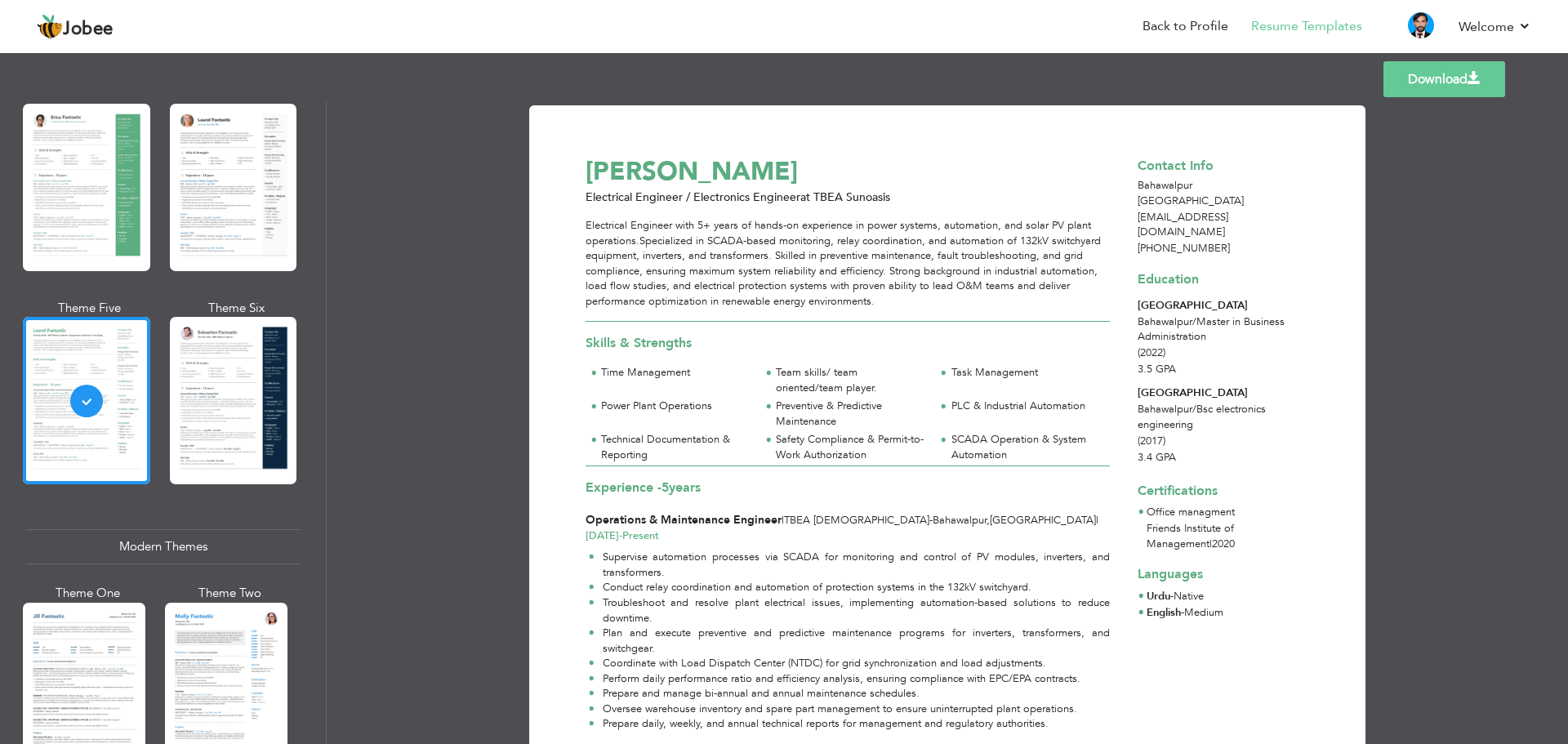
click at [186, 390] on div at bounding box center [233, 400] width 127 height 168
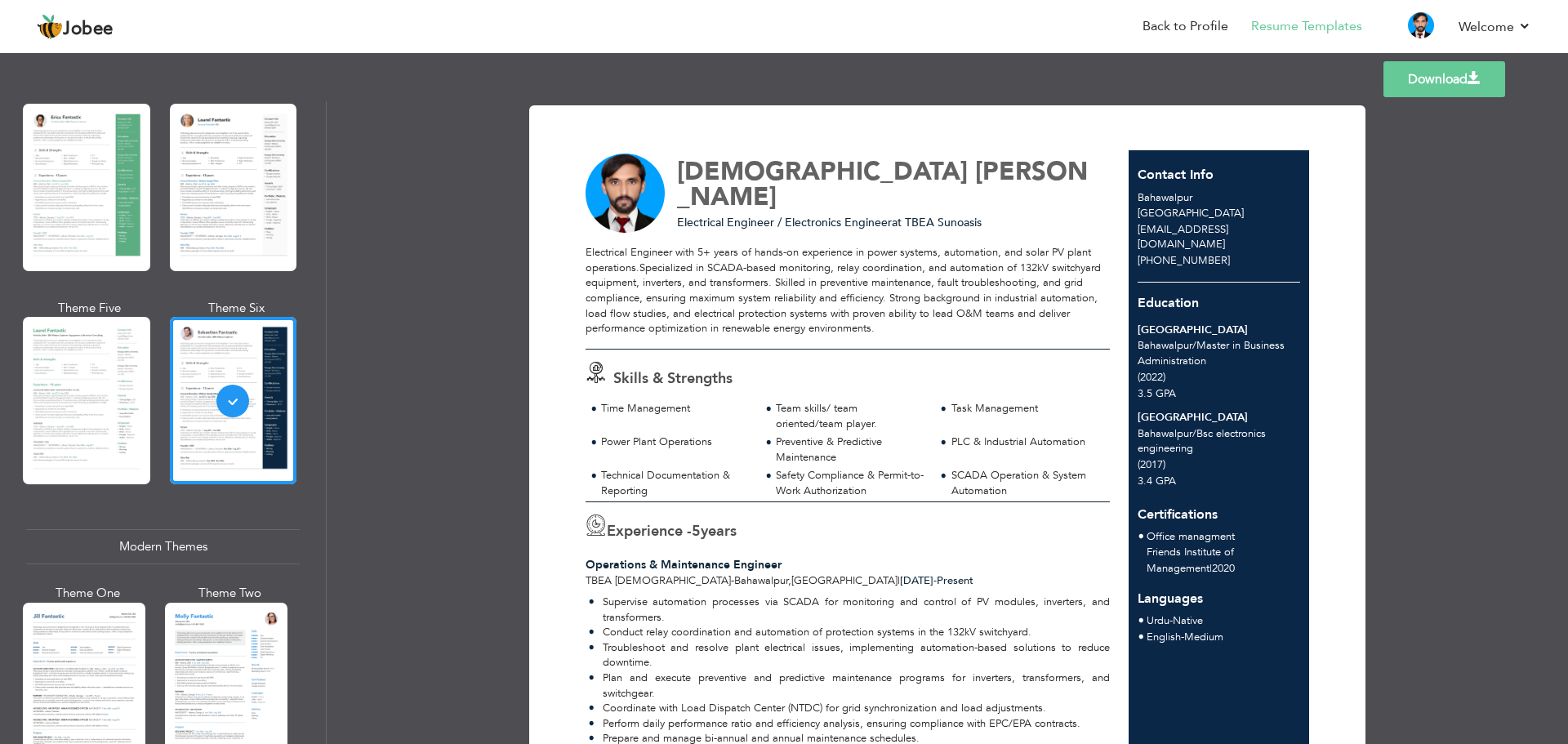
scroll to position [82, 0]
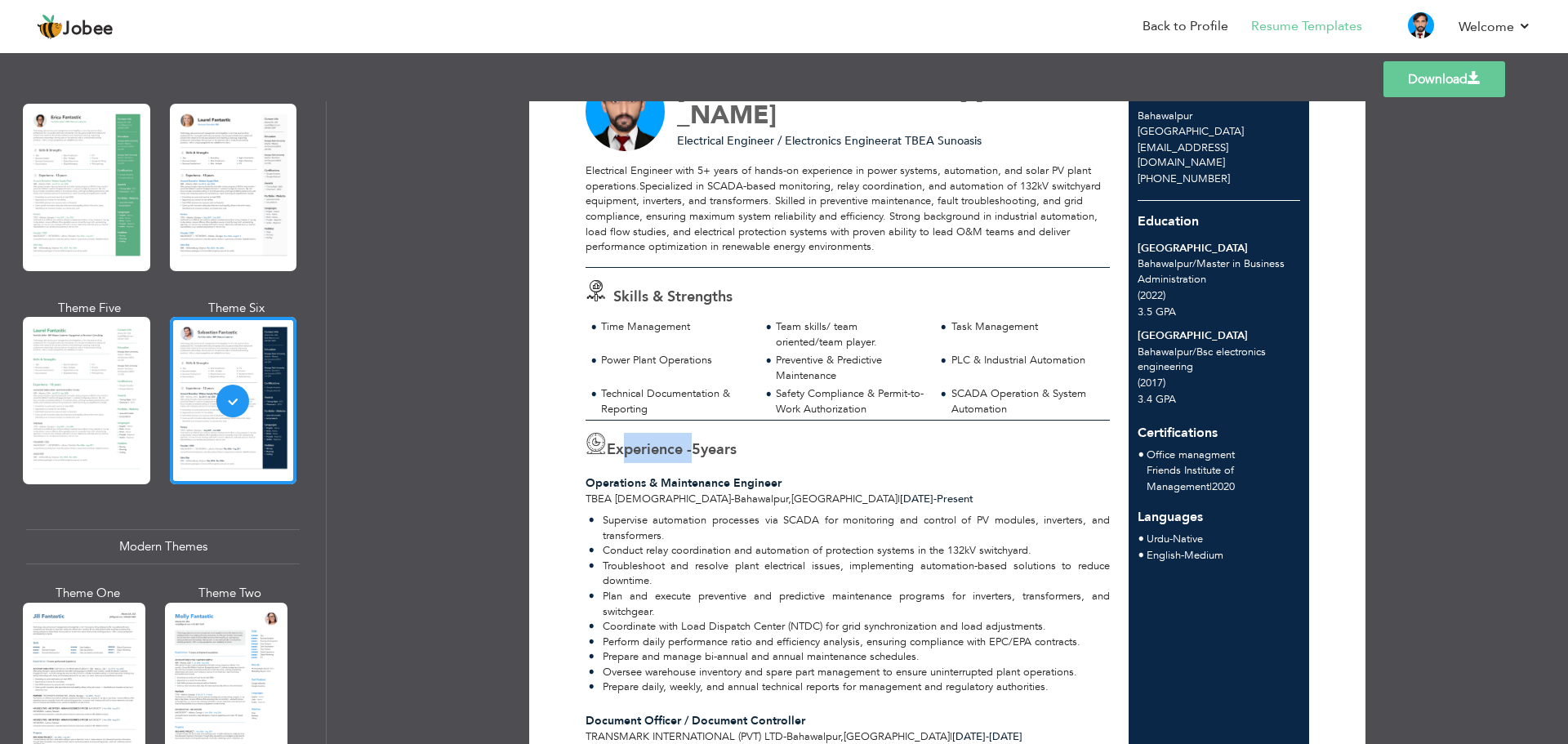
drag, startPoint x: 691, startPoint y: 448, endPoint x: 613, endPoint y: 447, distance: 78.0
click at [613, 447] on span "Experience -" at bounding box center [649, 449] width 85 height 21
copy span "Experience"
